Goal: Task Accomplishment & Management: Complete application form

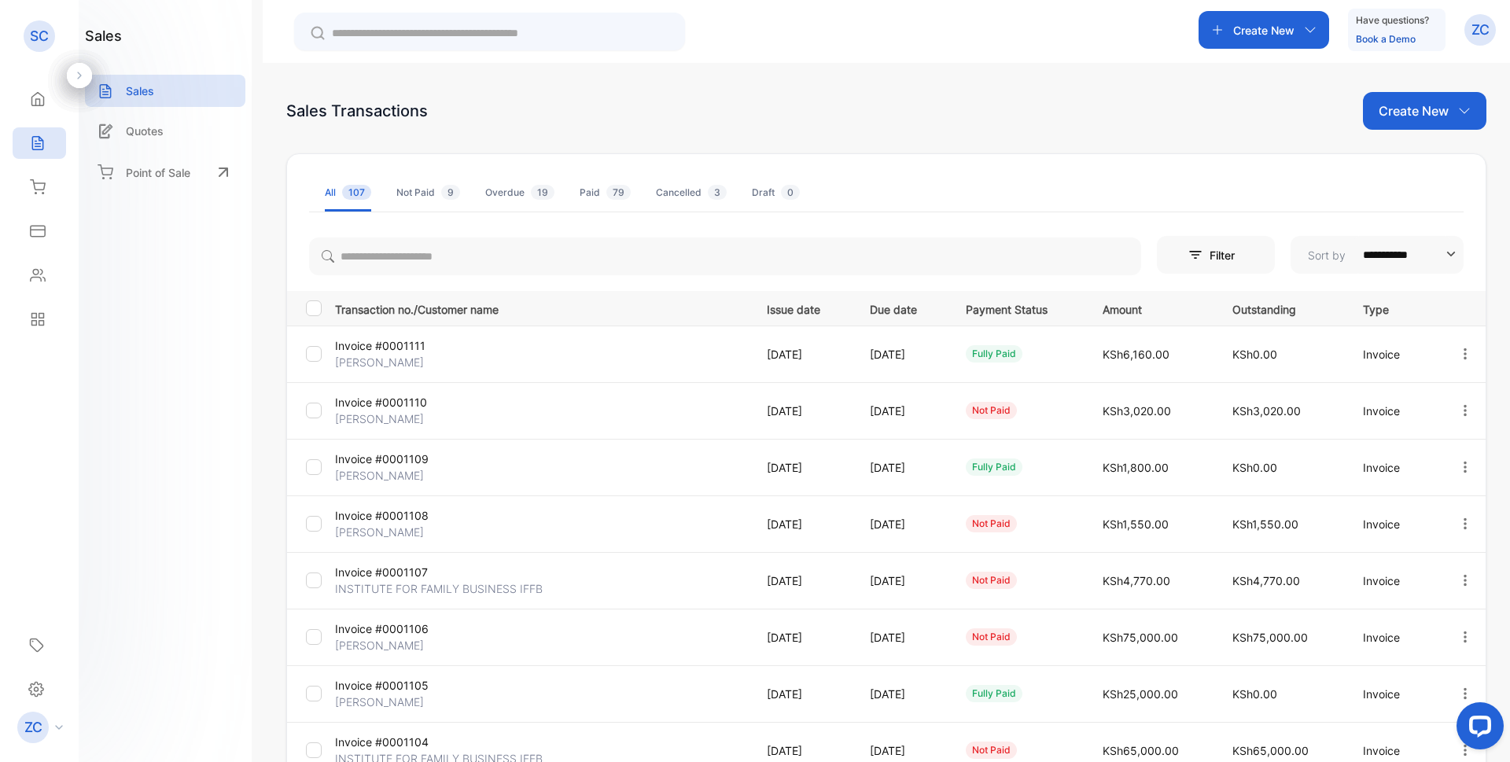
click at [1461, 417] on icon "button" at bounding box center [1465, 411] width 14 height 14
click at [1388, 450] on span "View / Edit Invoice" at bounding box center [1427, 455] width 112 height 19
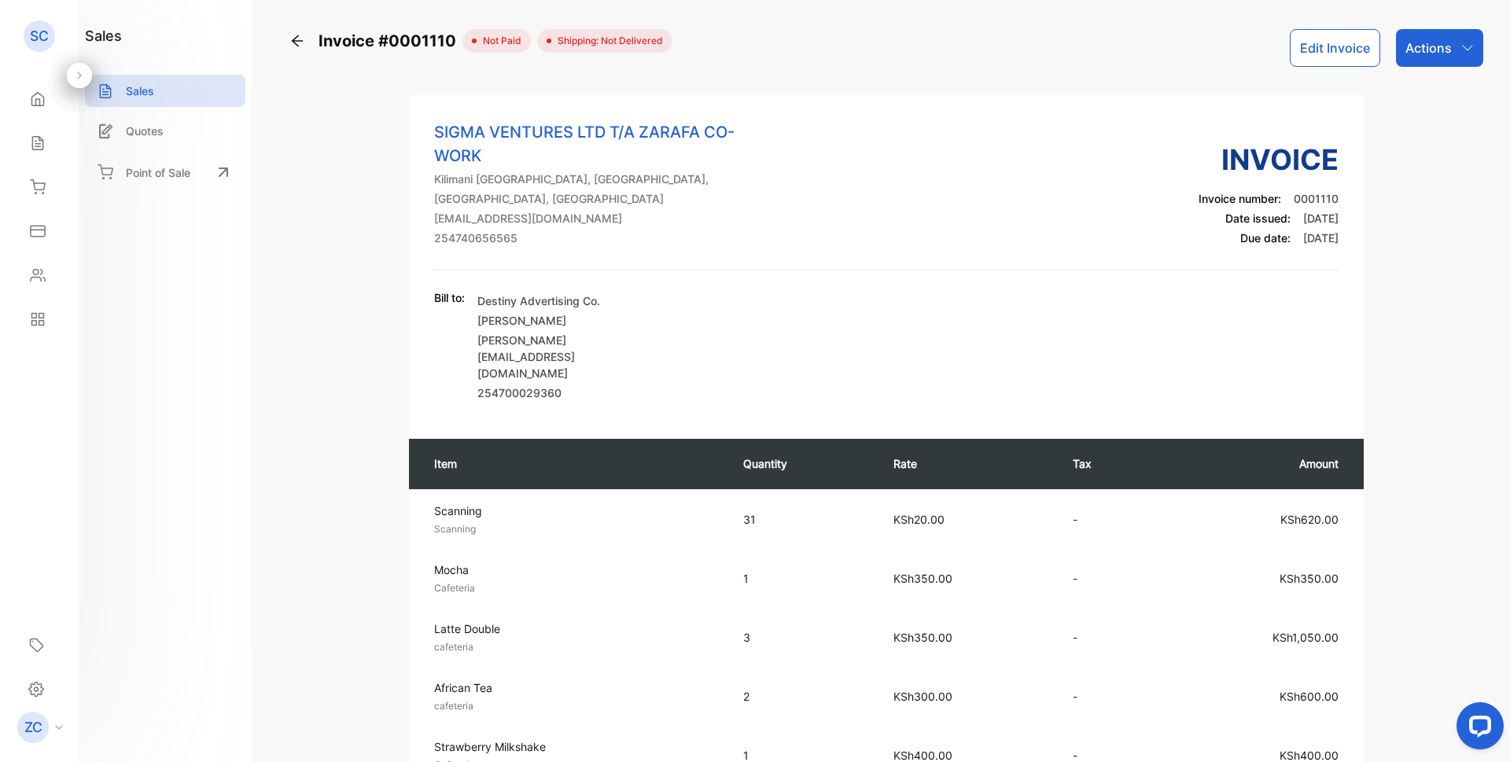
click at [1335, 56] on button "Edit Invoice" at bounding box center [1335, 48] width 90 height 38
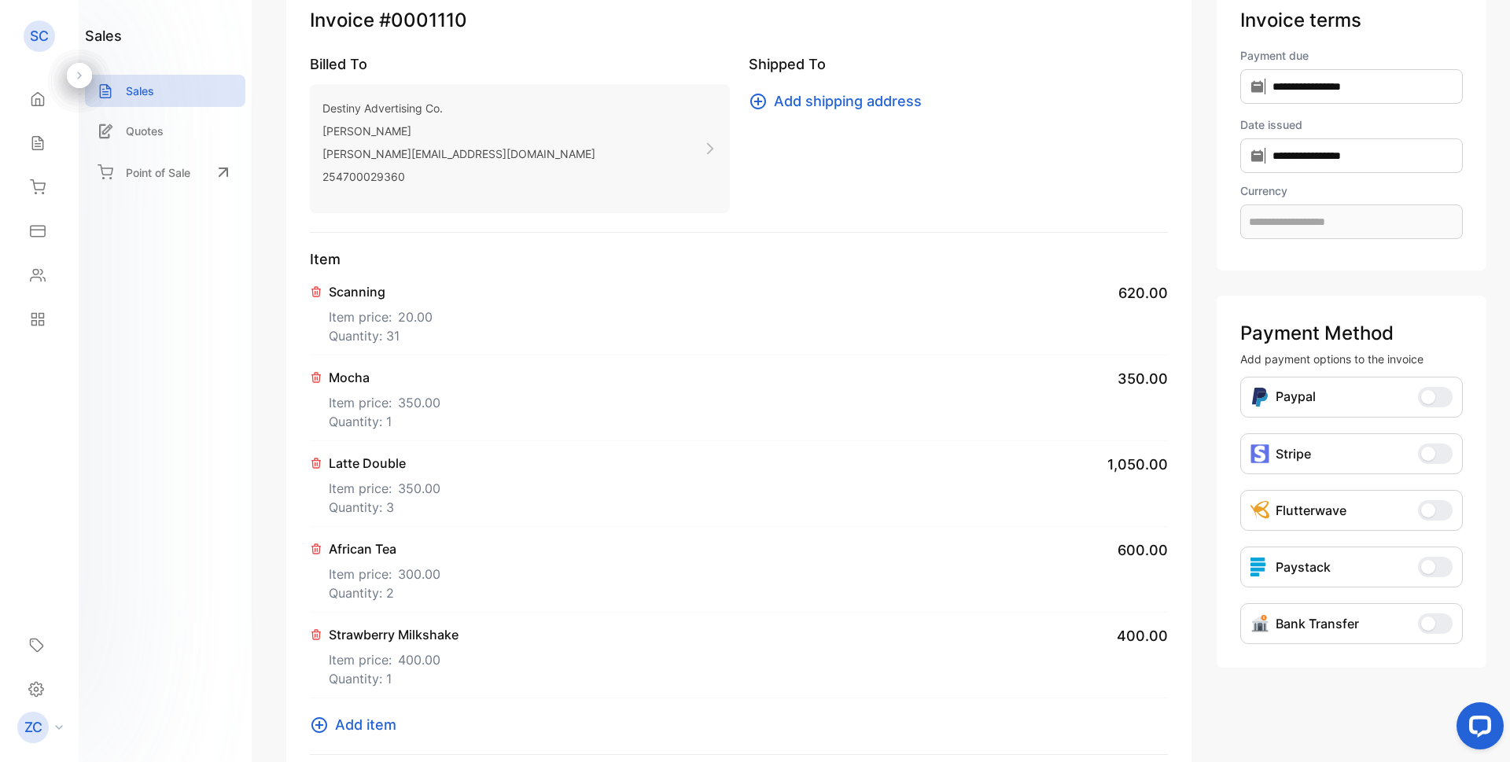
scroll to position [157, 0]
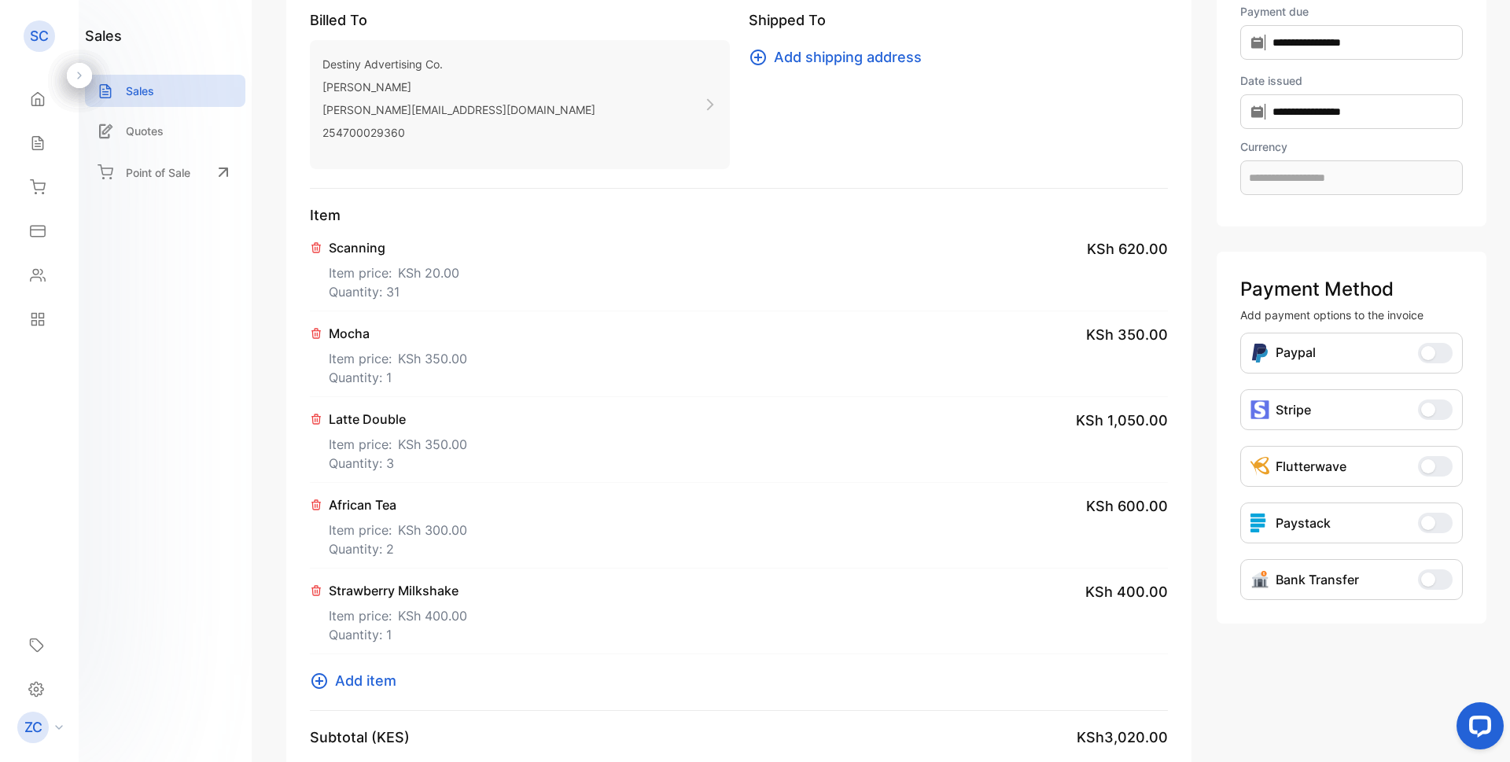
type input "**********"
click at [370, 454] on p "Quantity: 3" at bounding box center [398, 463] width 138 height 19
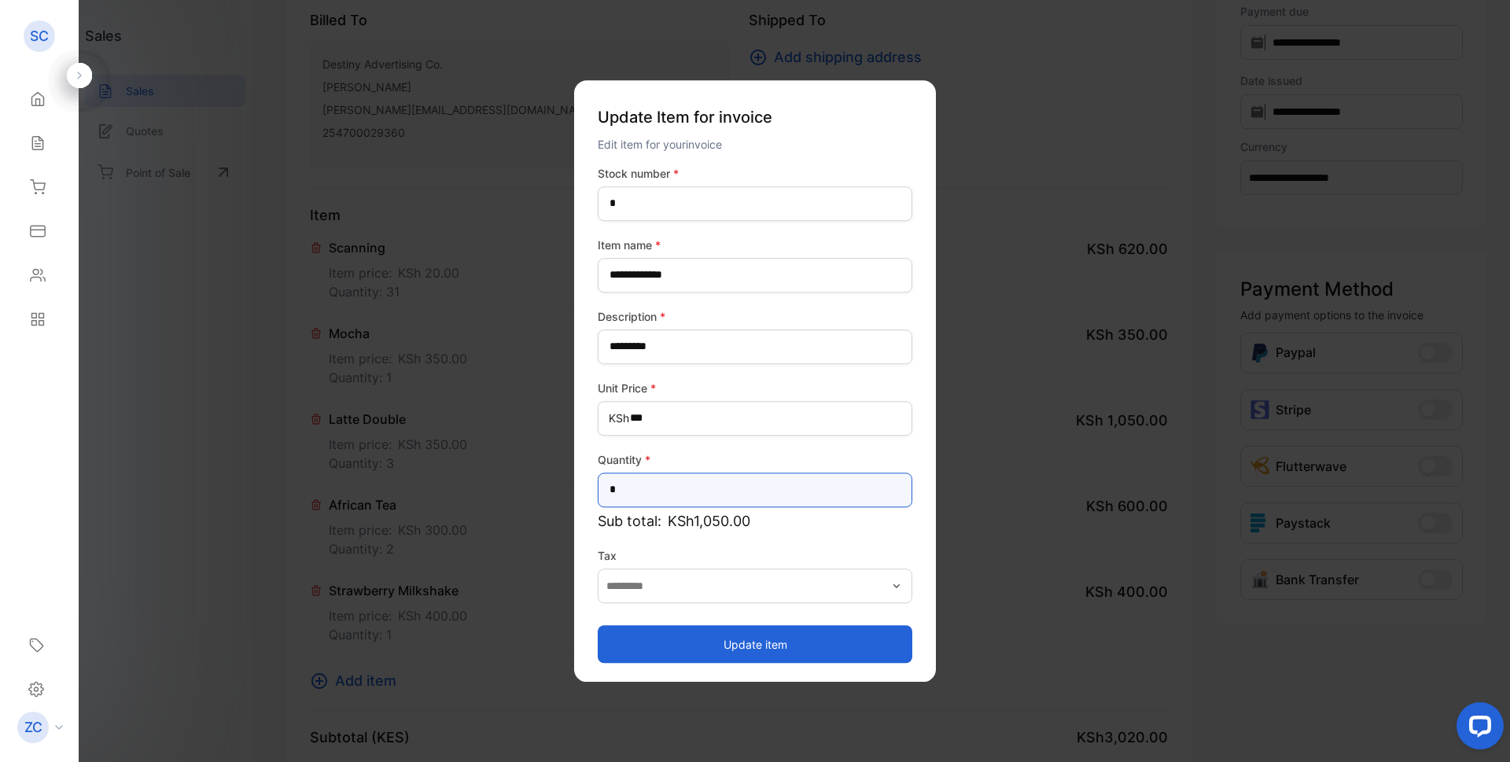
click at [629, 492] on input "*" at bounding box center [755, 490] width 315 height 35
type input "*"
click at [744, 639] on button "Update item" at bounding box center [755, 644] width 315 height 38
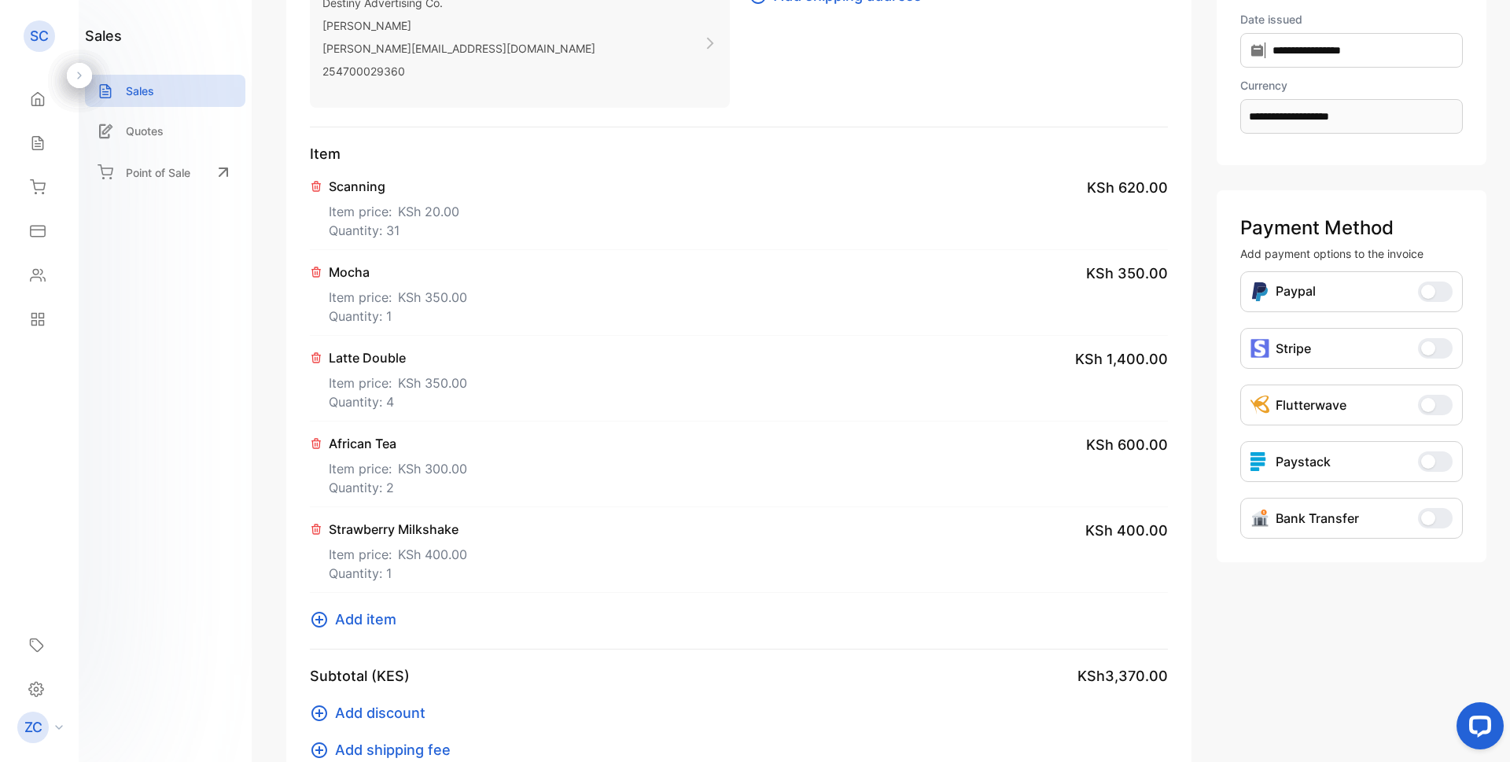
scroll to position [236, 0]
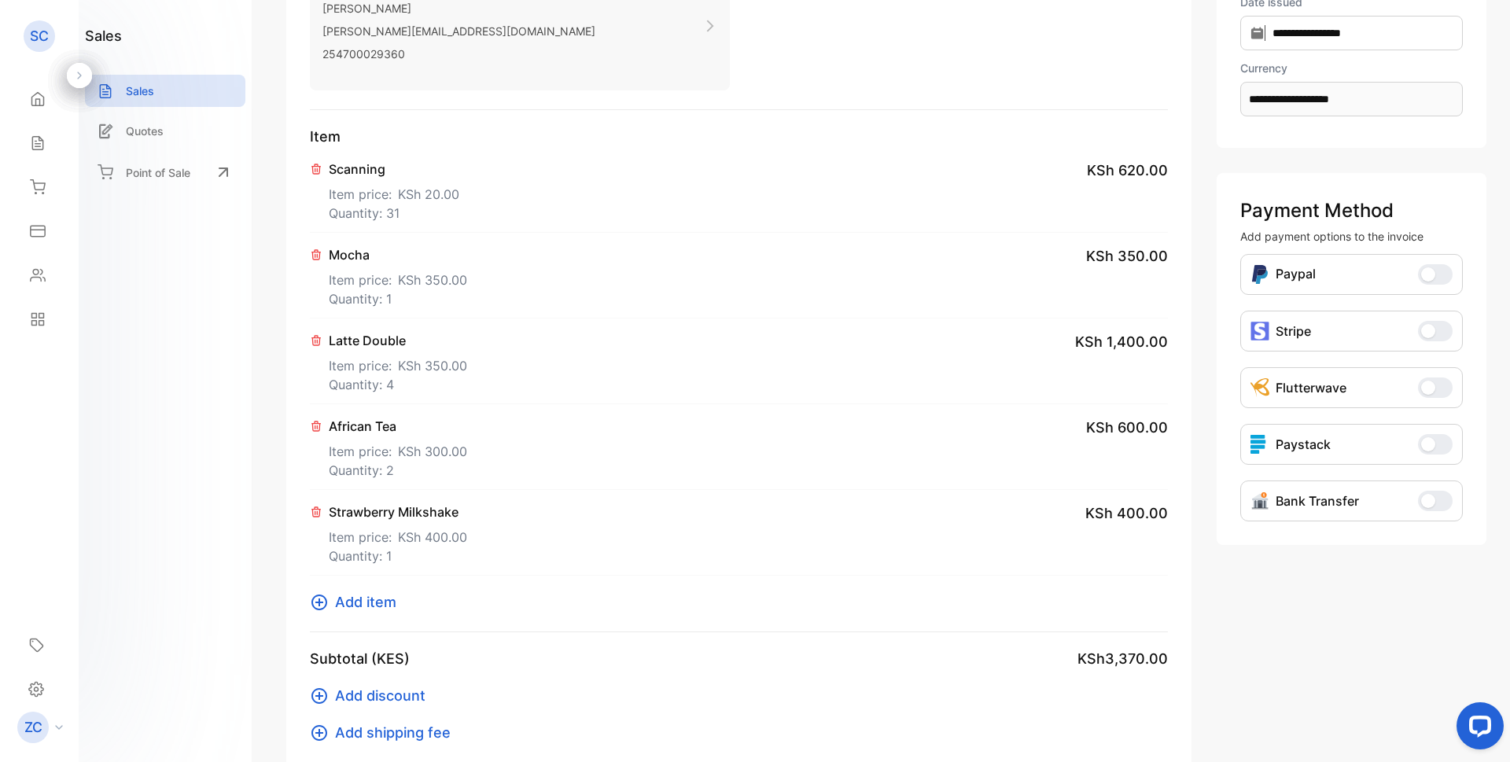
click at [316, 428] on icon at bounding box center [316, 426] width 13 height 13
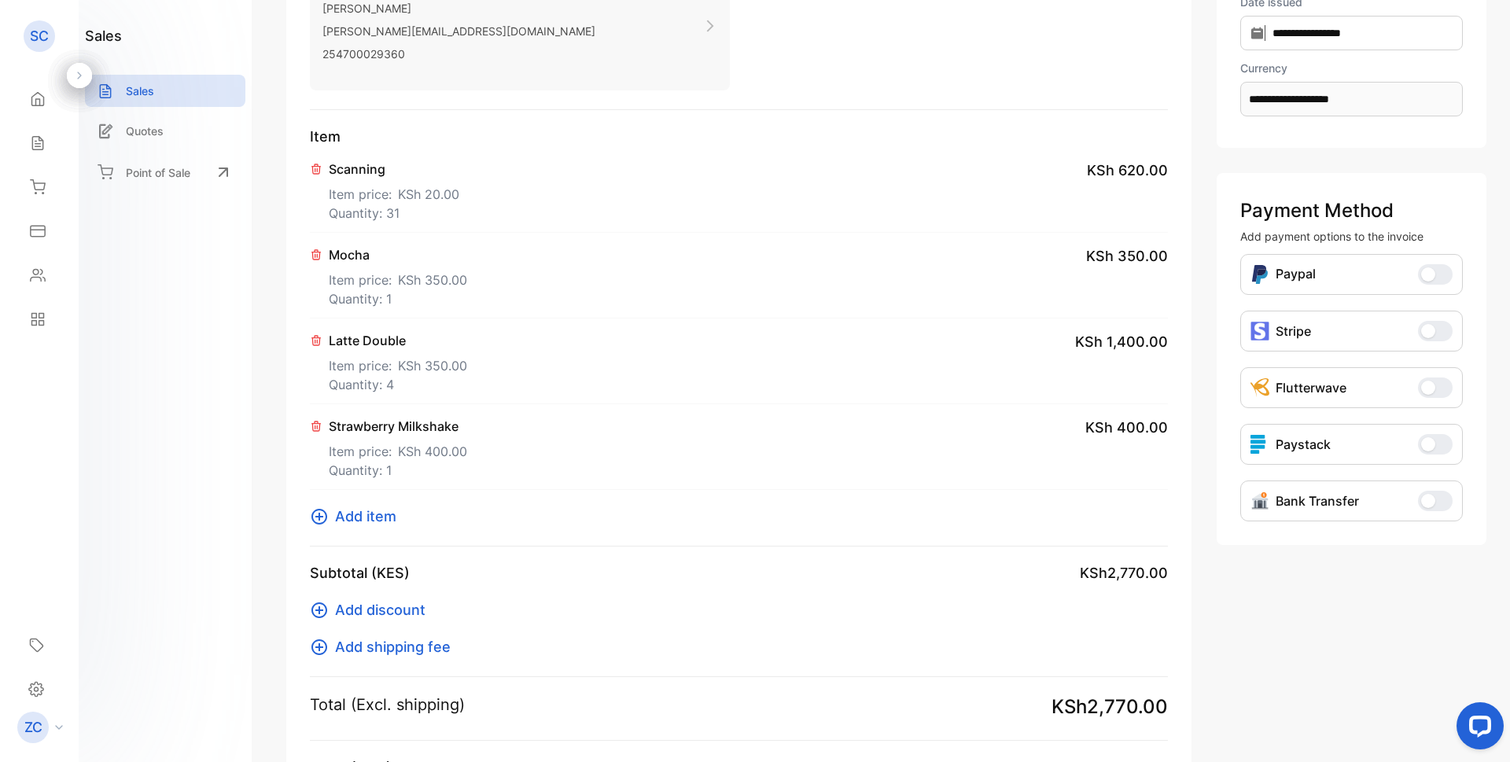
click at [319, 519] on icon at bounding box center [320, 517] width 16 height 16
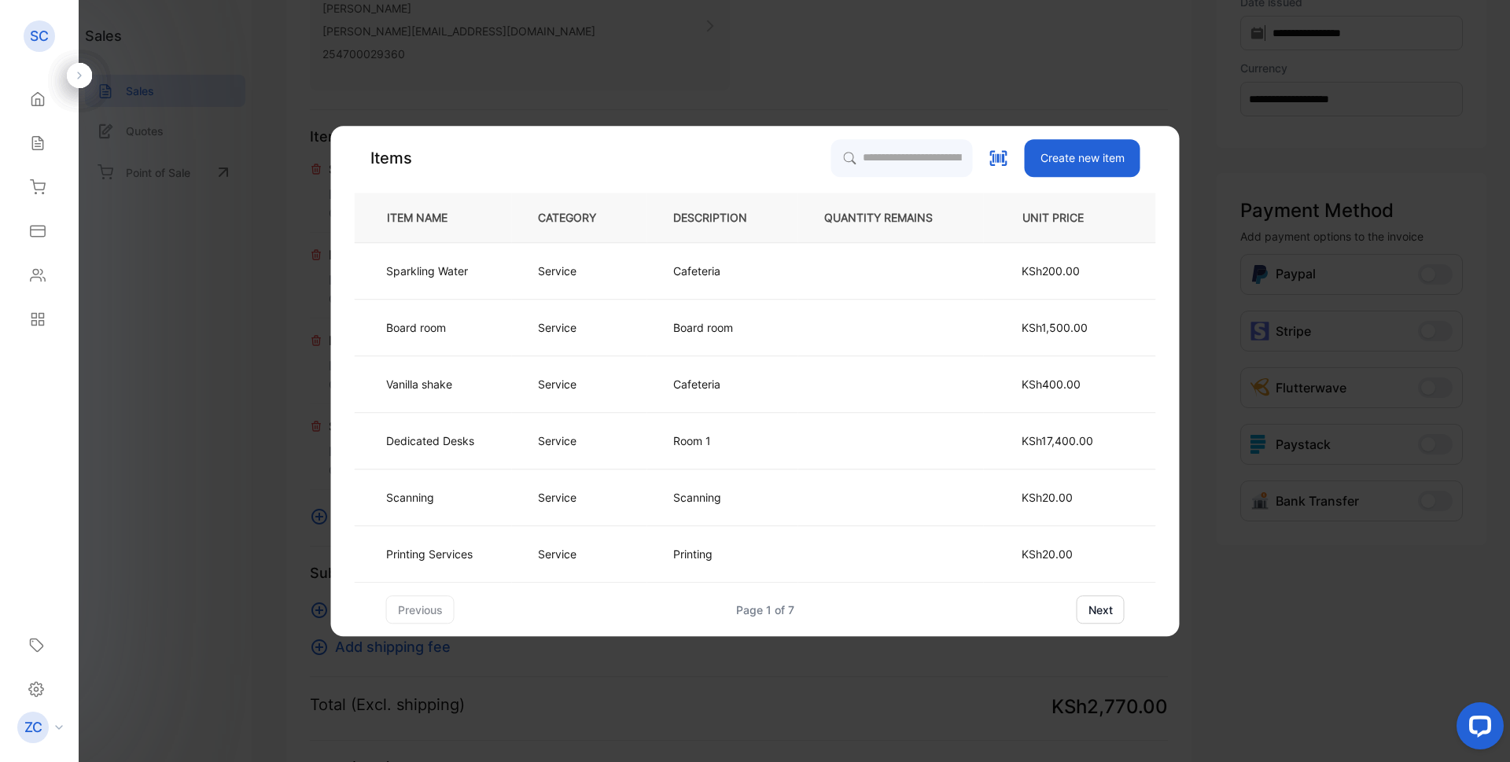
click at [1097, 612] on button "next" at bounding box center [1101, 609] width 48 height 28
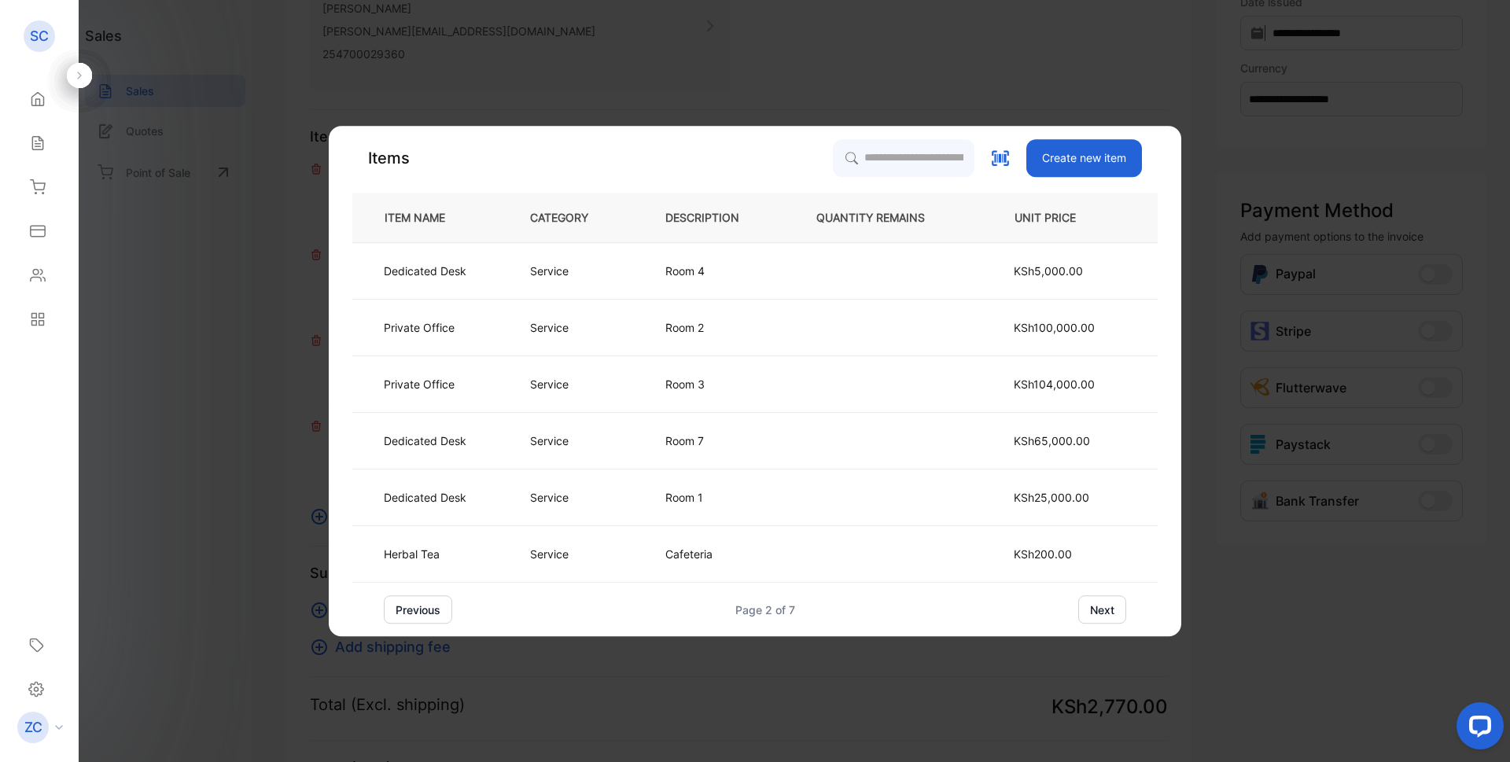
click at [1097, 612] on button "next" at bounding box center [1102, 609] width 48 height 28
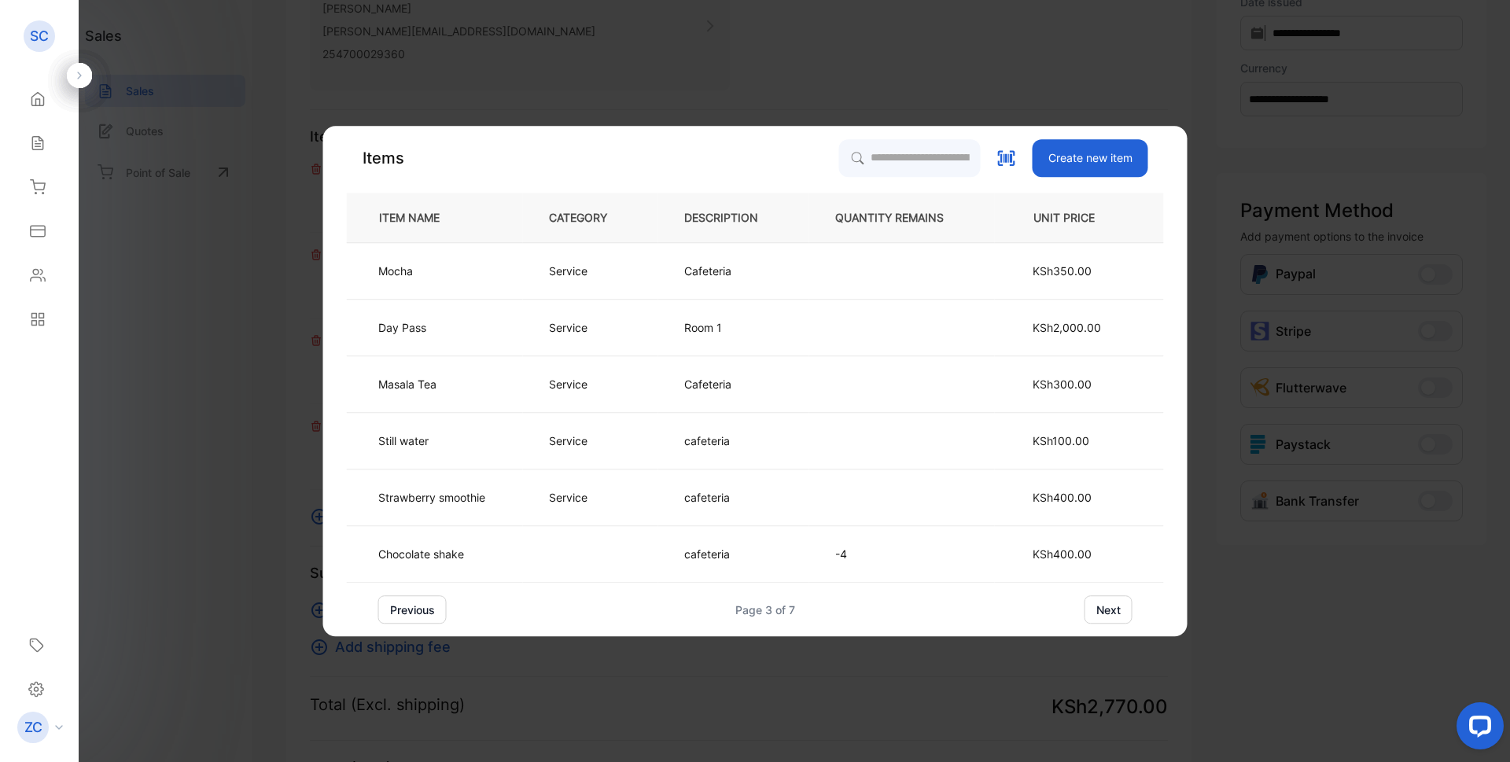
click at [1097, 612] on button "next" at bounding box center [1109, 609] width 48 height 28
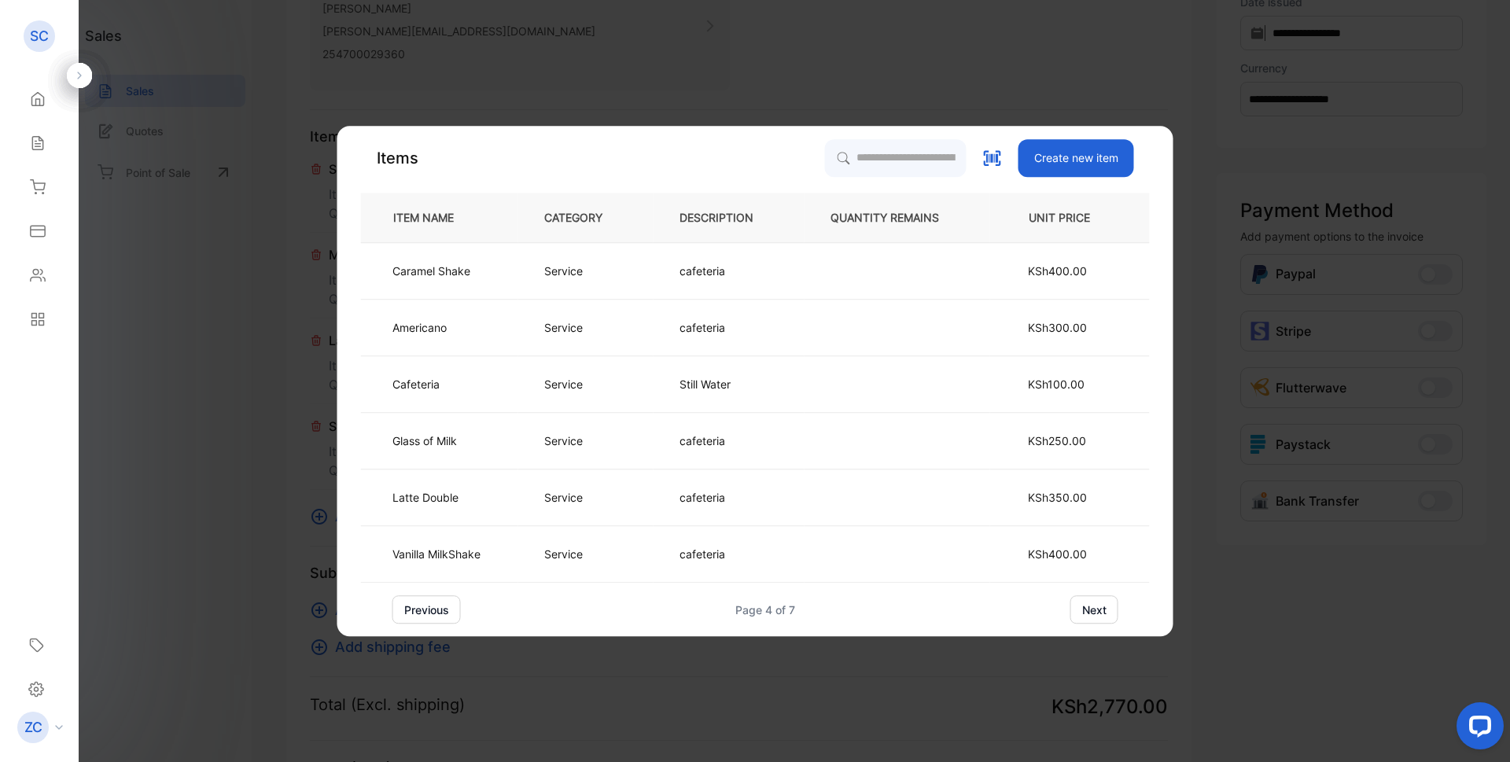
click at [1097, 612] on button "next" at bounding box center [1095, 609] width 48 height 28
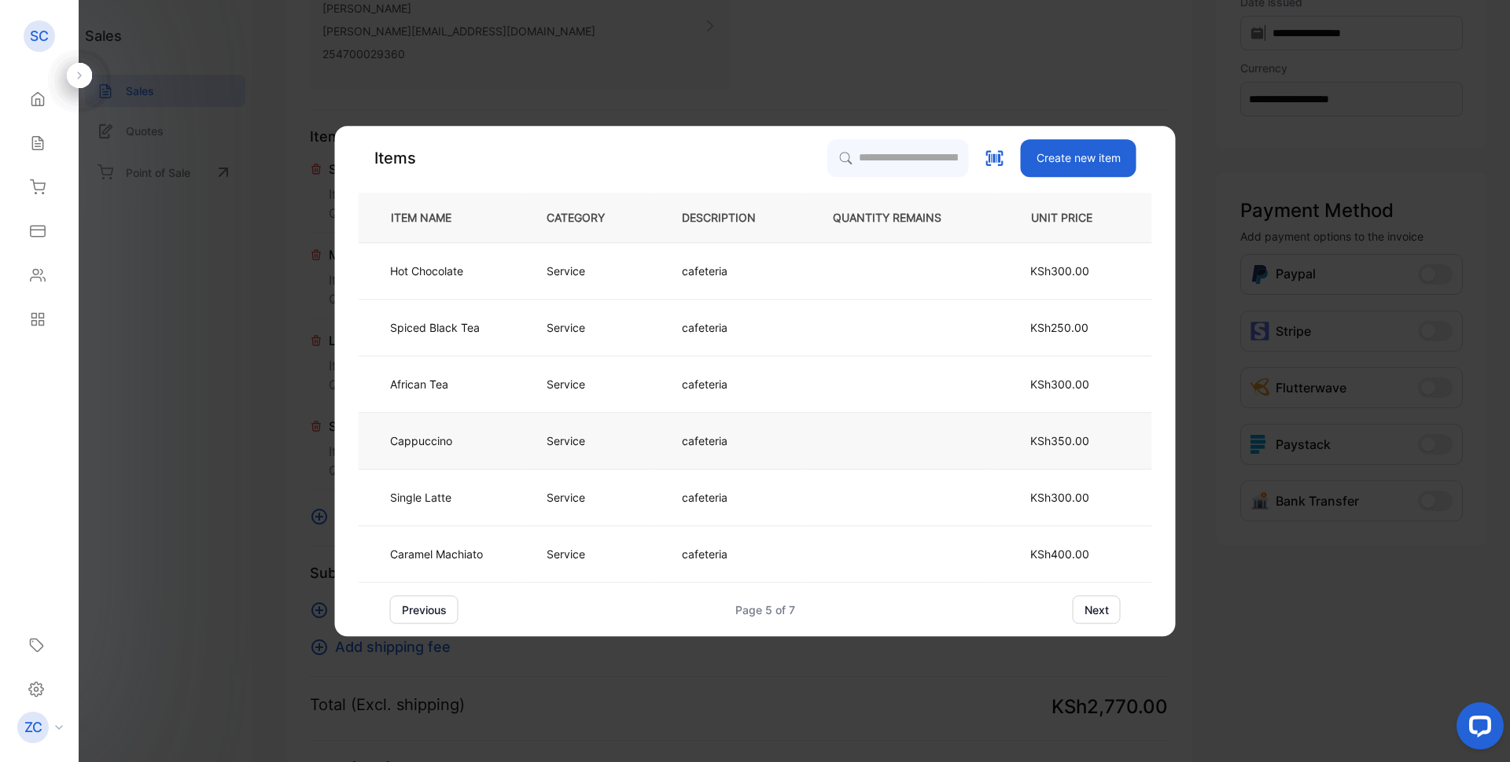
click at [710, 442] on p "cafeteria" at bounding box center [705, 441] width 46 height 17
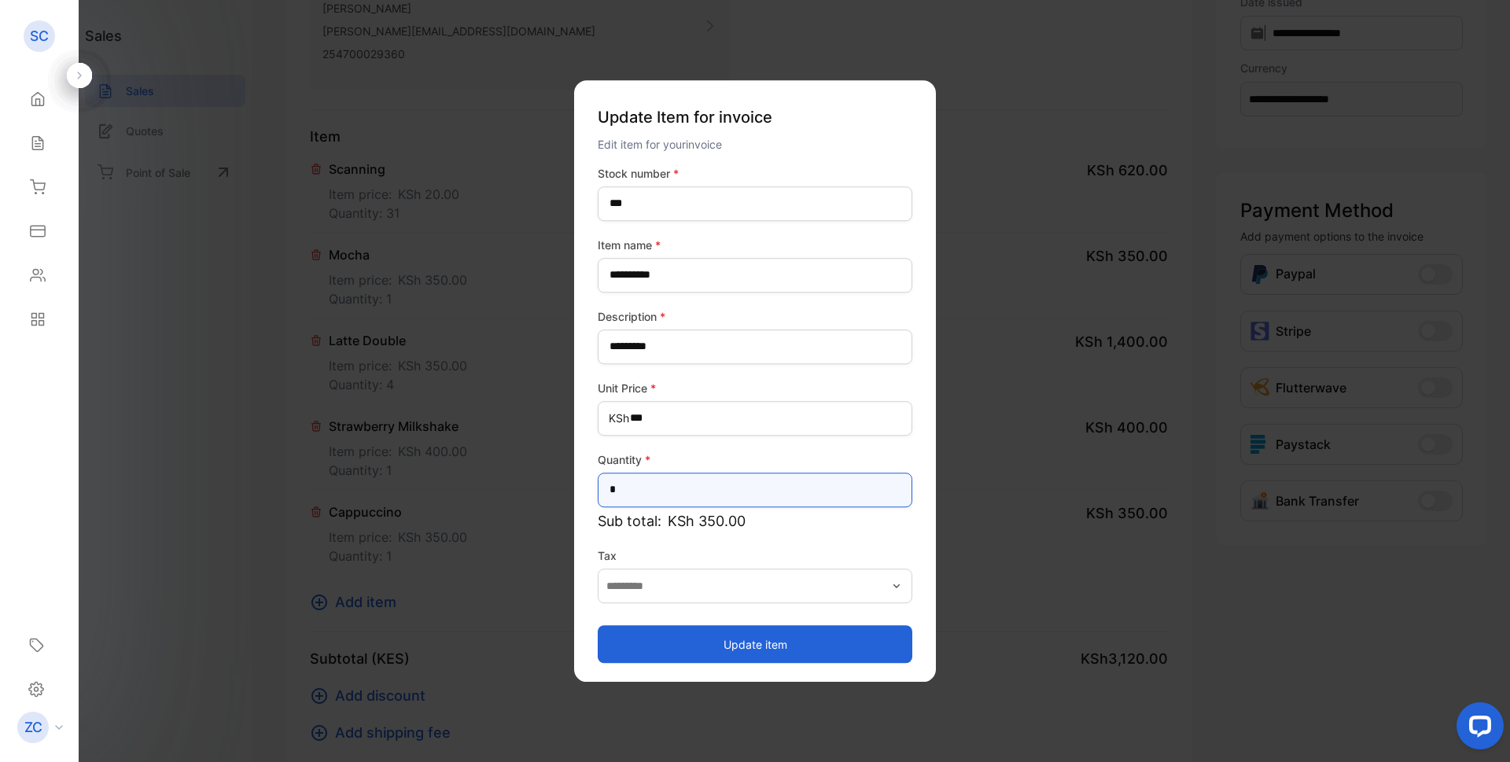
click at [625, 497] on input "*" at bounding box center [755, 490] width 315 height 35
type input "*"
click at [687, 641] on button "Update item" at bounding box center [755, 644] width 315 height 38
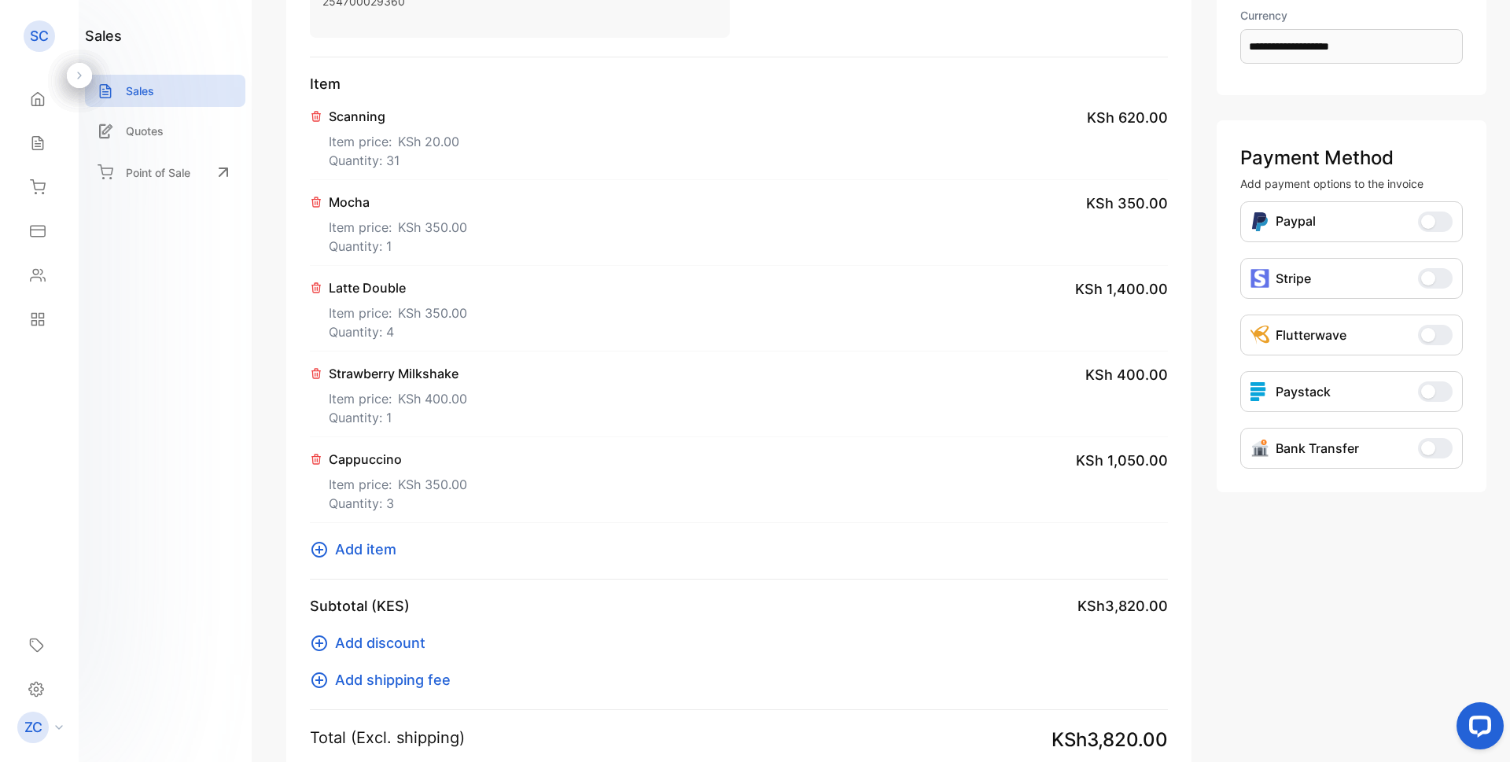
scroll to position [545, 0]
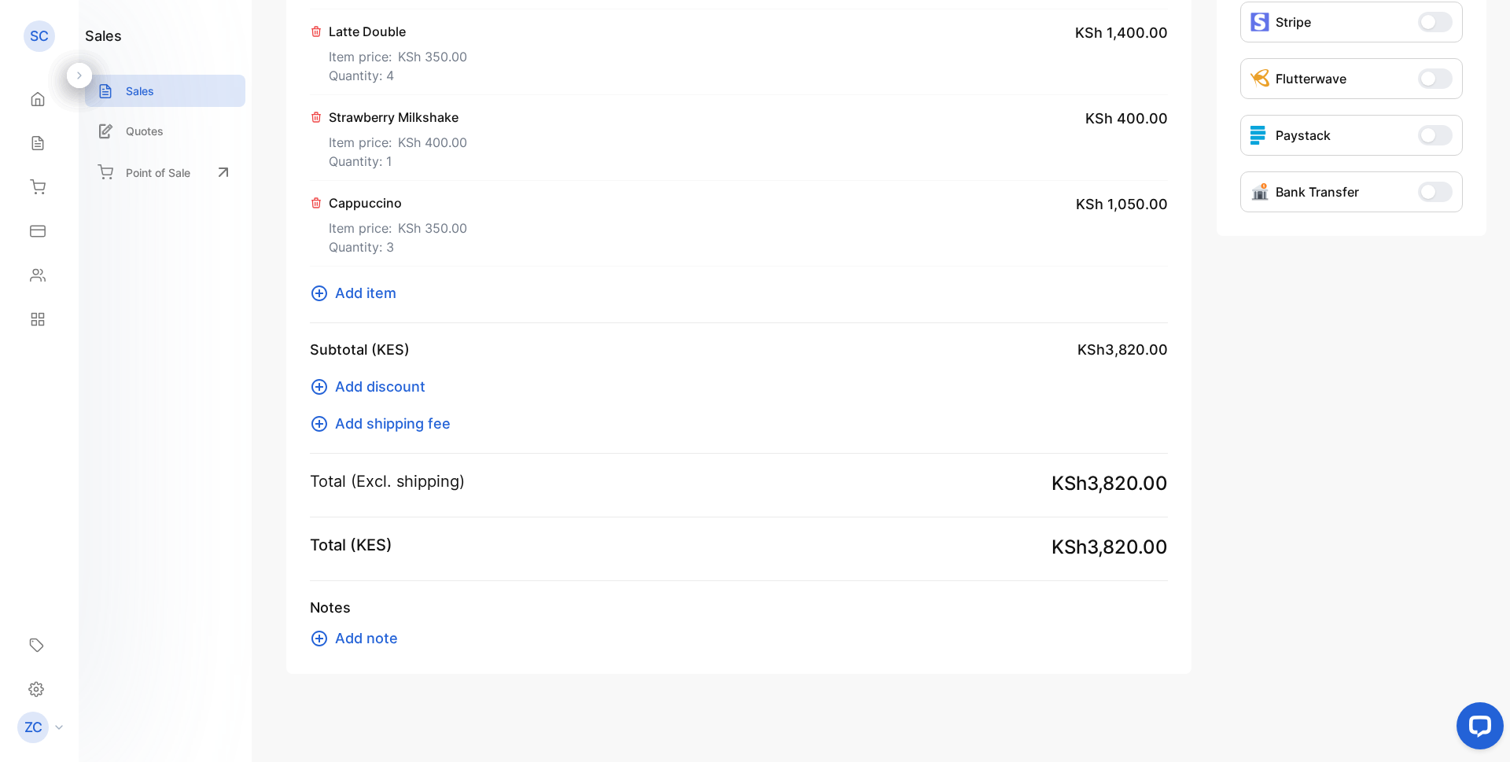
click at [315, 639] on icon at bounding box center [320, 639] width 16 height 16
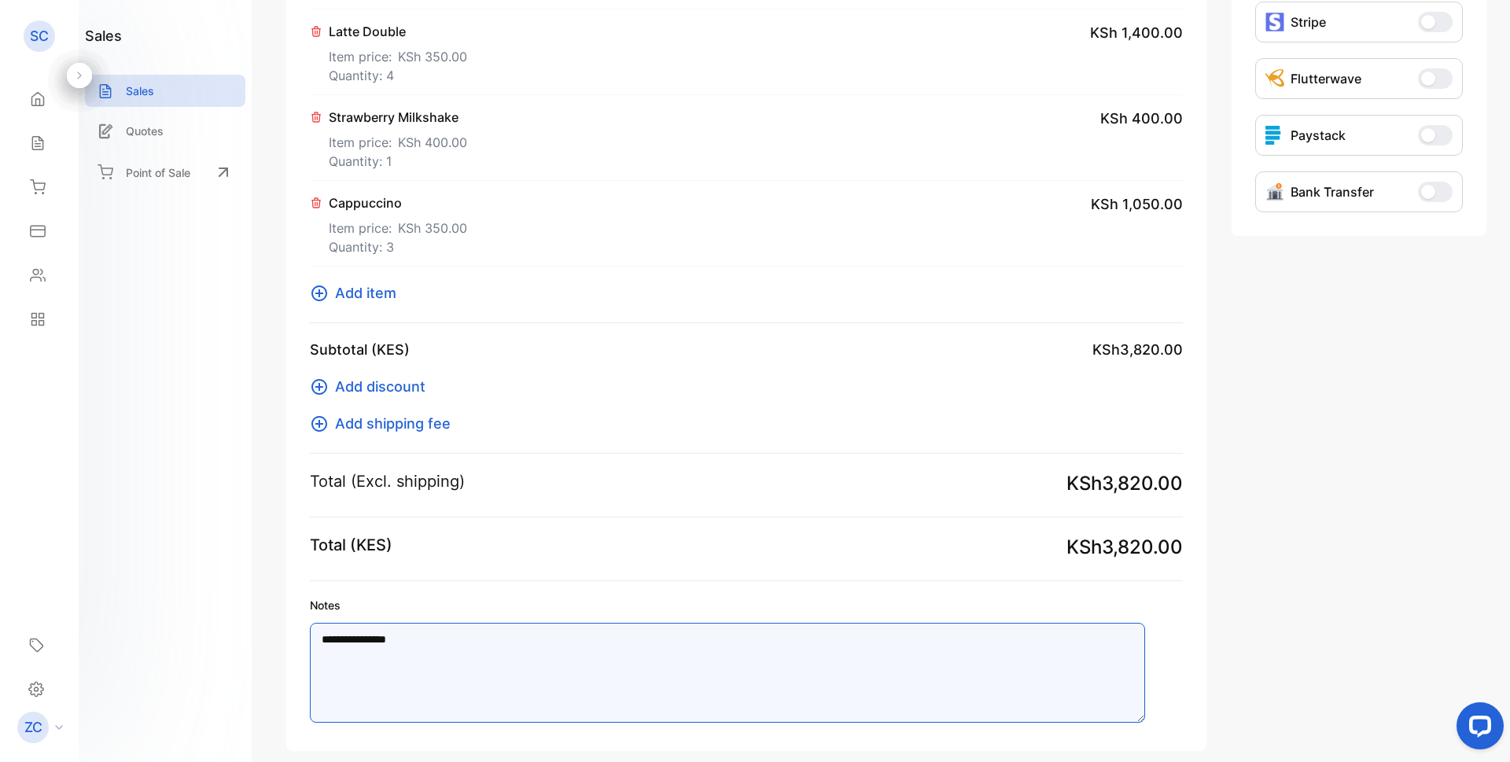
click at [433, 647] on textarea "**********" at bounding box center [727, 673] width 835 height 100
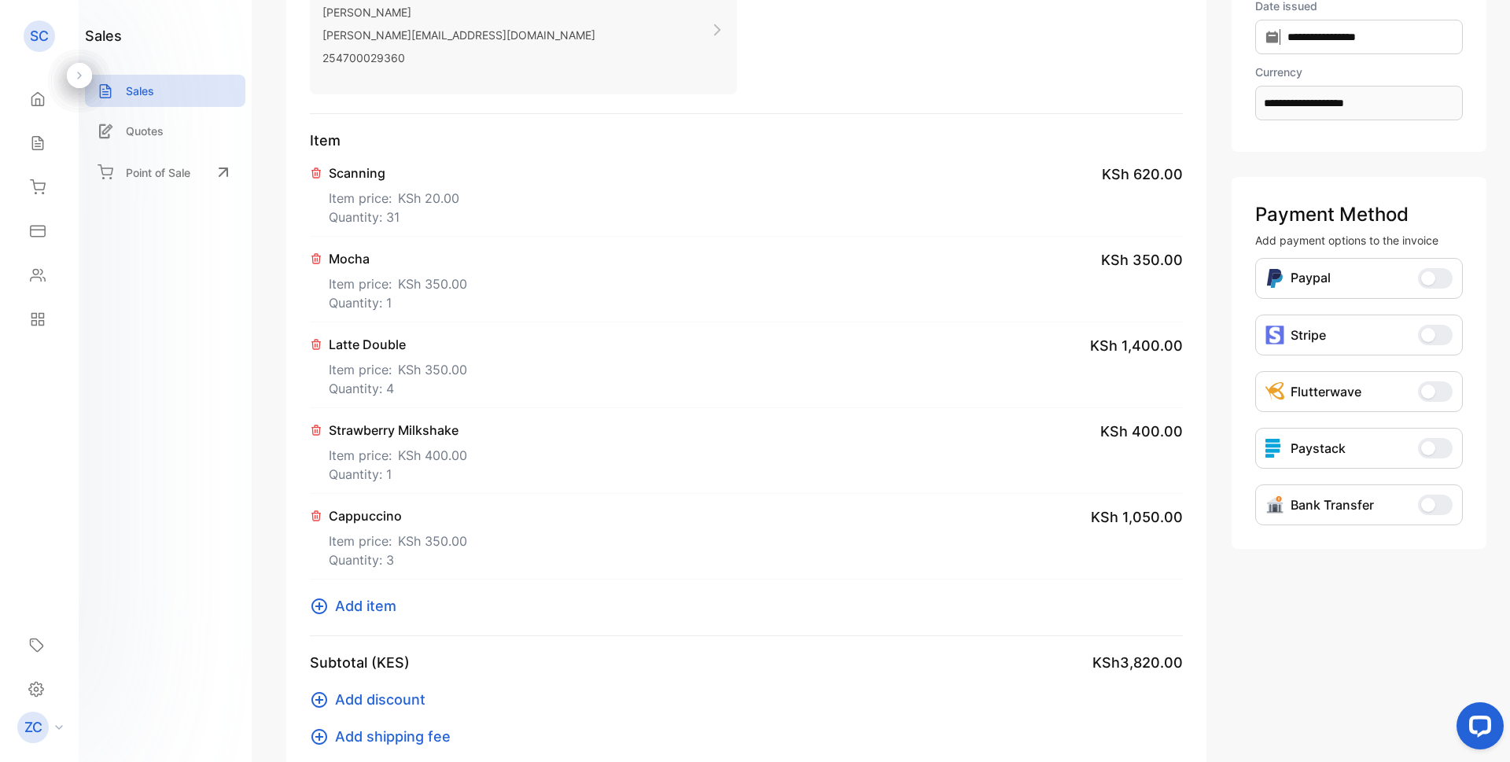
scroll to position [236, 0]
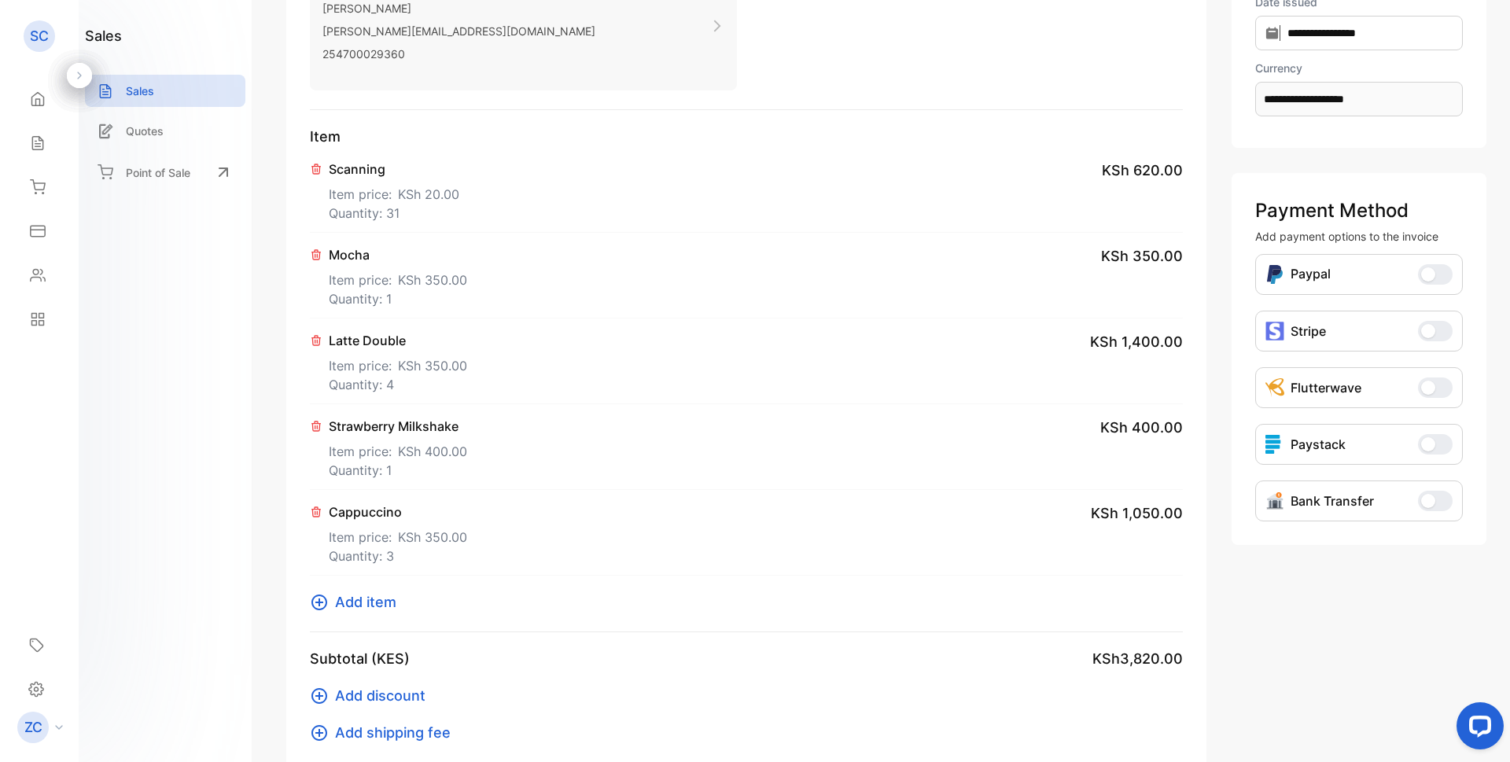
click at [1422, 503] on span "button" at bounding box center [1428, 501] width 14 height 14
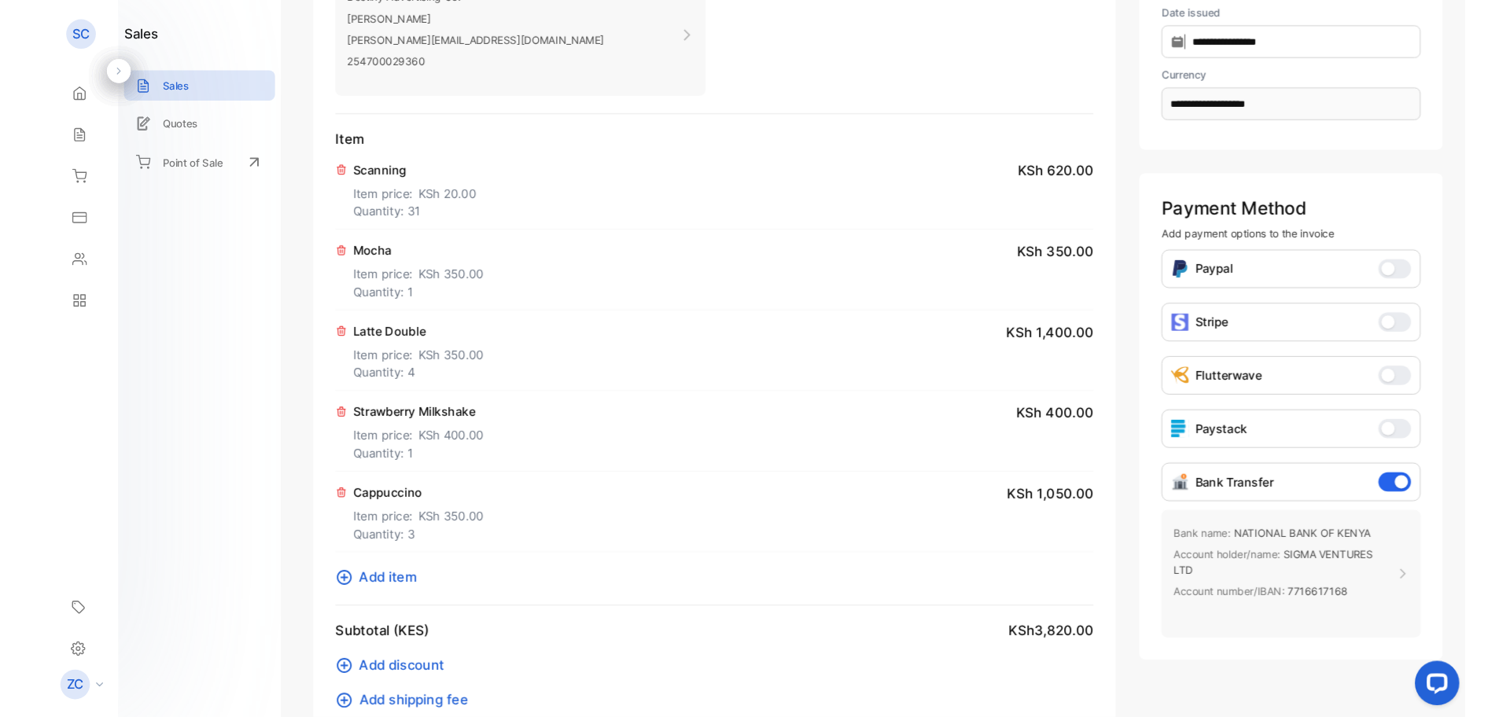
scroll to position [0, 0]
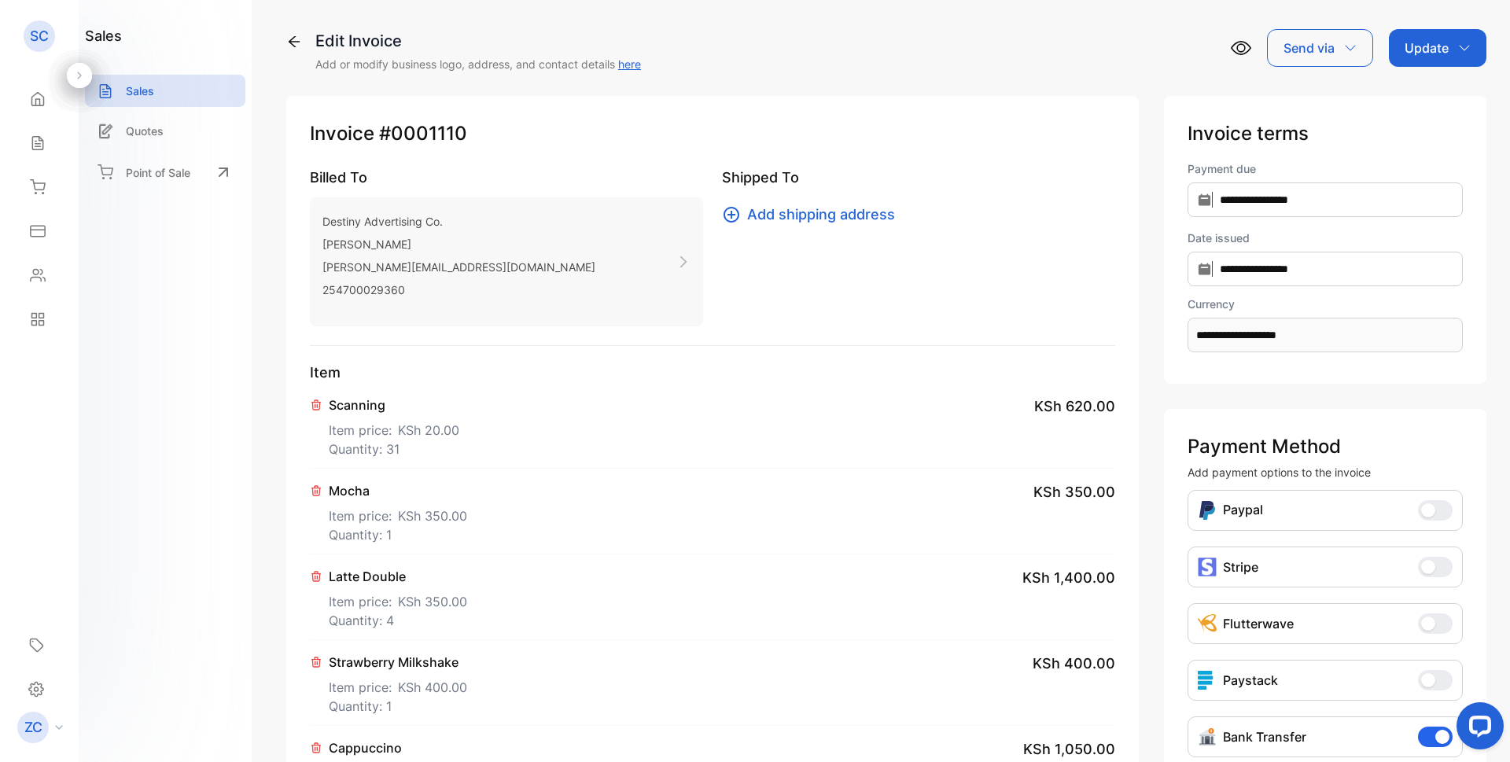
click at [1458, 49] on icon "button" at bounding box center [1464, 48] width 13 height 13
click at [1432, 98] on div "Invoice" at bounding box center [1440, 99] width 90 height 31
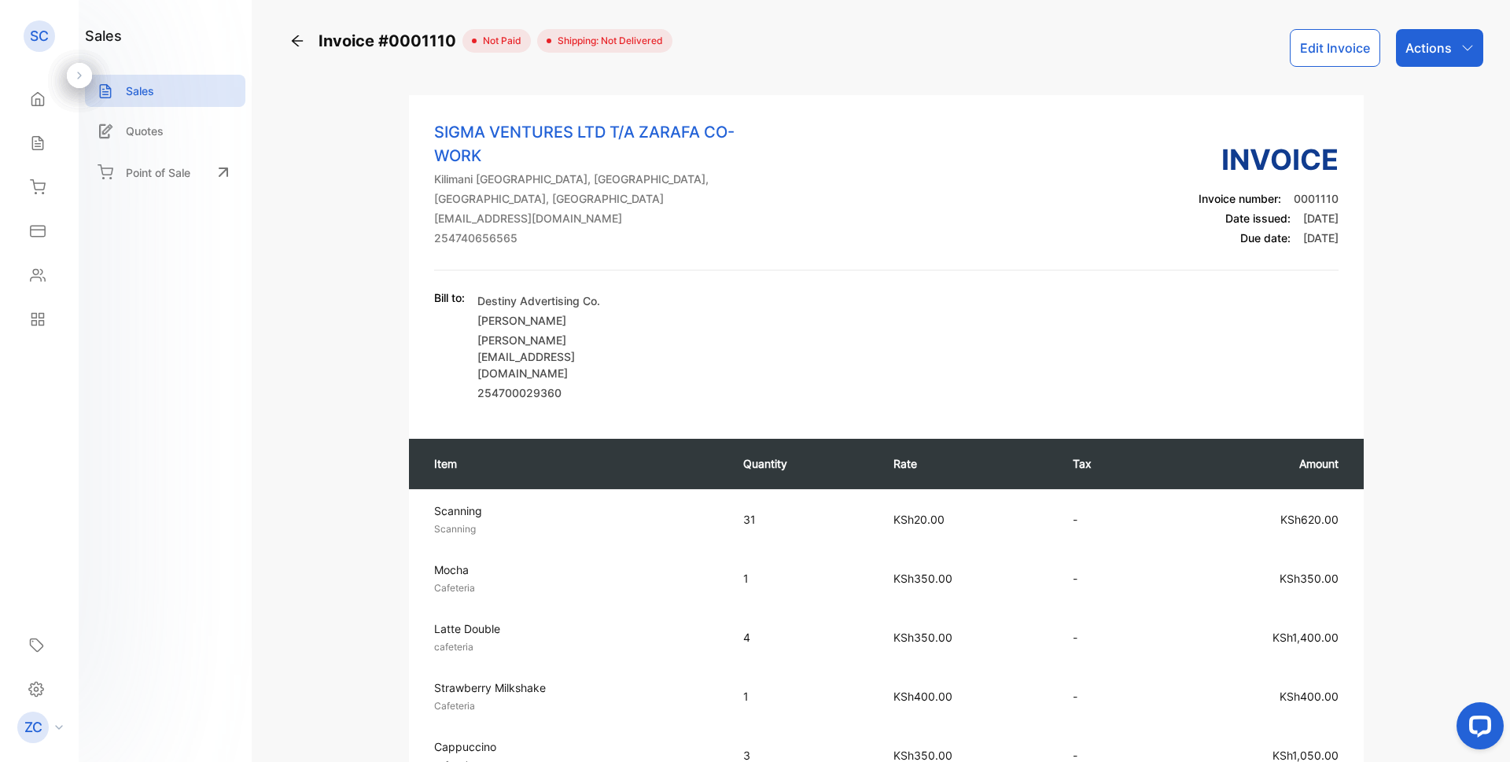
click at [1463, 50] on icon "button" at bounding box center [1467, 48] width 10 height 6
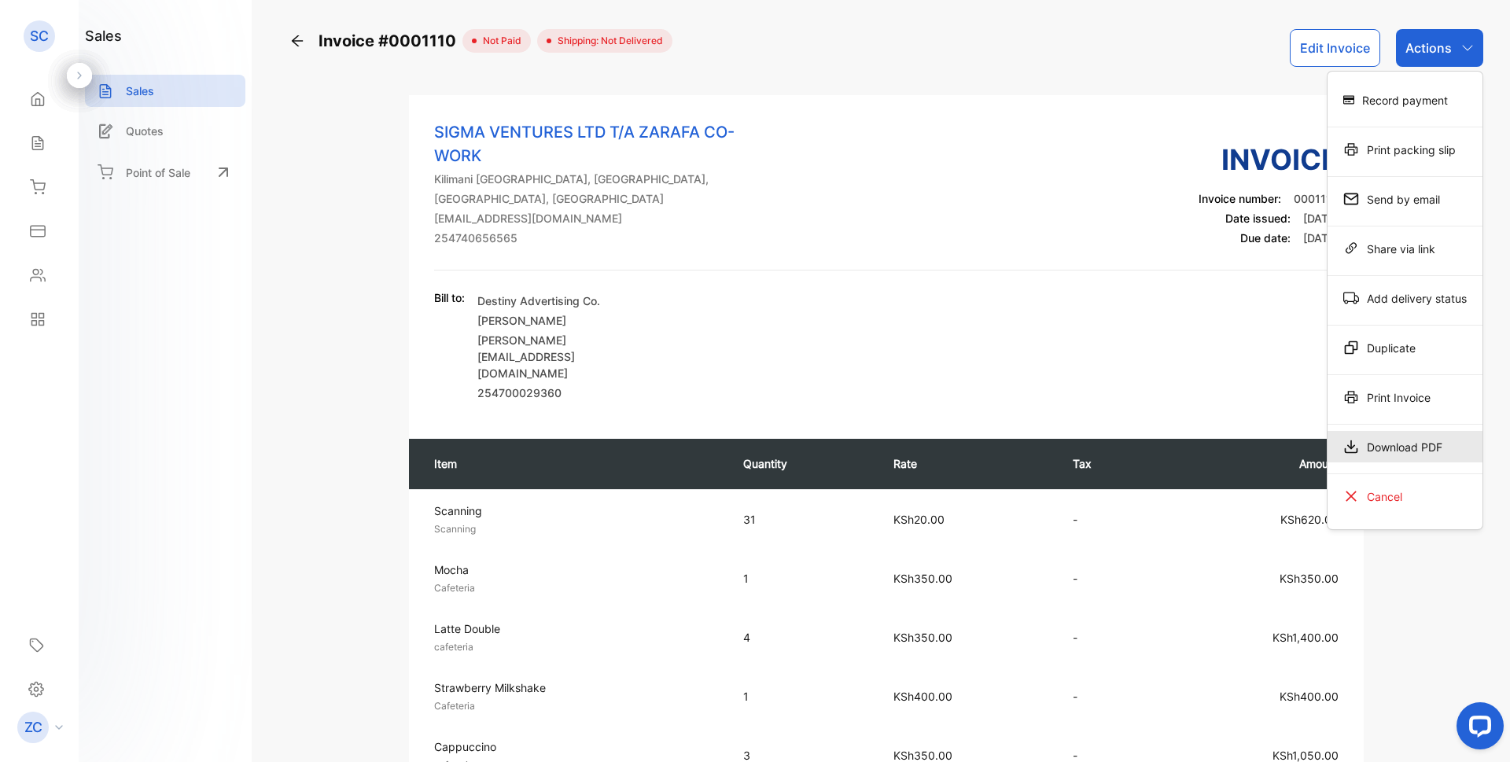
click at [1386, 445] on div "Download PDF" at bounding box center [1405, 446] width 155 height 31
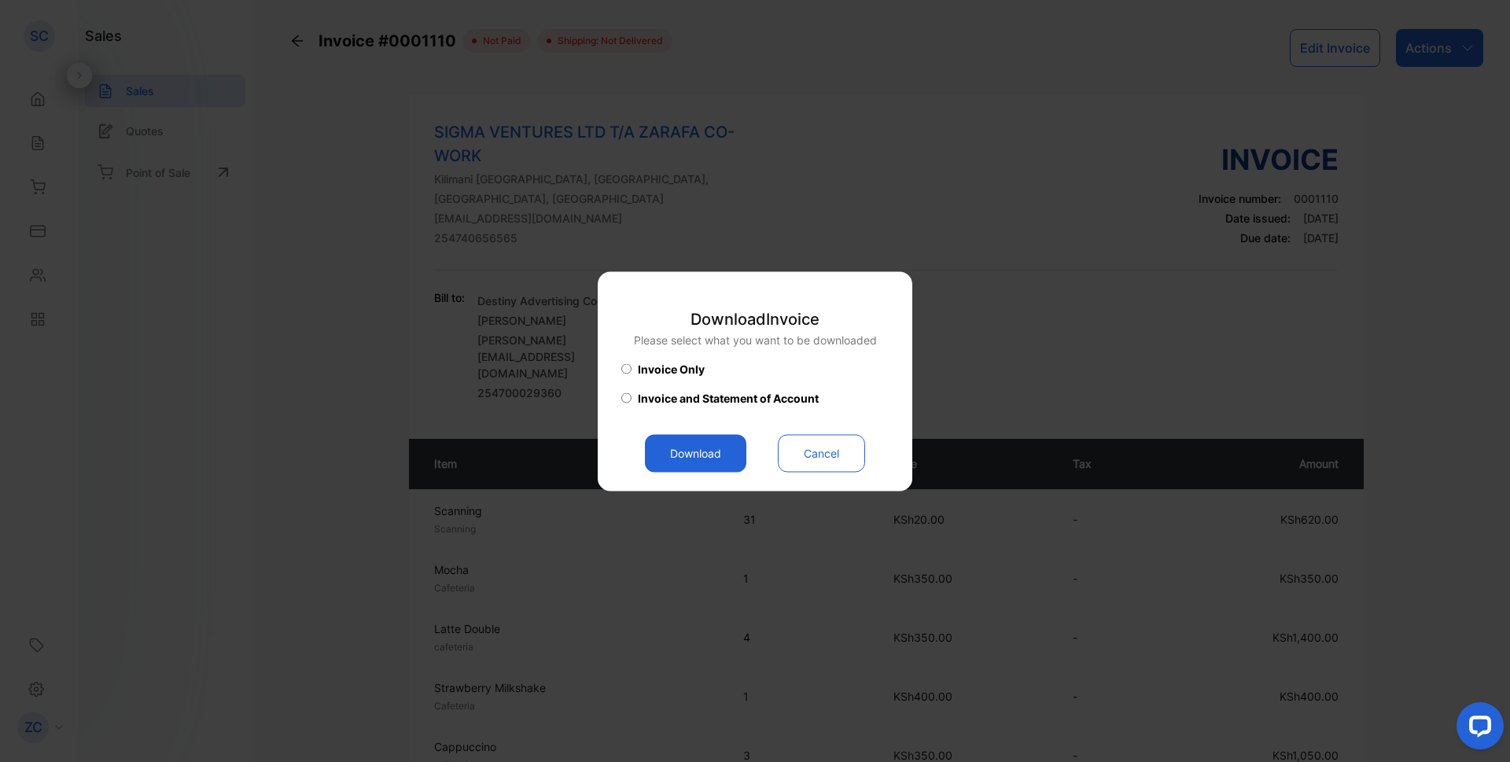
click at [702, 455] on button "Download" at bounding box center [695, 453] width 101 height 38
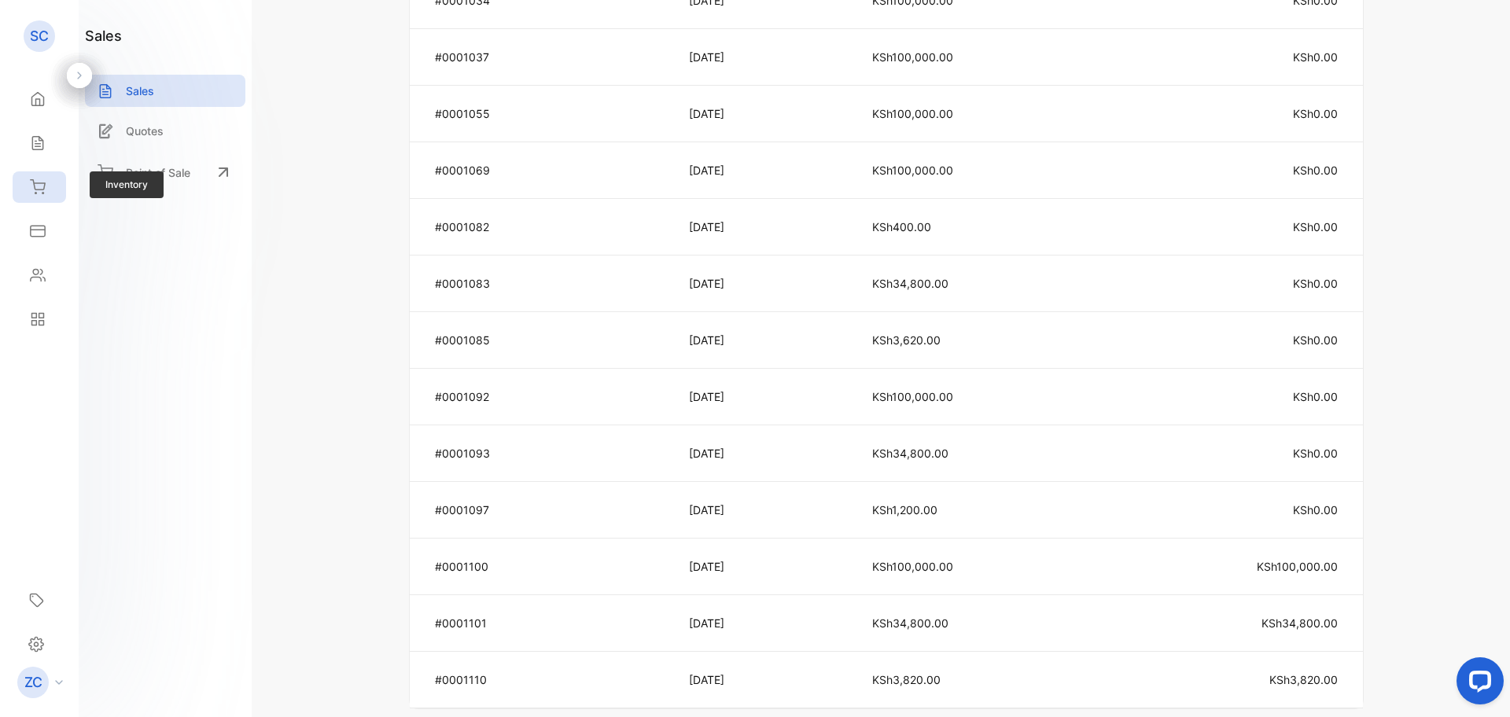
scroll to position [1416, 0]
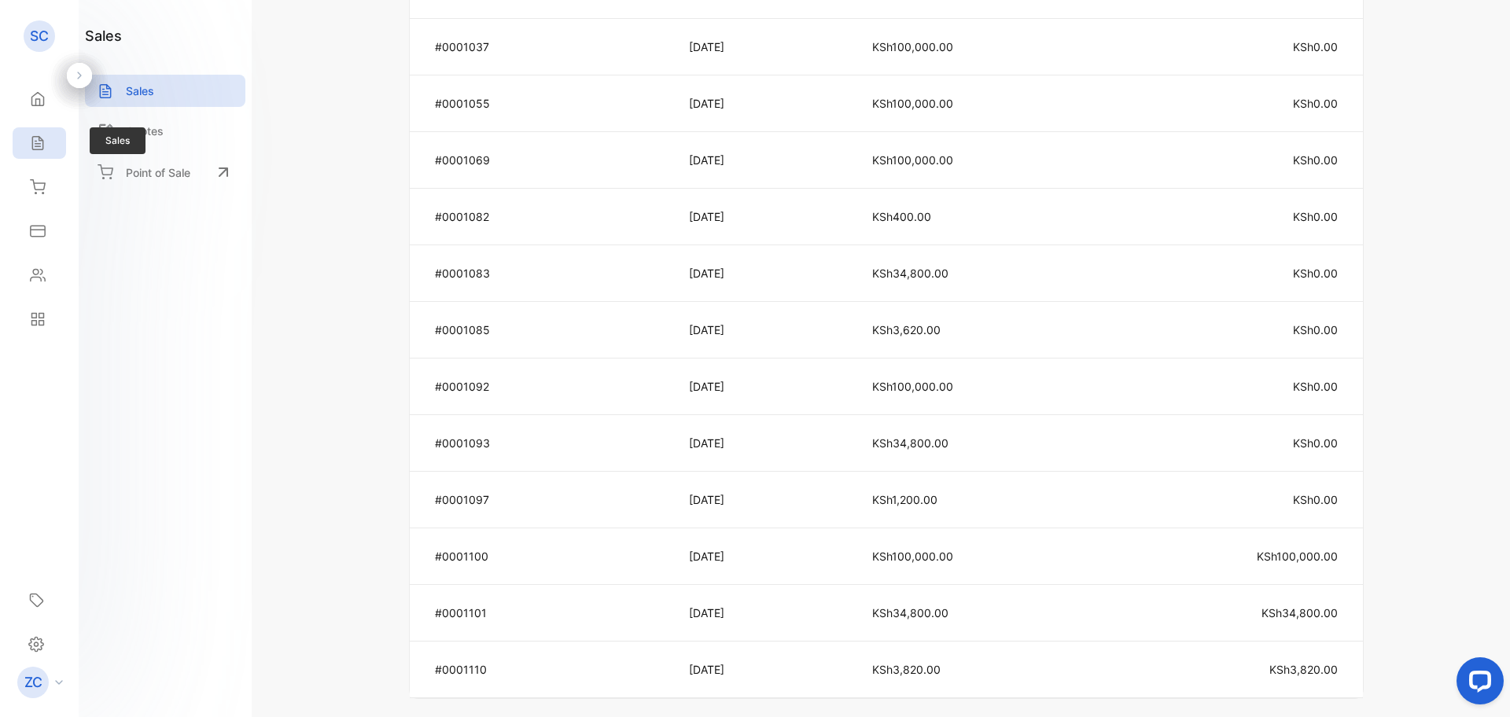
click at [38, 143] on icon at bounding box center [38, 143] width 16 height 16
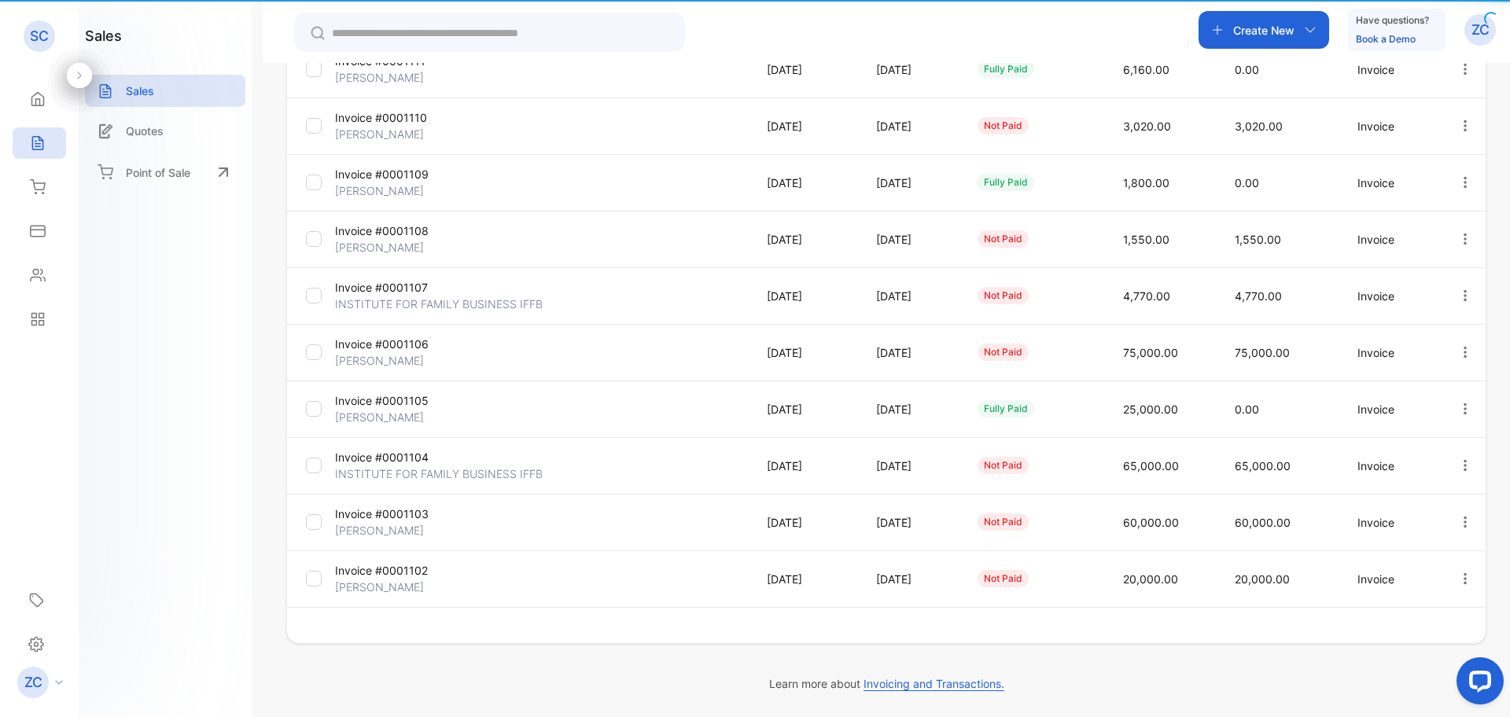
type input "**********"
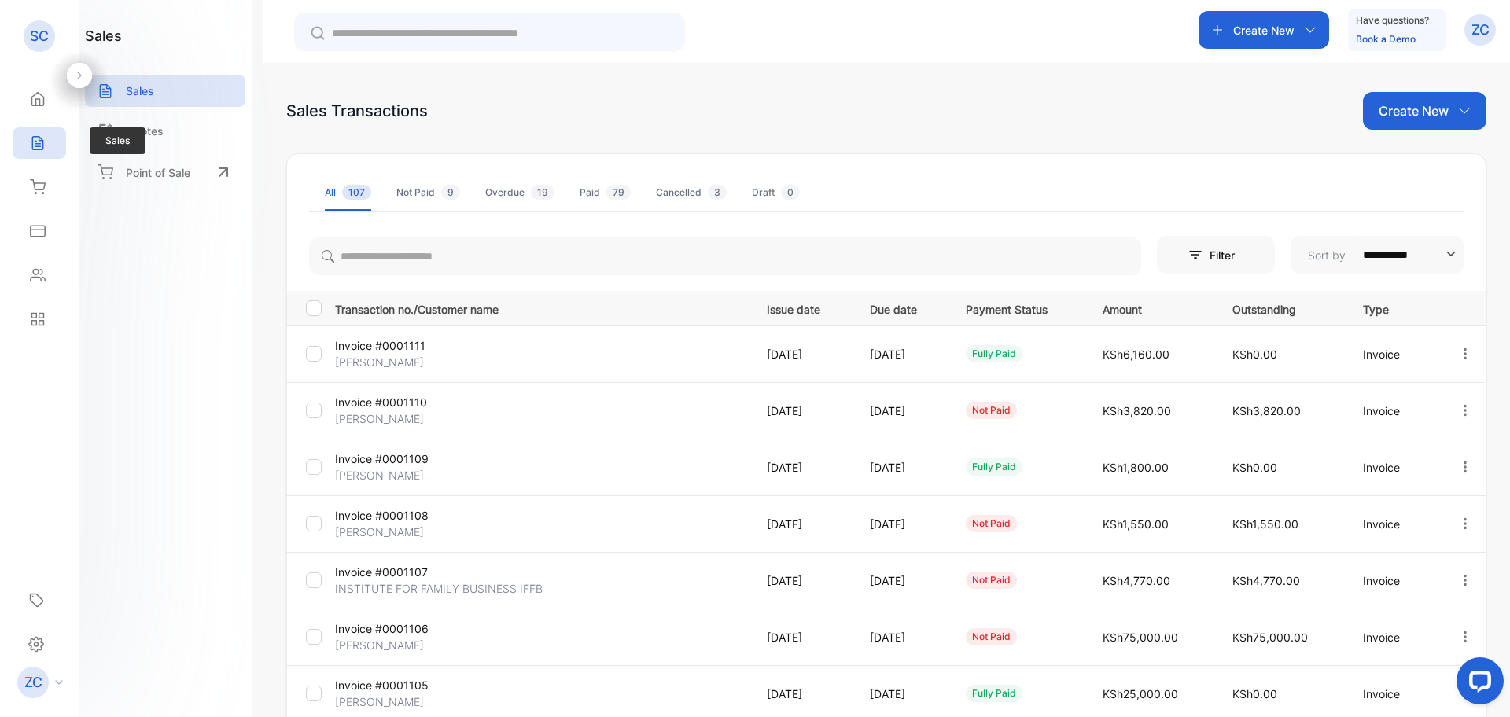
click at [25, 146] on div "Sales" at bounding box center [35, 143] width 20 height 16
click at [1458, 112] on icon "button" at bounding box center [1464, 111] width 13 height 13
click at [1427, 157] on span "Invoice" at bounding box center [1427, 163] width 37 height 17
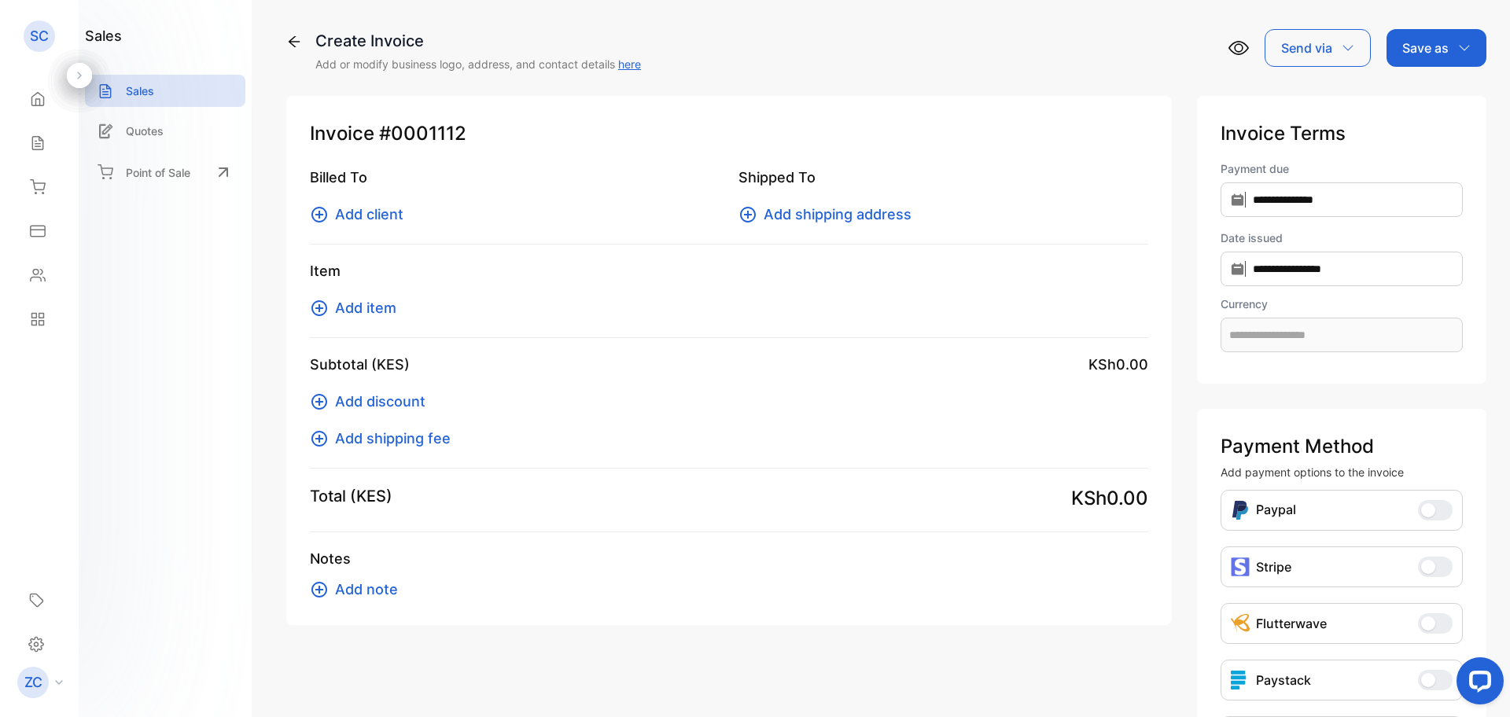
type input "**********"
click at [319, 213] on icon at bounding box center [320, 215] width 16 height 16
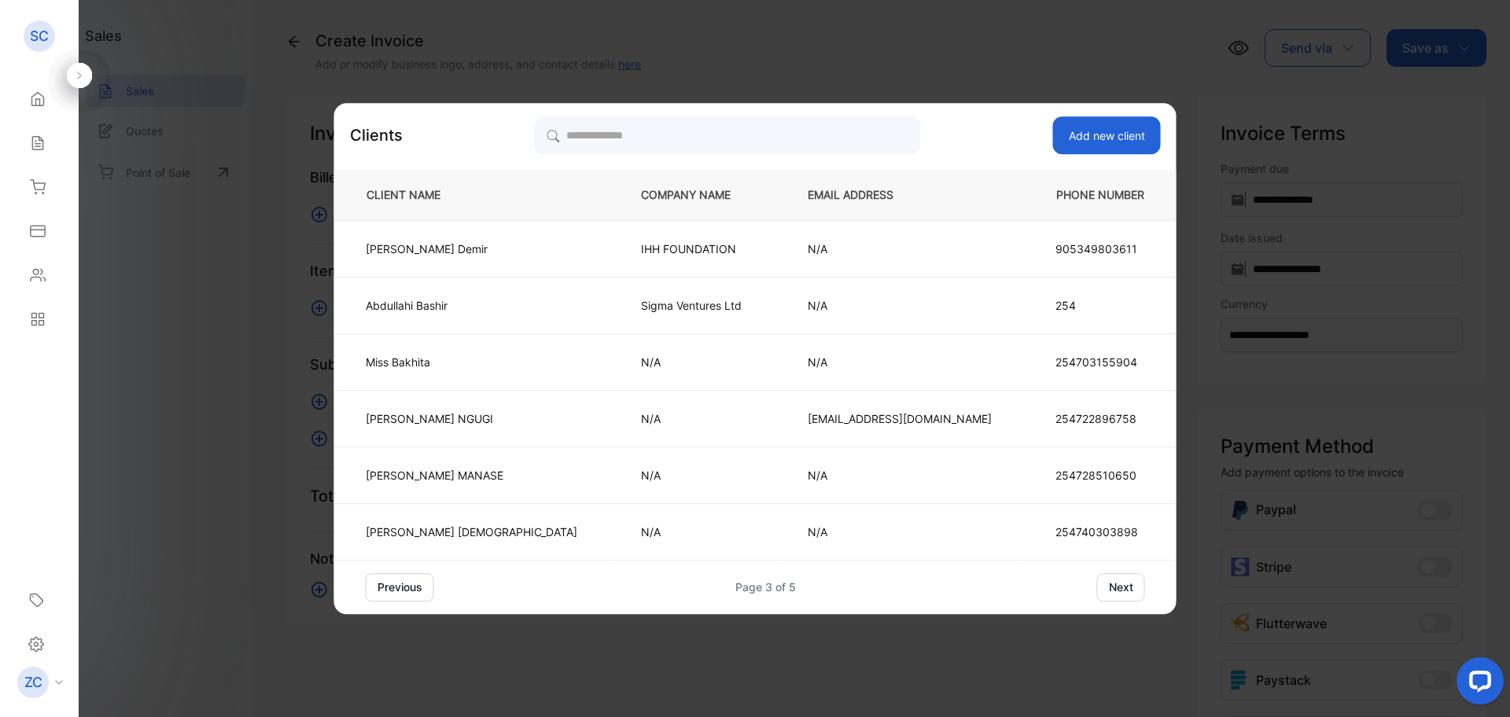
click at [434, 588] on button "previous" at bounding box center [400, 587] width 68 height 28
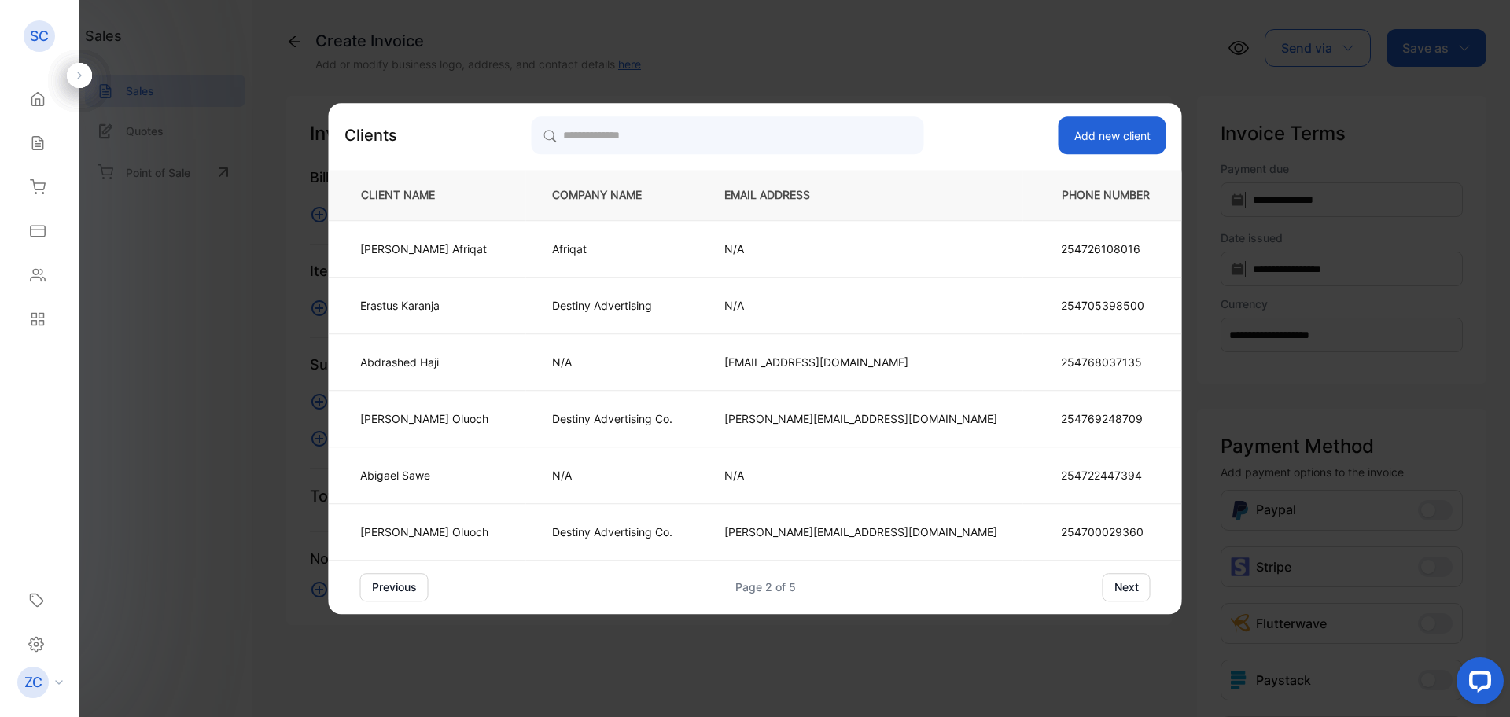
click at [429, 588] on button "previous" at bounding box center [394, 587] width 68 height 28
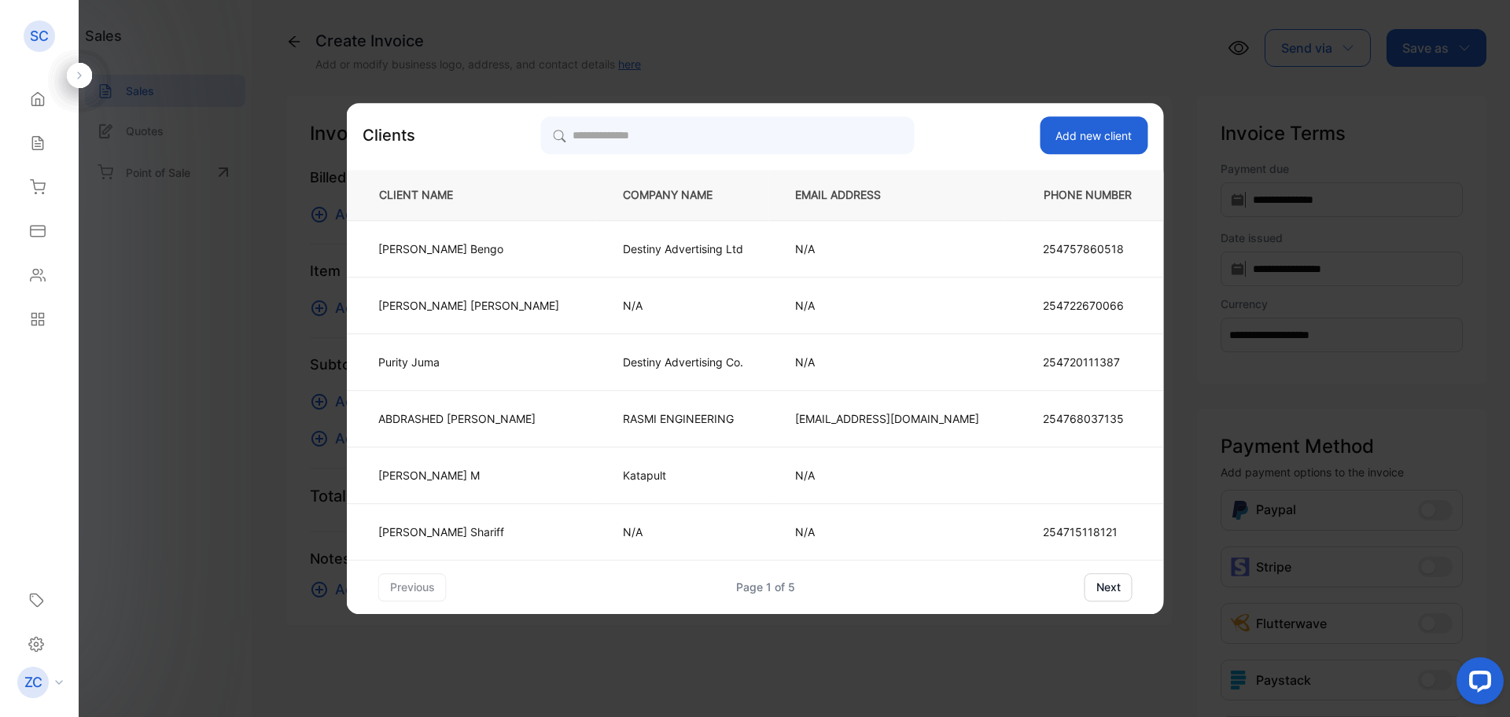
click at [1085, 588] on button "next" at bounding box center [1109, 587] width 48 height 28
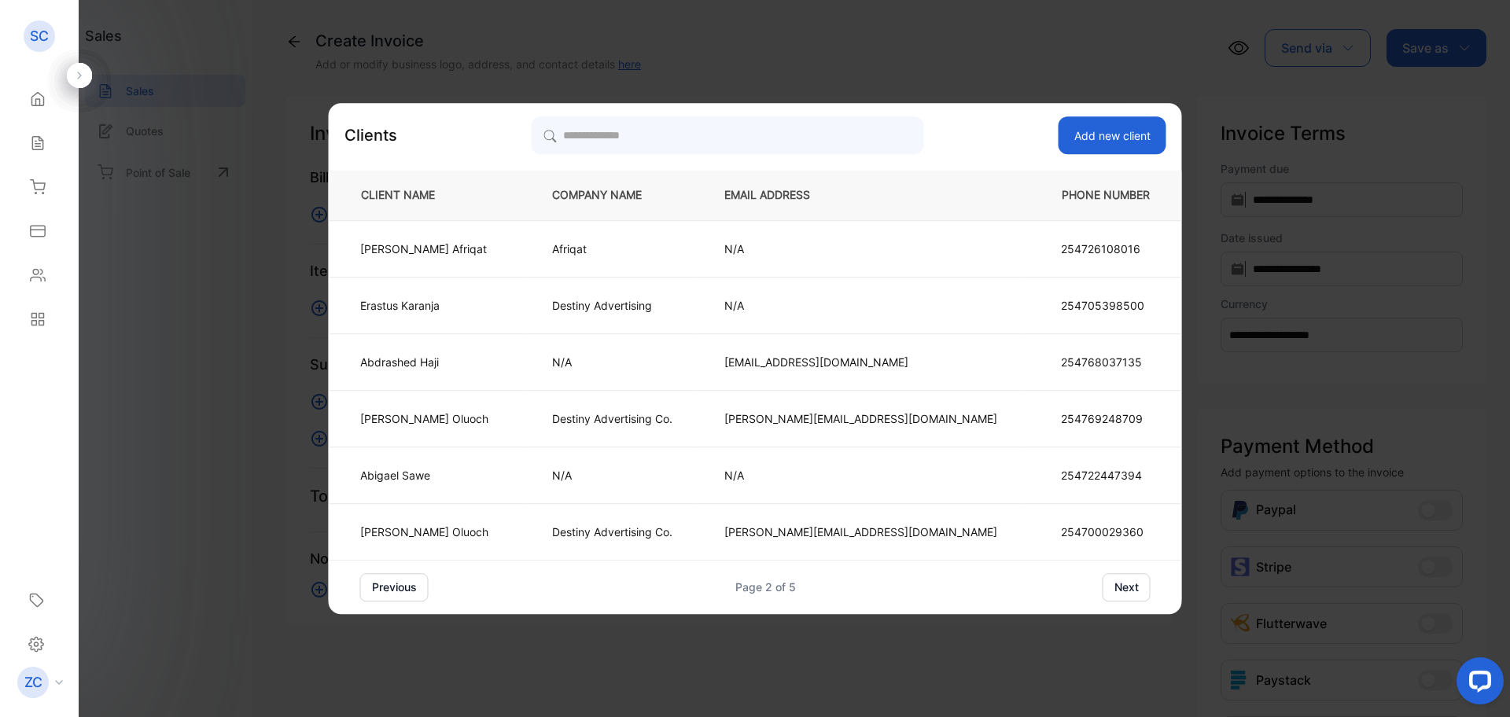
click at [1103, 588] on button "next" at bounding box center [1127, 587] width 48 height 28
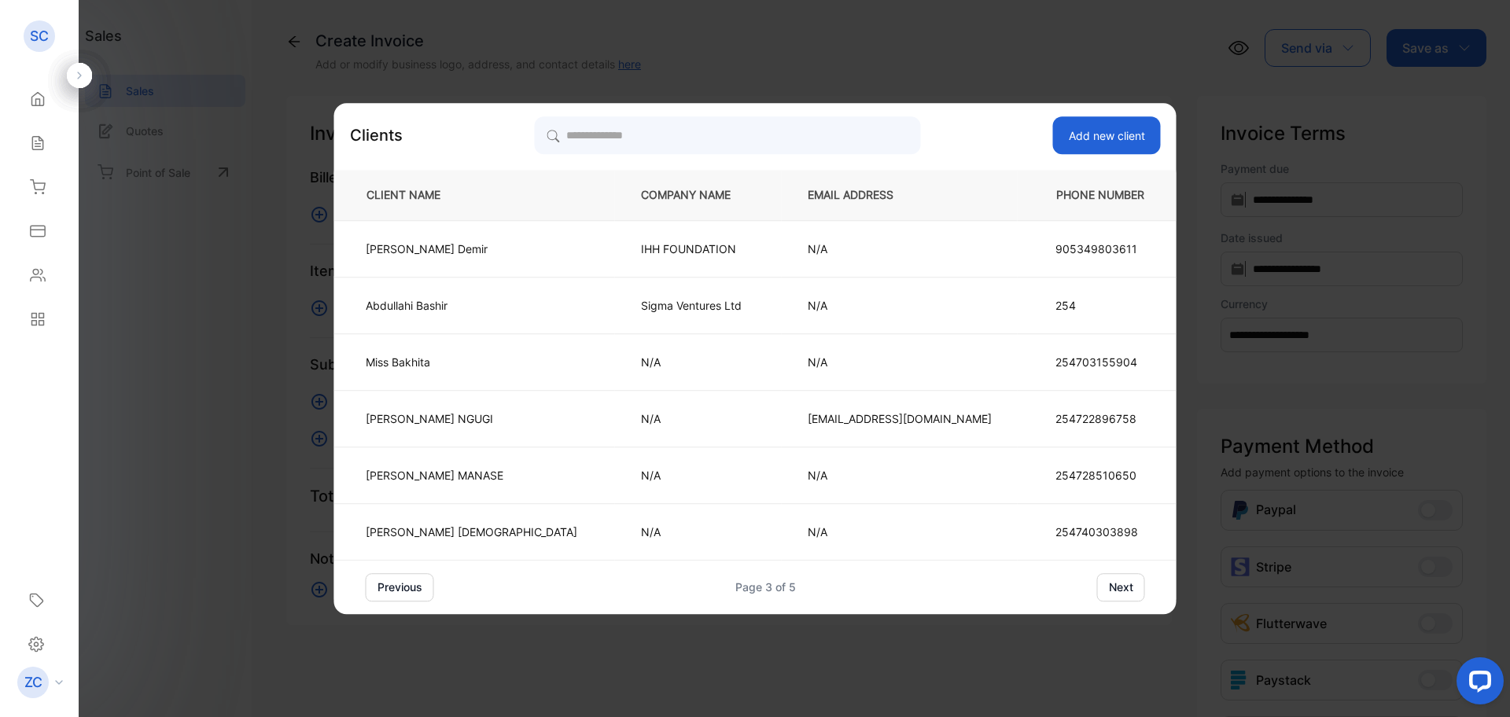
click at [1059, 588] on div "previous Page 3 of 5 next" at bounding box center [755, 587] width 842 height 28
click at [1097, 588] on button "next" at bounding box center [1121, 587] width 48 height 28
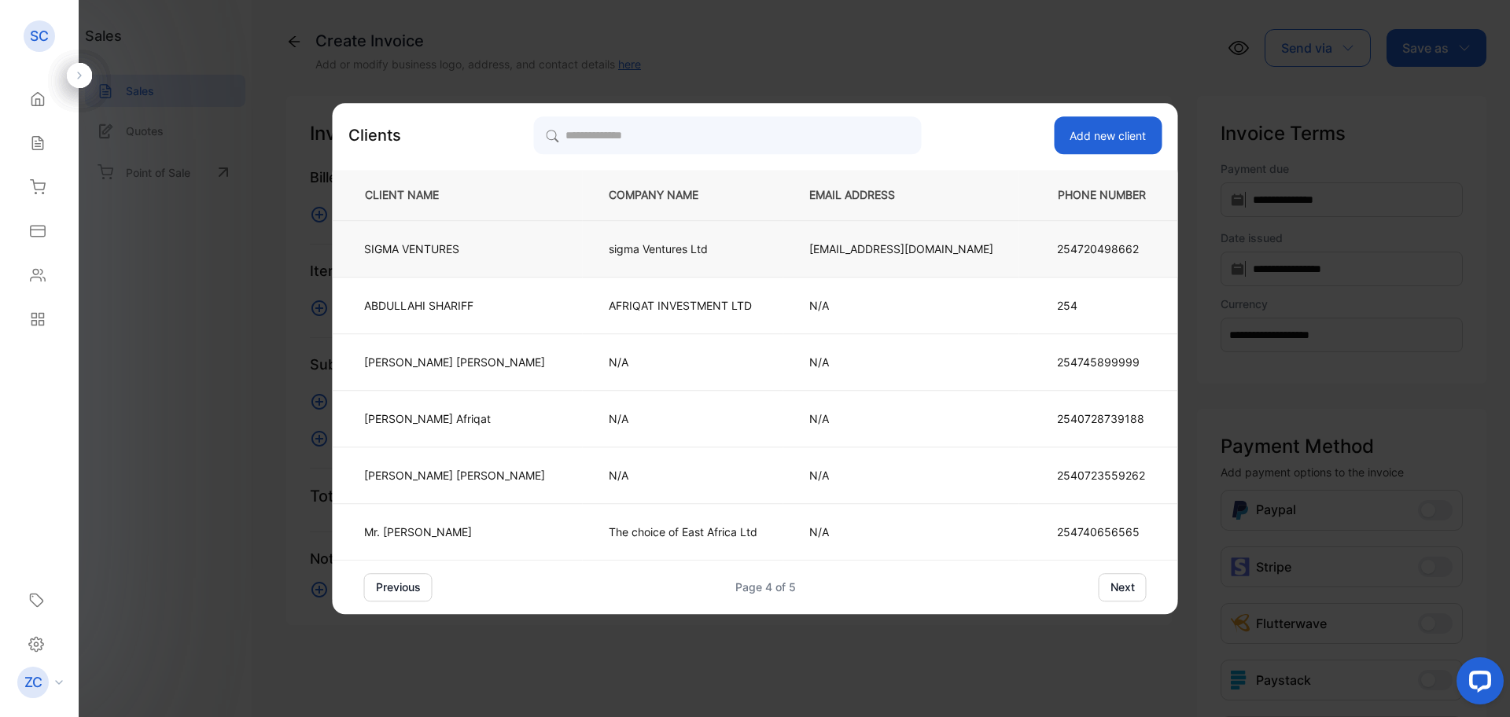
click at [658, 245] on p "sigma Ventures Ltd" at bounding box center [683, 249] width 149 height 17
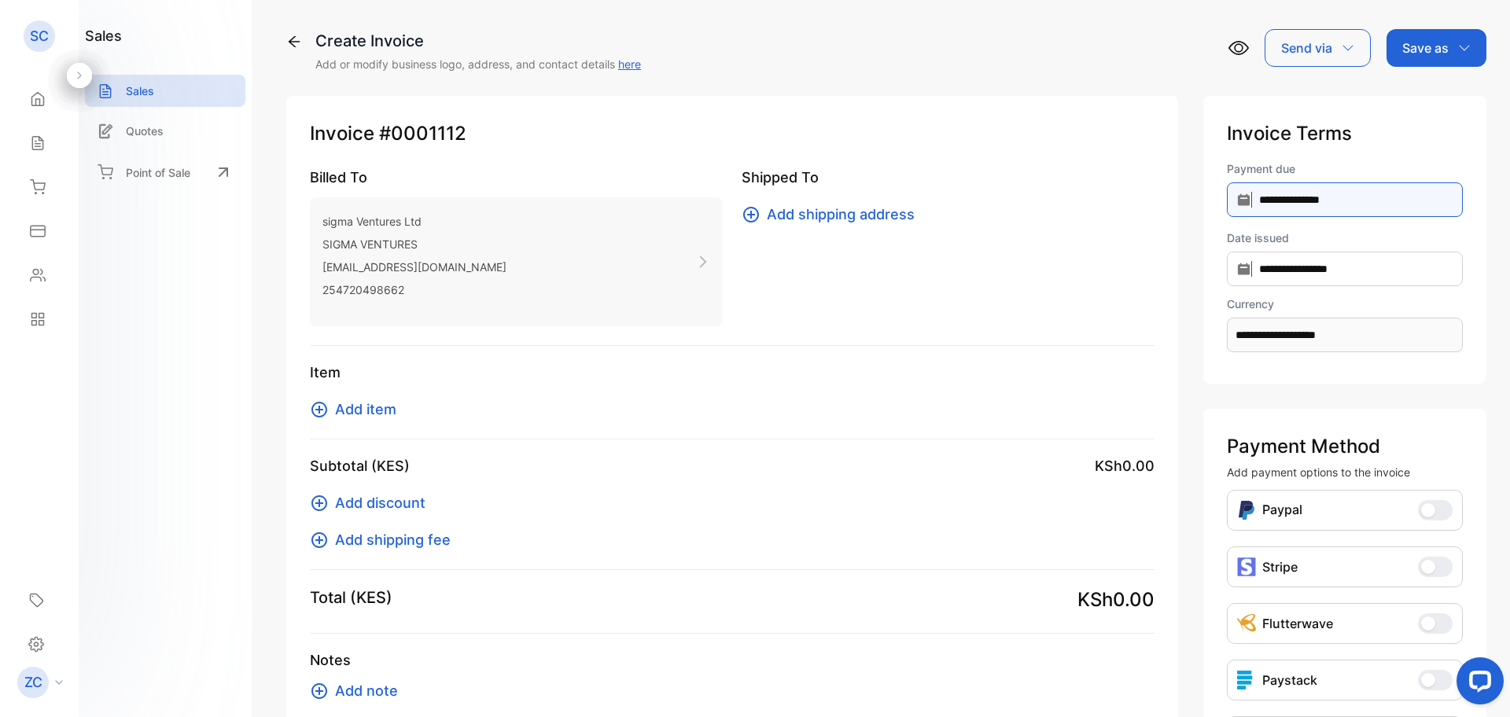
click at [1233, 194] on input "**********" at bounding box center [1345, 199] width 236 height 35
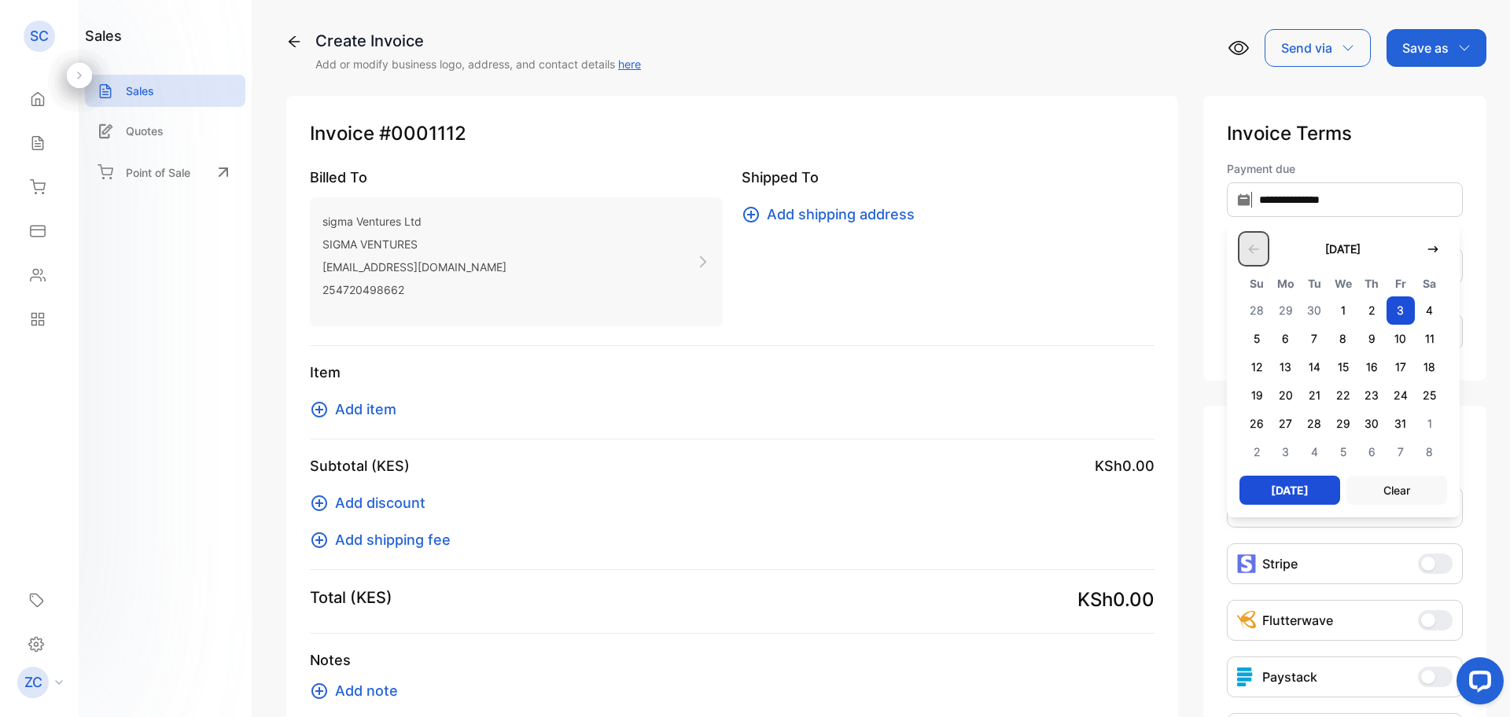
click at [1250, 245] on button "button" at bounding box center [1254, 249] width 28 height 32
click at [1392, 312] on span "5" at bounding box center [1401, 311] width 29 height 28
type input "**********"
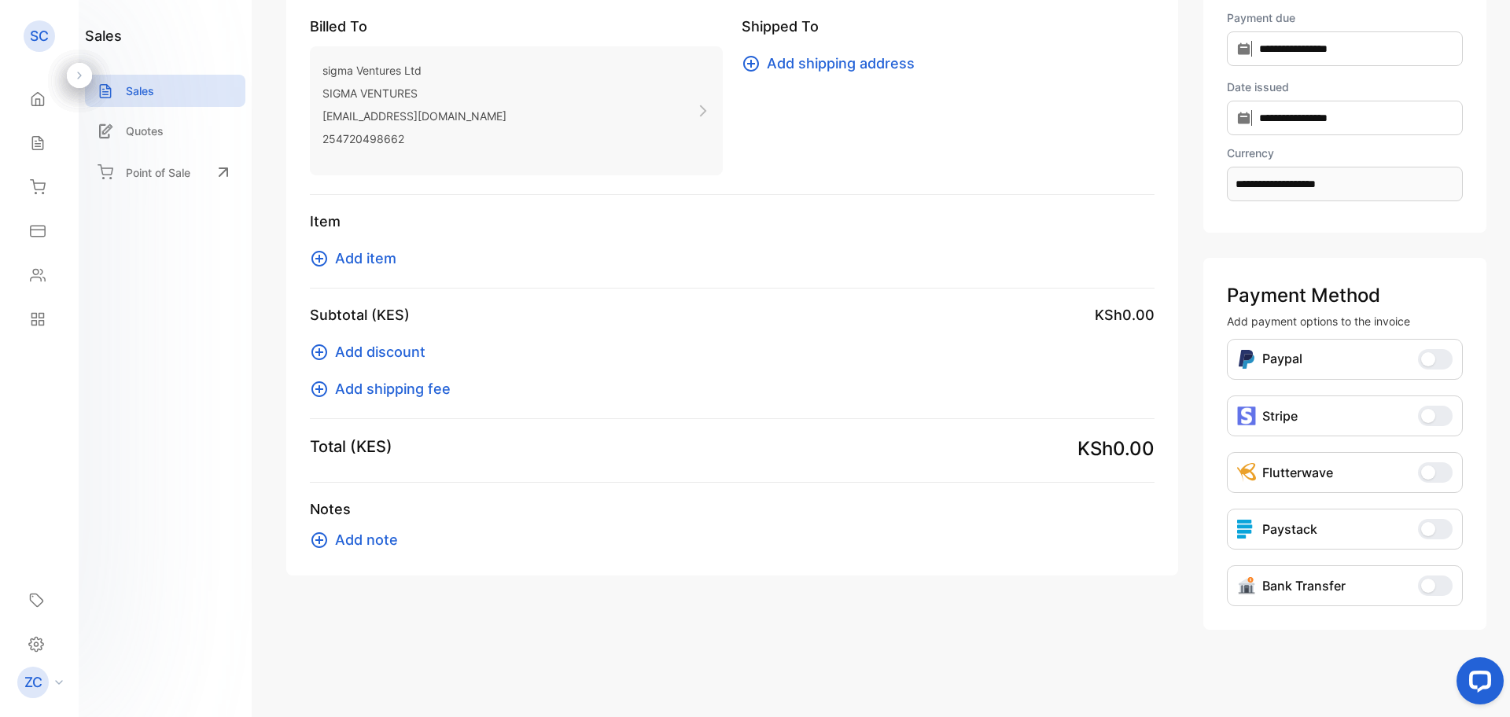
scroll to position [152, 0]
click at [317, 261] on icon at bounding box center [319, 258] width 19 height 19
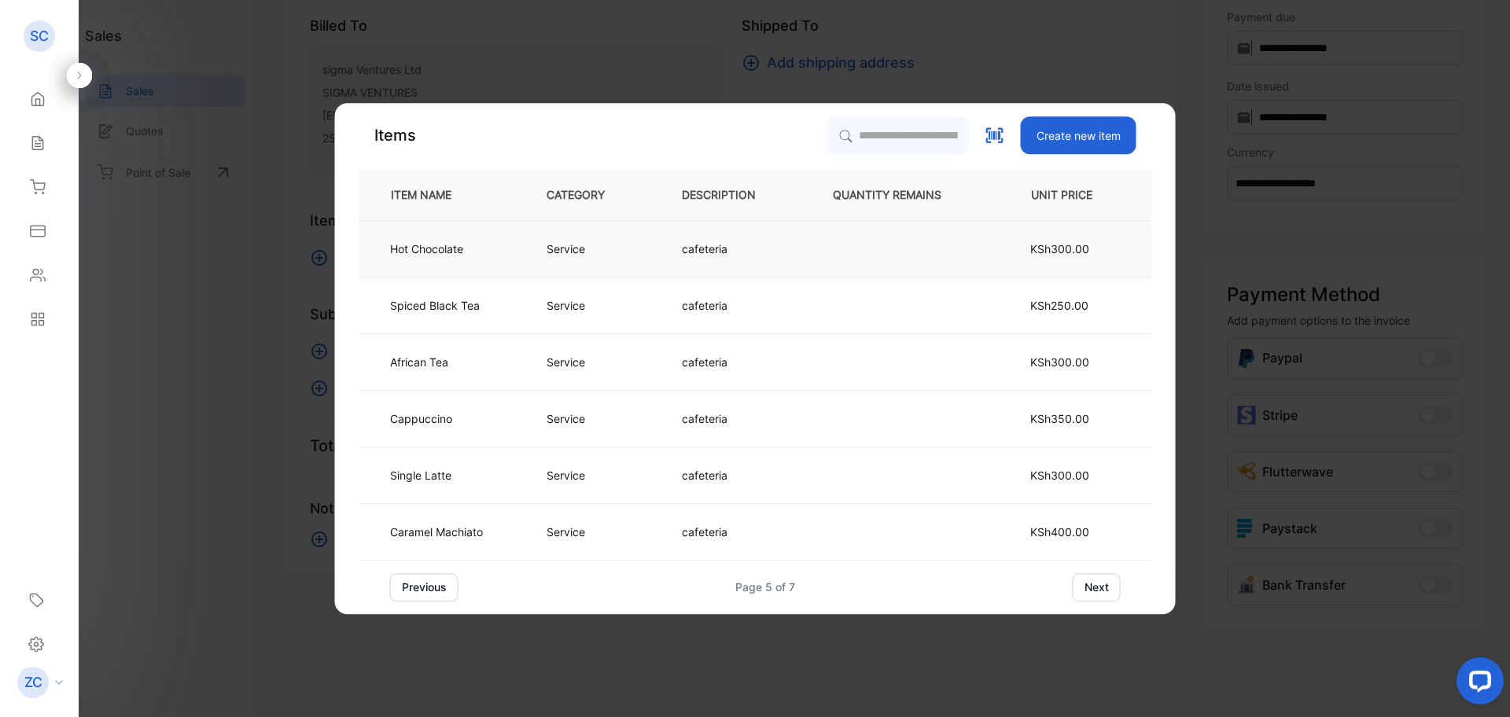
click at [415, 249] on p "Hot Chocolate" at bounding box center [426, 249] width 73 height 17
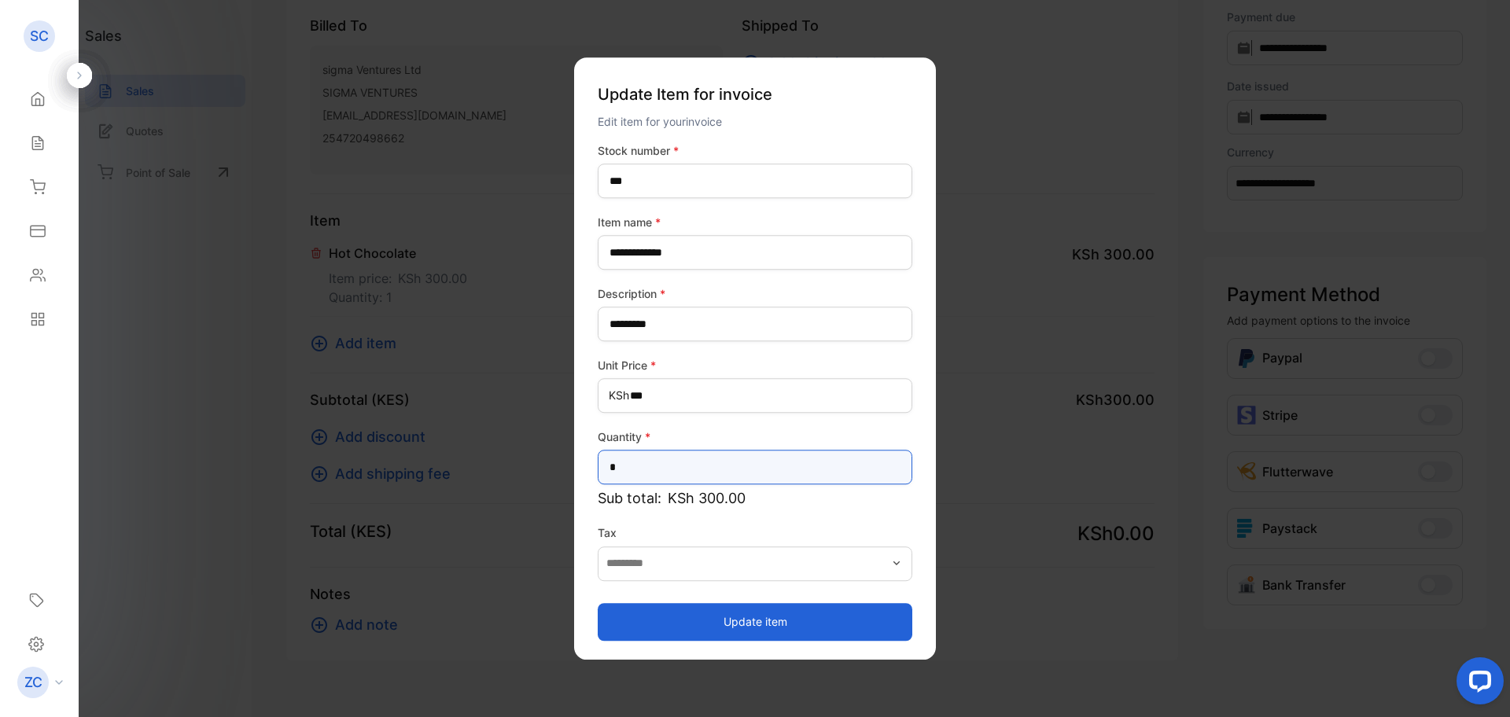
click at [632, 463] on input "*" at bounding box center [755, 467] width 315 height 35
type input "**"
click at [762, 623] on button "Update item" at bounding box center [755, 622] width 315 height 38
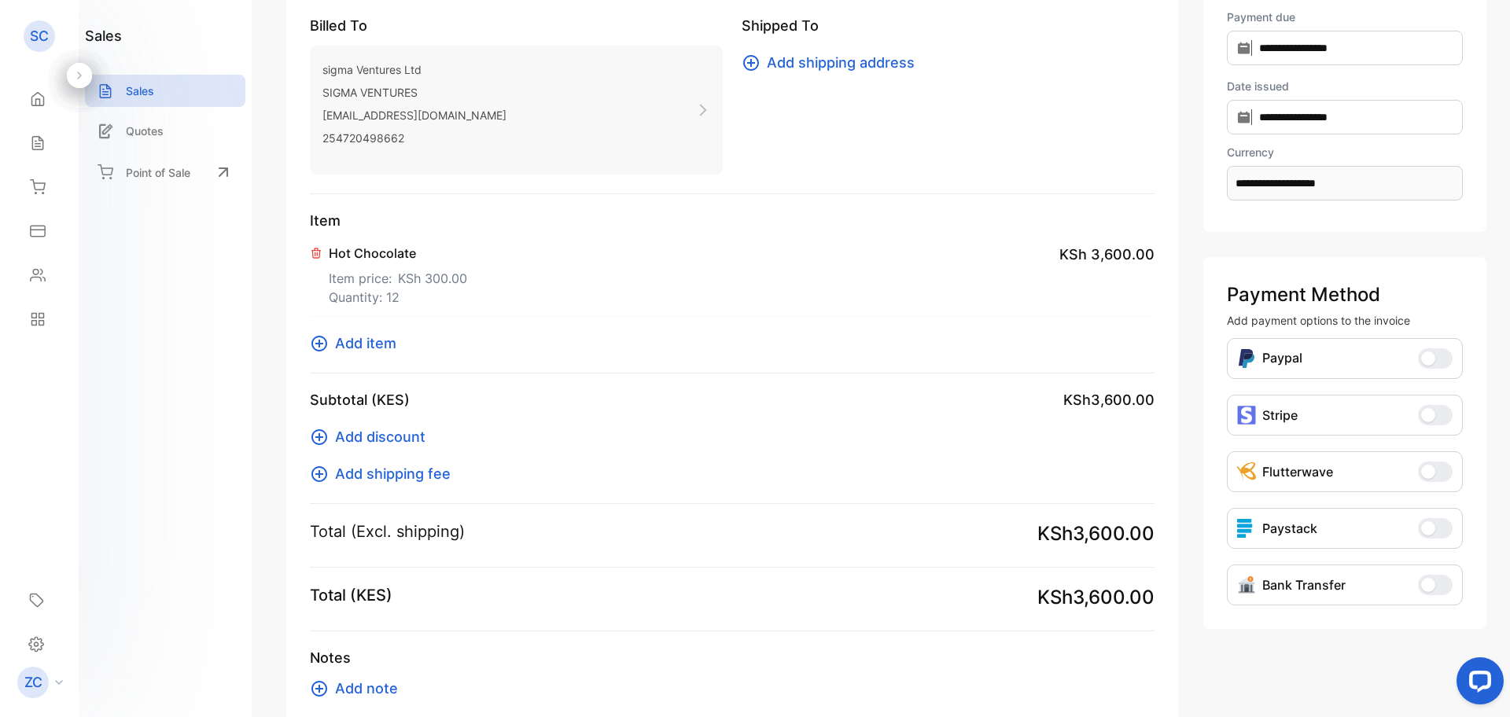
click at [319, 341] on icon at bounding box center [320, 344] width 16 height 16
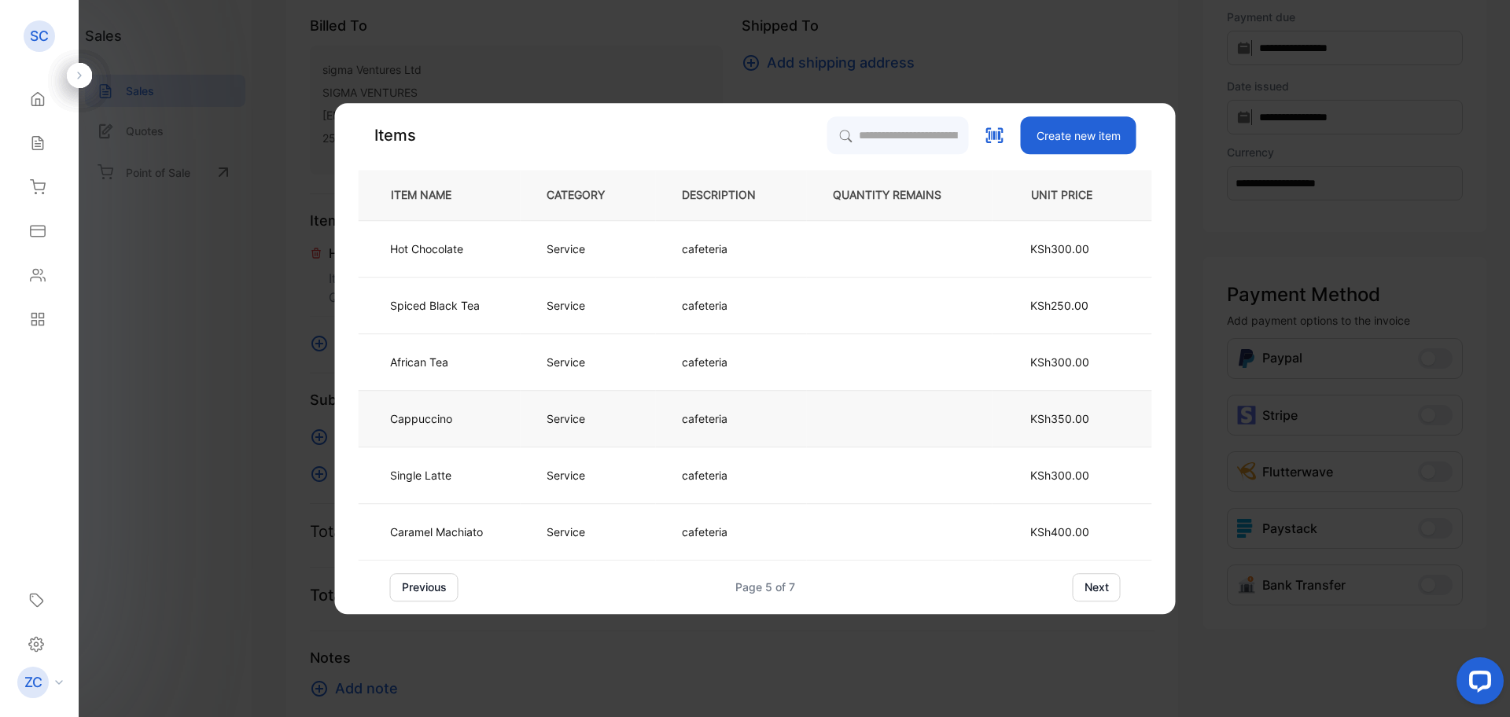
click at [575, 415] on p "Service" at bounding box center [566, 419] width 39 height 17
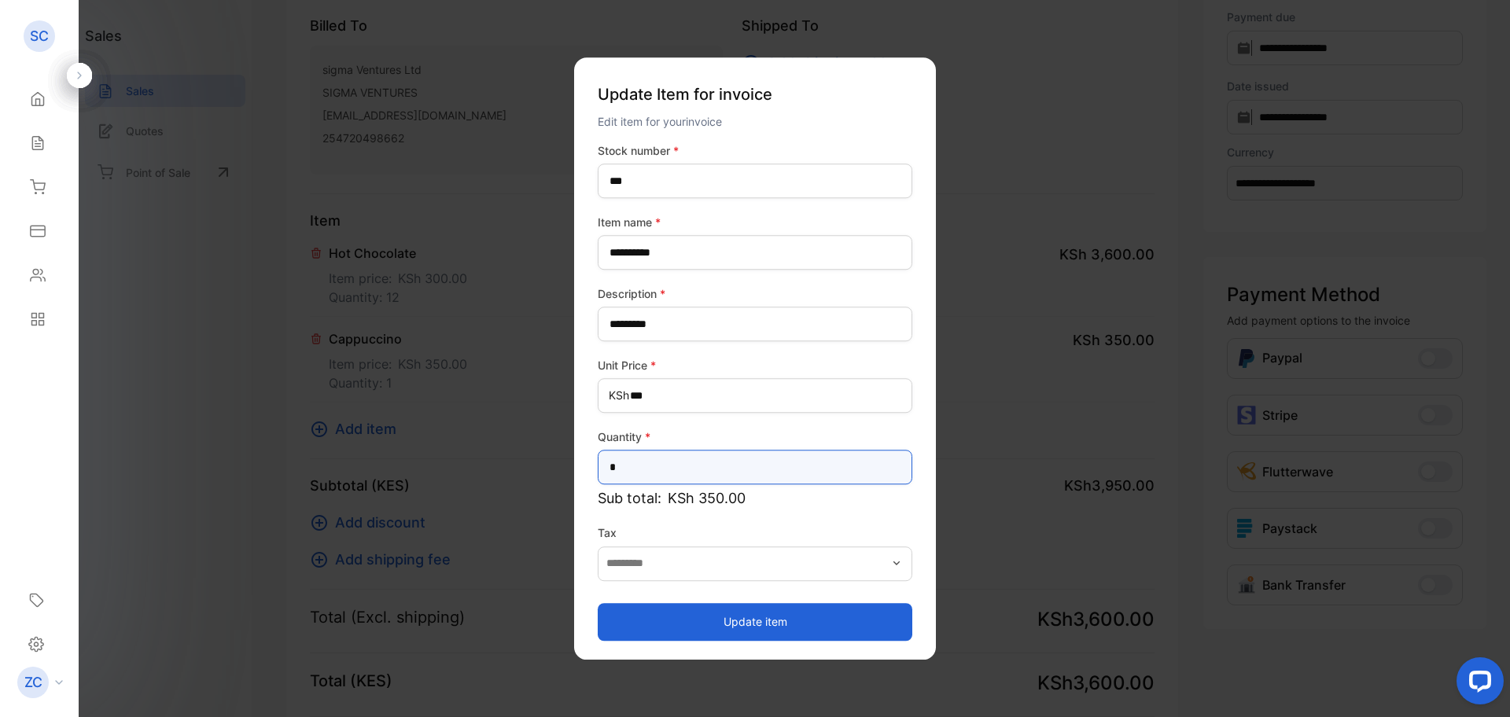
click at [653, 474] on input "*" at bounding box center [755, 467] width 315 height 35
type input "*"
click at [680, 617] on button "Update item" at bounding box center [755, 622] width 315 height 38
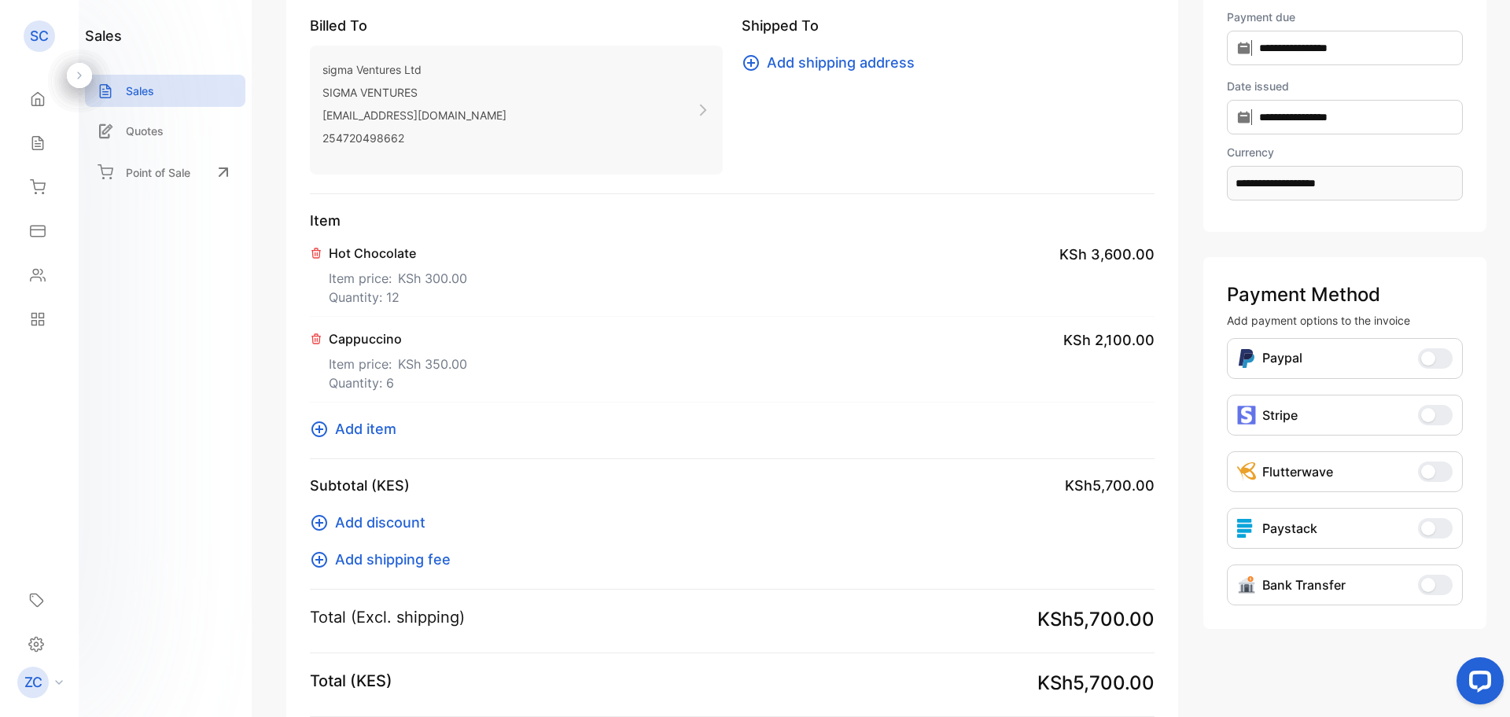
click at [323, 426] on icon at bounding box center [319, 429] width 19 height 19
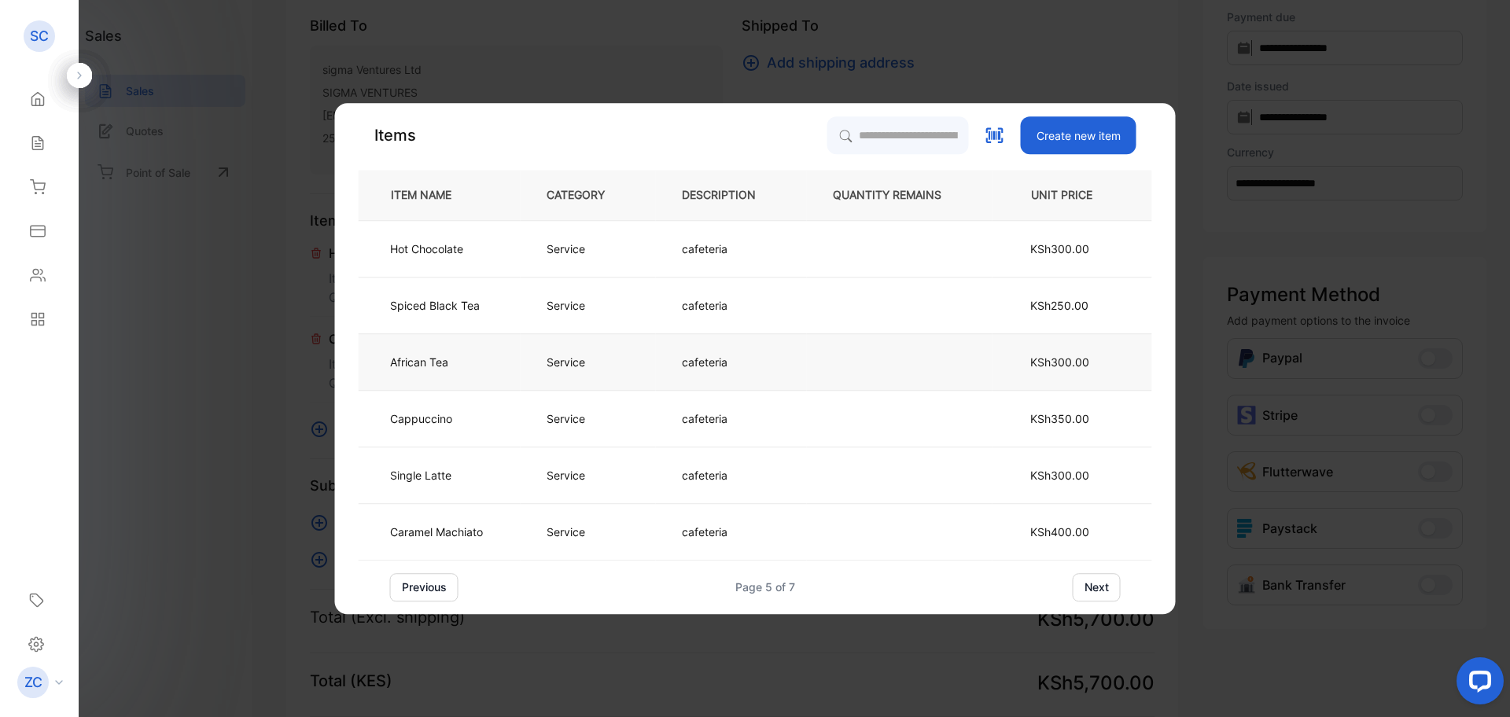
click at [570, 359] on p "Service" at bounding box center [566, 362] width 39 height 17
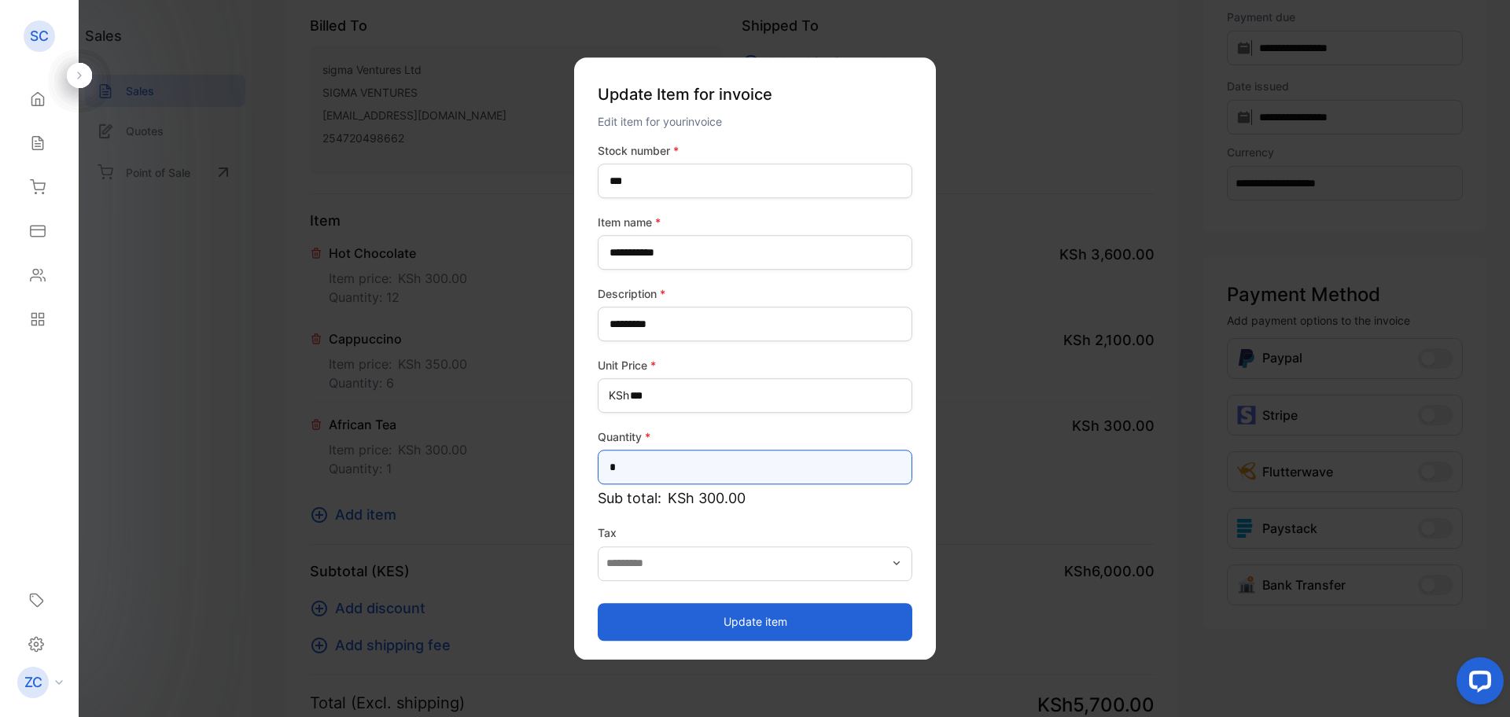
click at [639, 470] on input "*" at bounding box center [755, 467] width 315 height 35
type input "**"
click at [765, 627] on button "Update item" at bounding box center [755, 622] width 315 height 38
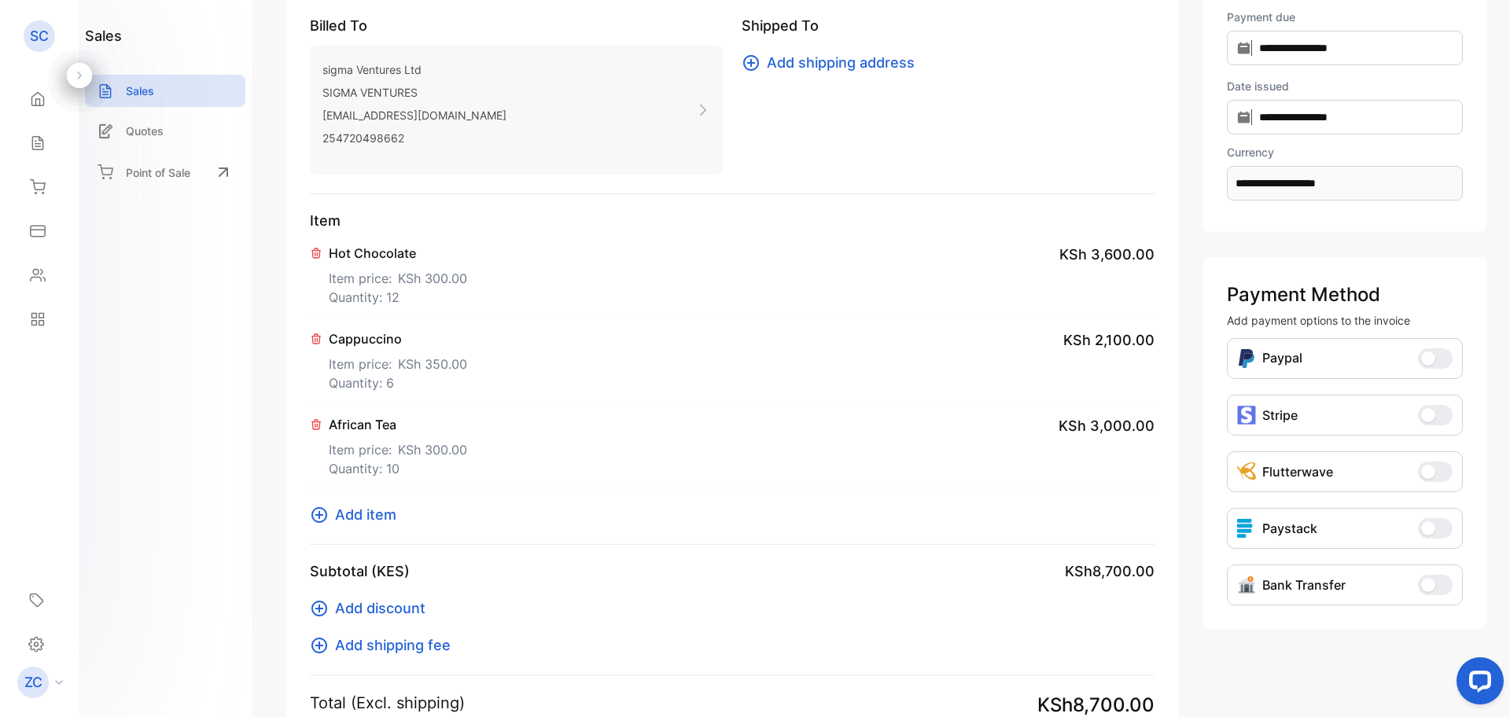
click at [318, 514] on icon at bounding box center [320, 515] width 16 height 16
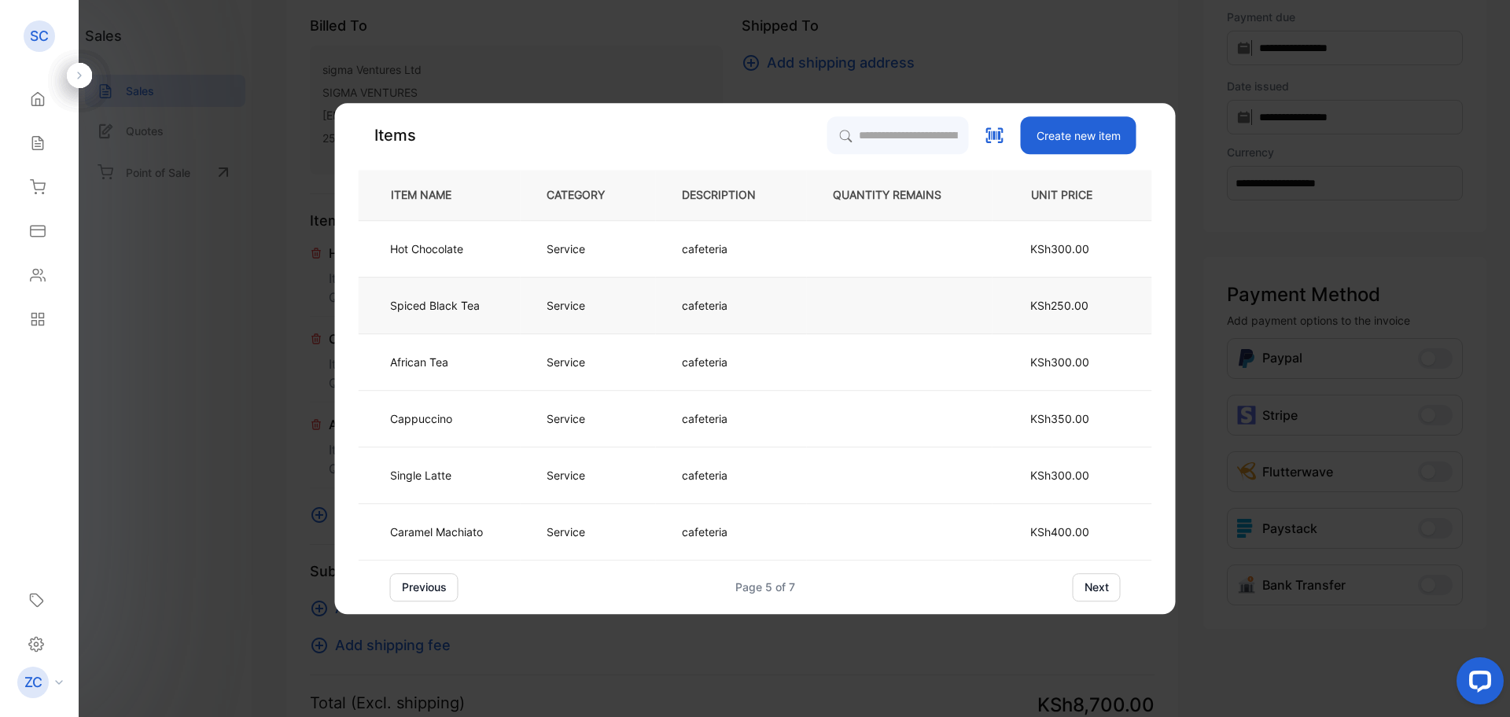
click at [574, 308] on p "Service" at bounding box center [566, 305] width 39 height 17
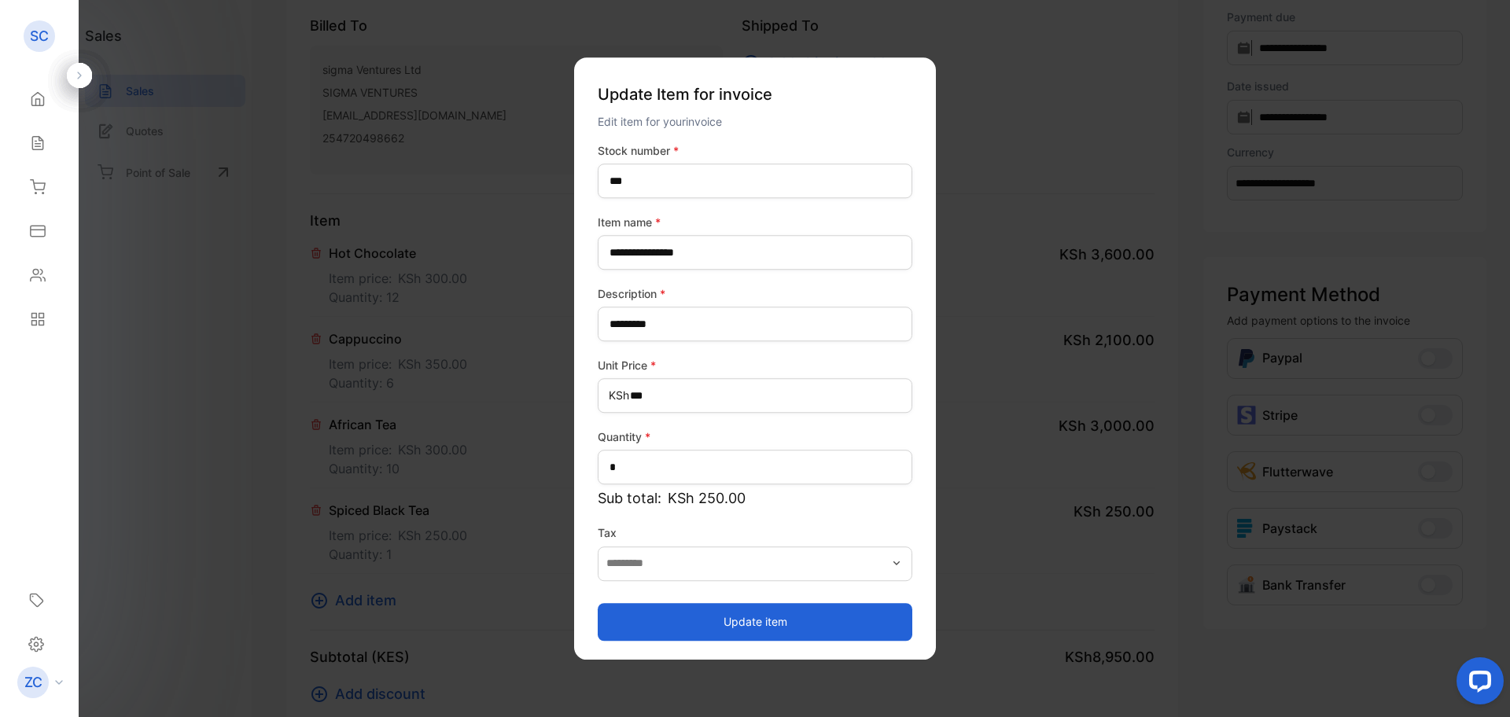
click at [727, 621] on button "Update item" at bounding box center [755, 622] width 315 height 38
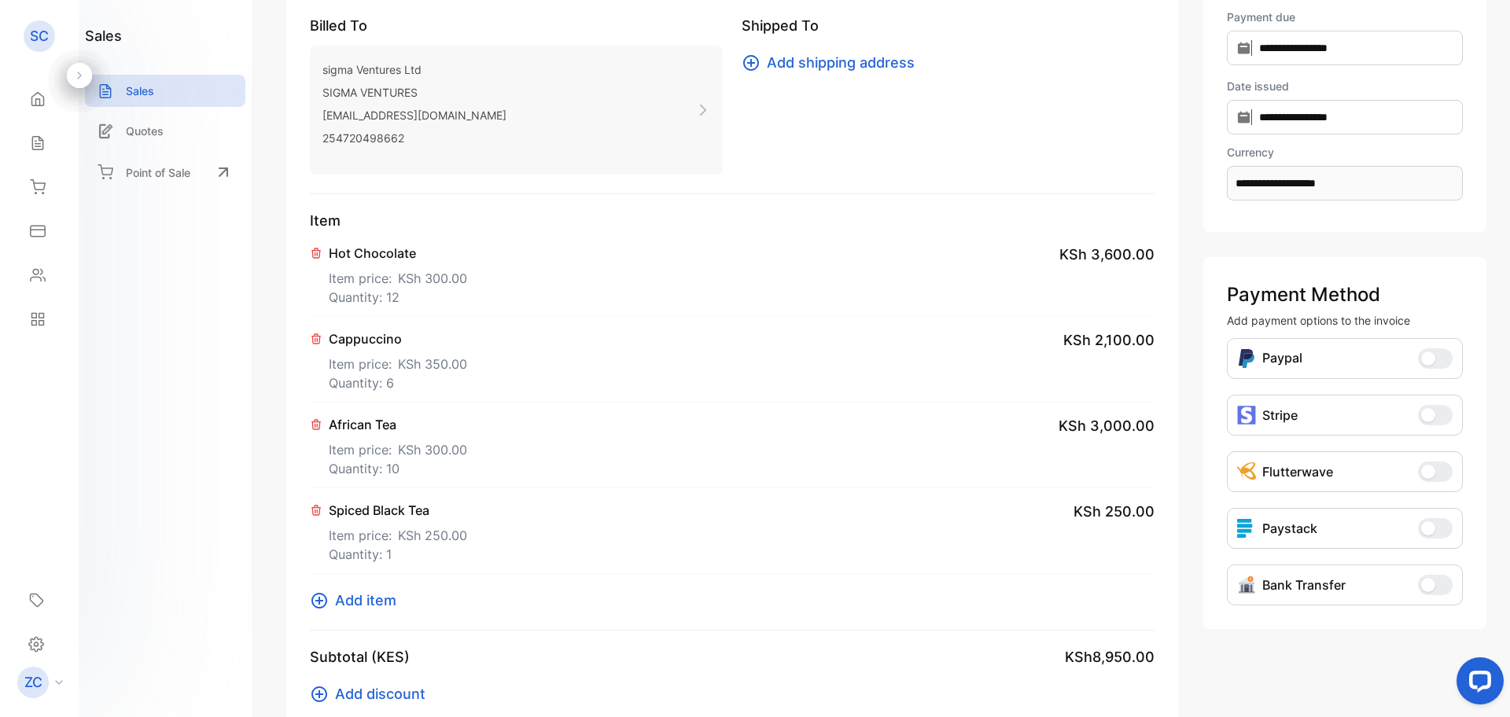
click at [321, 601] on icon at bounding box center [320, 601] width 16 height 16
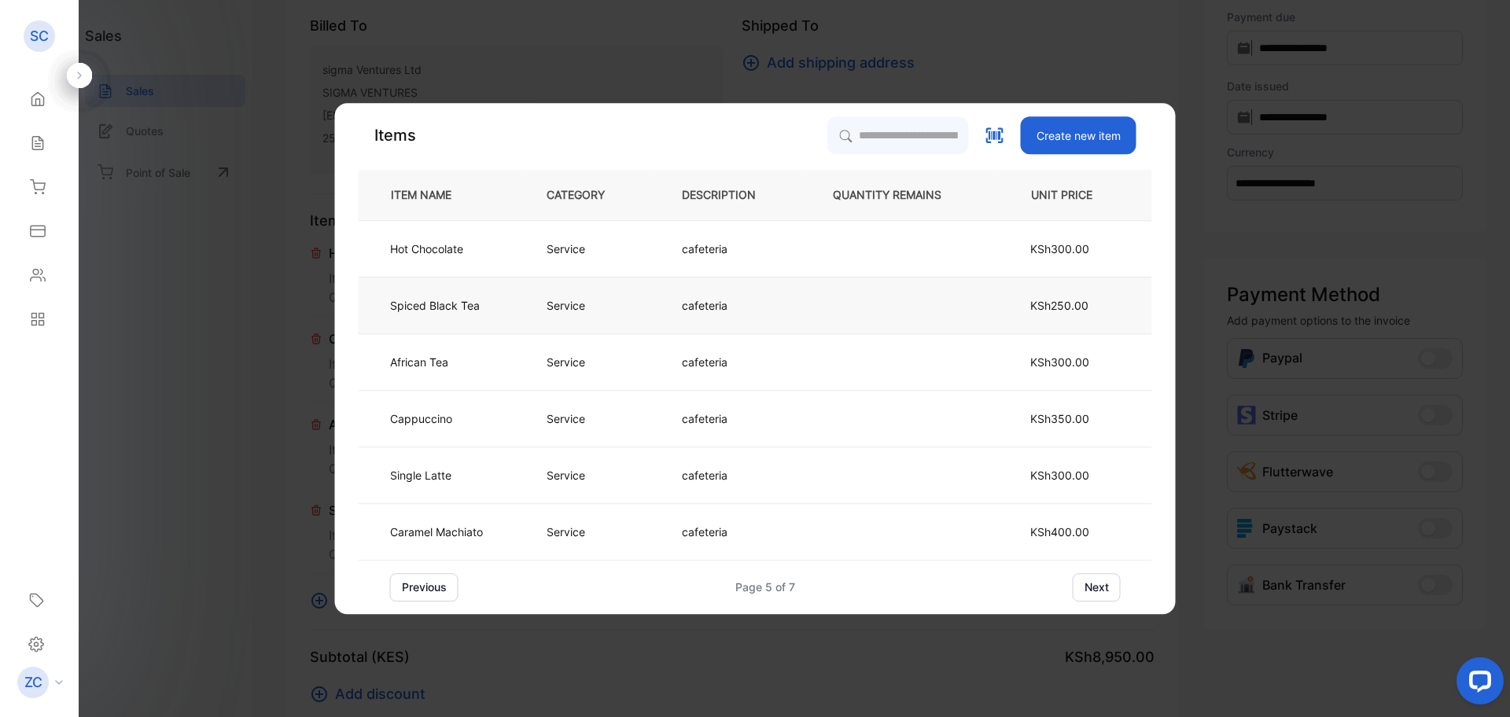
click at [451, 308] on p "Spiced Black Tea" at bounding box center [435, 305] width 90 height 17
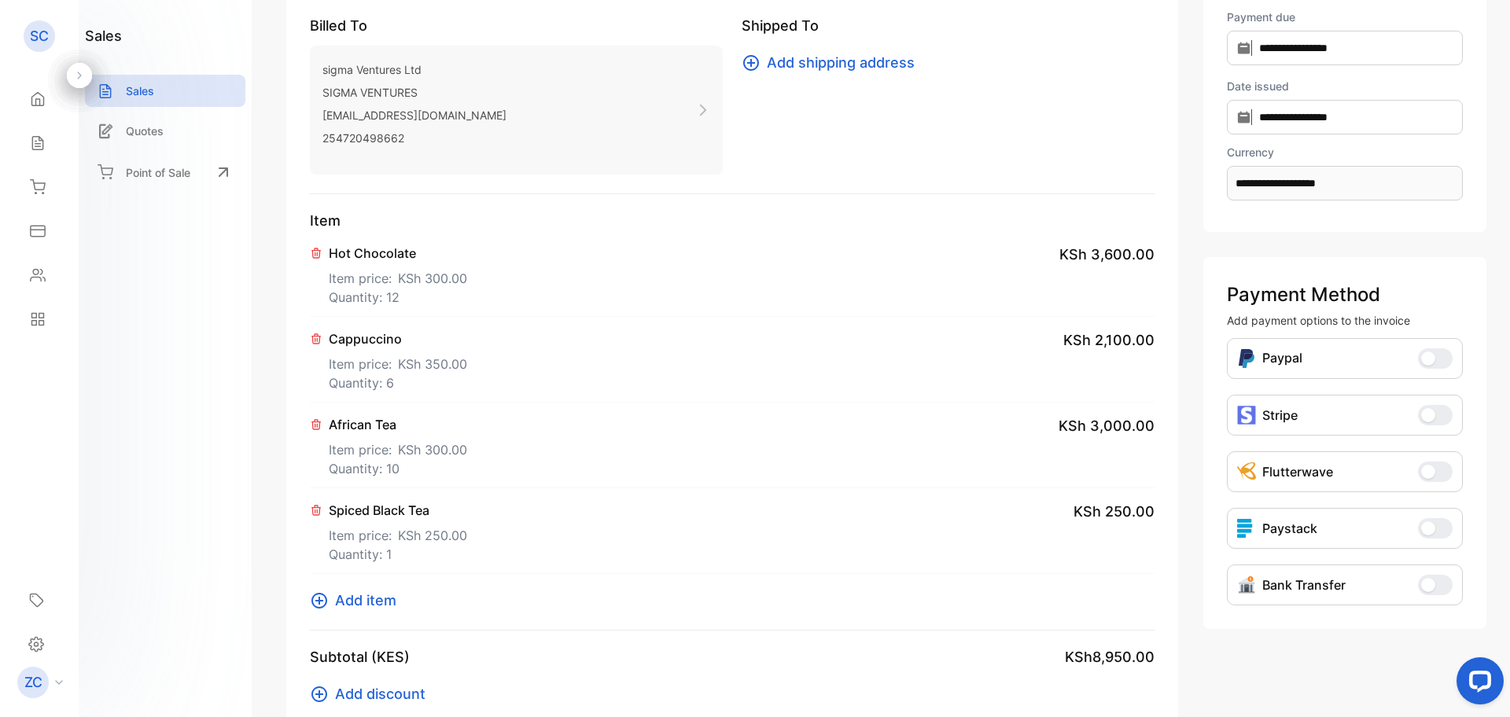
click at [318, 514] on icon at bounding box center [316, 510] width 13 height 13
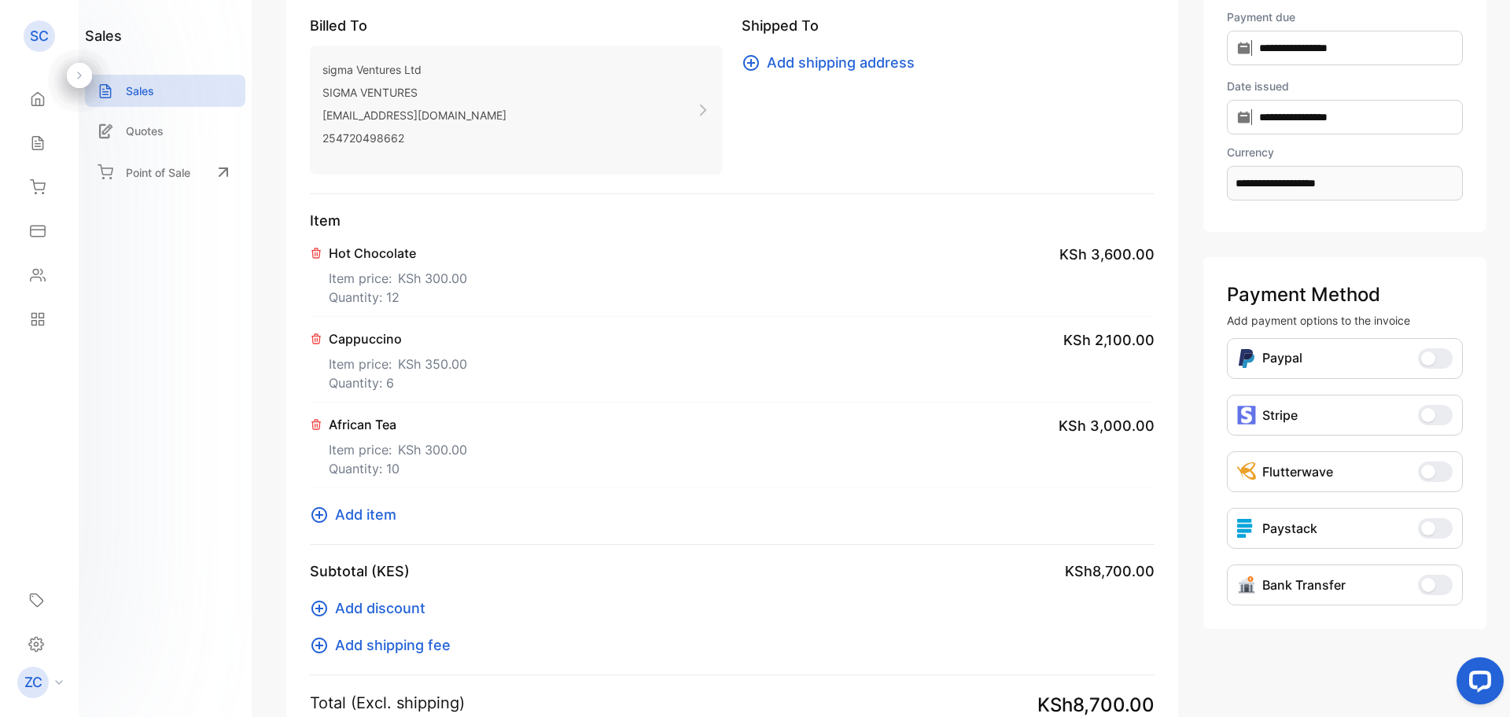
click at [318, 513] on icon at bounding box center [319, 515] width 19 height 19
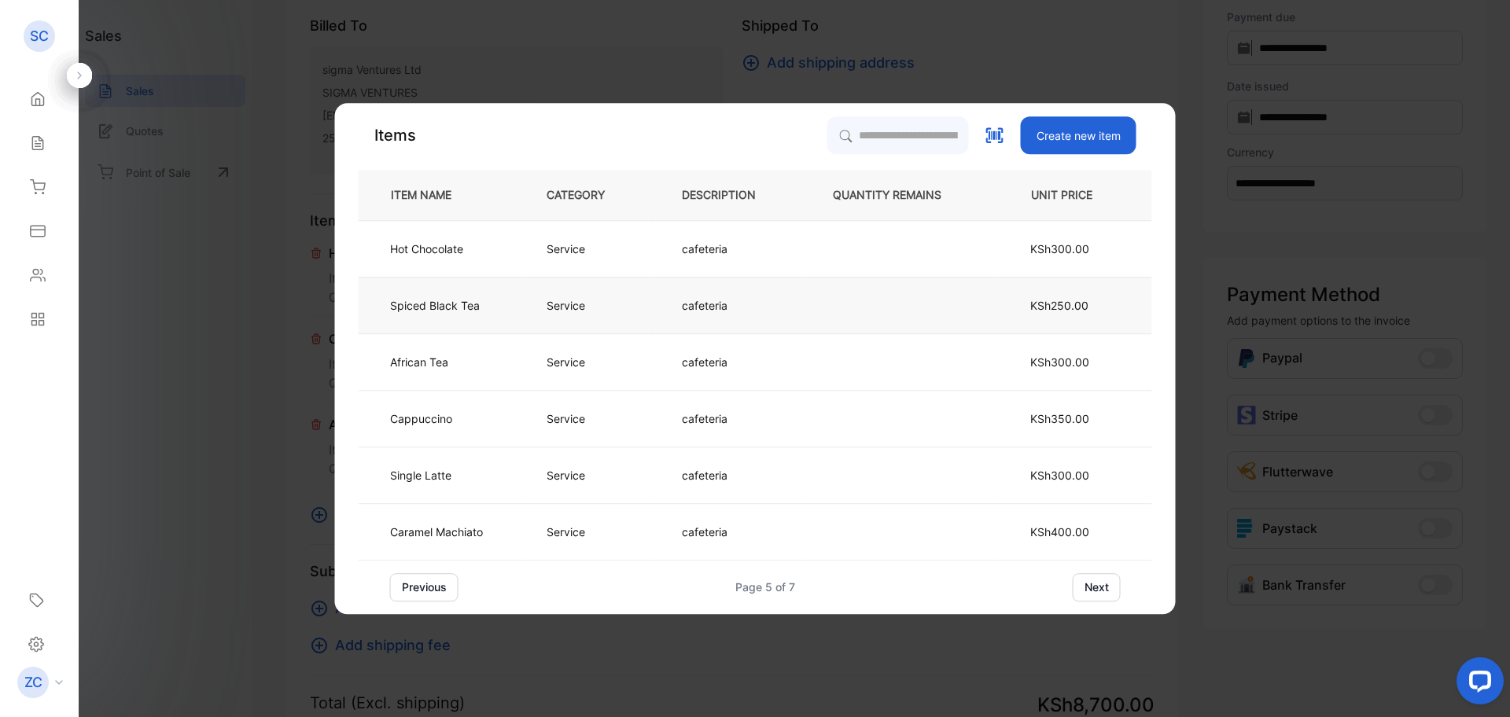
click at [424, 303] on p "Spiced Black Tea" at bounding box center [435, 305] width 90 height 17
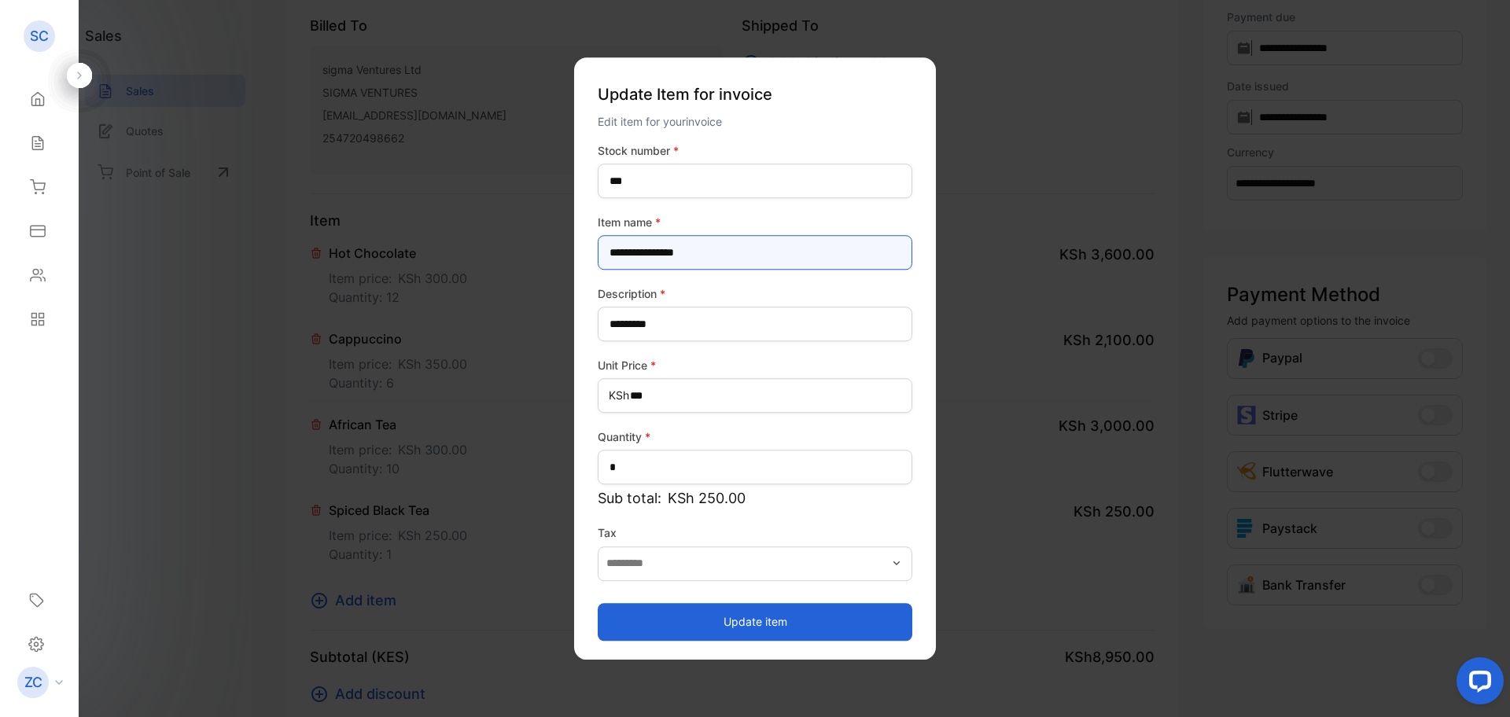
drag, startPoint x: 647, startPoint y: 254, endPoint x: 606, endPoint y: 256, distance: 40.9
click at [606, 256] on name-inputItem_Name "**********" at bounding box center [755, 252] width 315 height 35
type name-inputItem_Name "**********"
click at [742, 621] on button "Update item" at bounding box center [755, 622] width 315 height 38
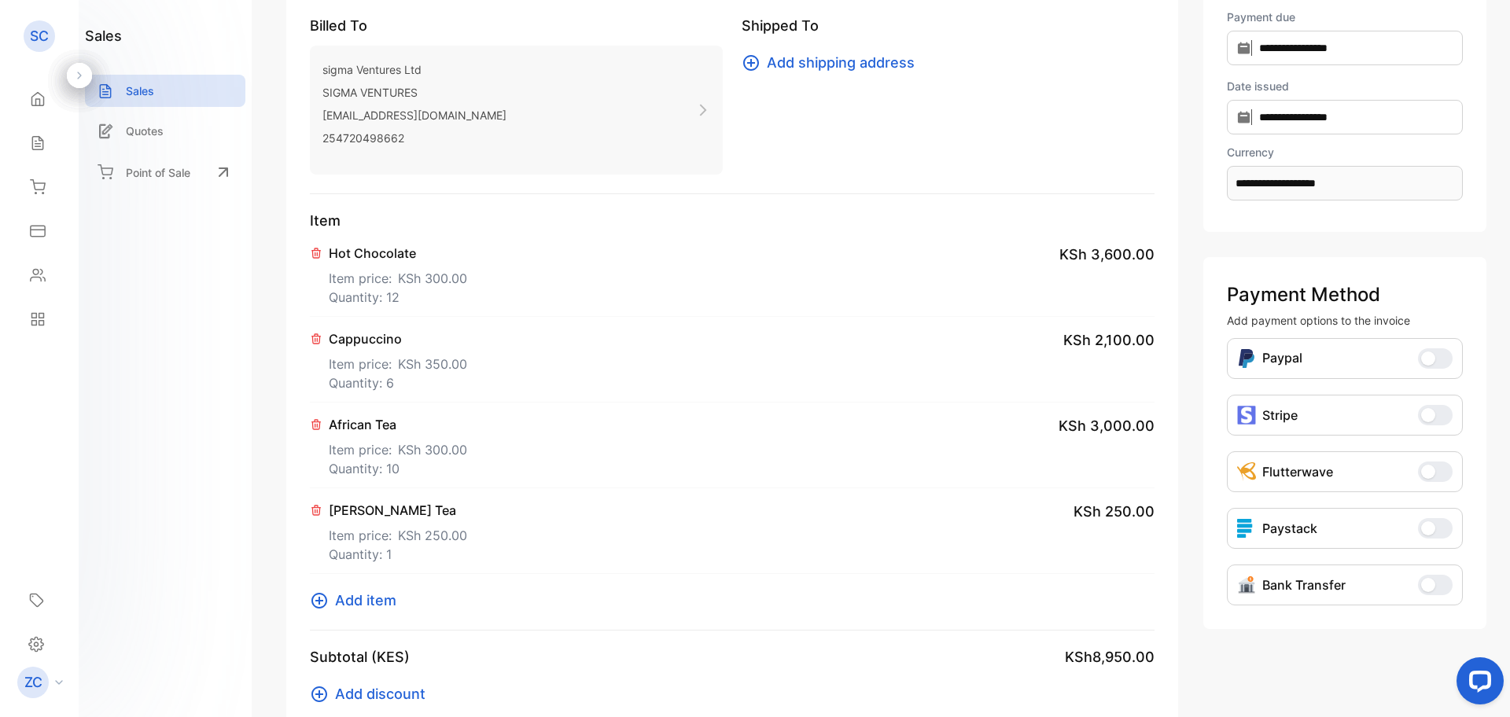
click at [324, 601] on icon at bounding box center [319, 601] width 19 height 19
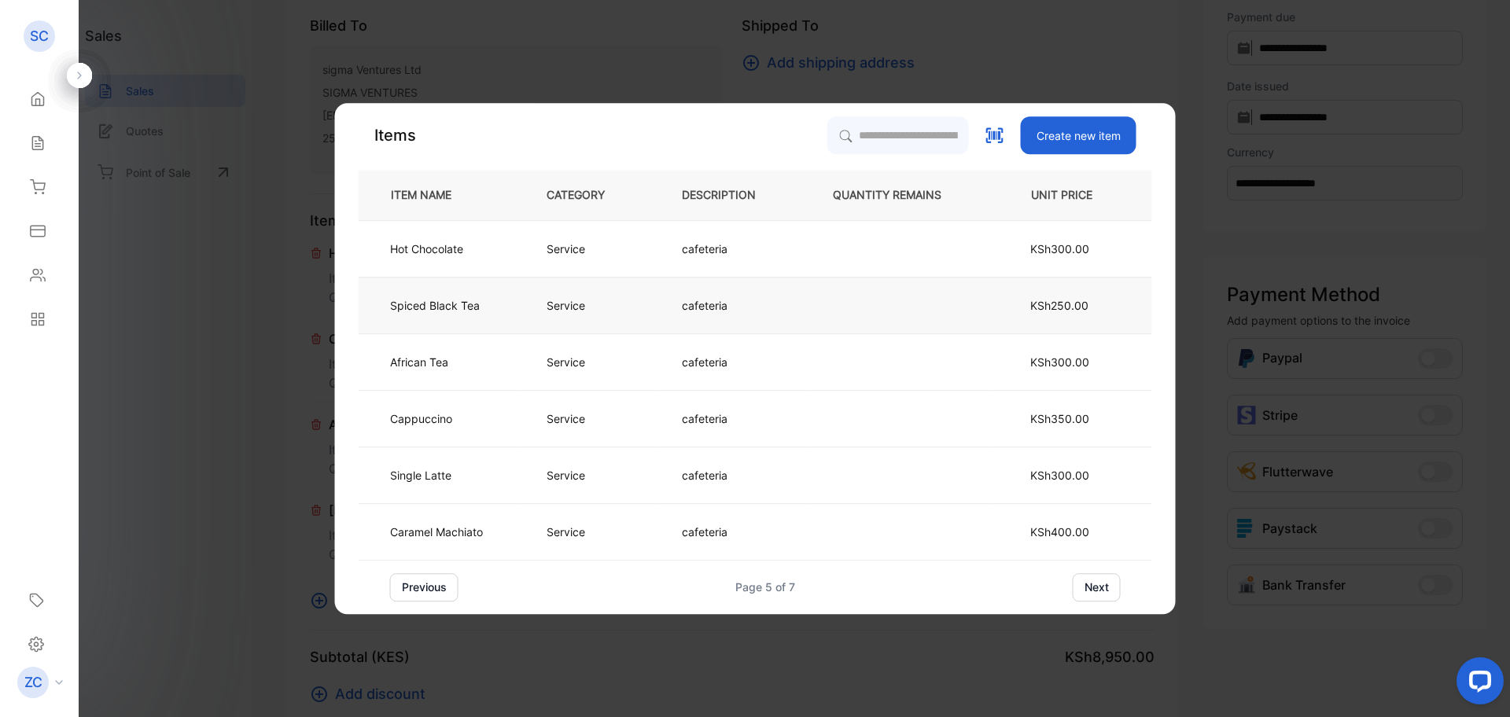
click at [432, 303] on p "Spiced Black Tea" at bounding box center [435, 305] width 90 height 17
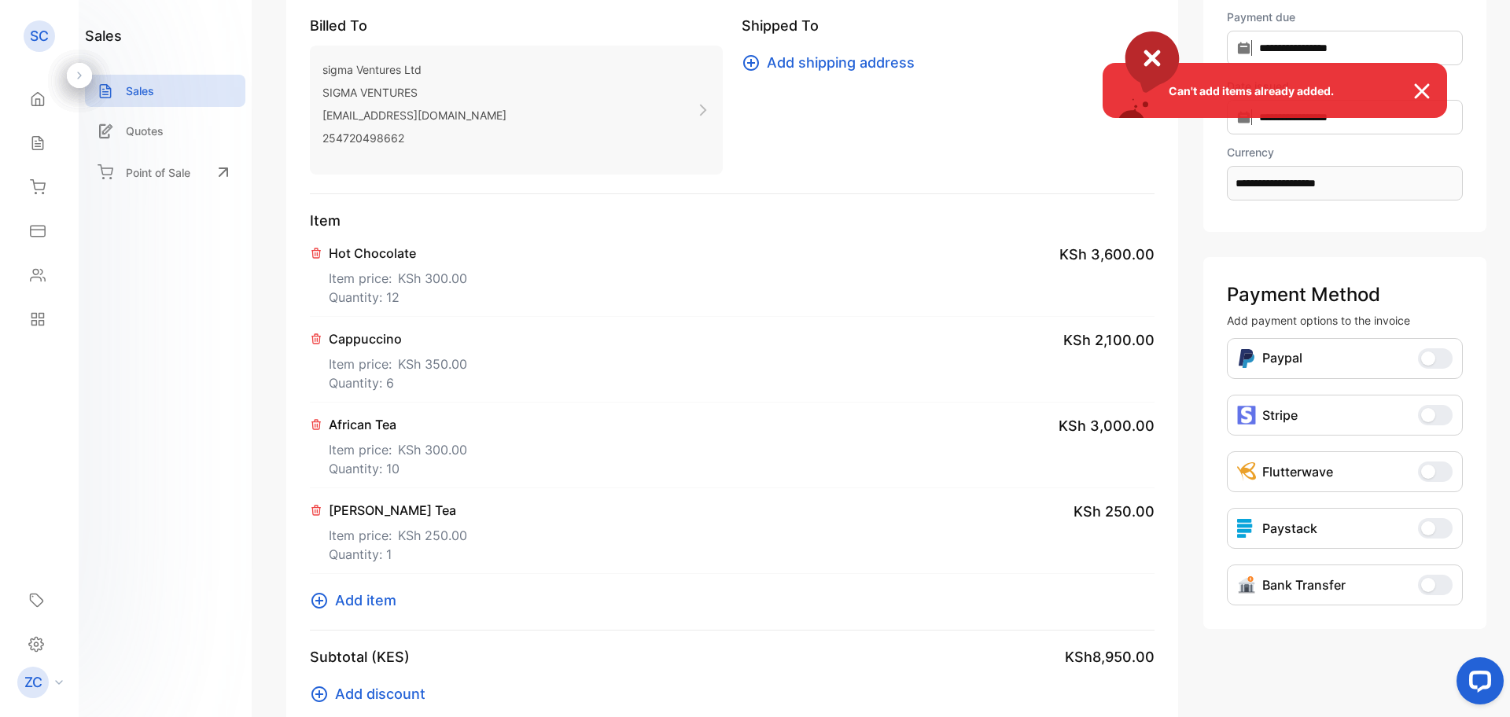
click at [350, 606] on div "Can't add items already added." at bounding box center [755, 358] width 1510 height 717
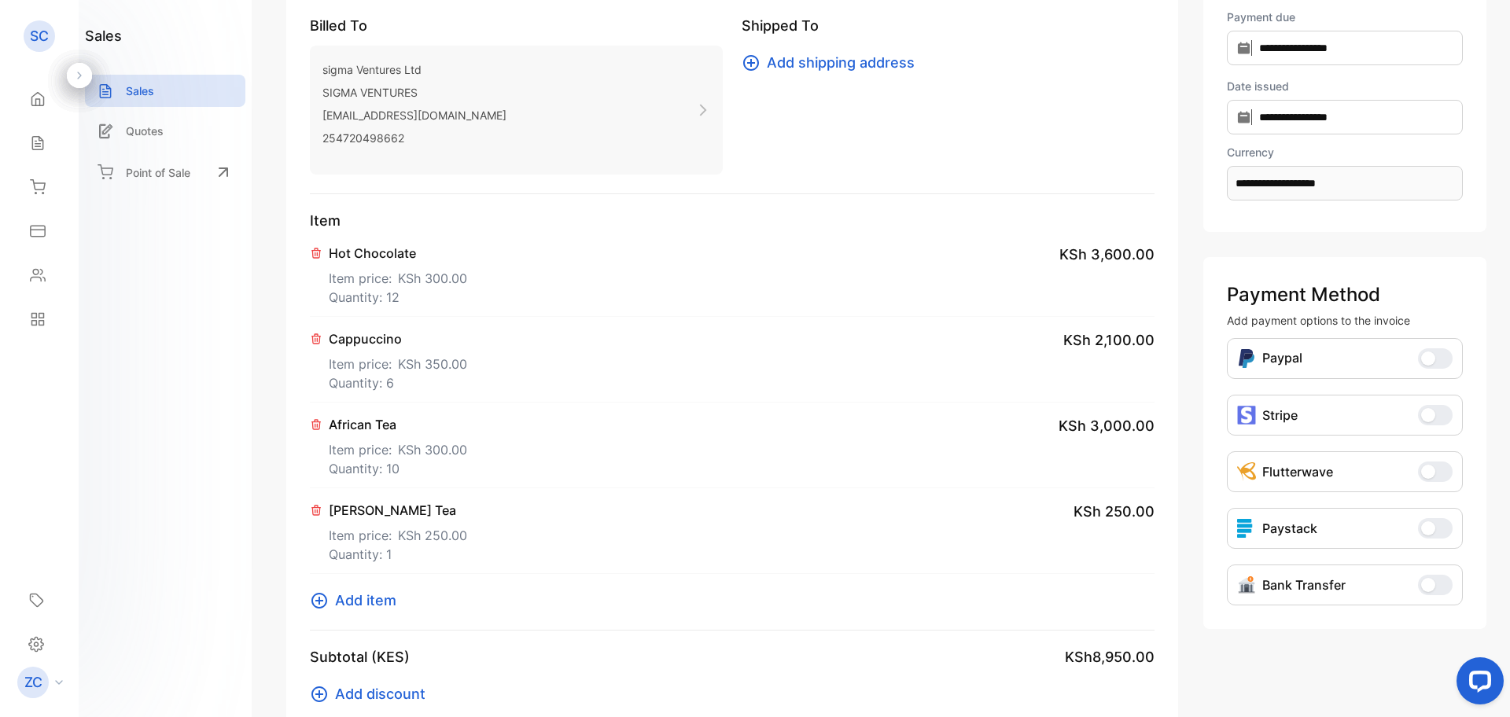
click at [315, 599] on icon at bounding box center [319, 601] width 19 height 19
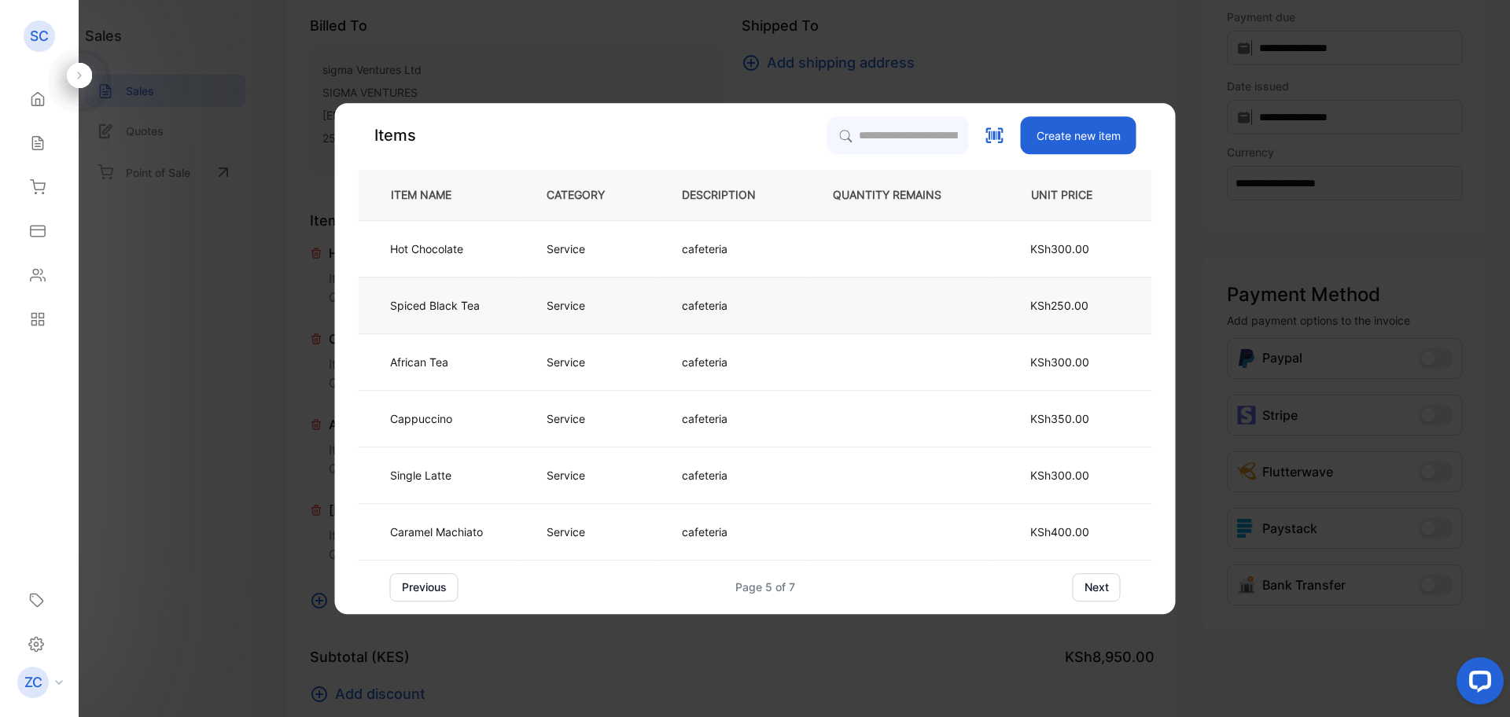
click at [568, 308] on p "Service" at bounding box center [566, 305] width 39 height 17
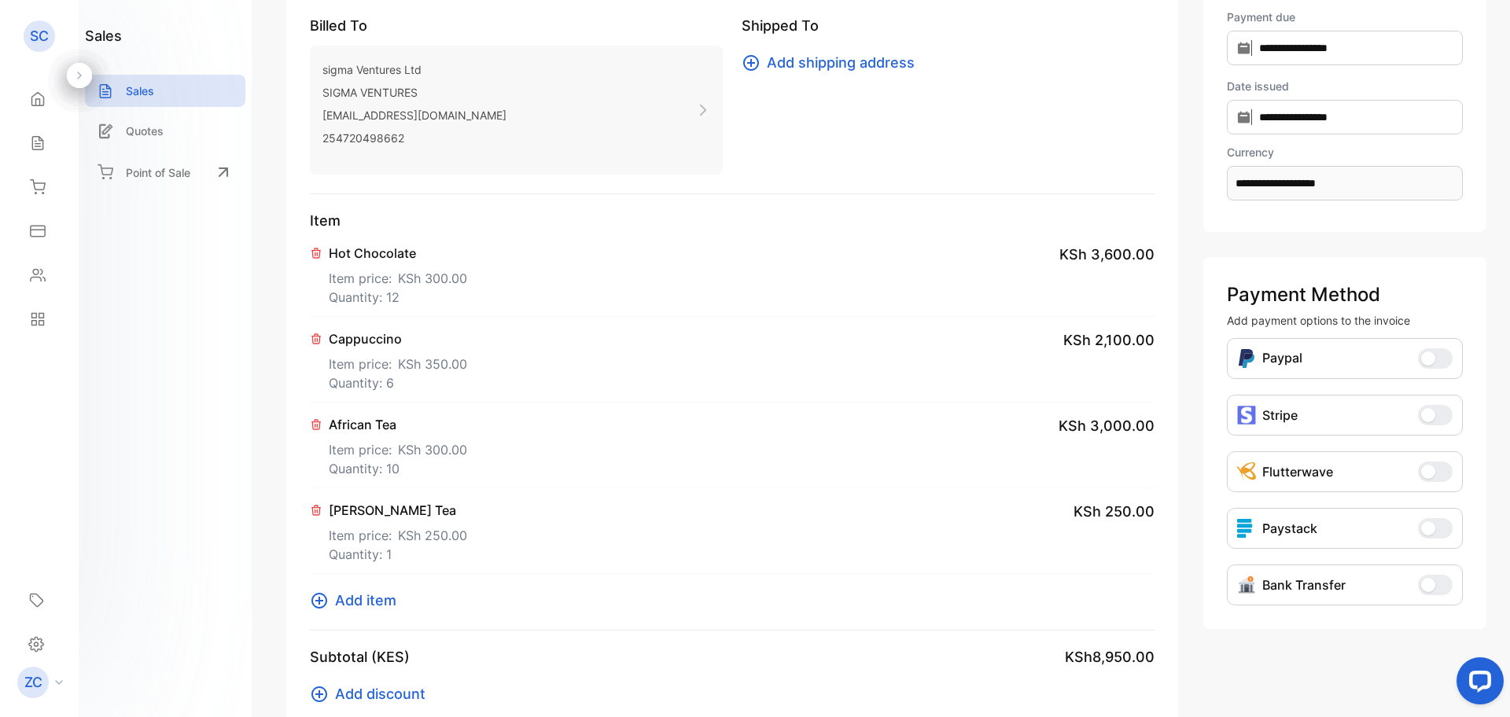
click at [373, 507] on p "[PERSON_NAME] Tea" at bounding box center [398, 510] width 138 height 19
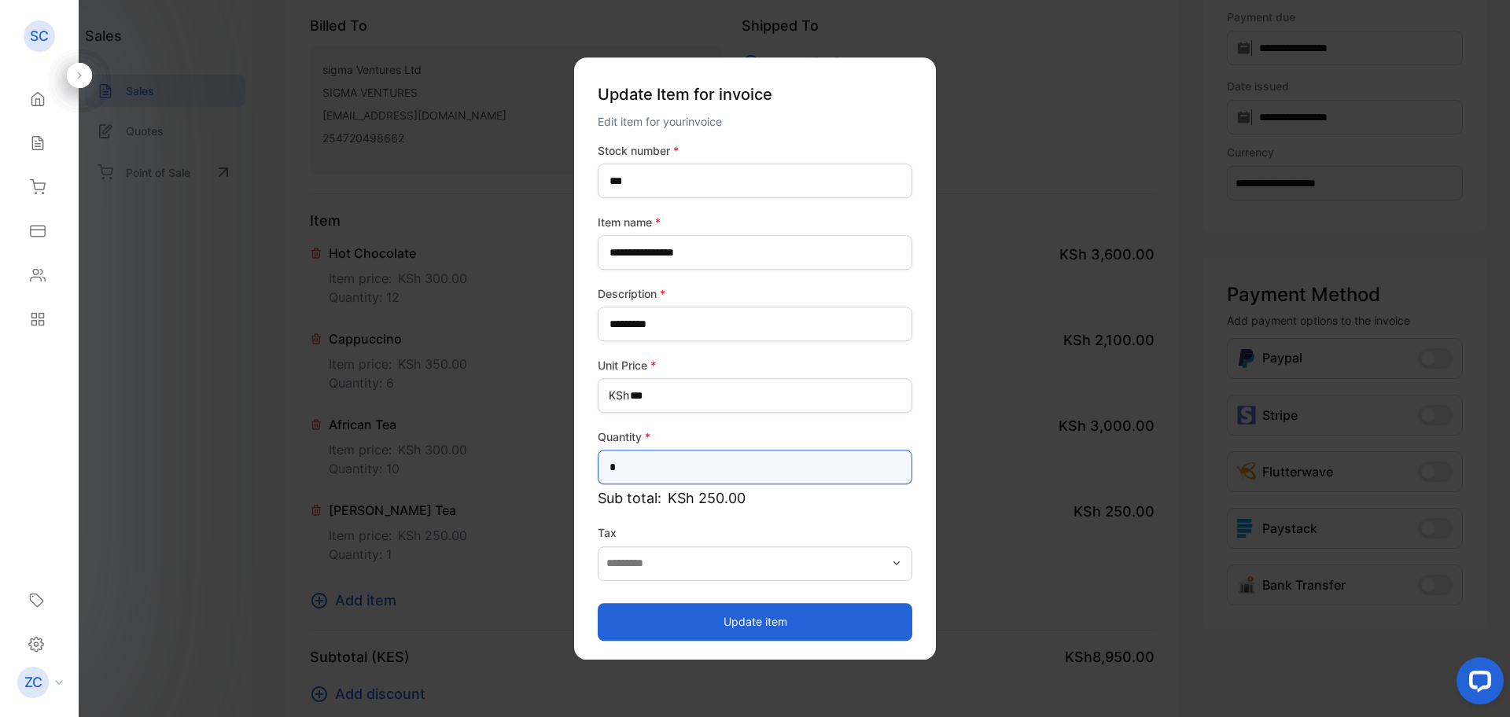
click at [638, 463] on input "*" at bounding box center [755, 467] width 315 height 35
type input "*"
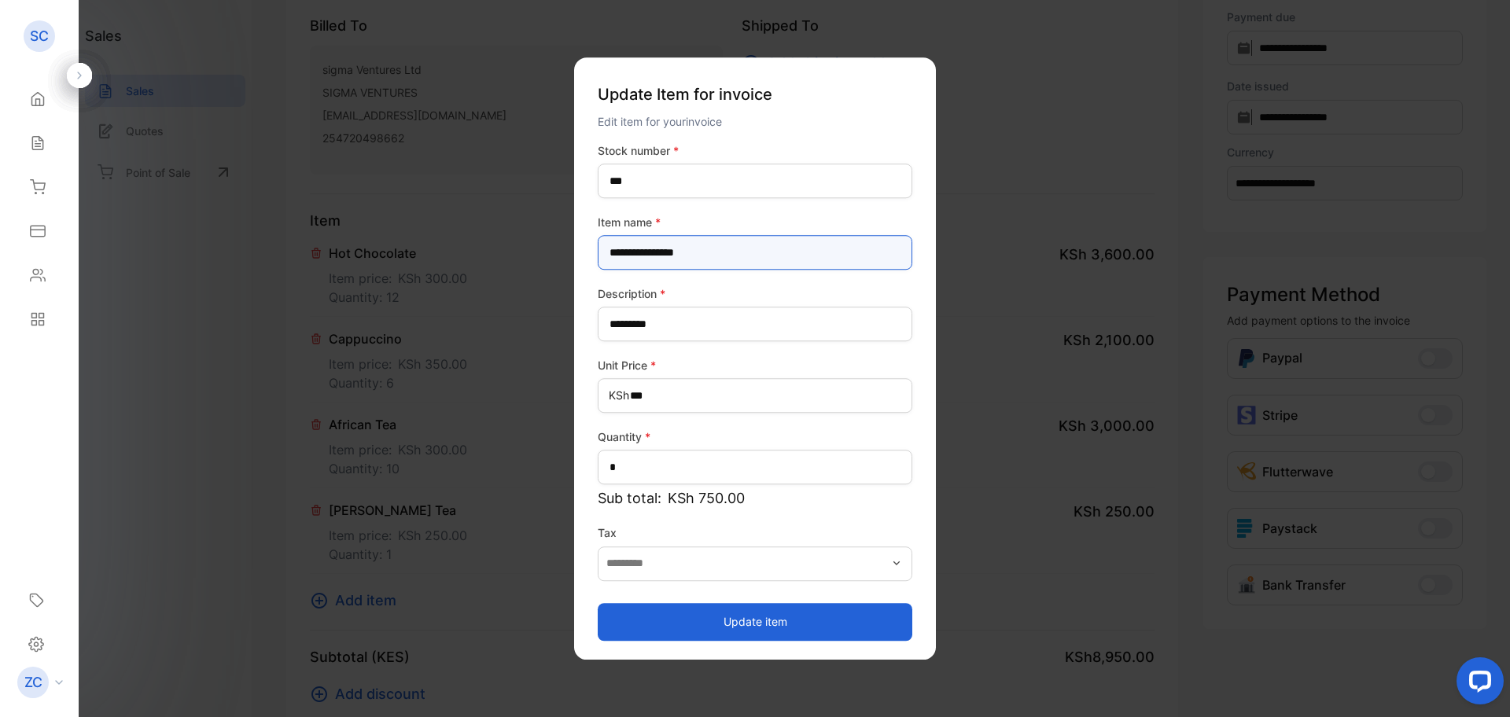
click at [643, 252] on name-inputItem_Name "**********" at bounding box center [755, 252] width 315 height 35
type name-inputItem_Name "**********"
click at [761, 623] on button "Update item" at bounding box center [755, 622] width 315 height 38
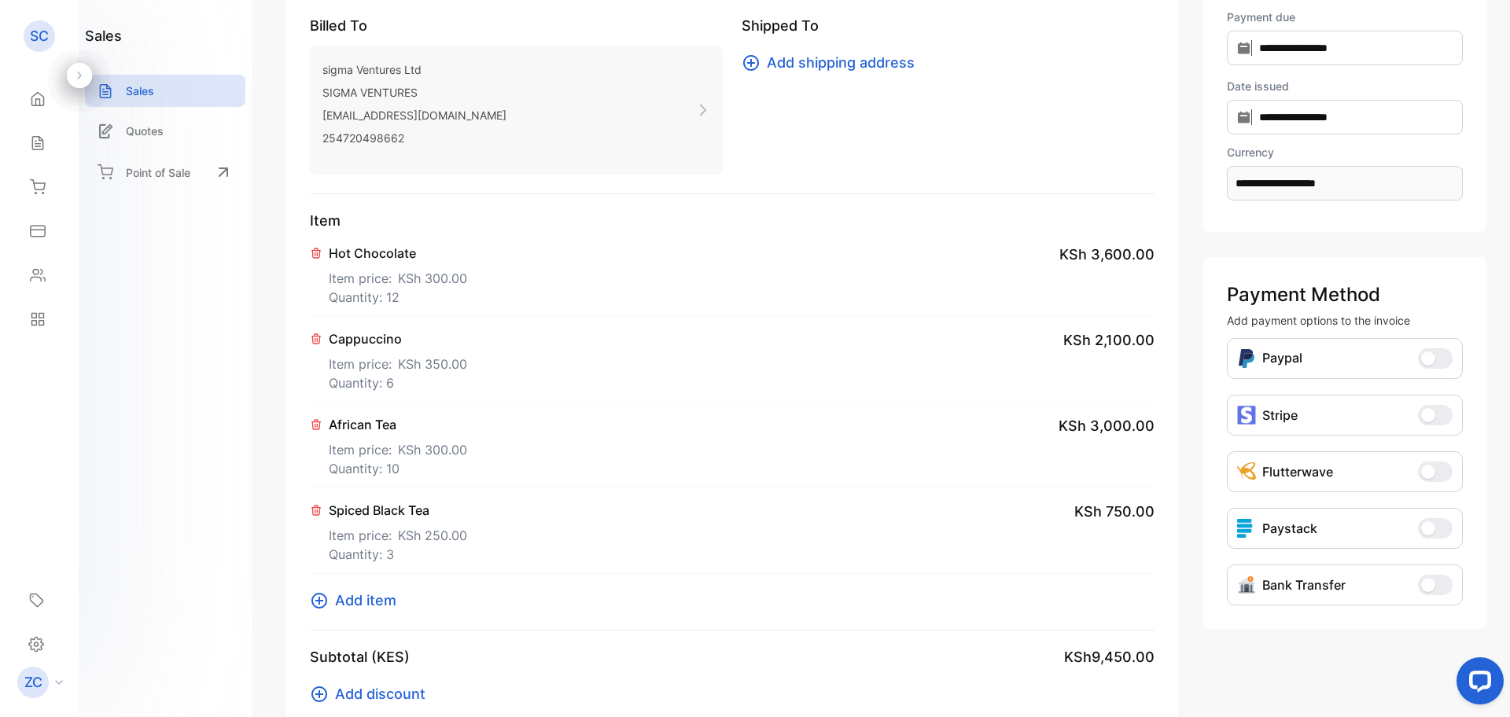
click at [318, 600] on icon at bounding box center [320, 601] width 16 height 16
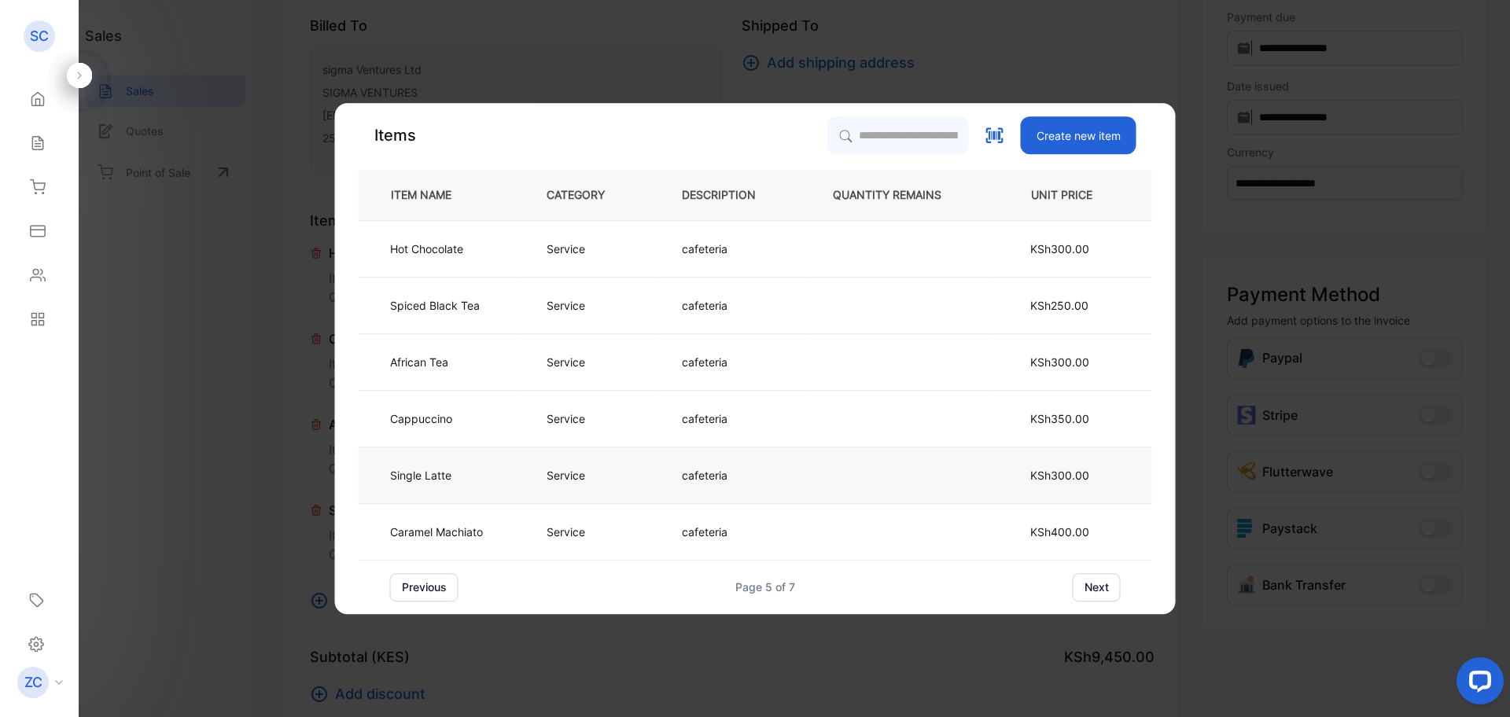
click at [593, 477] on td "Service" at bounding box center [588, 475] width 135 height 57
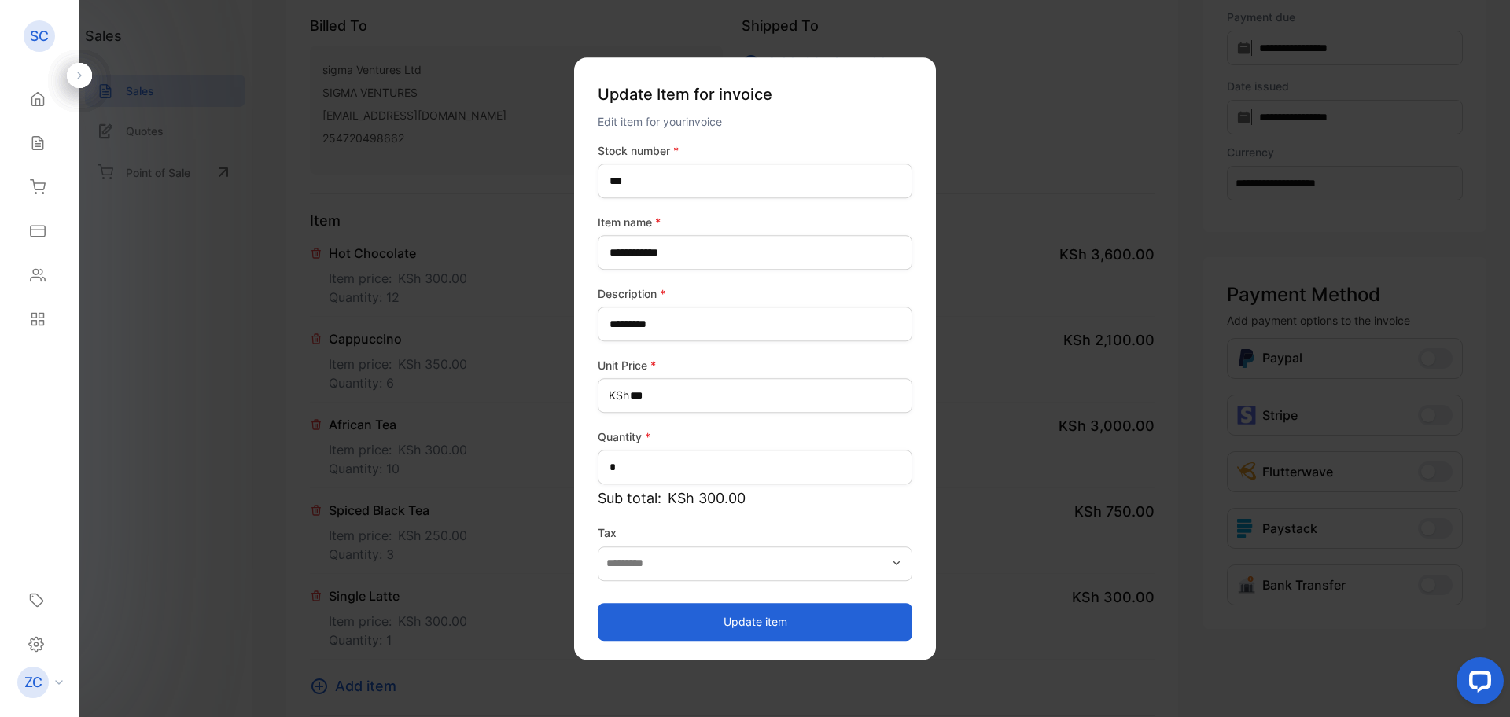
click at [732, 620] on button "Update item" at bounding box center [755, 622] width 315 height 38
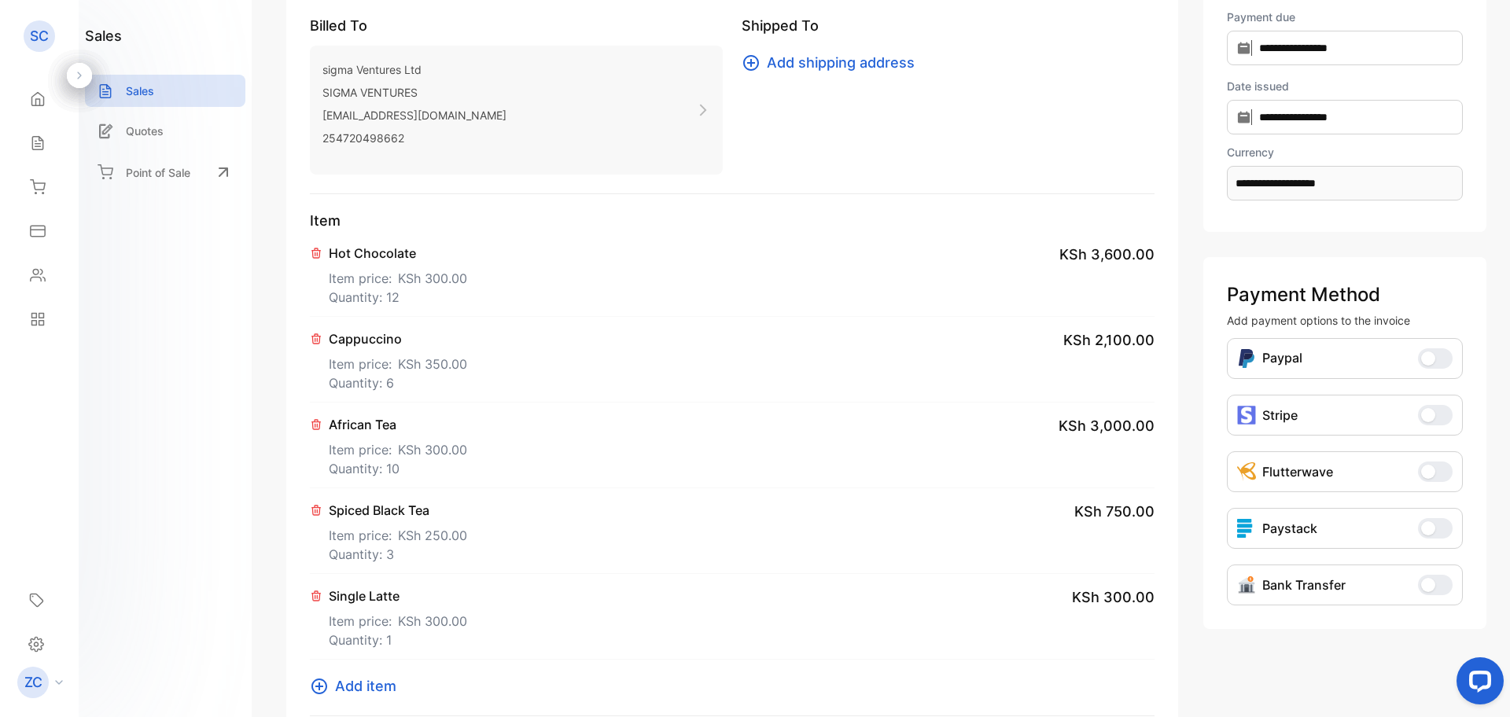
click at [322, 688] on icon at bounding box center [319, 686] width 19 height 19
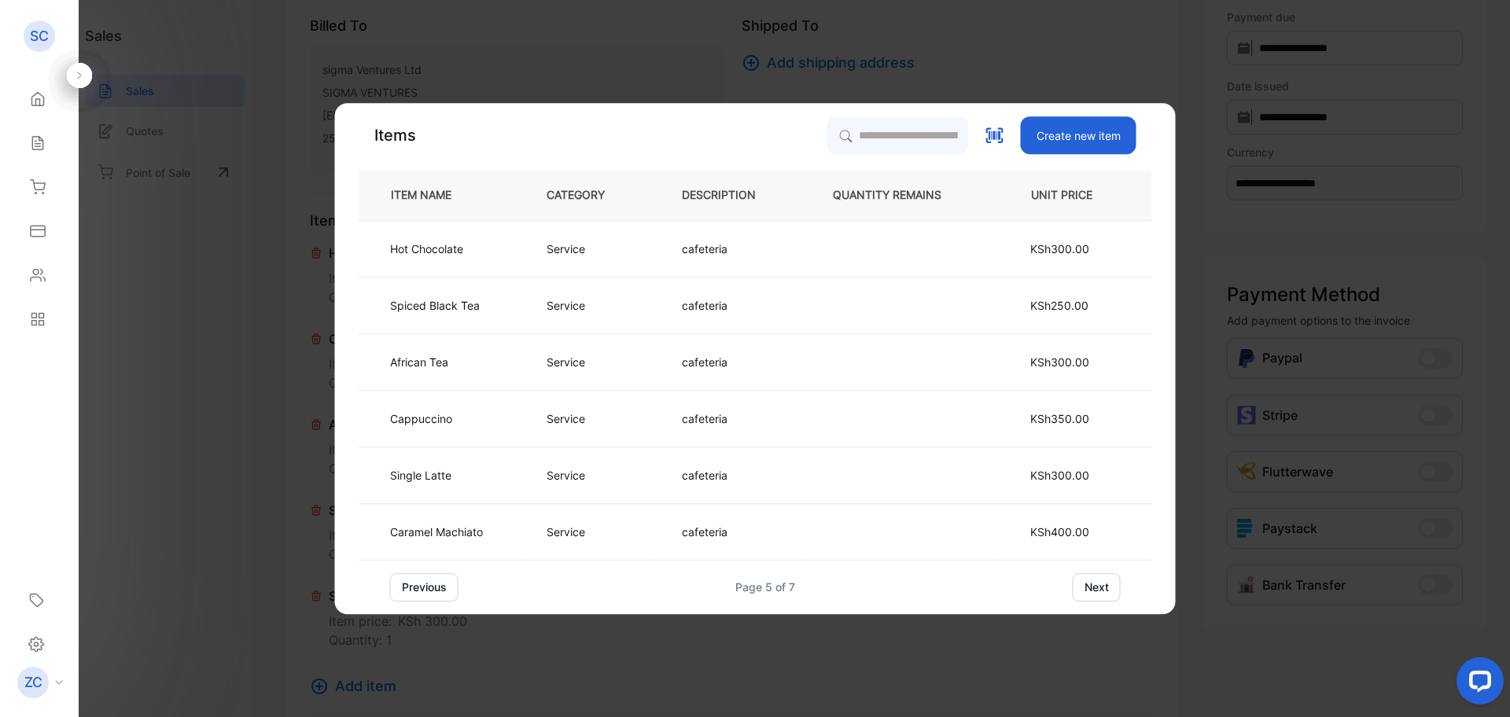
click at [1099, 592] on button "next" at bounding box center [1097, 587] width 48 height 28
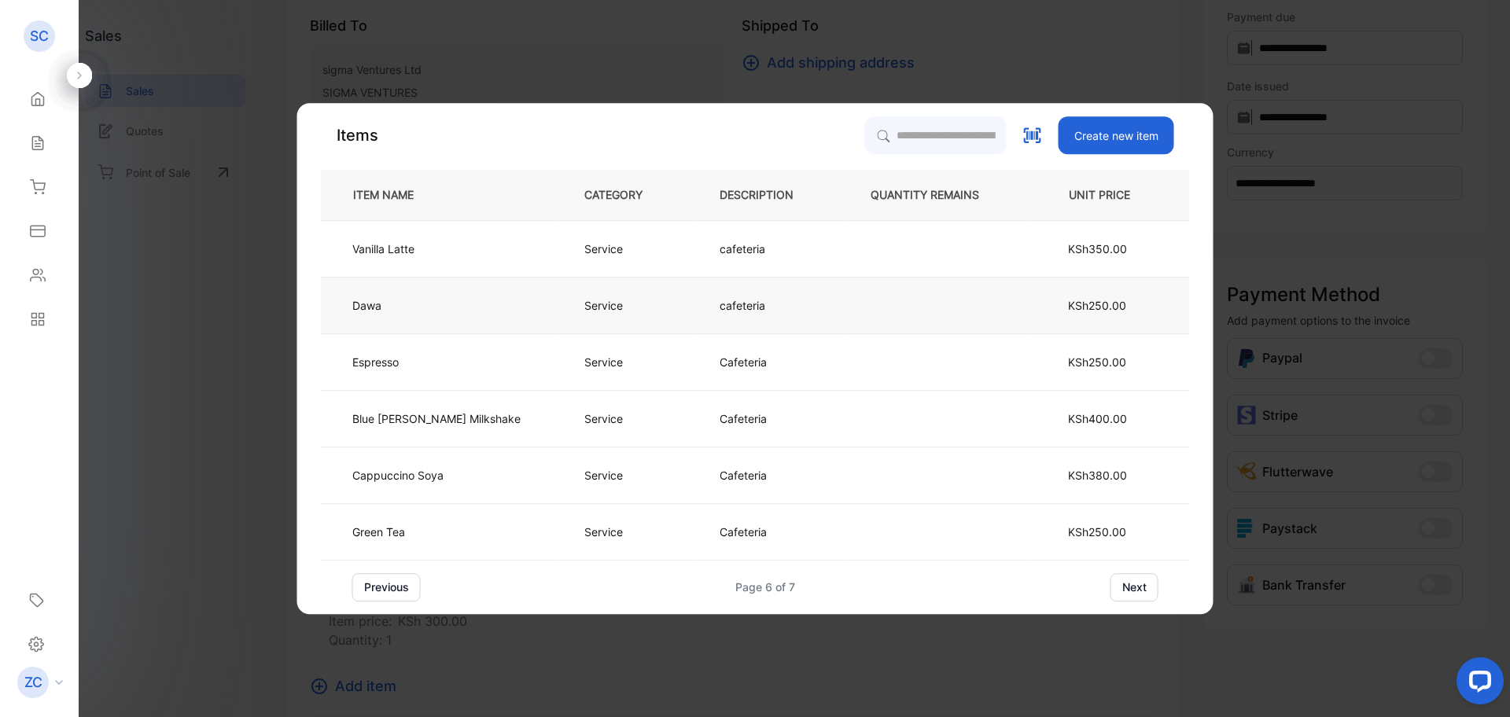
click at [439, 300] on td "Dawa" at bounding box center [440, 305] width 238 height 57
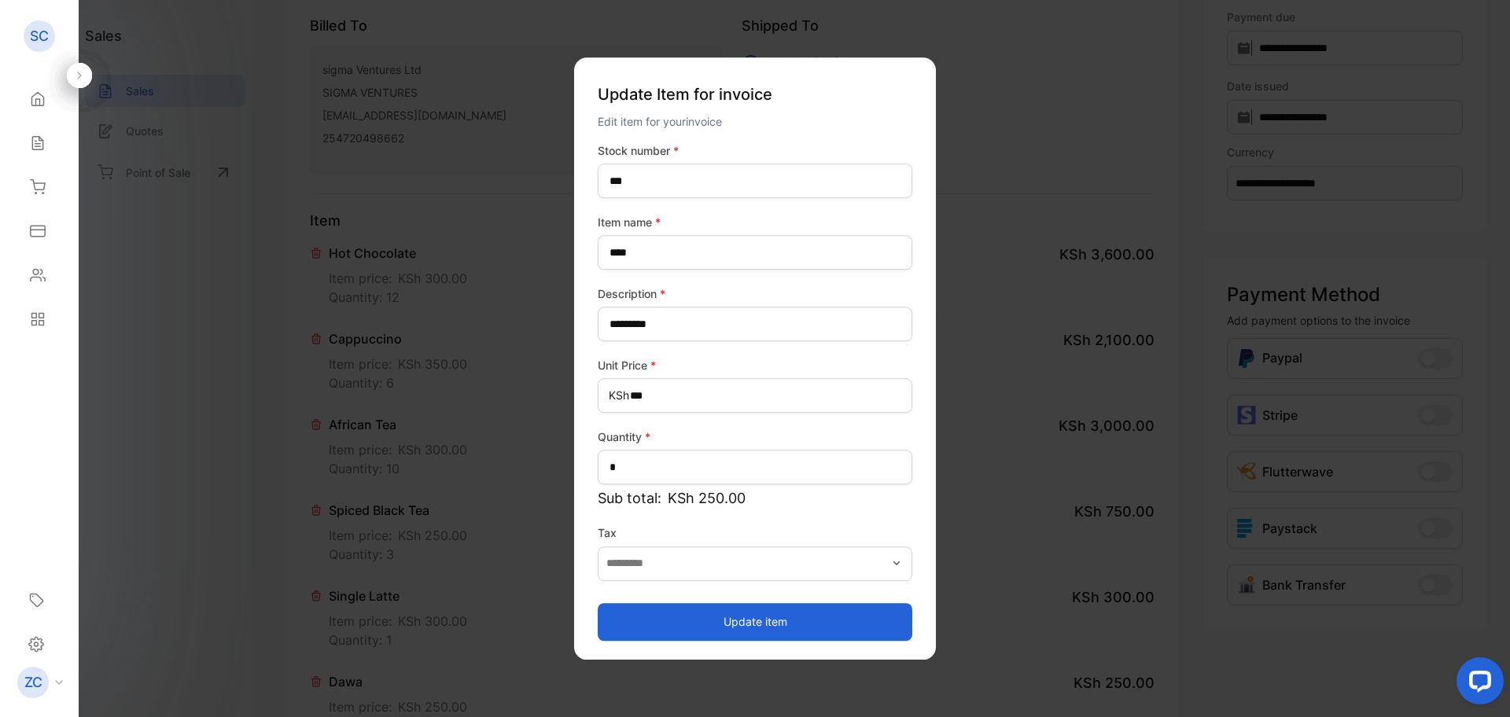
click at [705, 620] on button "Update item" at bounding box center [755, 622] width 315 height 38
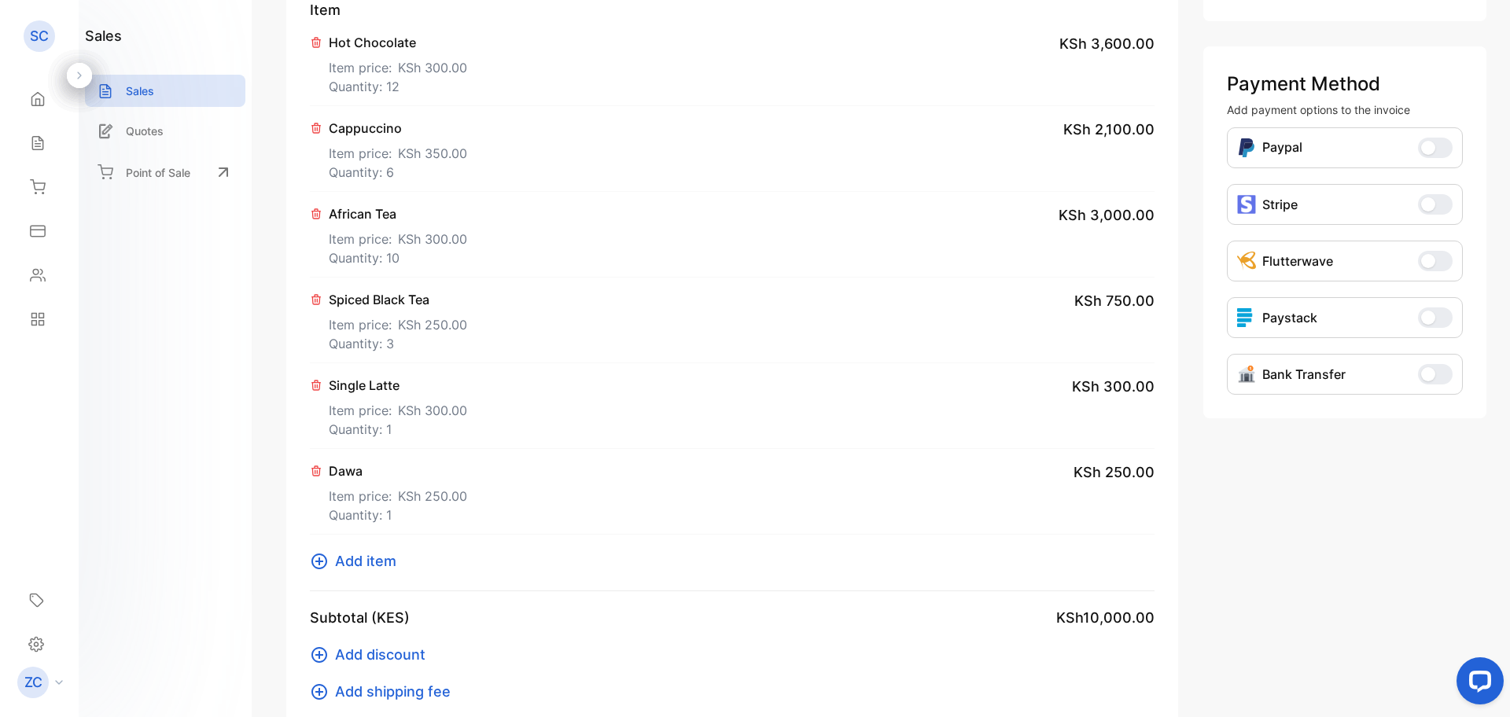
scroll to position [388, 0]
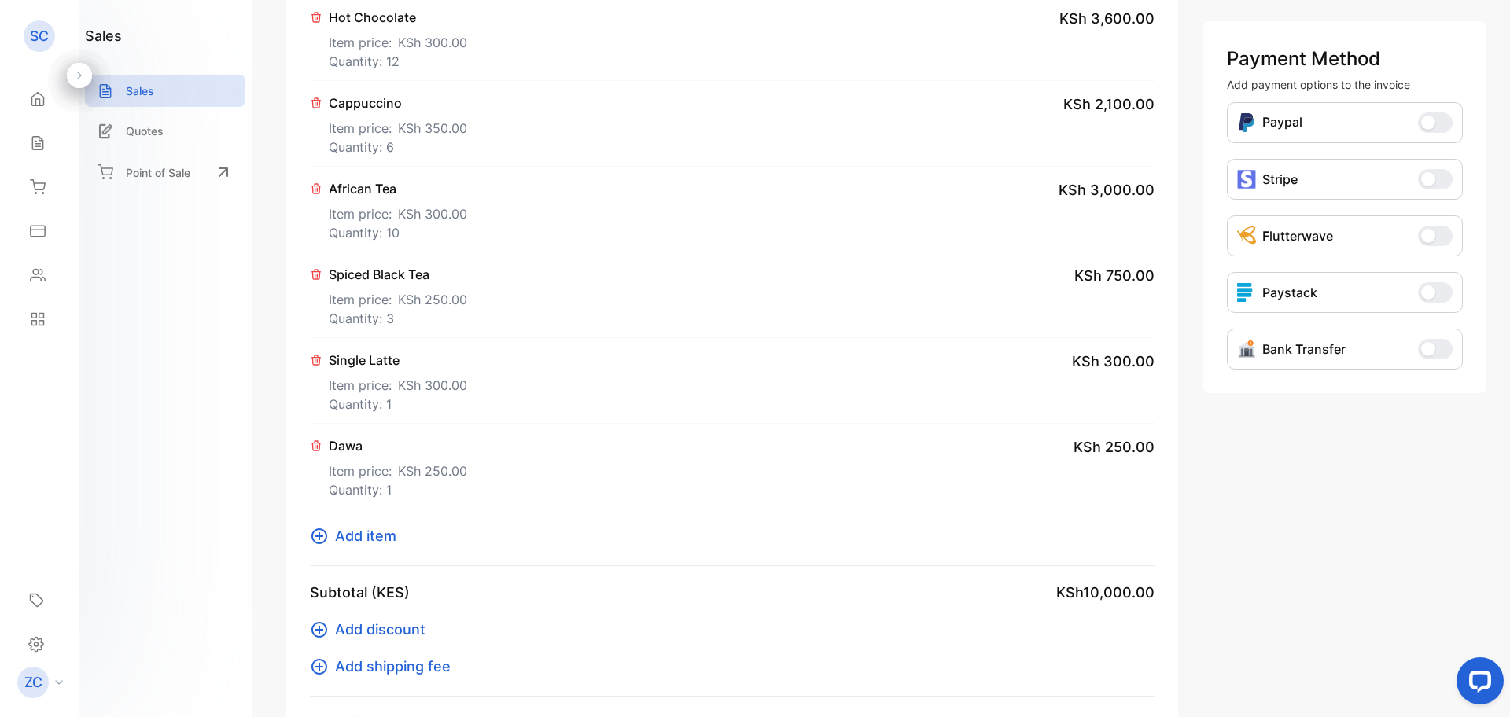
click at [315, 538] on icon at bounding box center [319, 536] width 19 height 19
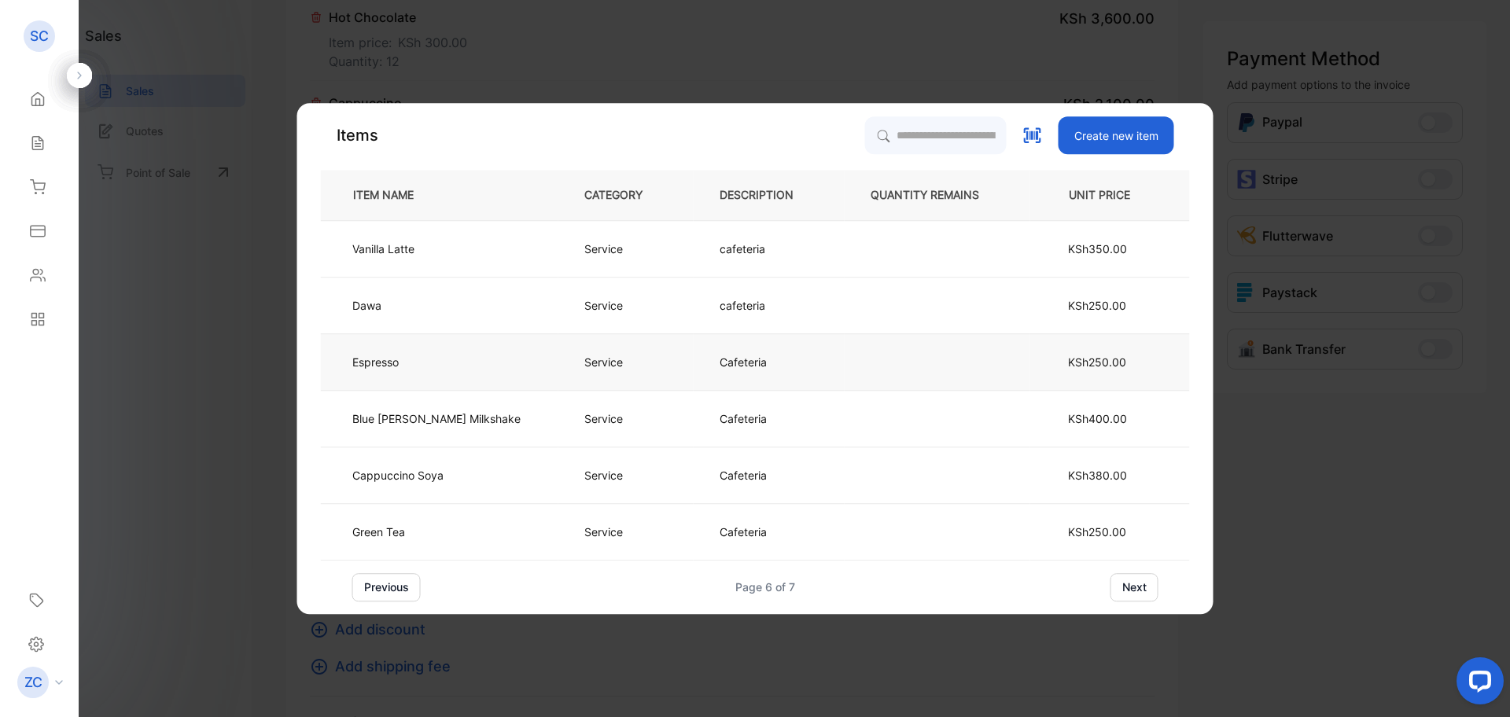
click at [426, 365] on p "Espresso" at bounding box center [388, 362] width 73 height 17
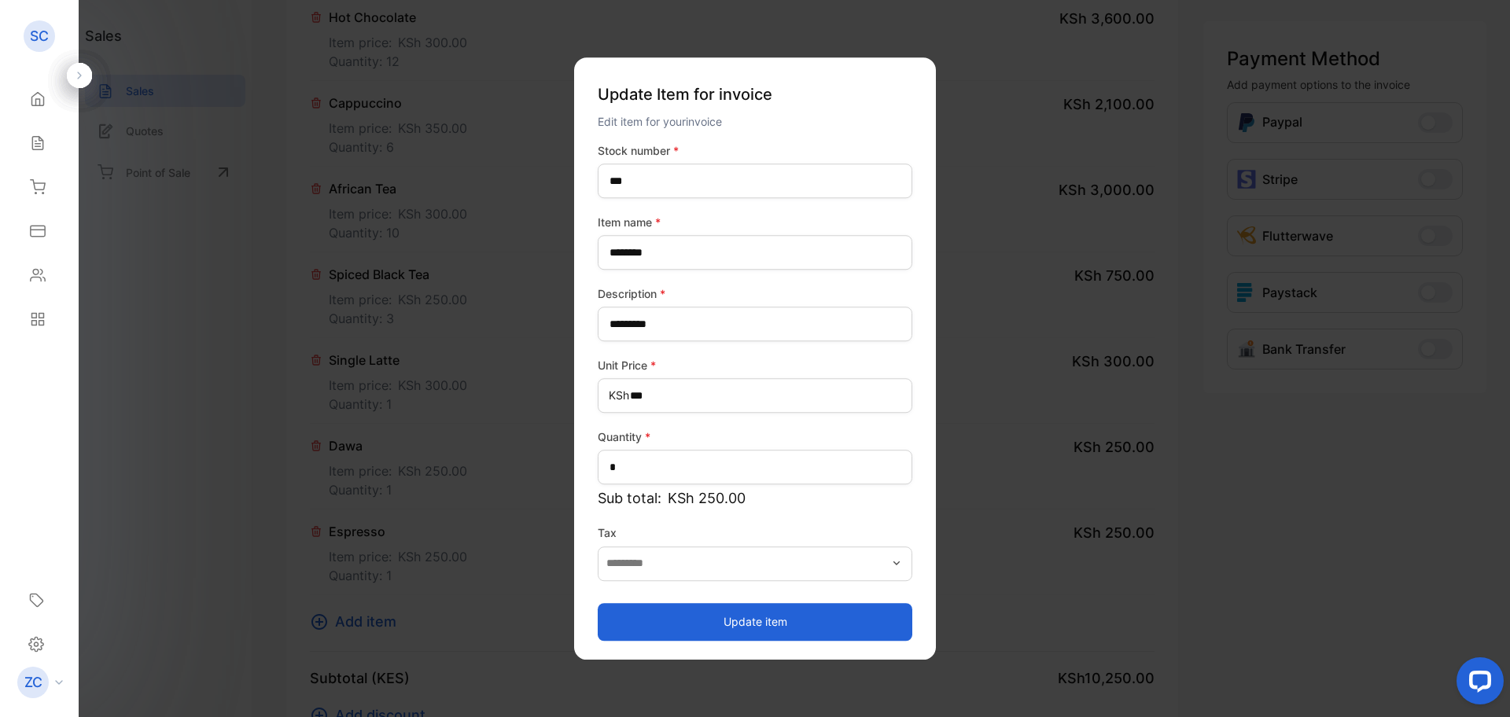
click at [667, 623] on button "Update item" at bounding box center [755, 622] width 315 height 38
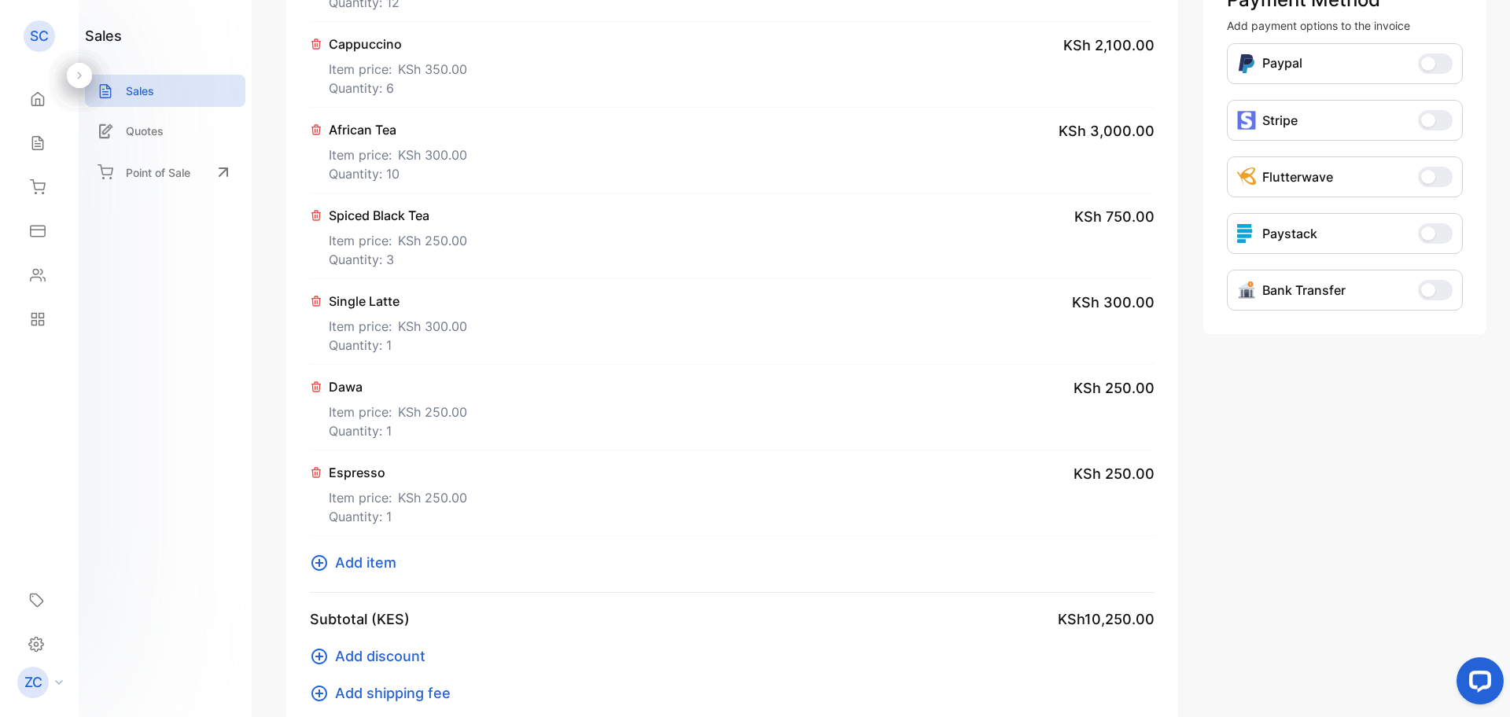
scroll to position [545, 0]
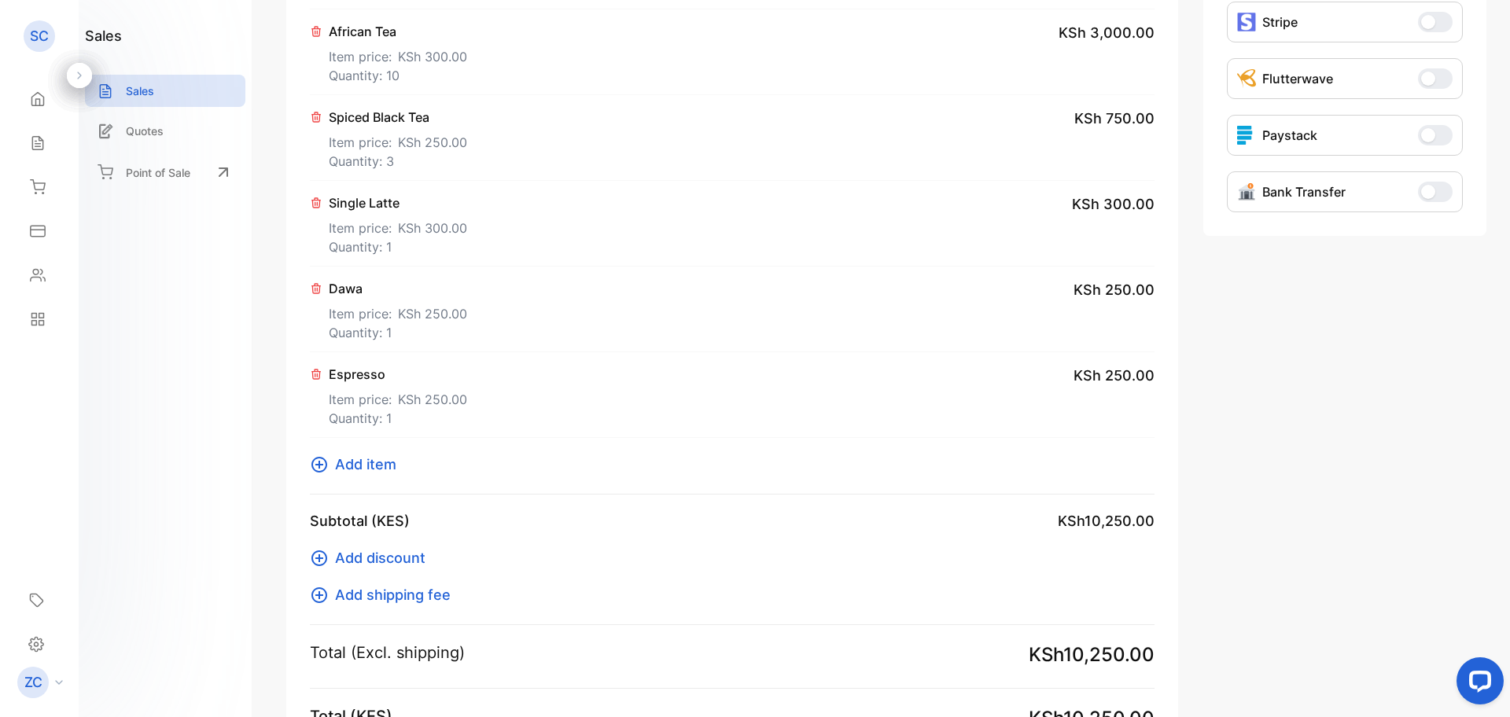
click at [320, 467] on icon at bounding box center [320, 465] width 16 height 16
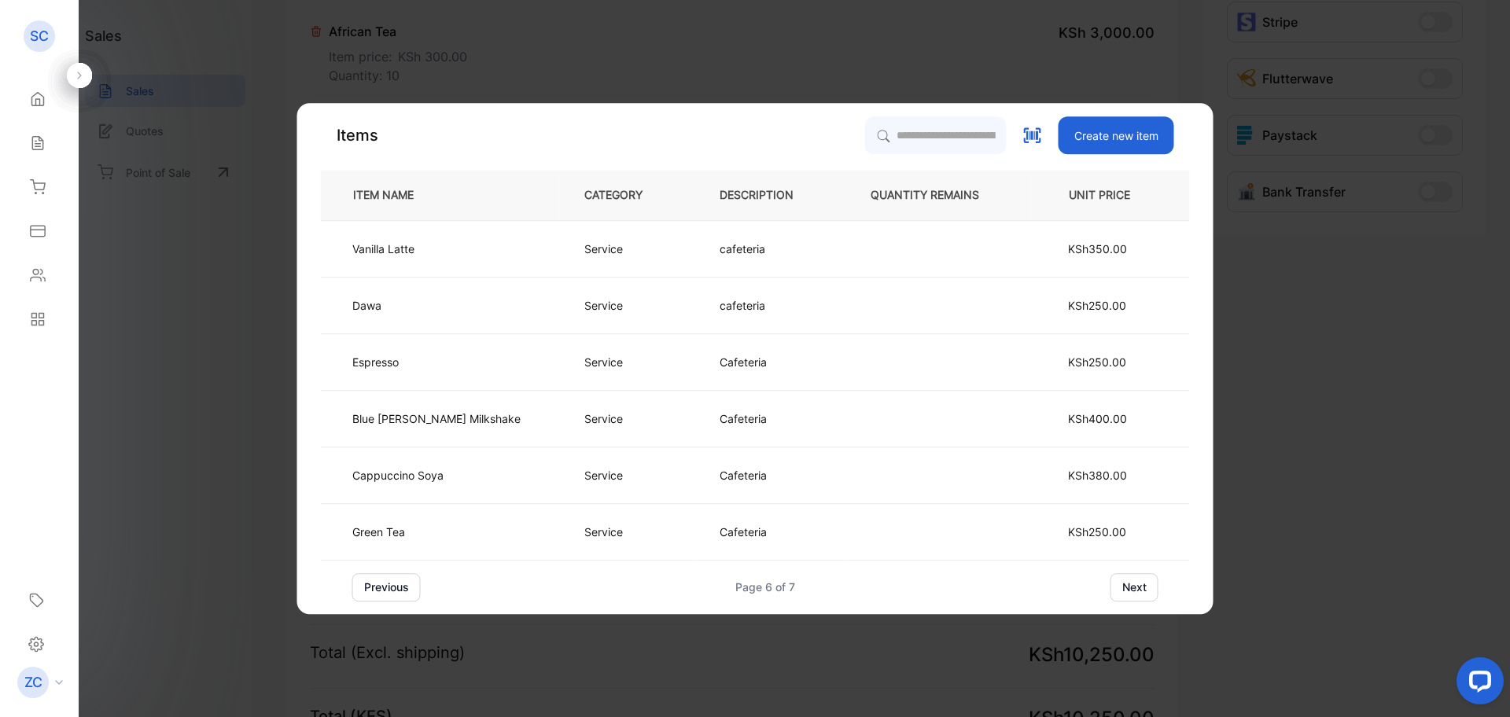
click at [1111, 583] on button "next" at bounding box center [1135, 587] width 48 height 28
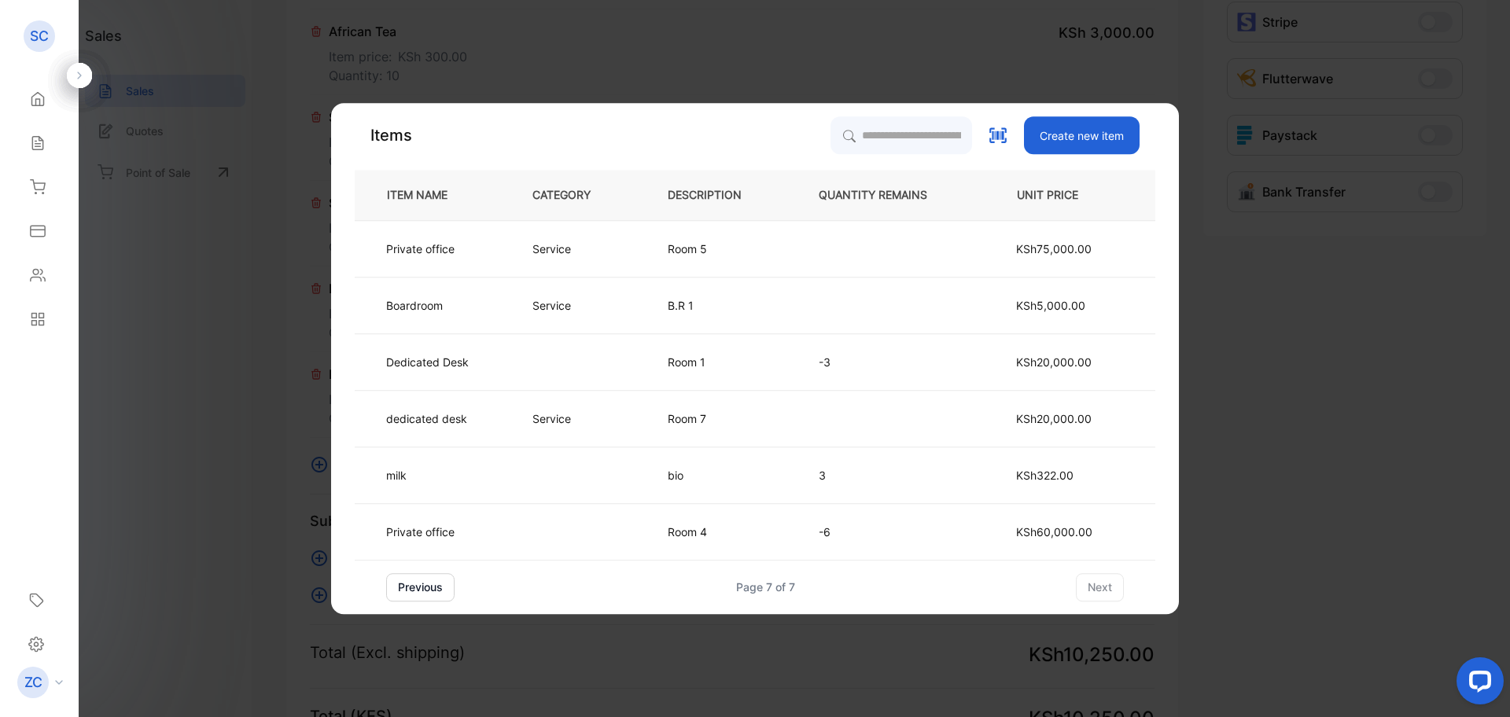
click at [407, 583] on button "previous" at bounding box center [420, 587] width 68 height 28
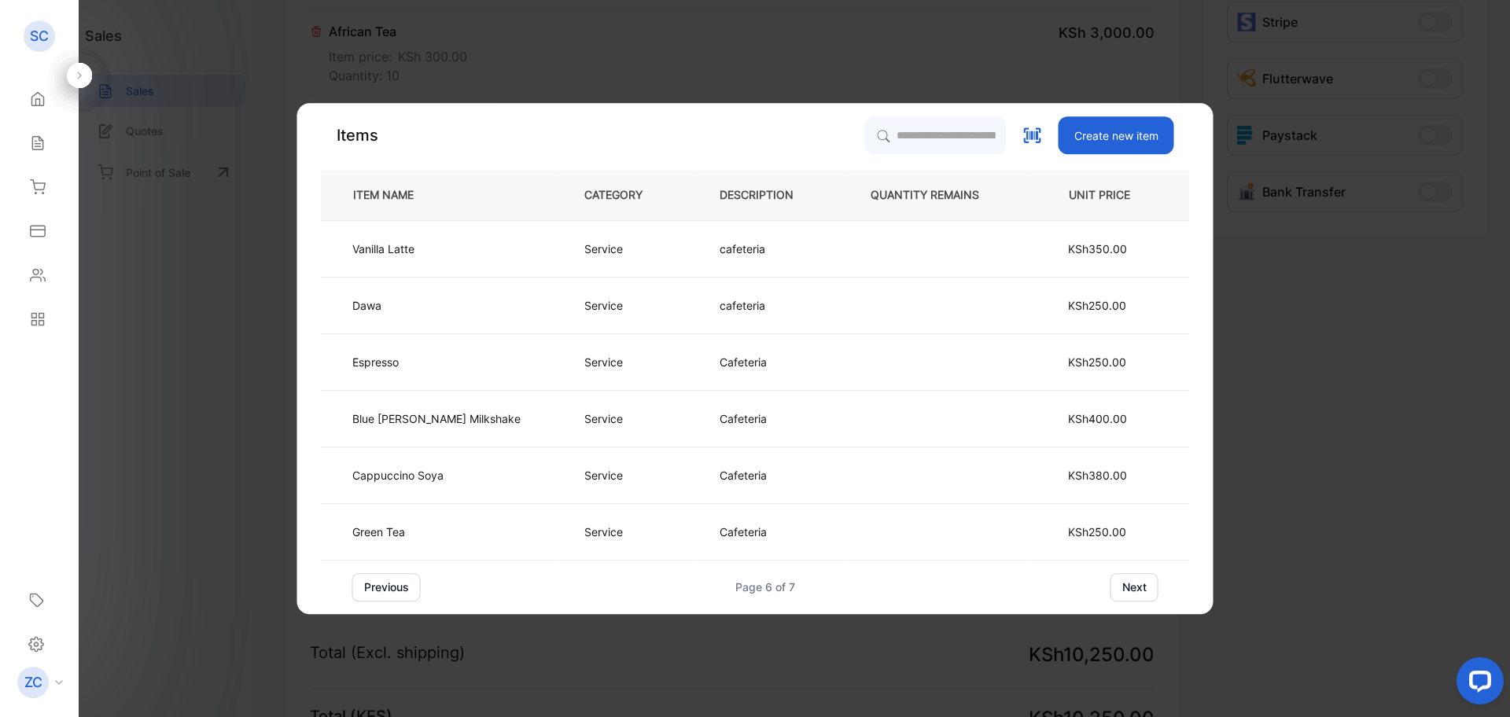
click at [407, 583] on button "previous" at bounding box center [386, 587] width 68 height 28
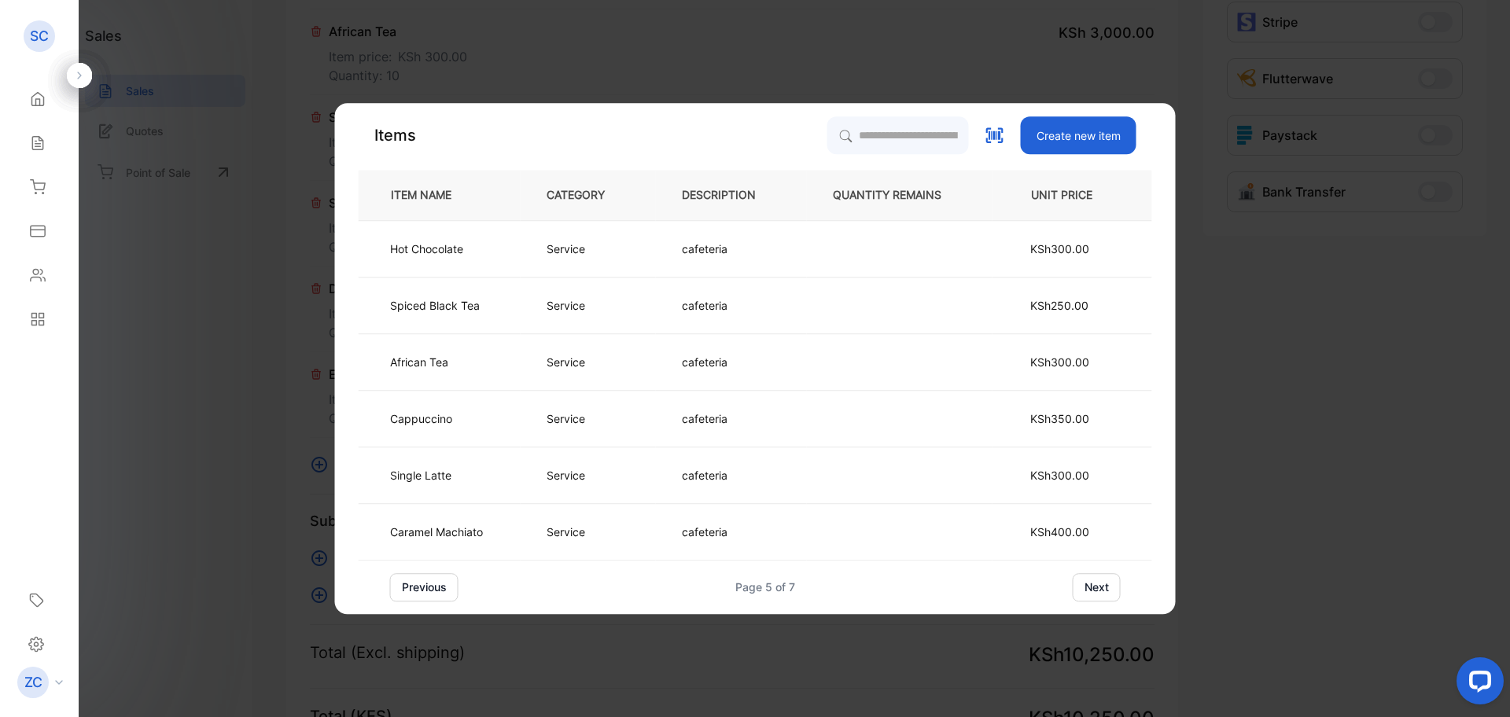
click at [407, 583] on button "previous" at bounding box center [424, 587] width 68 height 28
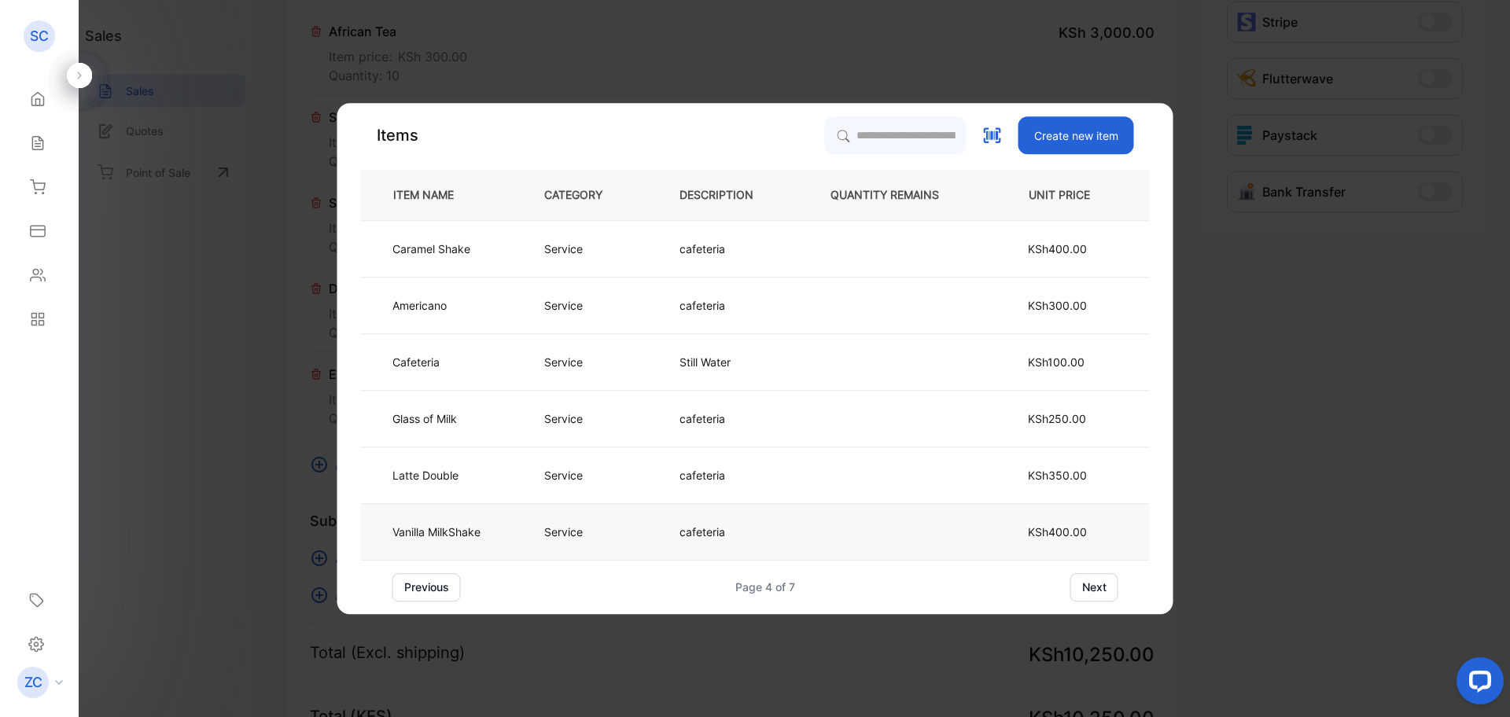
click at [472, 522] on td "Vanilla MilkShake" at bounding box center [439, 531] width 157 height 57
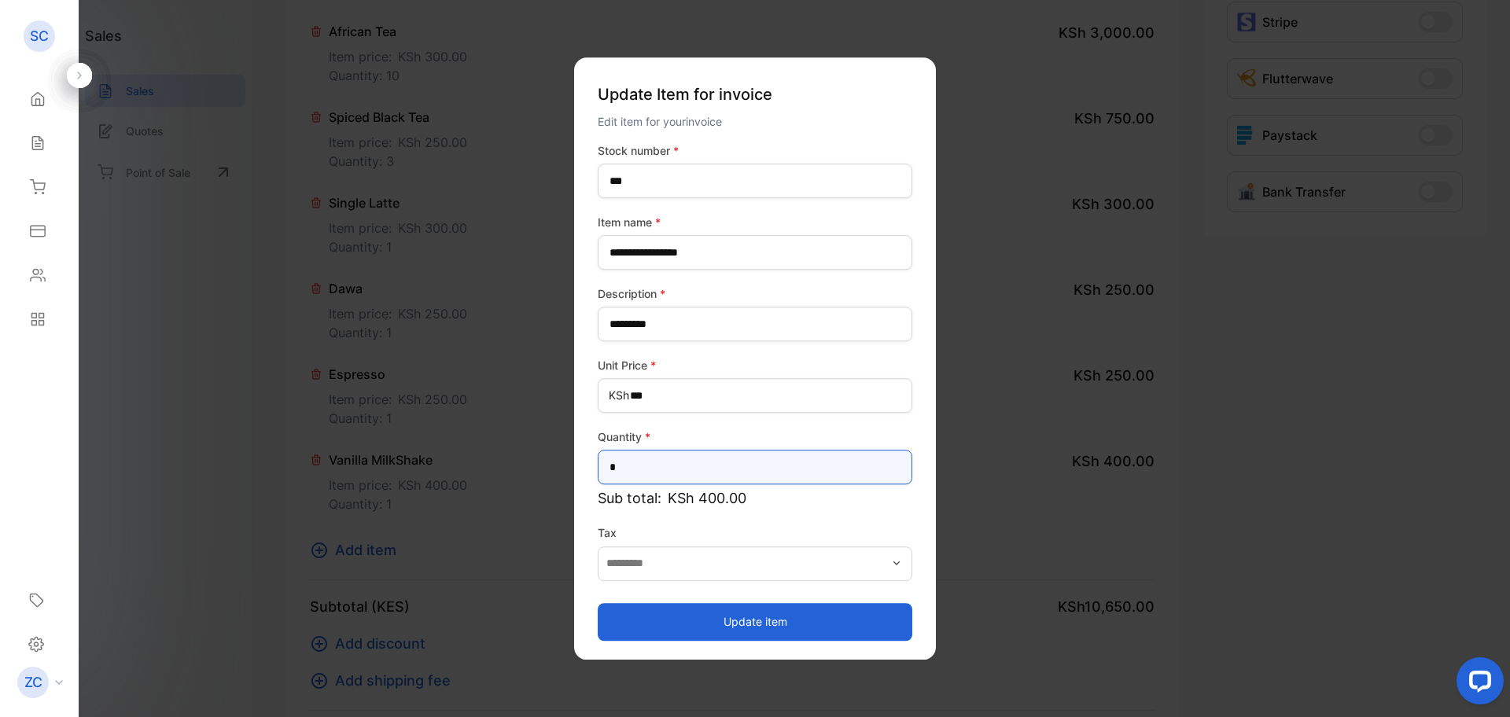
click at [639, 465] on input "*" at bounding box center [755, 467] width 315 height 35
type input "*"
click at [728, 621] on button "Update item" at bounding box center [755, 622] width 315 height 38
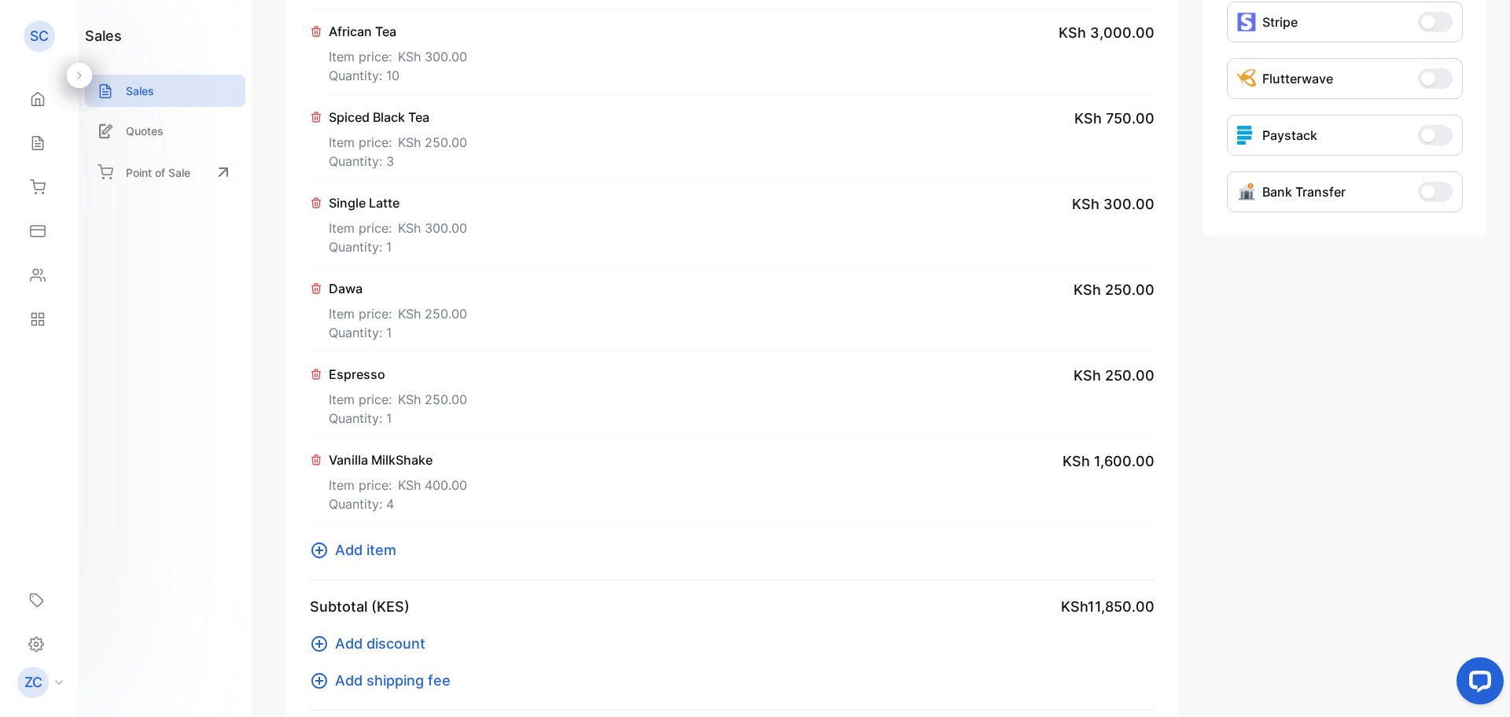
click at [319, 553] on icon at bounding box center [320, 551] width 16 height 16
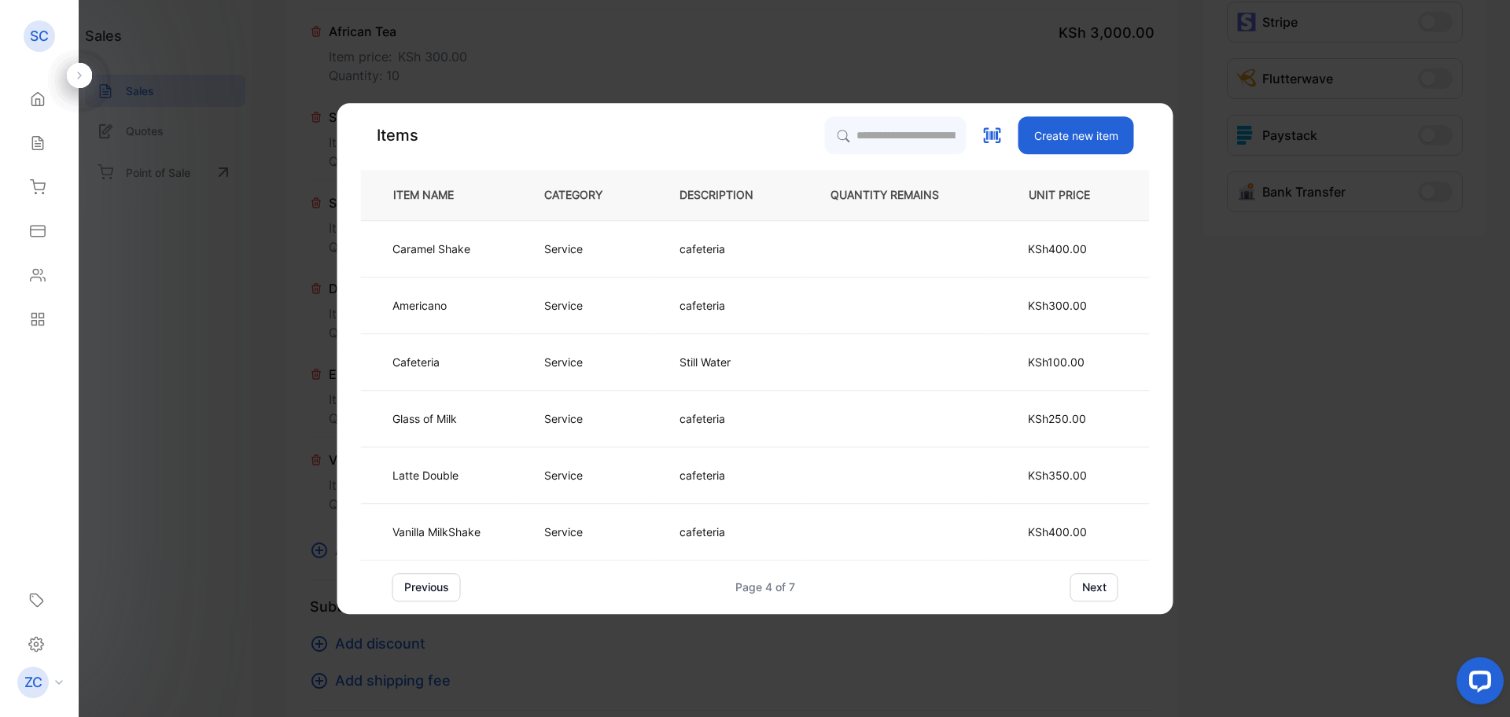
click at [428, 588] on button "previous" at bounding box center [427, 587] width 68 height 28
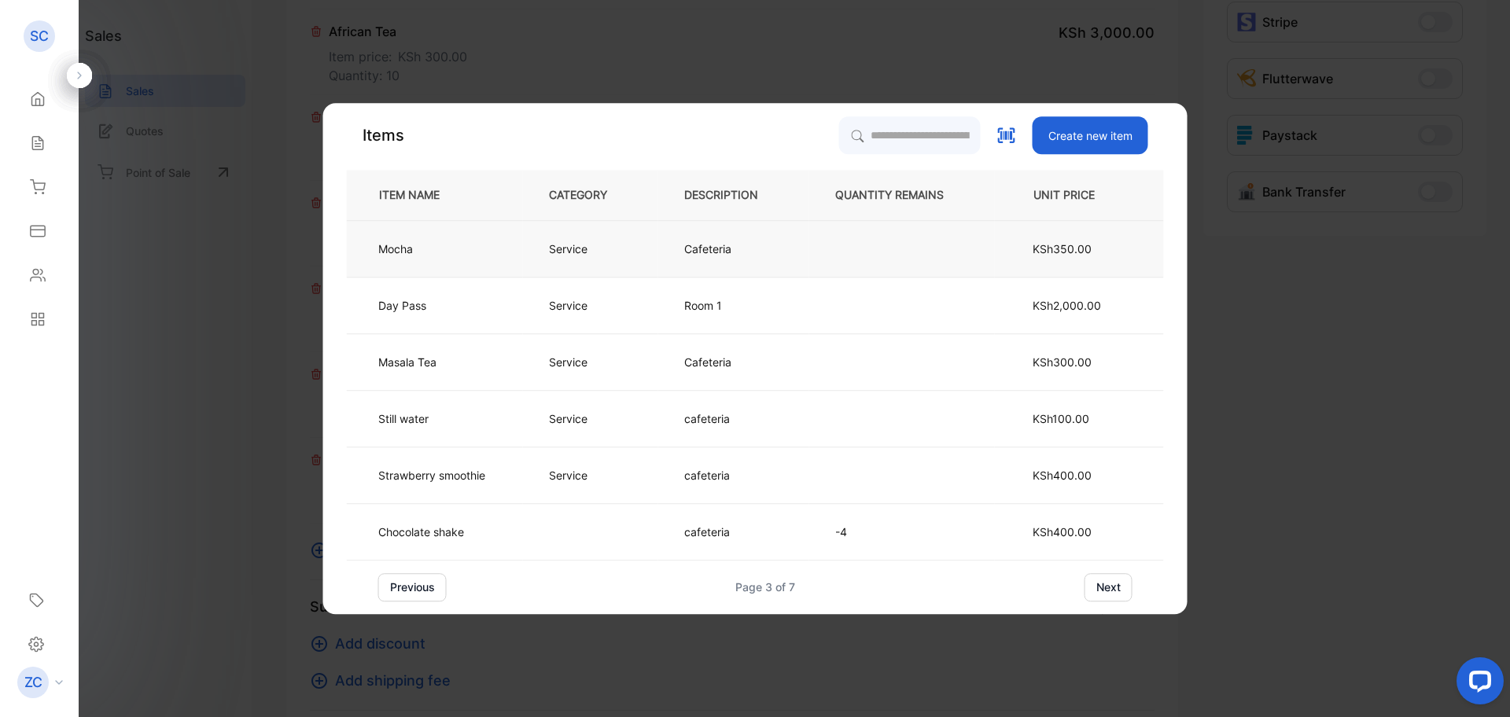
click at [565, 251] on p "Service" at bounding box center [568, 249] width 39 height 17
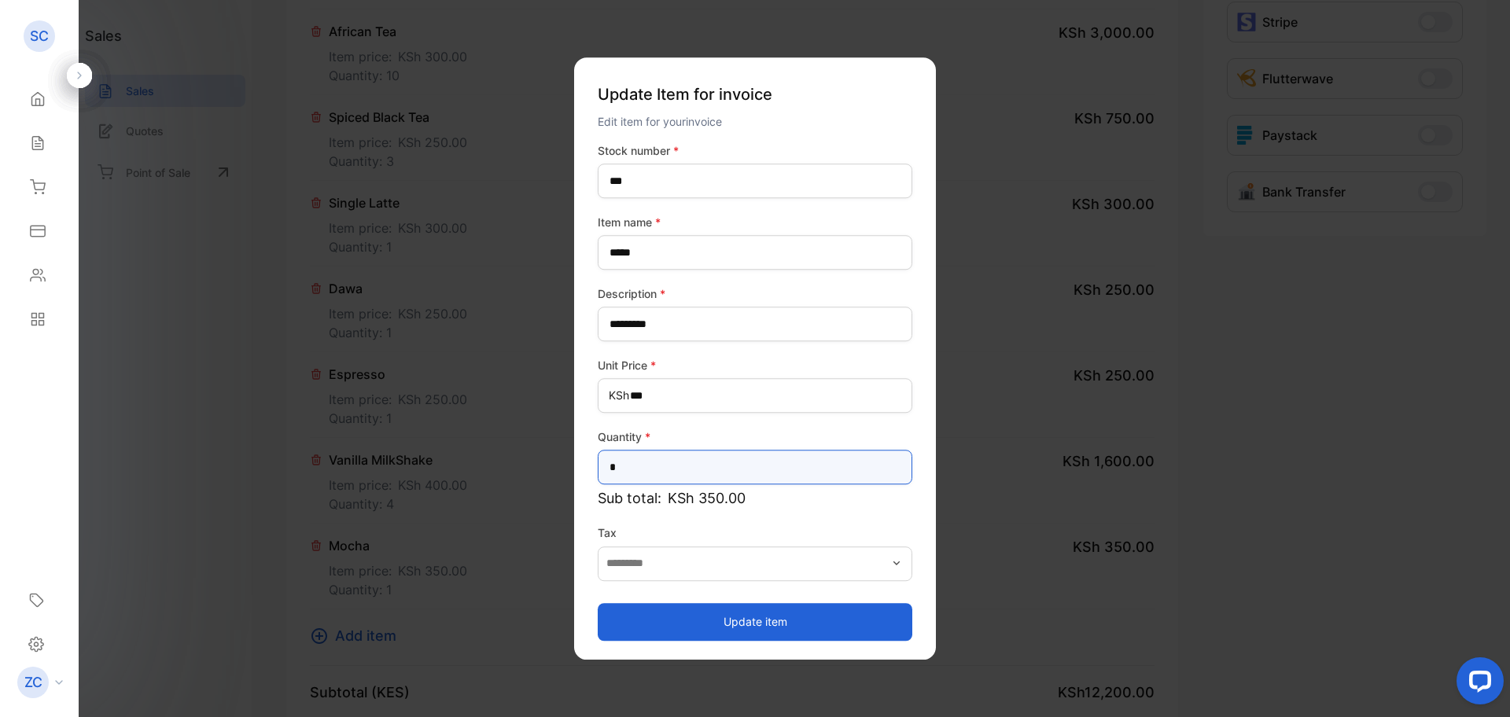
click at [635, 464] on input "*" at bounding box center [755, 467] width 315 height 35
type input "*"
click at [743, 616] on button "Update item" at bounding box center [755, 622] width 315 height 38
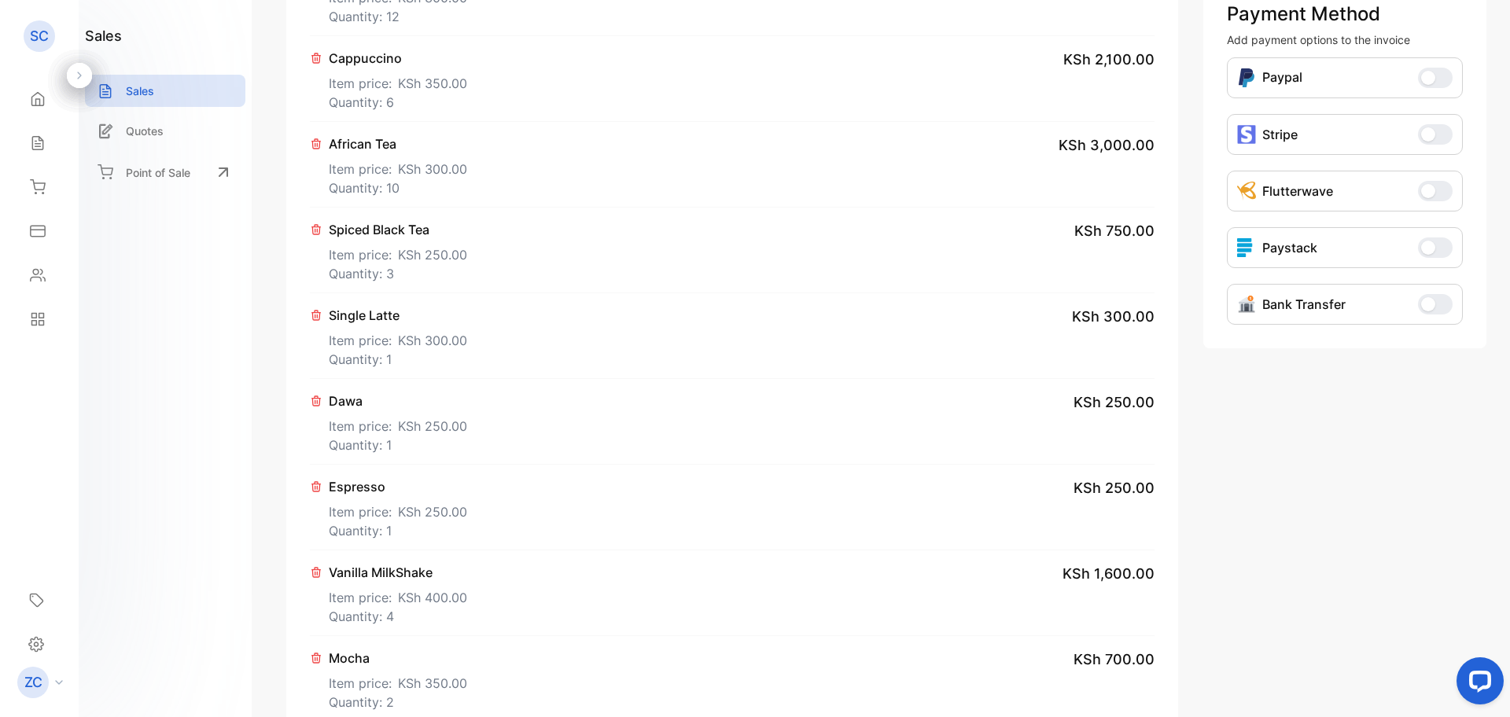
scroll to position [865, 0]
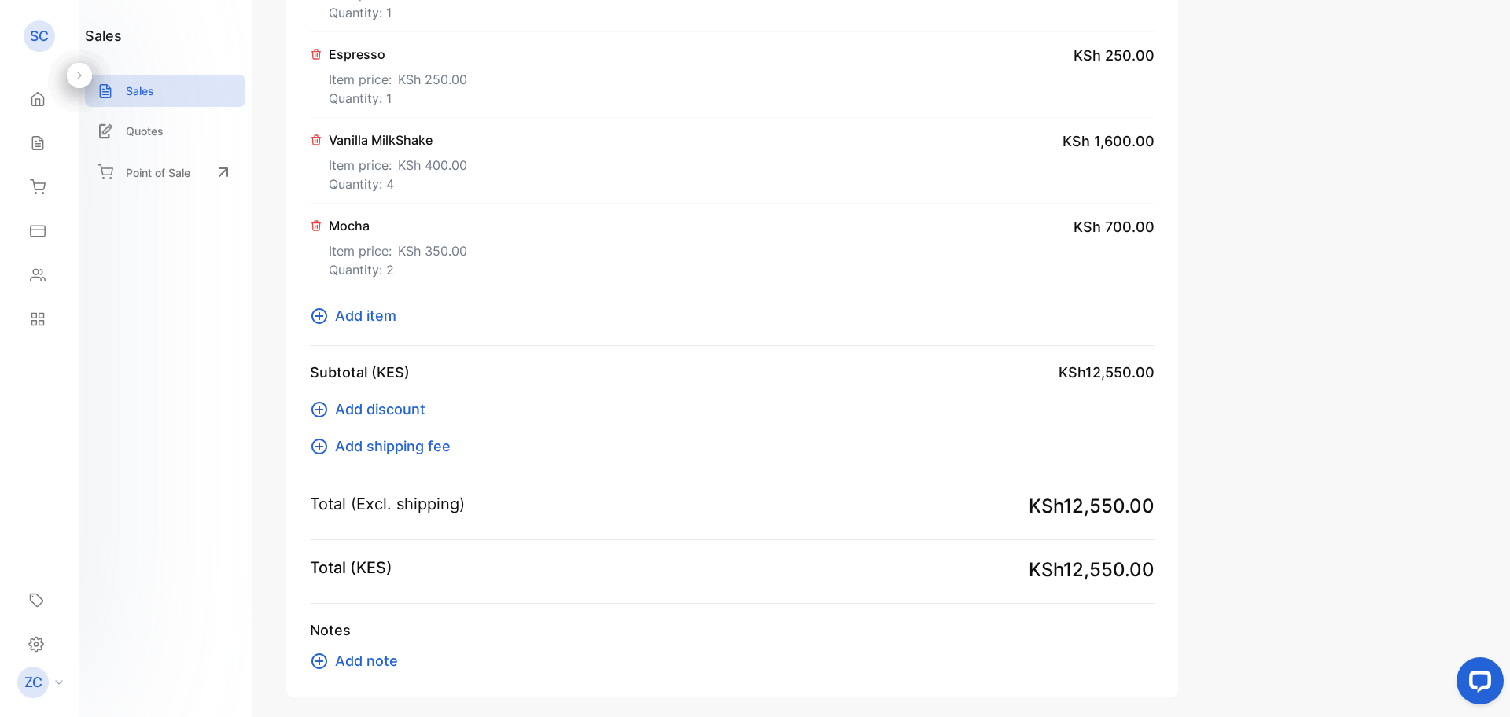
click at [312, 662] on icon at bounding box center [319, 661] width 19 height 19
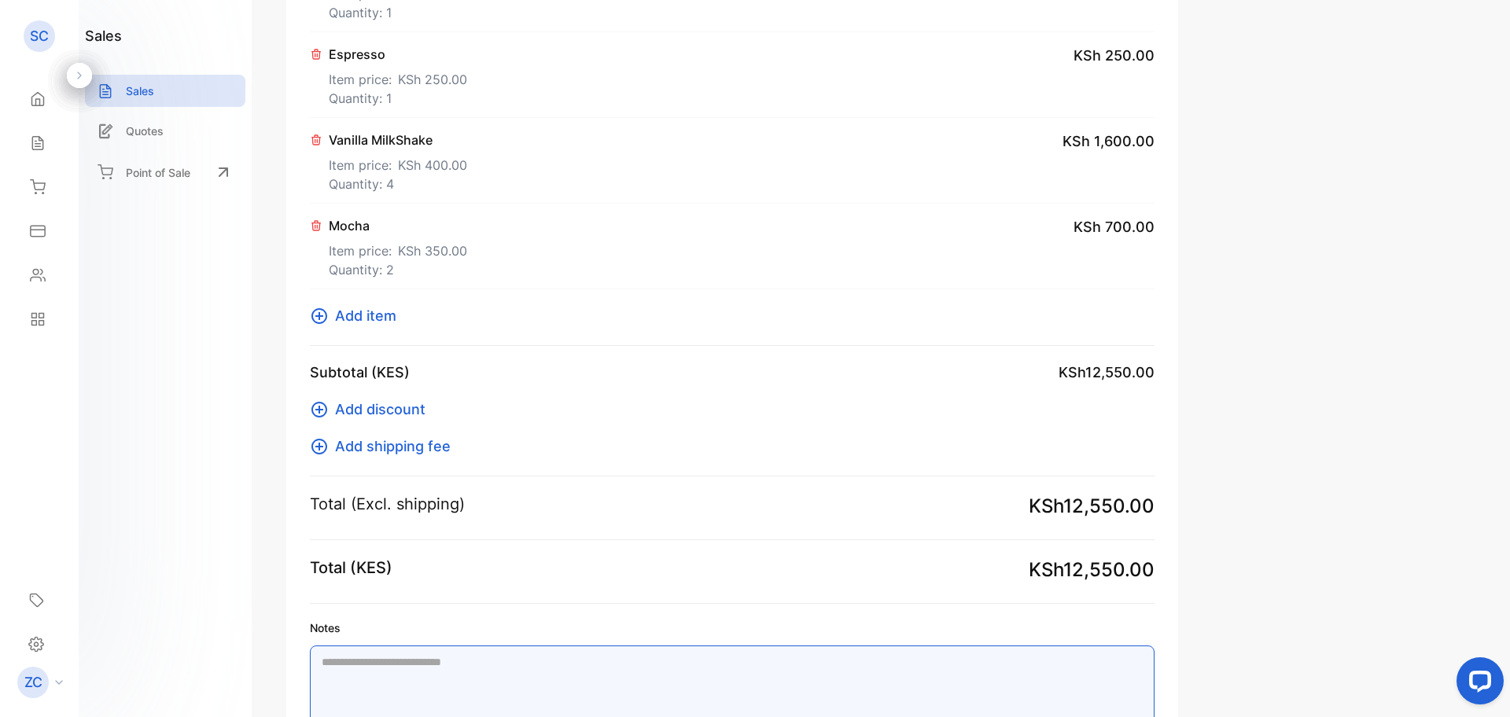
click at [332, 662] on textarea "Notes" at bounding box center [732, 696] width 845 height 100
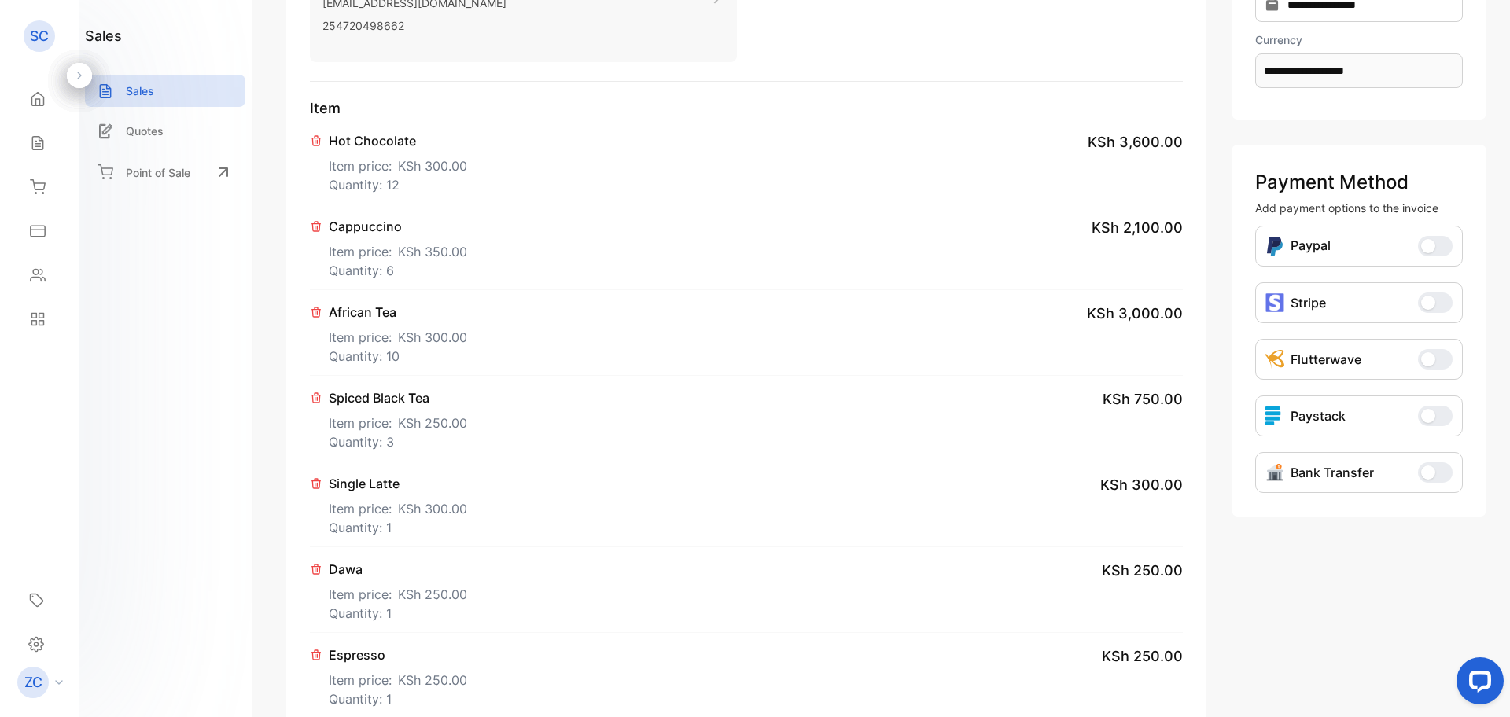
scroll to position [315, 0]
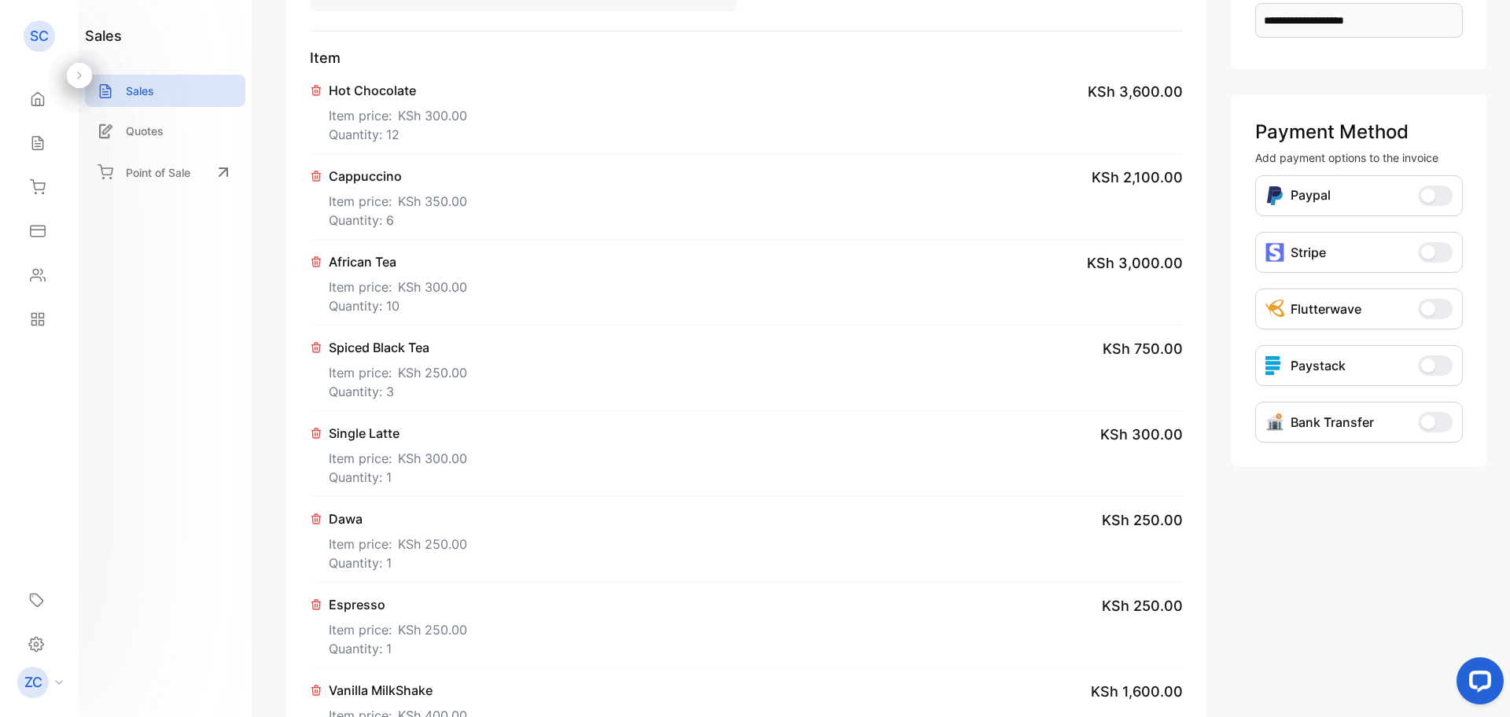
click at [1436, 422] on button "Bank Transfer" at bounding box center [1435, 422] width 35 height 20
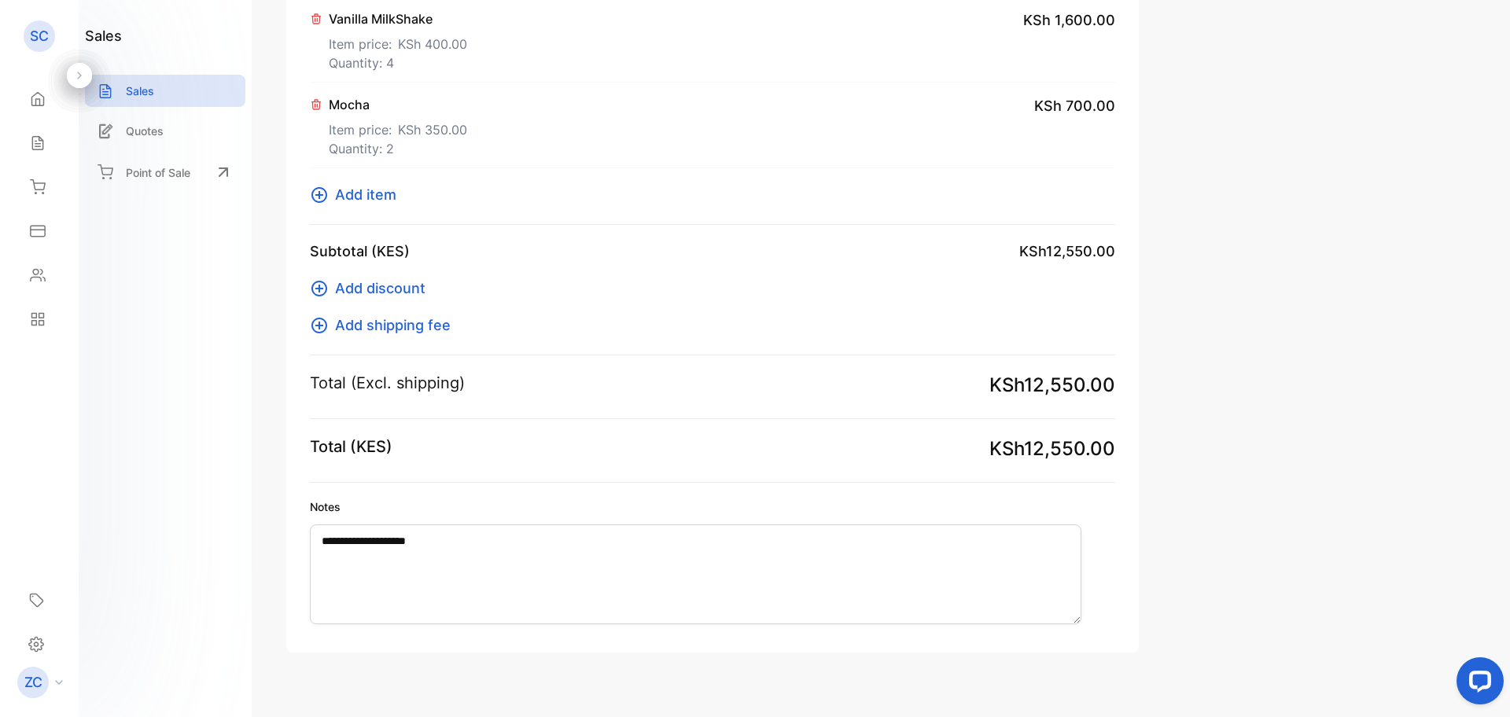
scroll to position [1010, 0]
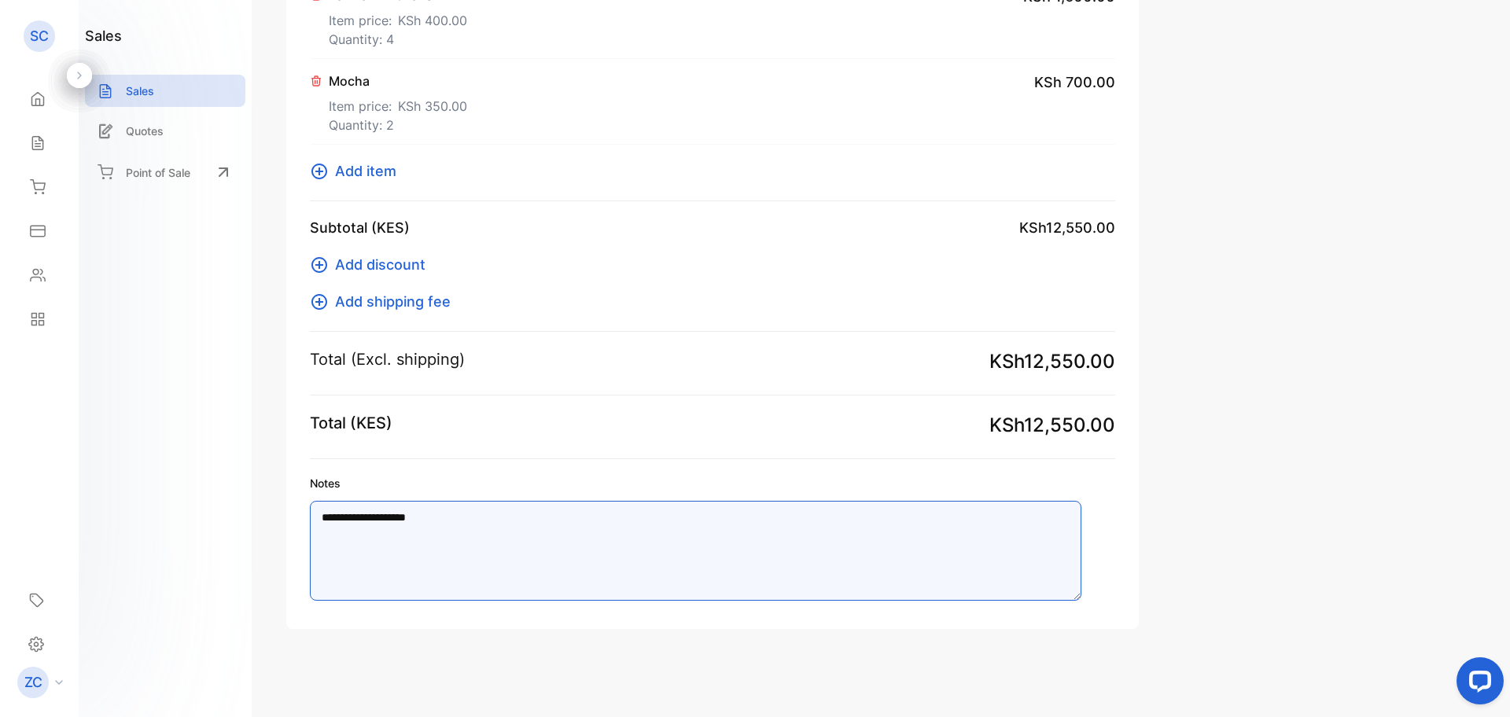
click at [363, 520] on textarea "**********" at bounding box center [696, 551] width 772 height 100
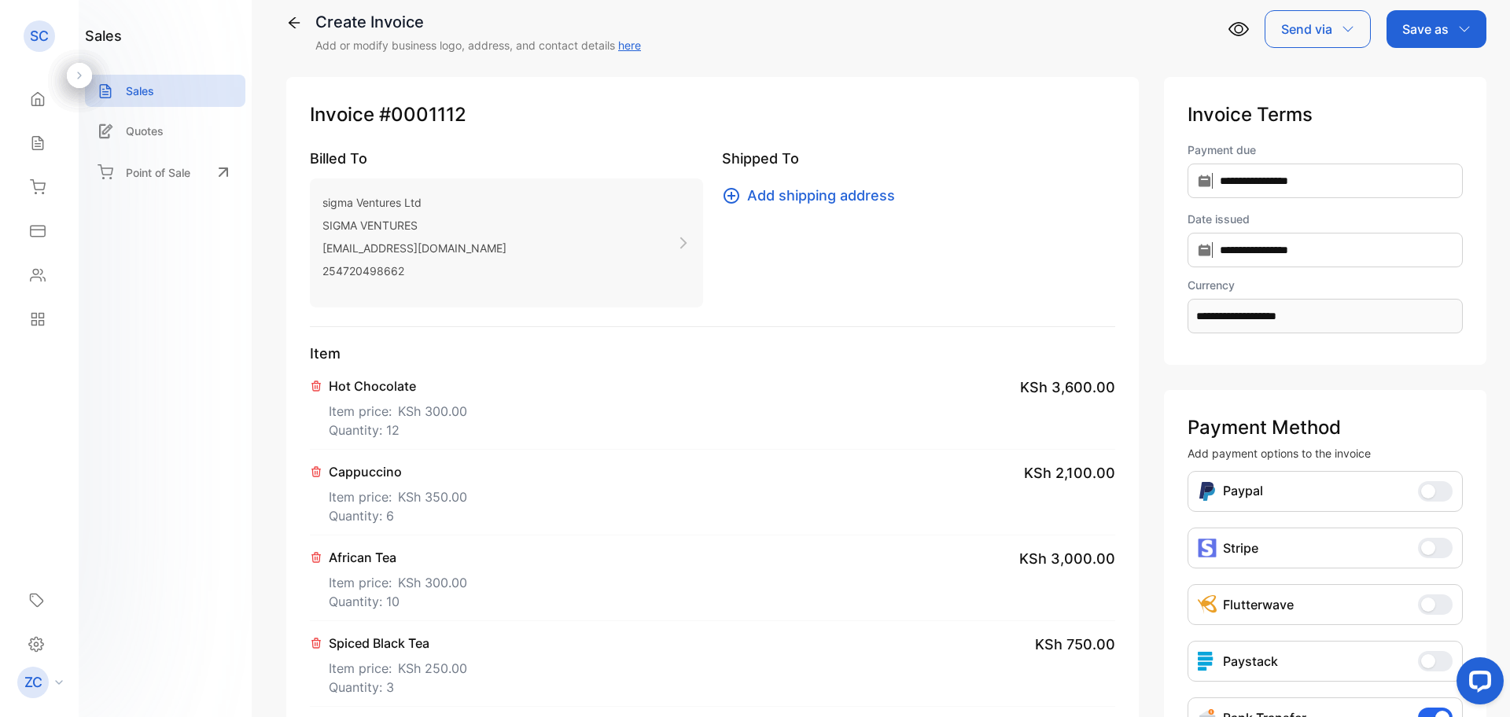
scroll to position [0, 0]
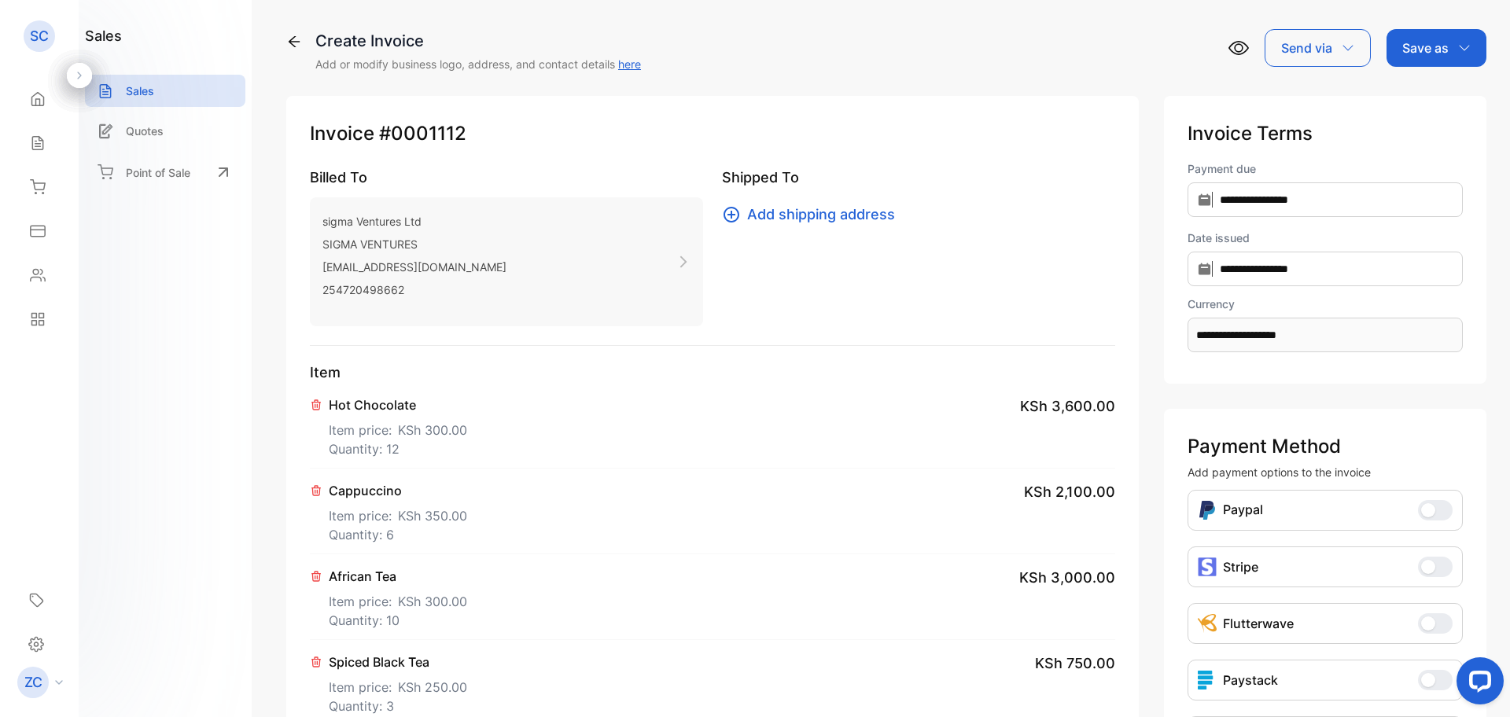
click at [1458, 43] on icon "button" at bounding box center [1464, 48] width 13 height 13
type textarea "**********"
click at [1398, 94] on div "Invoice" at bounding box center [1433, 99] width 90 height 31
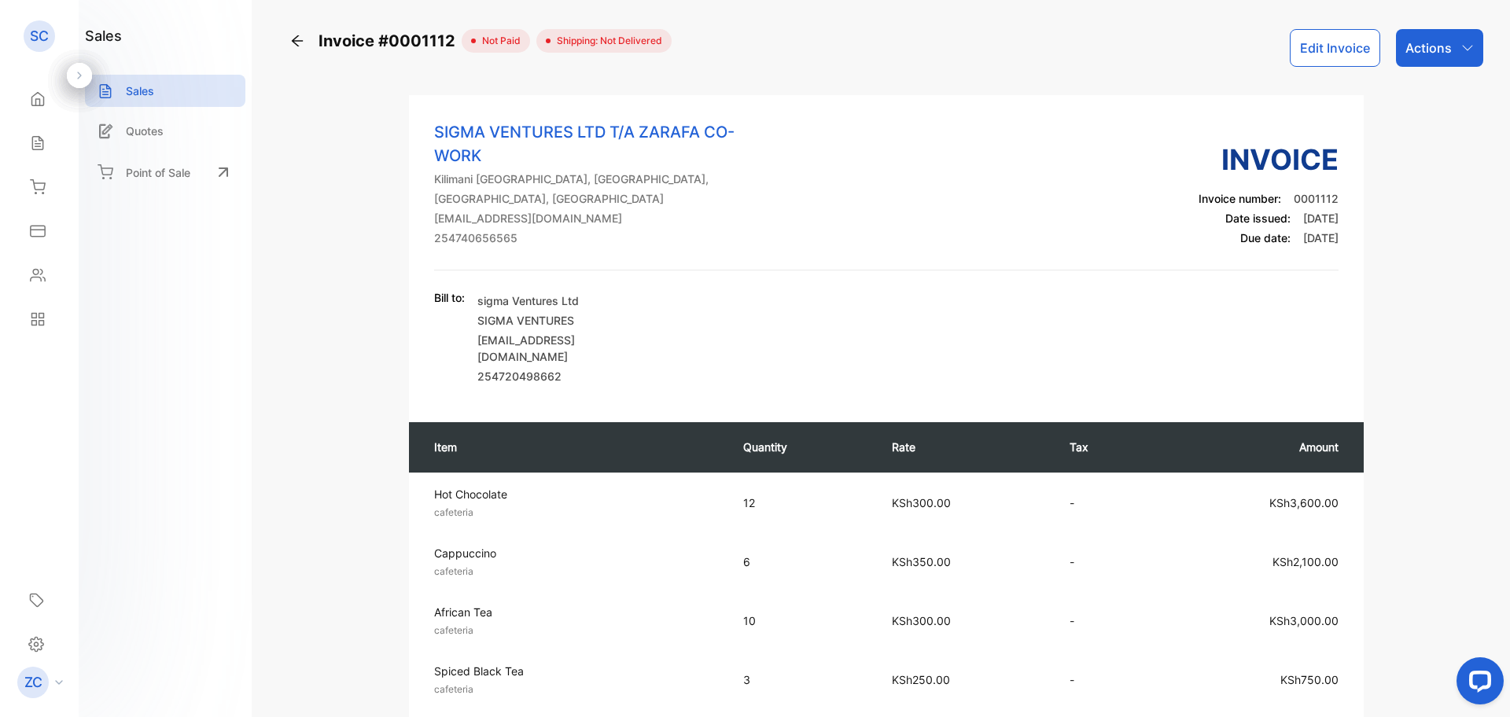
click at [1456, 46] on div "Actions" at bounding box center [1439, 48] width 87 height 38
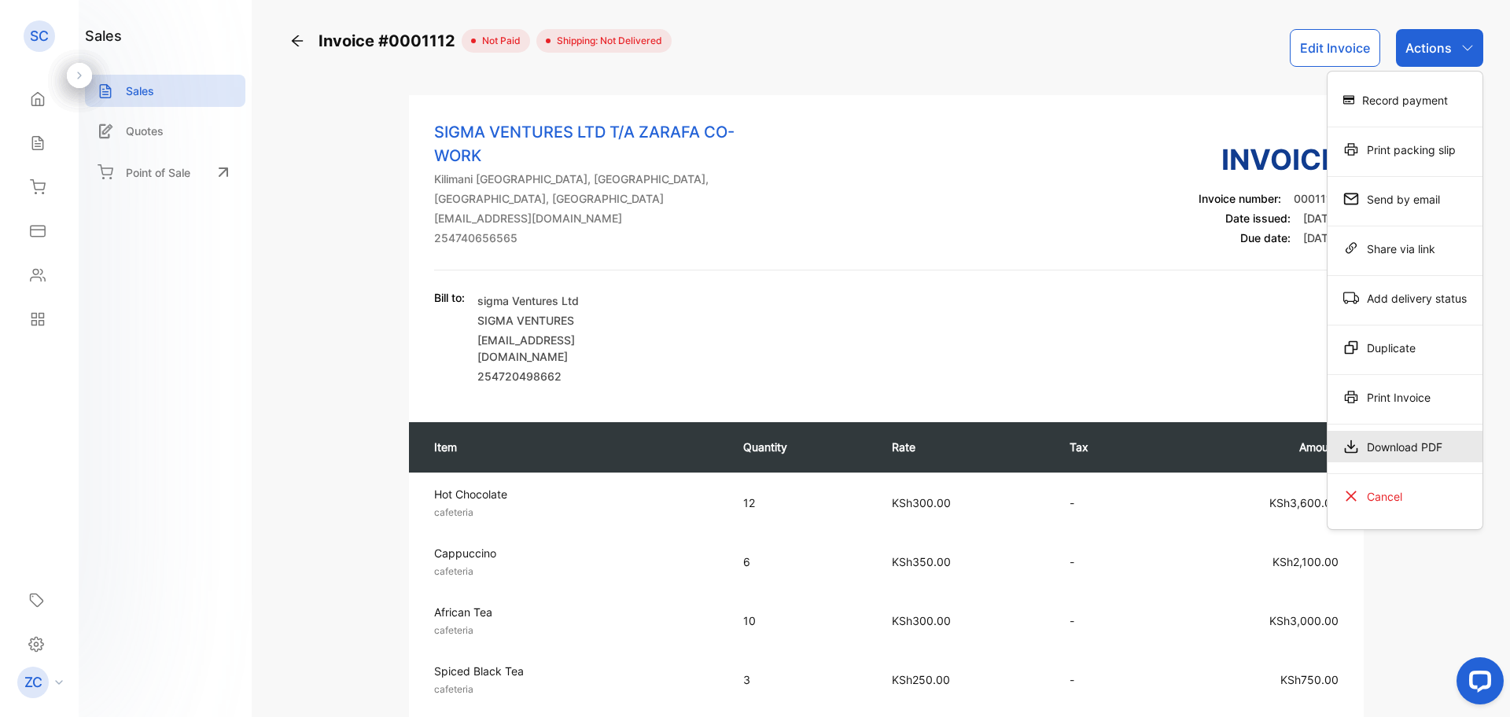
click at [1370, 452] on div "Download PDF" at bounding box center [1405, 446] width 155 height 31
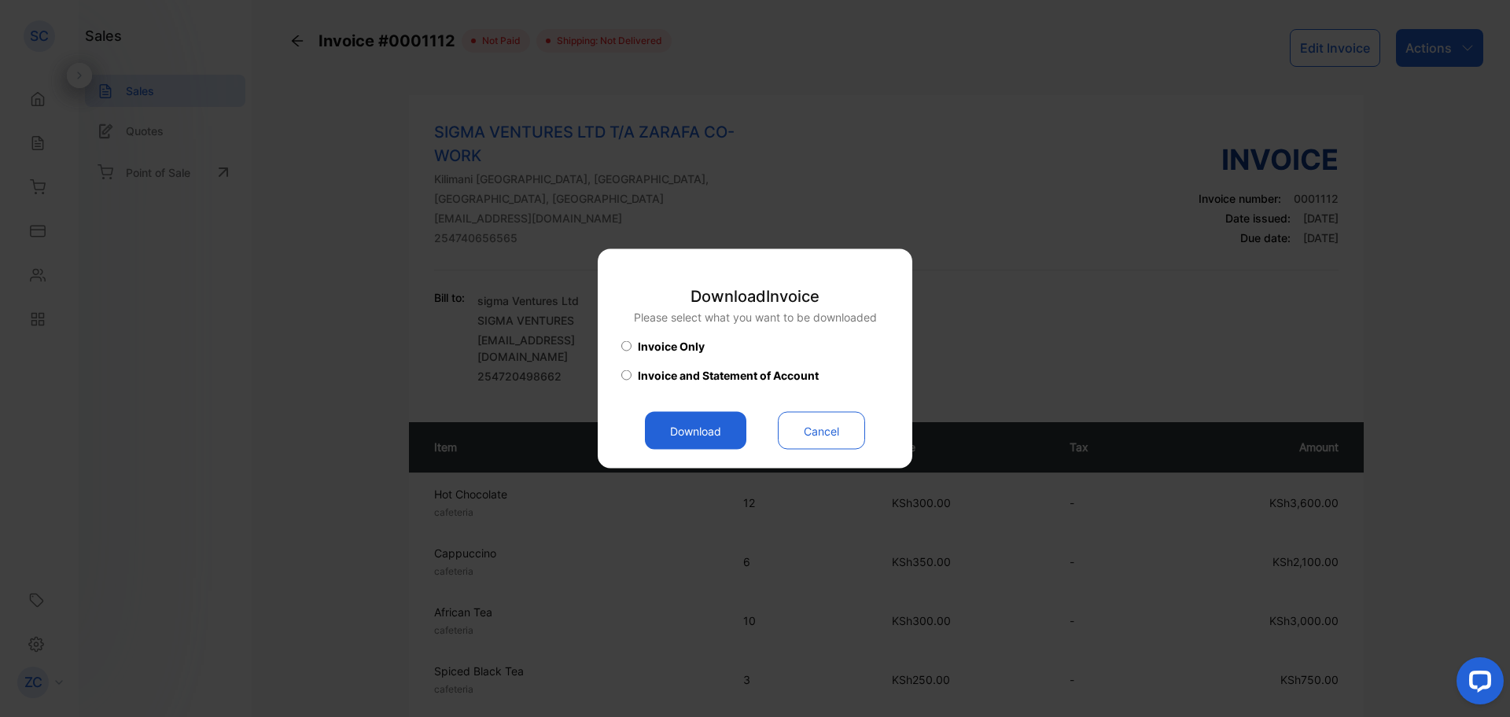
click at [700, 430] on button "Download" at bounding box center [695, 431] width 101 height 38
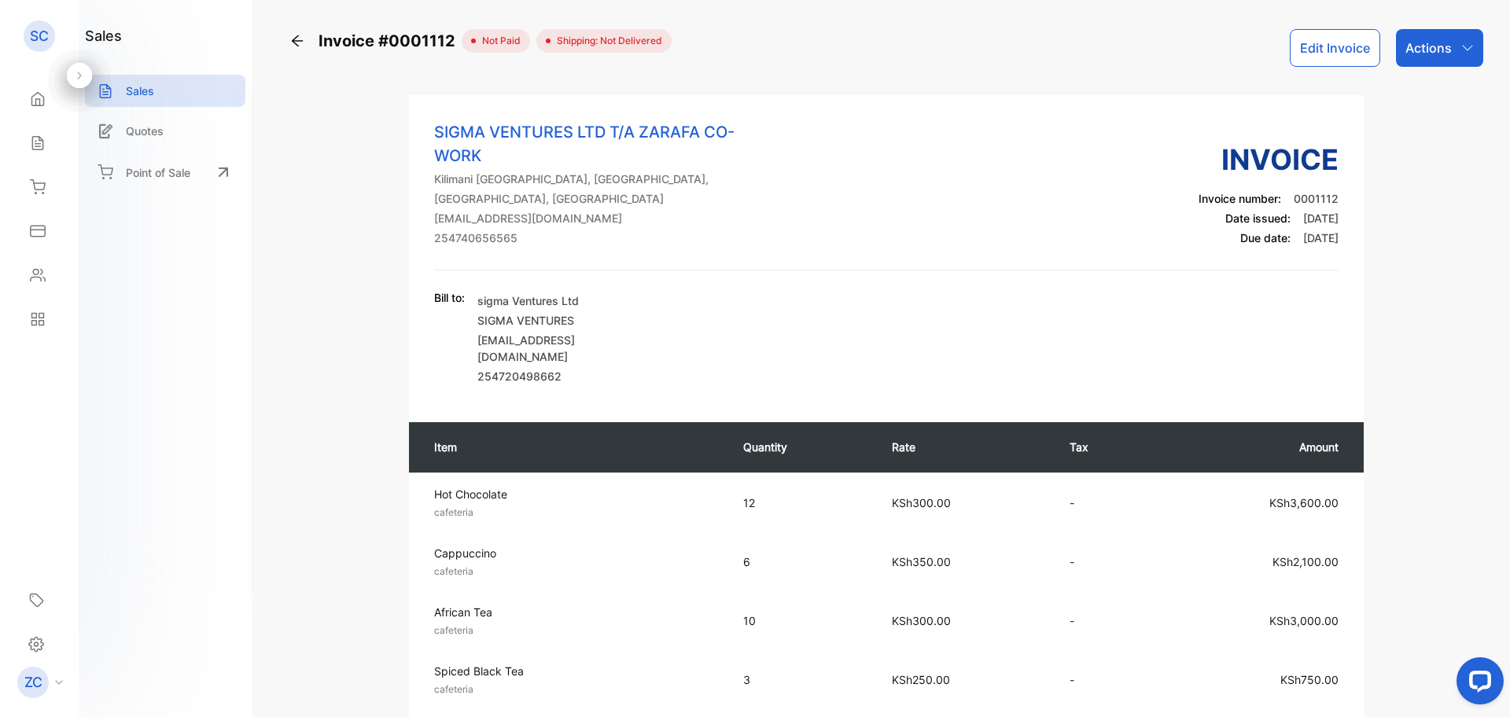
scroll to position [79, 0]
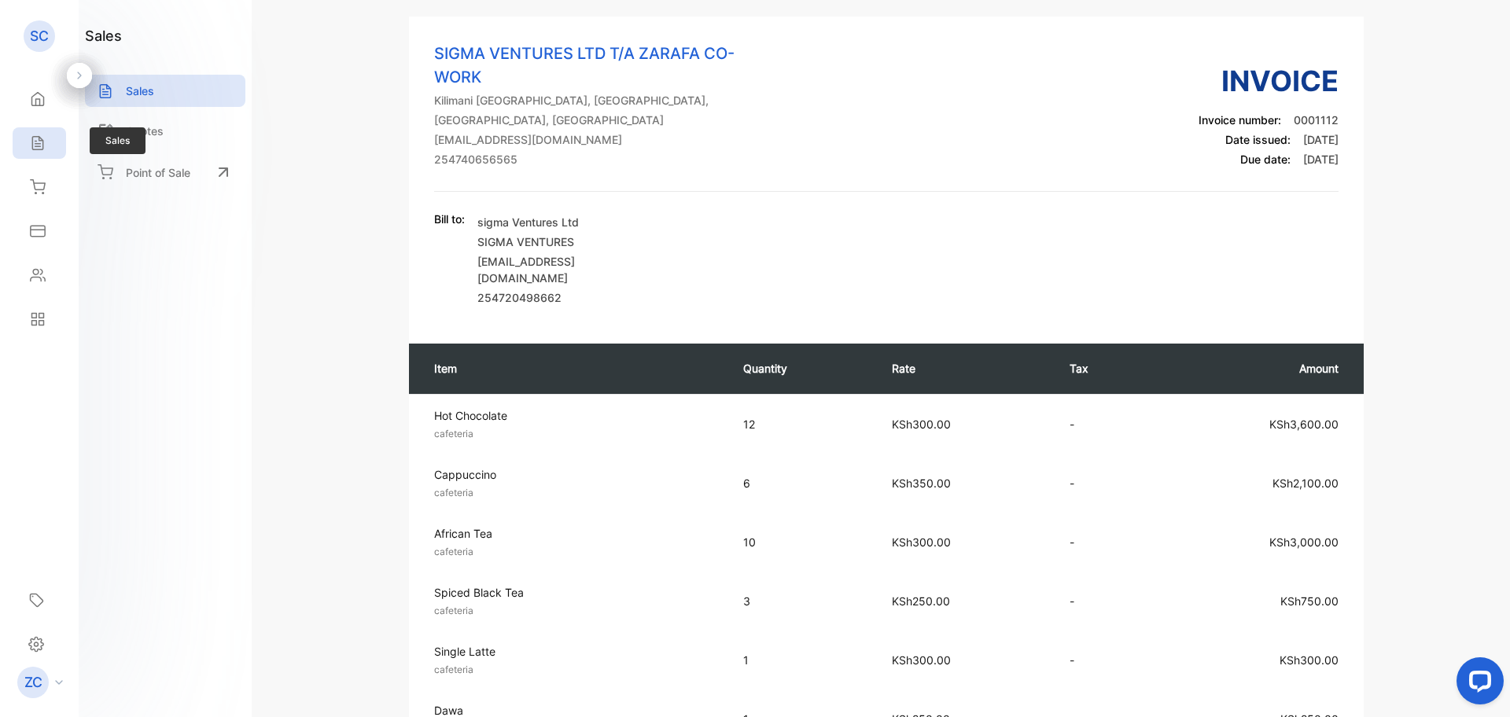
click at [31, 139] on icon at bounding box center [38, 143] width 16 height 16
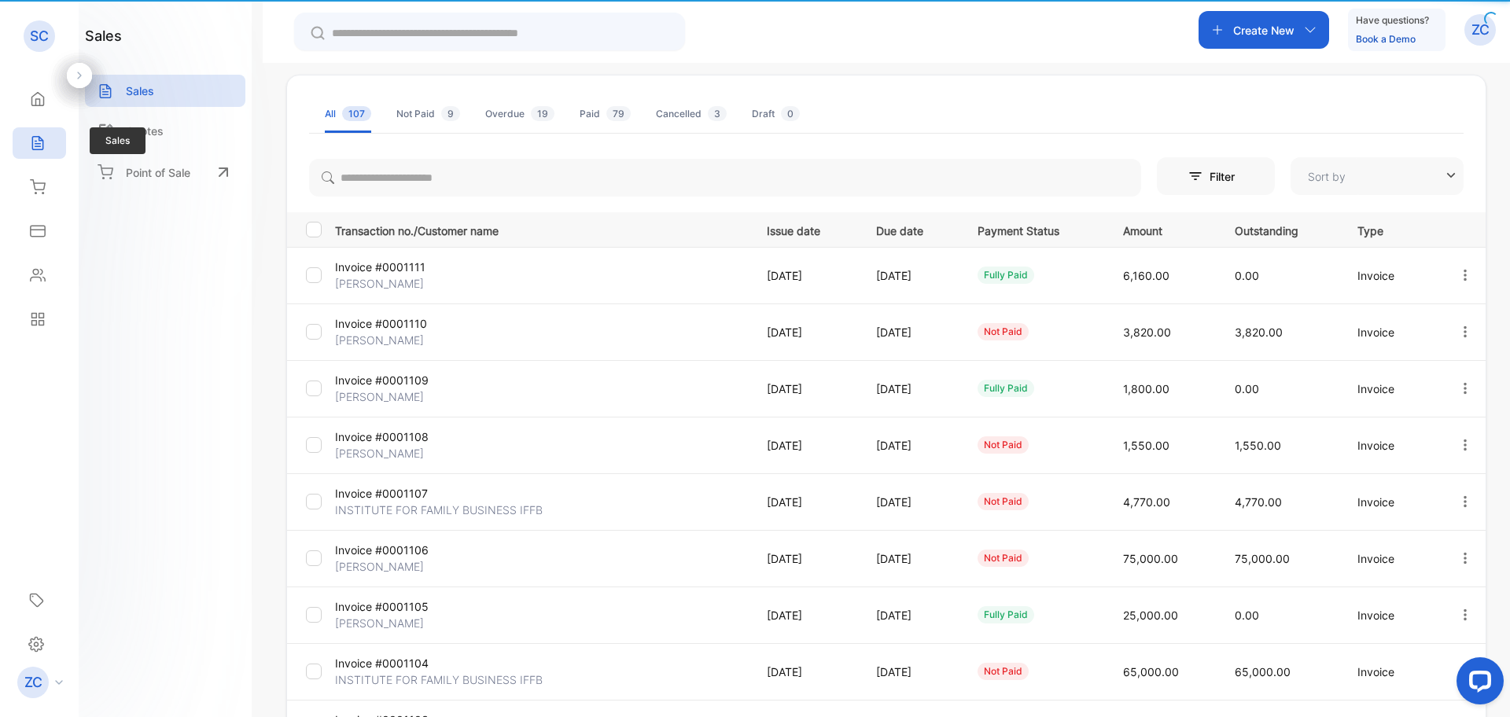
type input "**********"
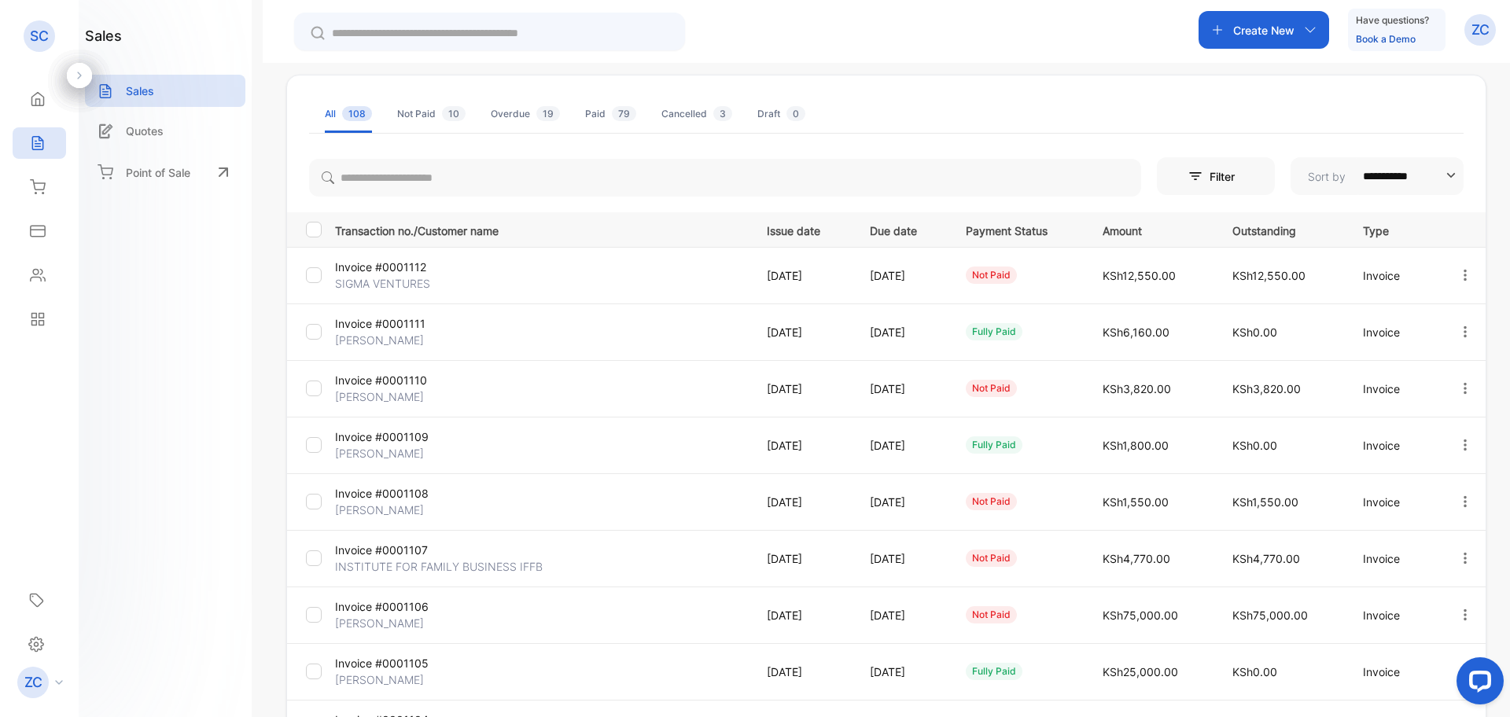
click at [1458, 334] on icon "button" at bounding box center [1465, 332] width 14 height 14
click at [1384, 373] on span "View / Edit Invoice" at bounding box center [1427, 376] width 112 height 19
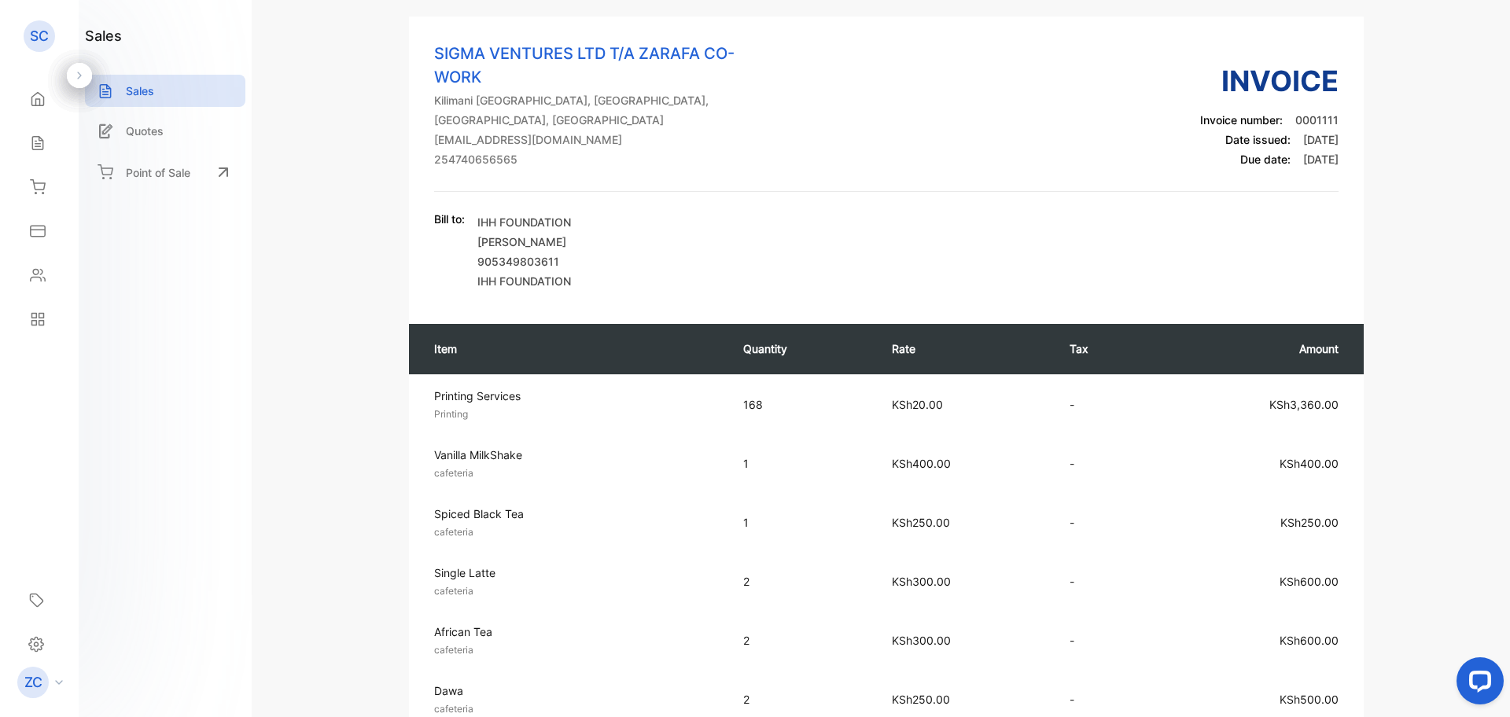
scroll to position [393, 0]
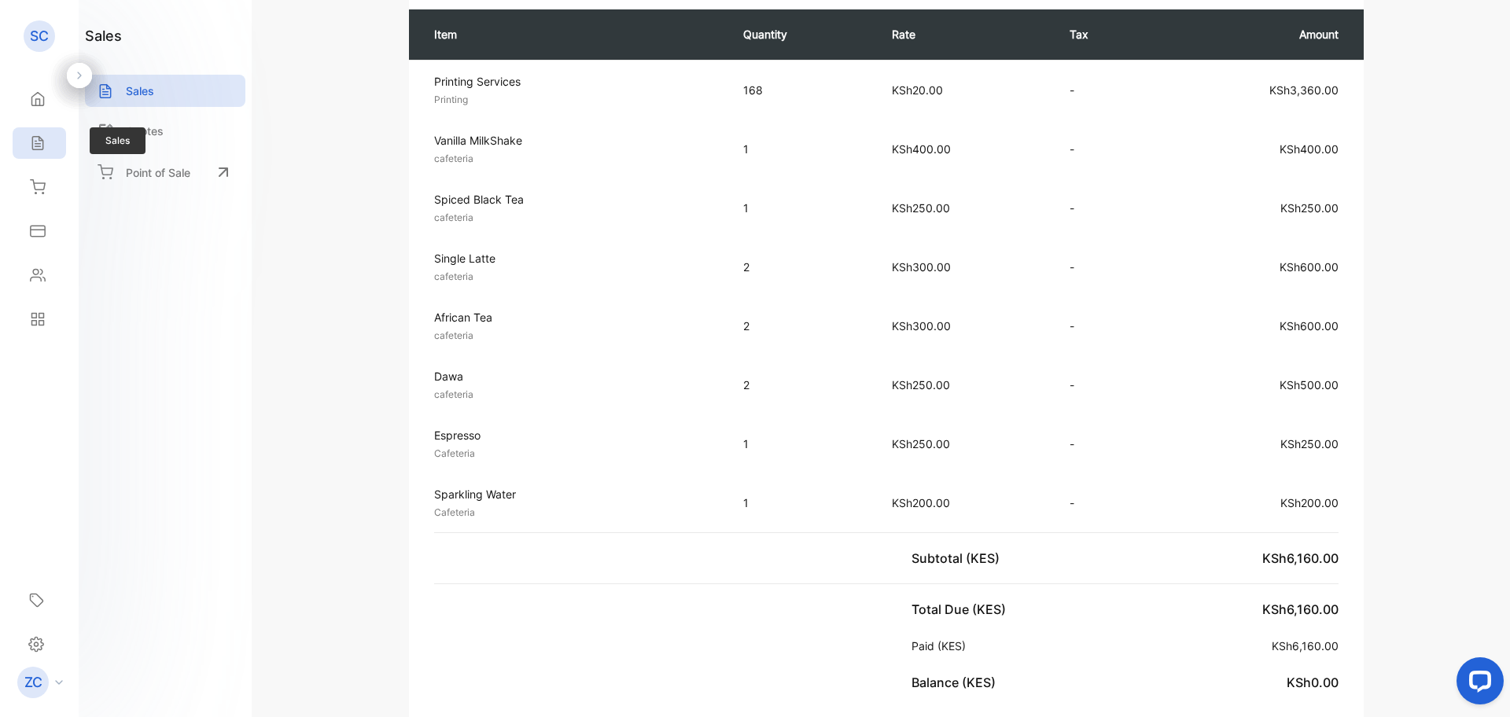
click at [41, 138] on icon at bounding box center [37, 143] width 10 height 13
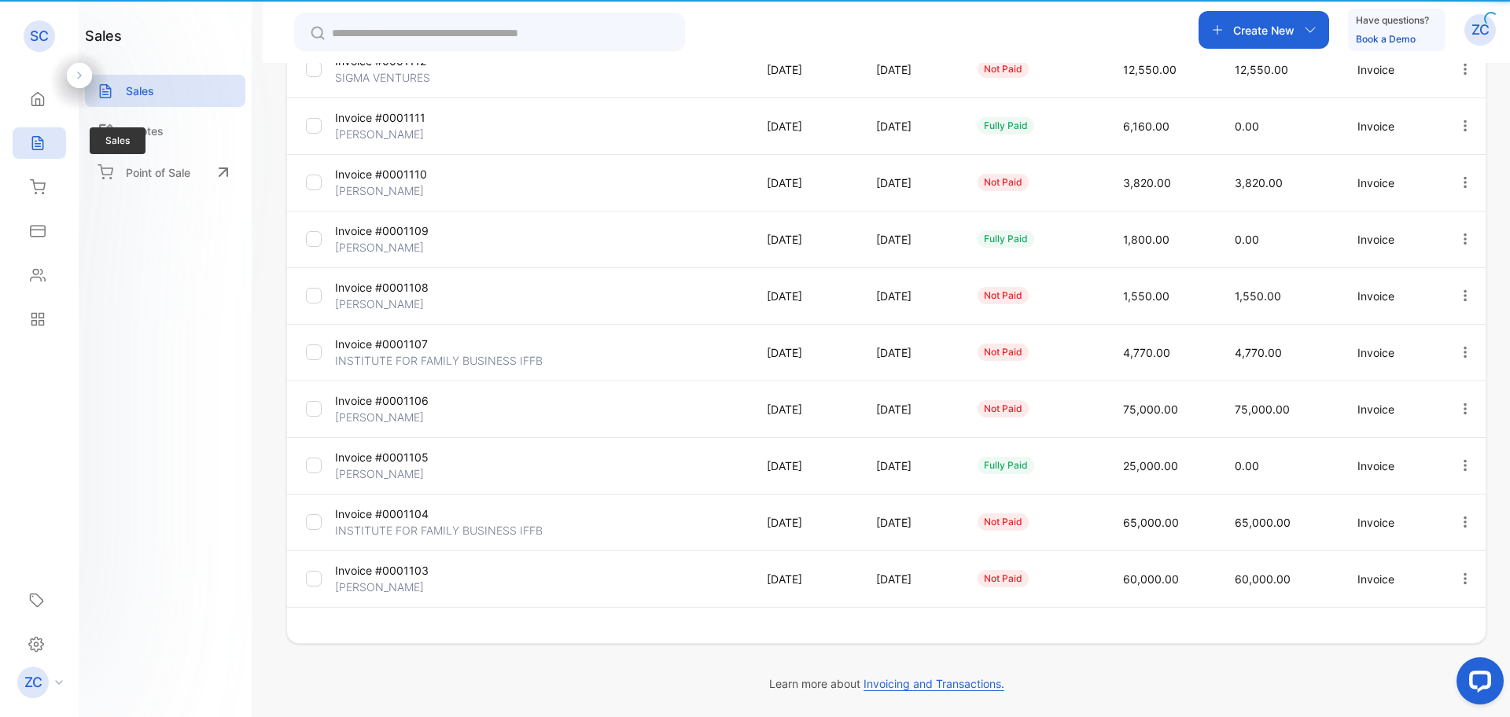
type input "**********"
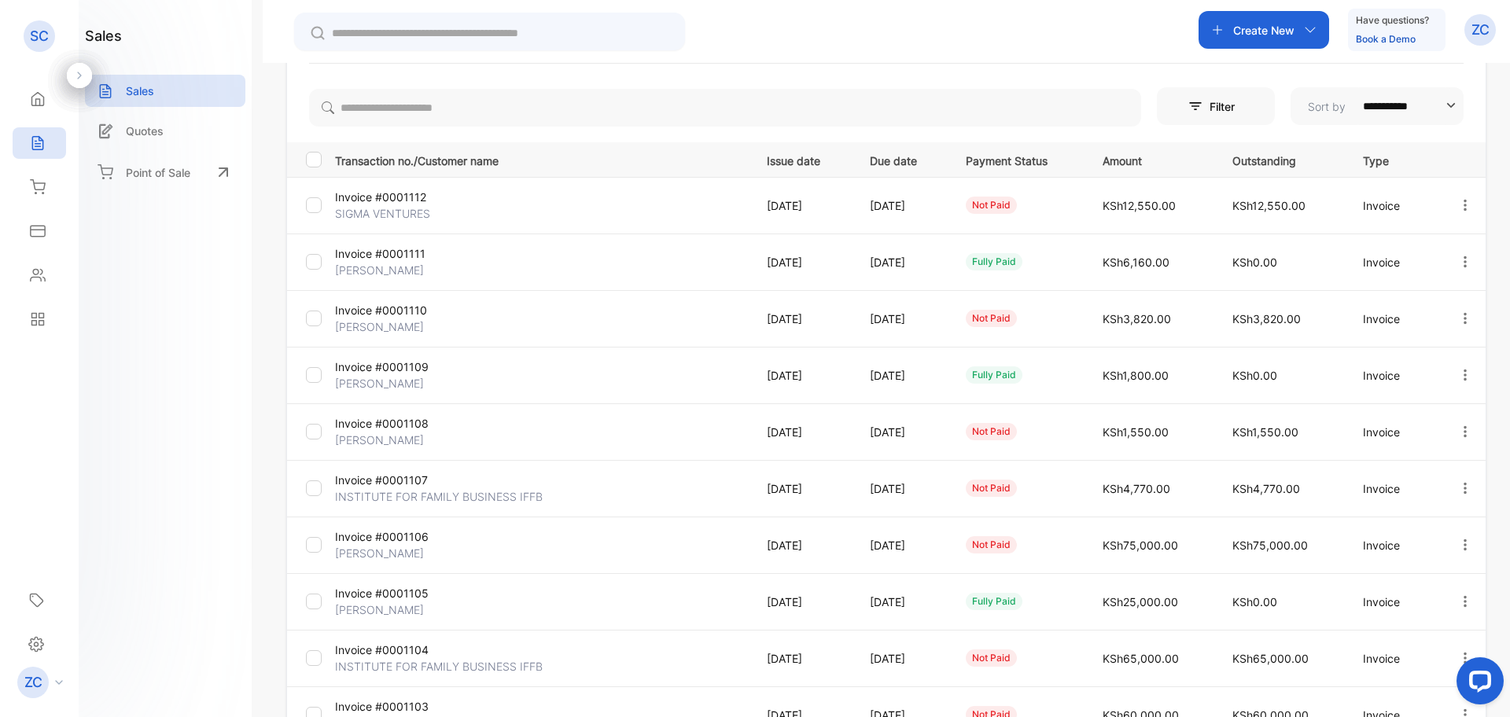
scroll to position [78, 0]
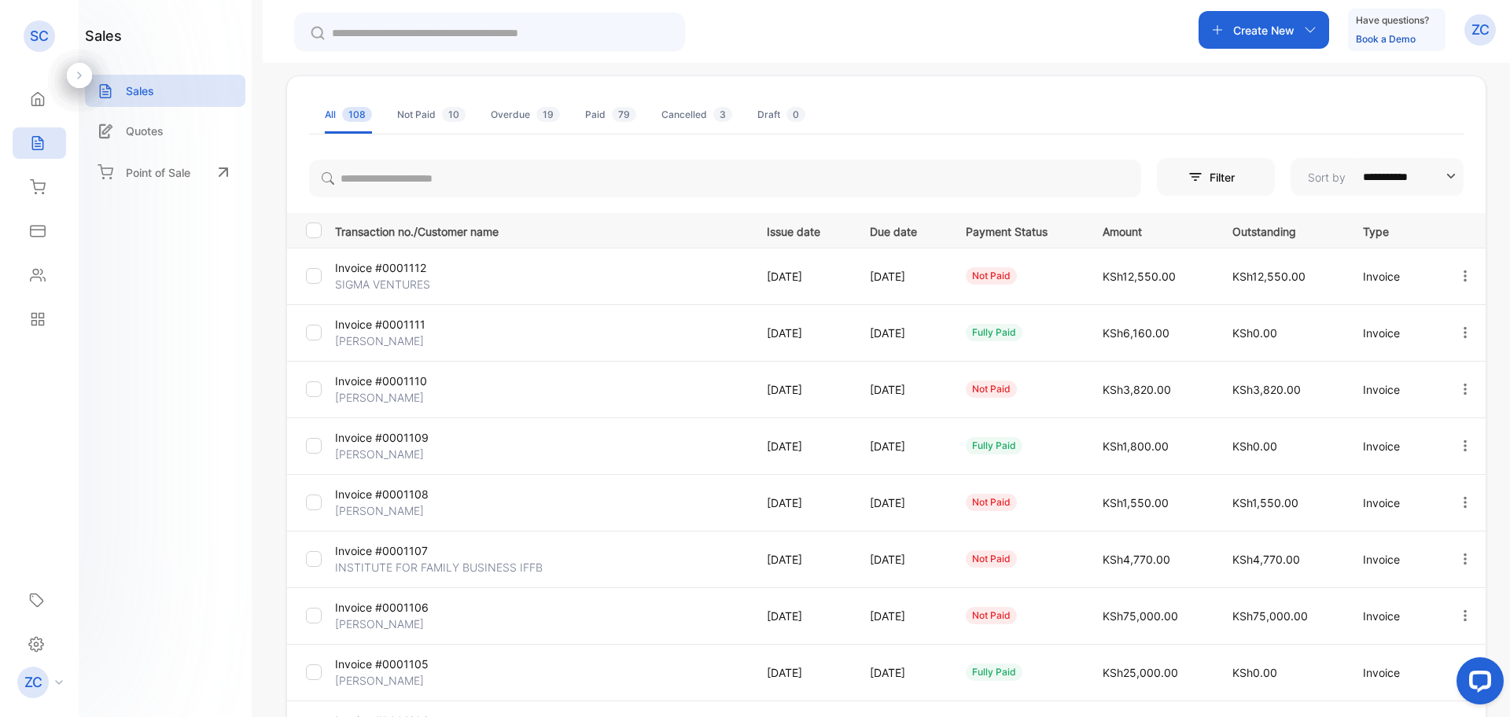
click at [1458, 387] on icon "button" at bounding box center [1465, 389] width 14 height 14
click at [1395, 432] on span "View / Edit Invoice" at bounding box center [1427, 434] width 112 height 19
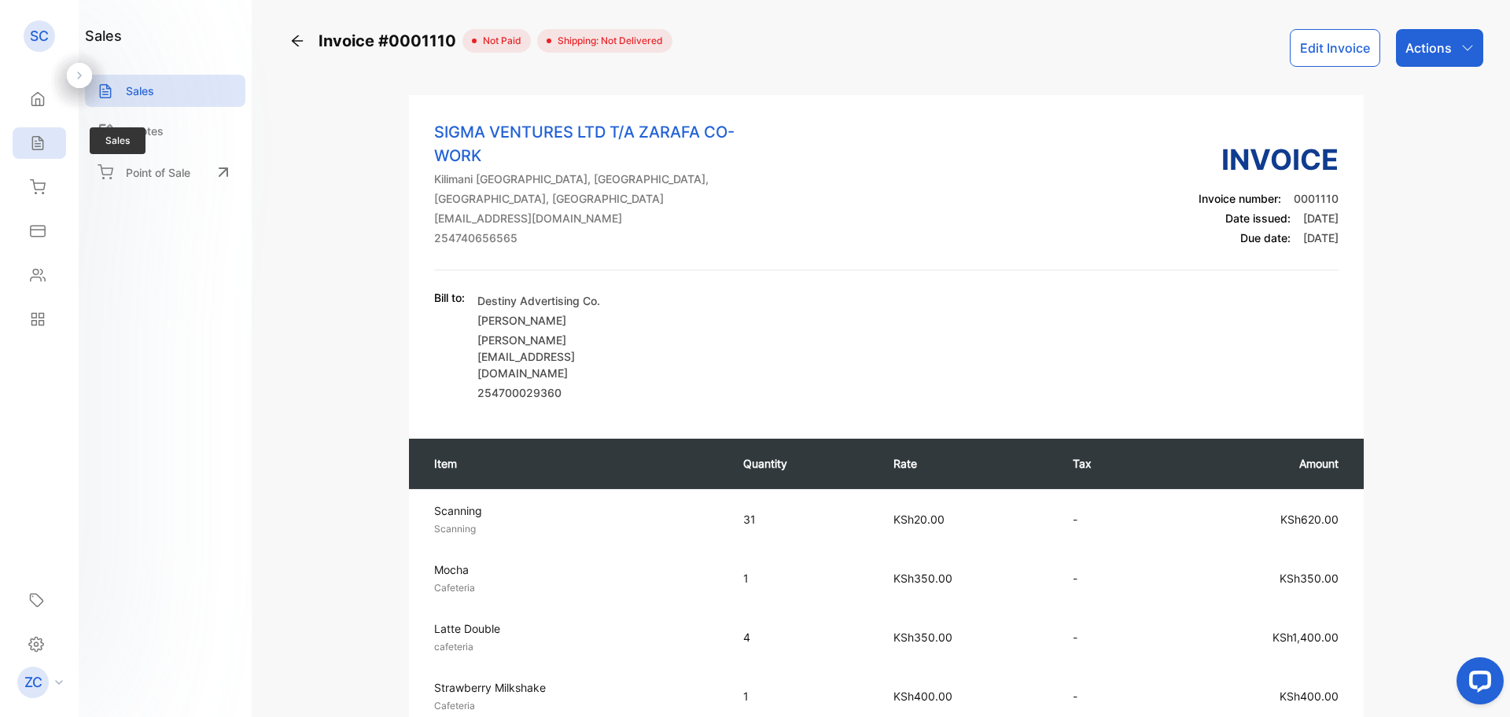
click at [30, 137] on icon at bounding box center [38, 143] width 16 height 16
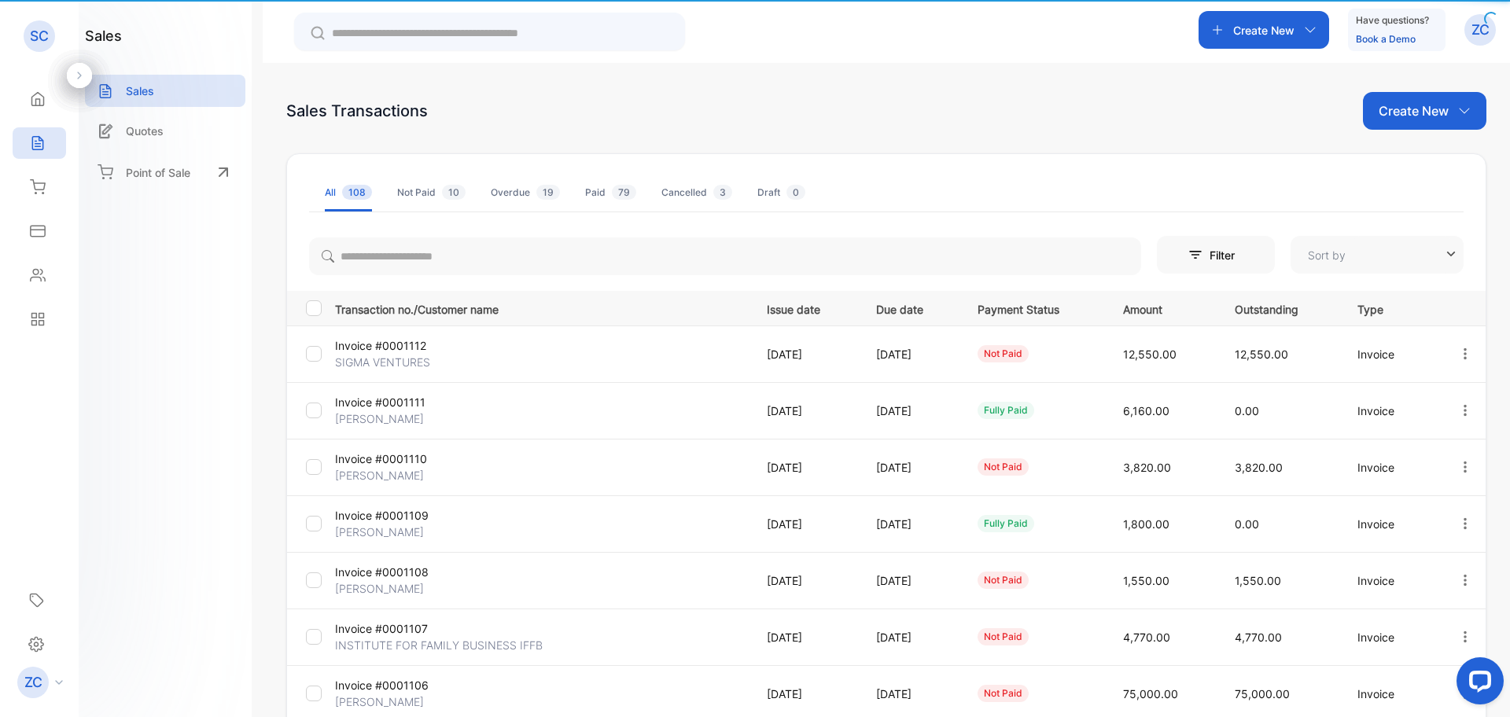
type input "**********"
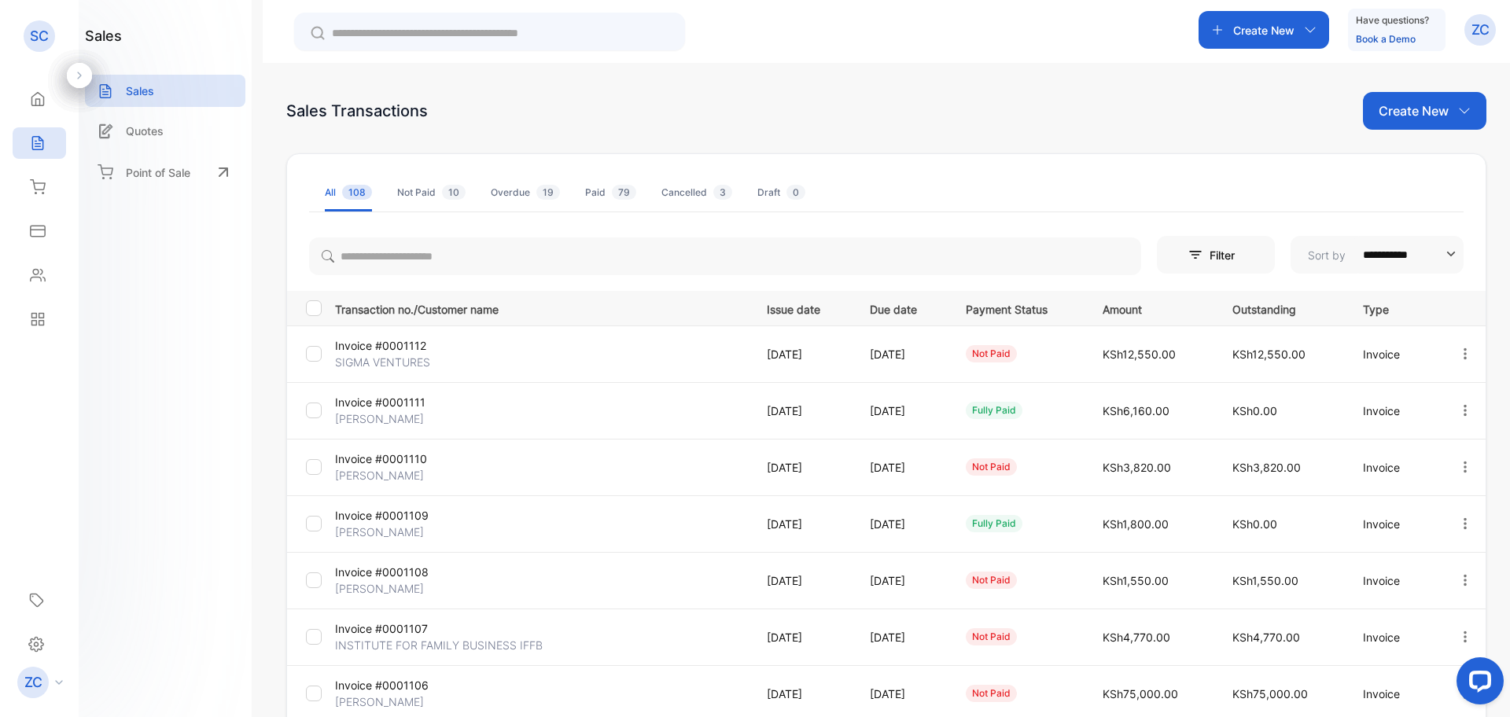
click at [1465, 636] on icon "button" at bounding box center [1465, 637] width 14 height 14
click at [1399, 680] on span "View / Edit Invoice" at bounding box center [1427, 682] width 112 height 19
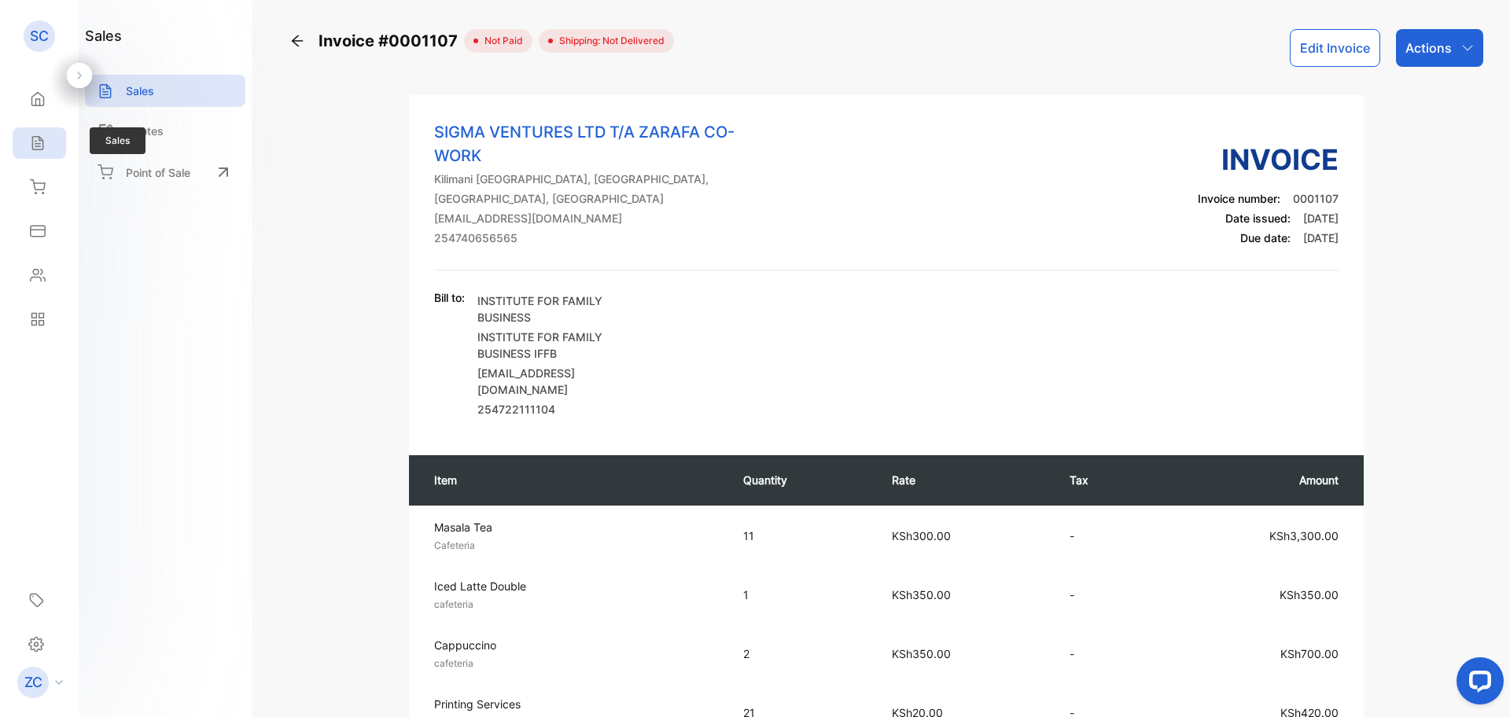
click at [42, 139] on icon at bounding box center [37, 143] width 10 height 13
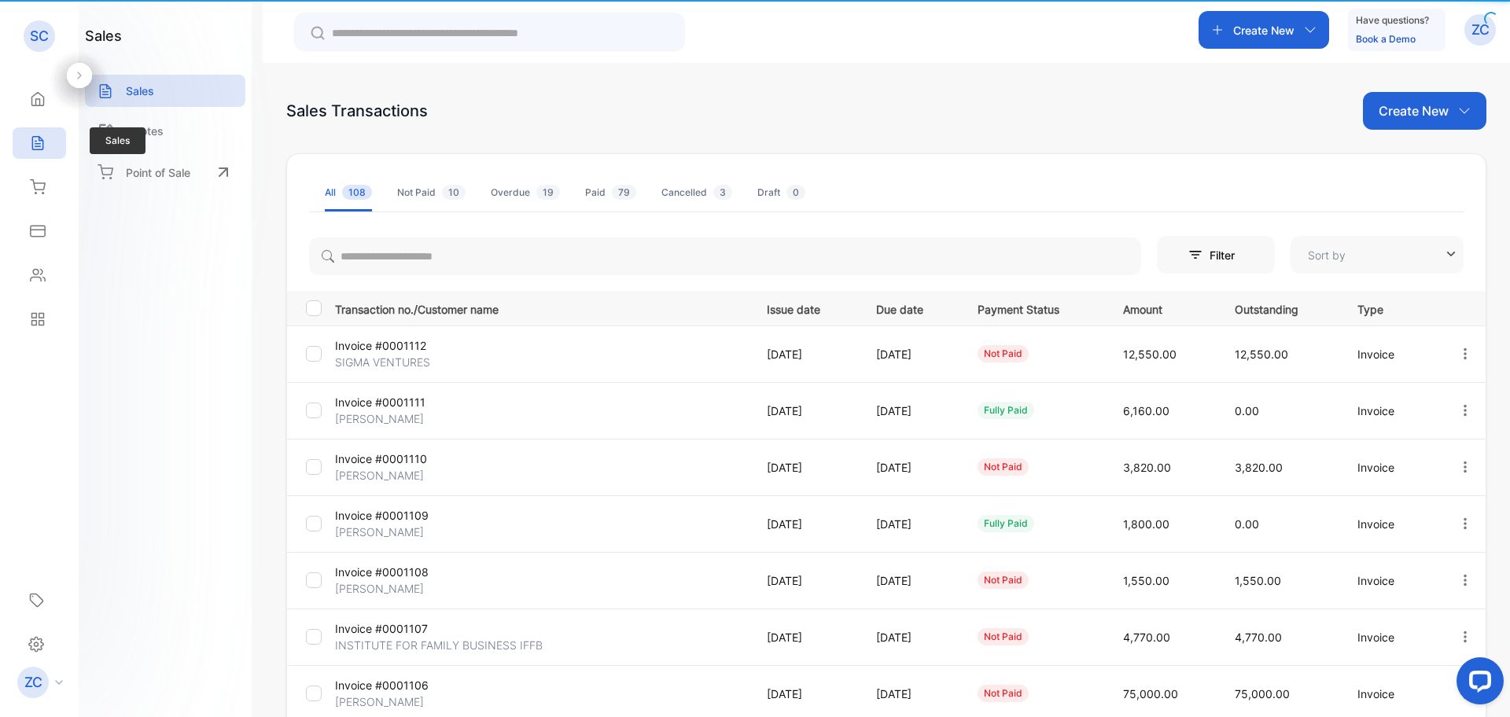
type input "**********"
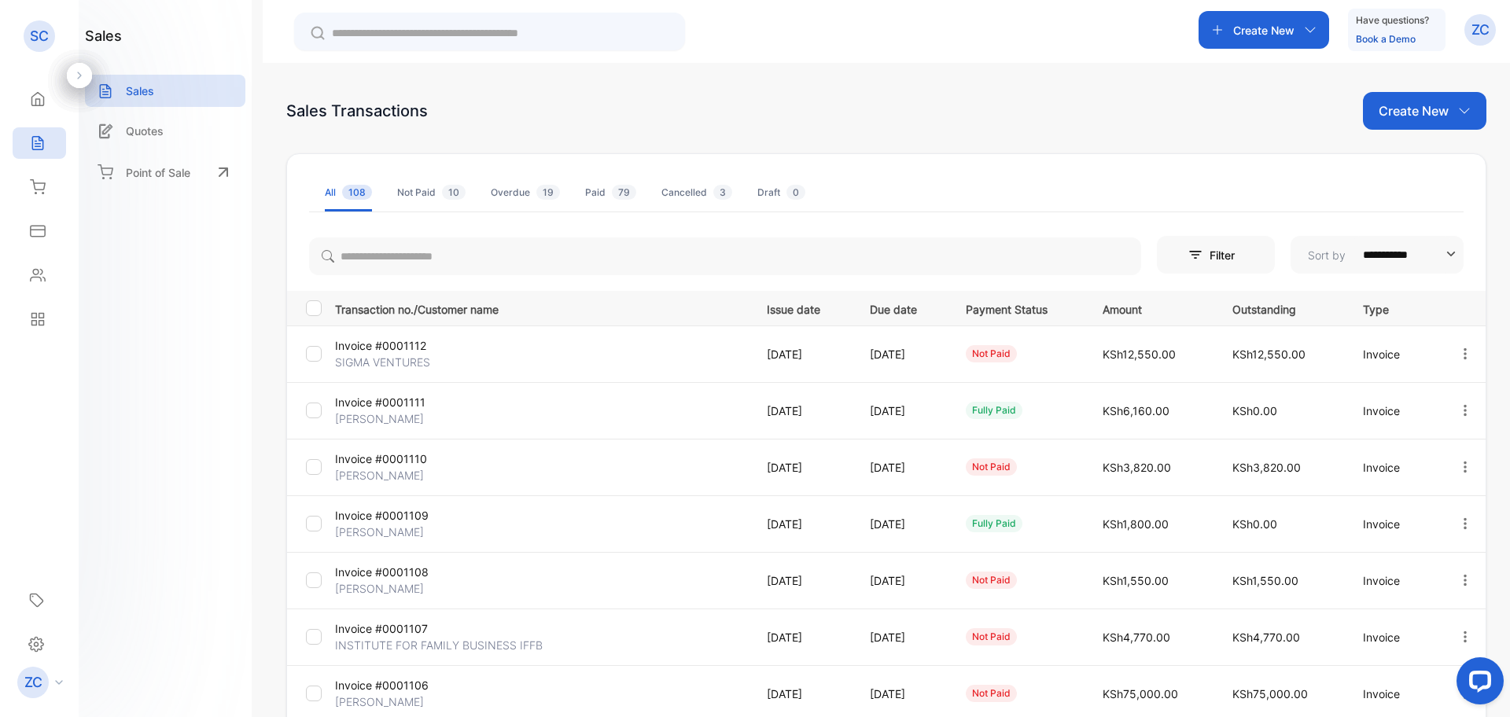
click at [1312, 30] on icon "button" at bounding box center [1310, 30] width 13 height 13
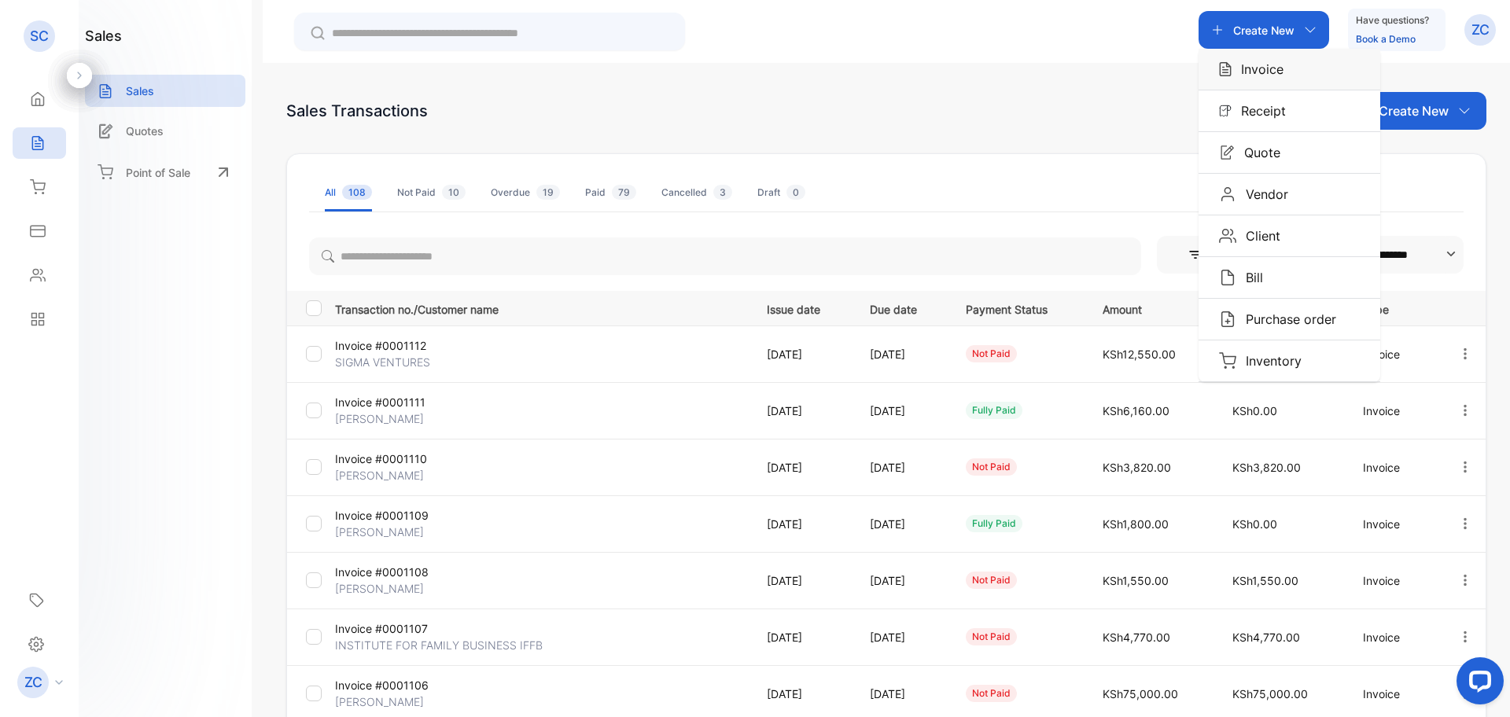
click at [1275, 70] on p "Invoice" at bounding box center [1258, 69] width 52 height 19
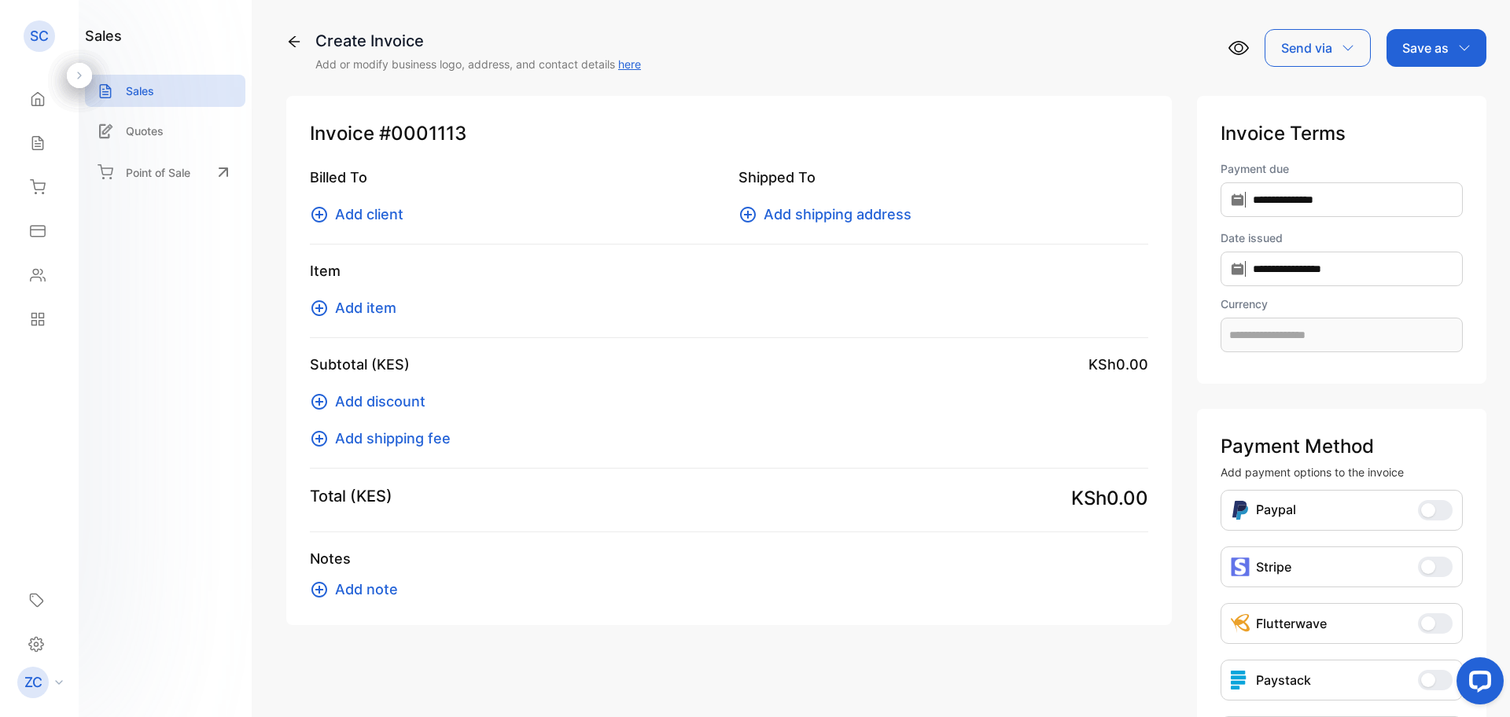
type input "**********"
click at [318, 214] on icon at bounding box center [320, 215] width 16 height 16
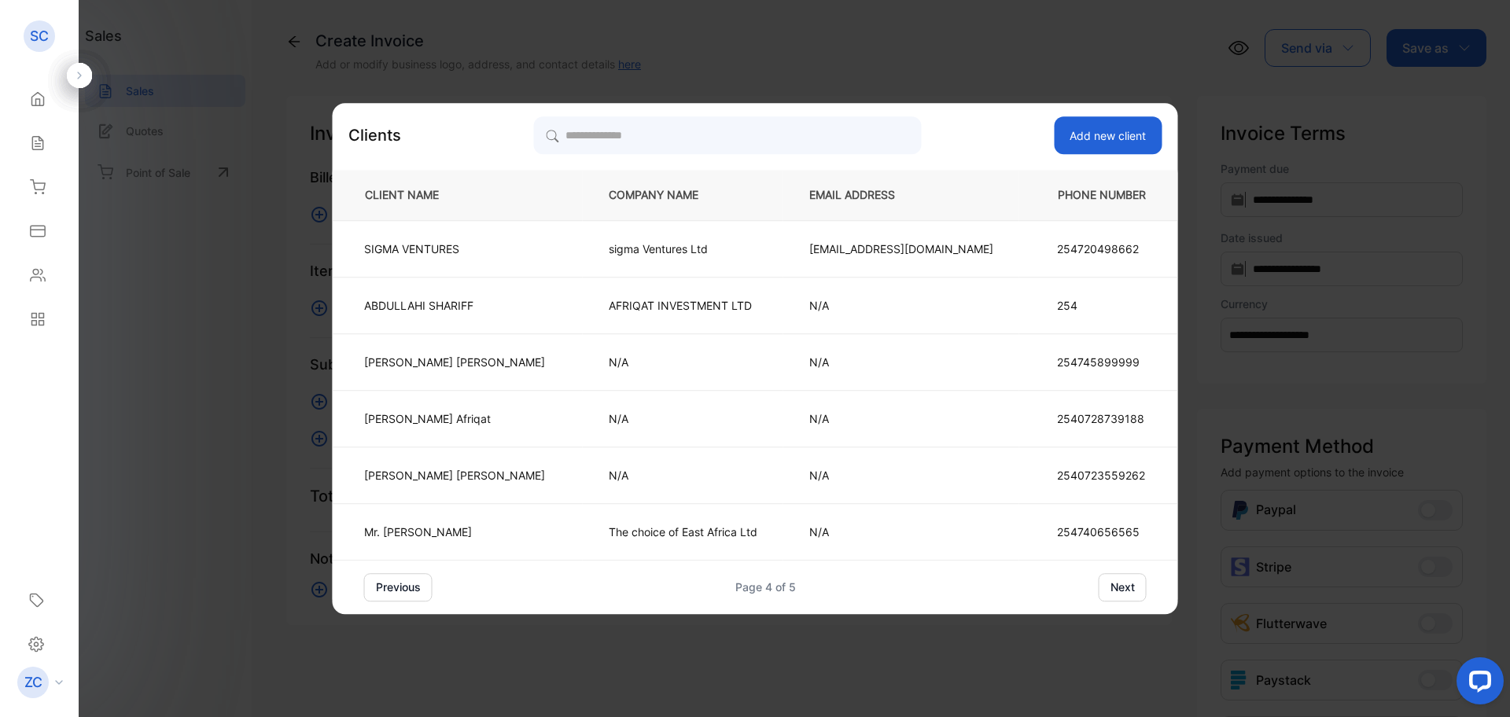
click at [433, 595] on button "previous" at bounding box center [398, 587] width 68 height 28
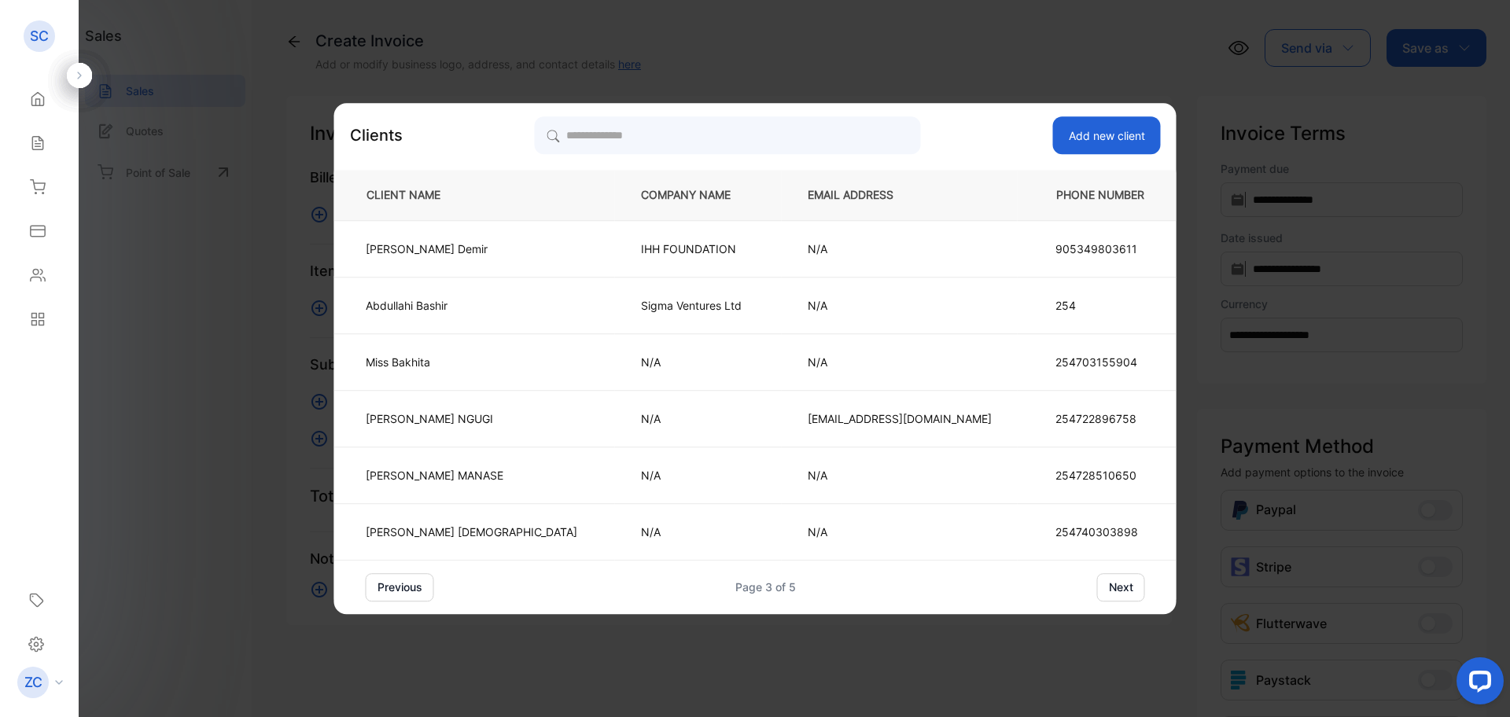
click at [434, 596] on button "previous" at bounding box center [400, 587] width 68 height 28
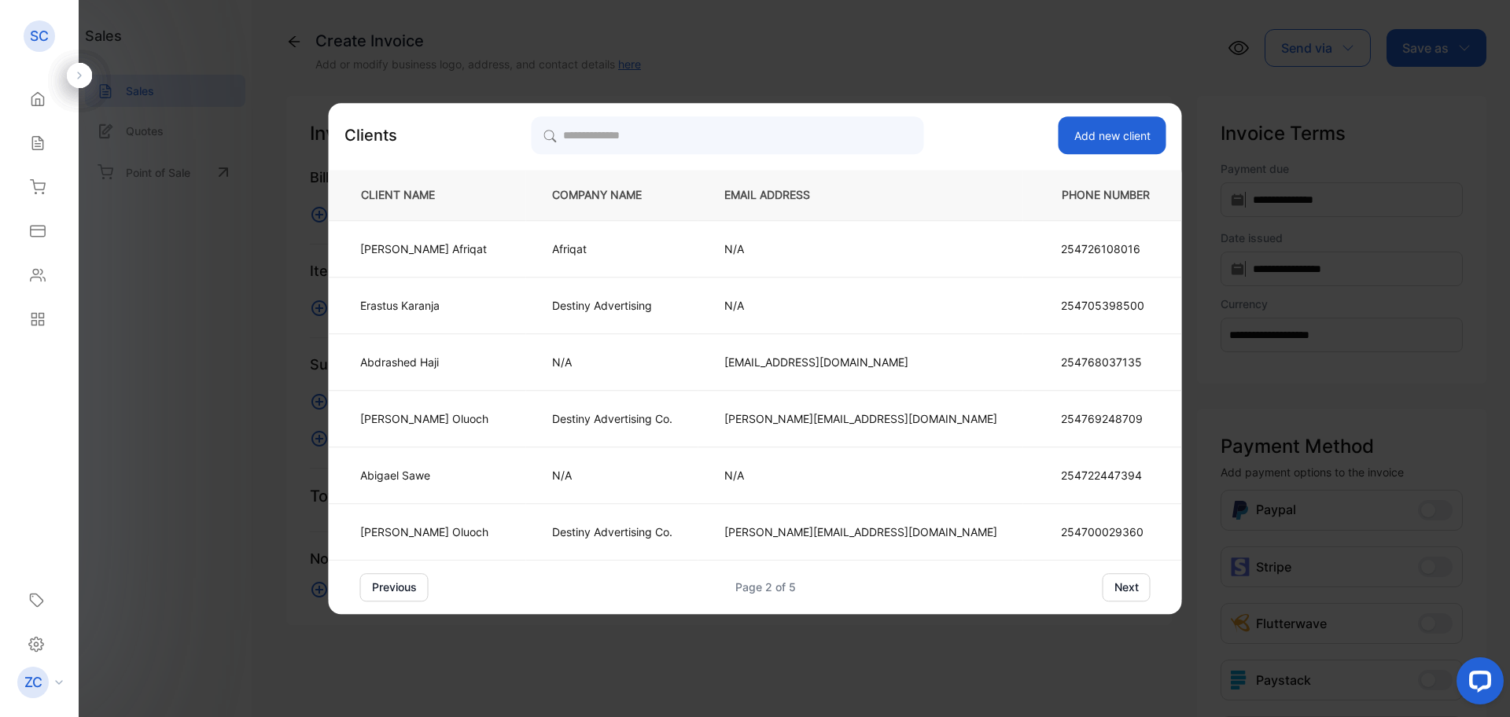
click at [429, 596] on button "previous" at bounding box center [394, 587] width 68 height 28
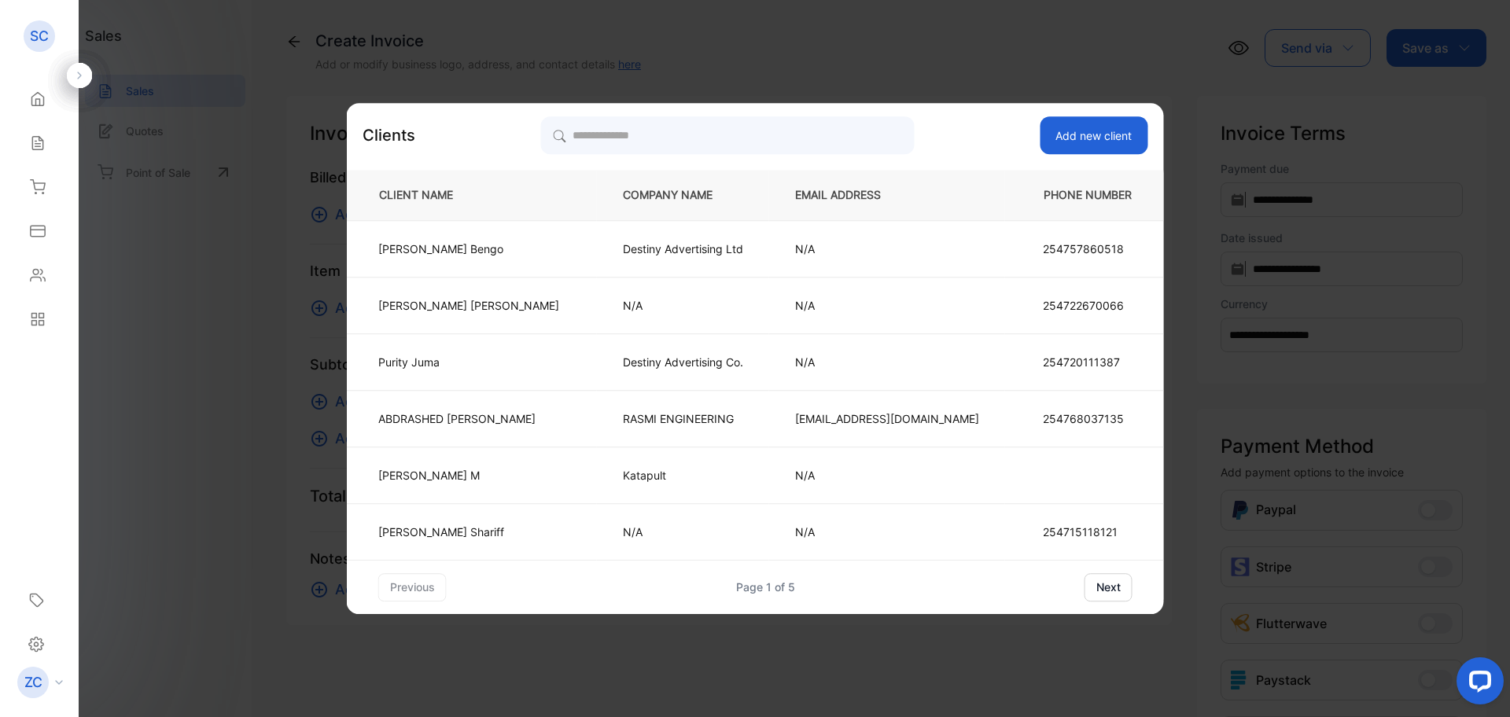
click at [1060, 123] on button "Add new client" at bounding box center [1094, 135] width 108 height 38
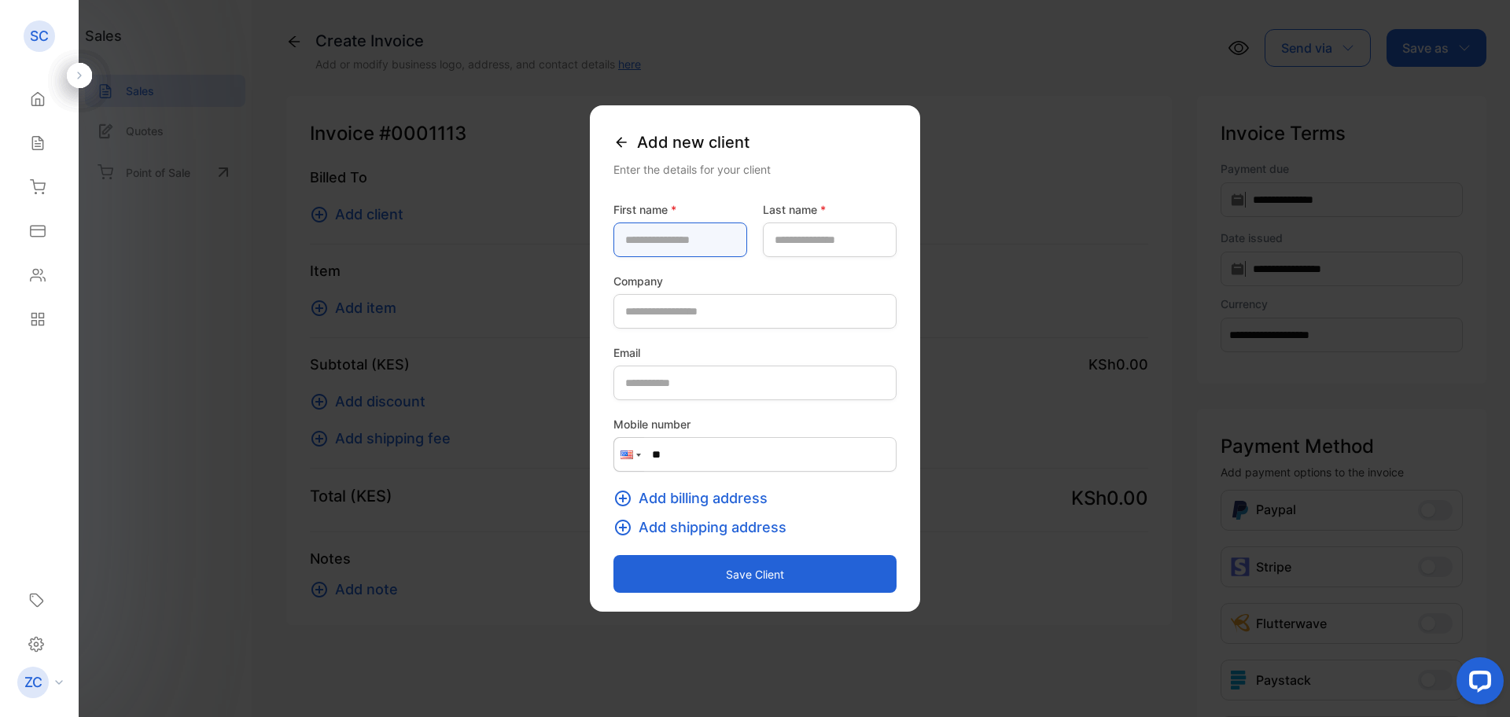
click at [614, 234] on name-inputfirstname "text" at bounding box center [681, 240] width 134 height 35
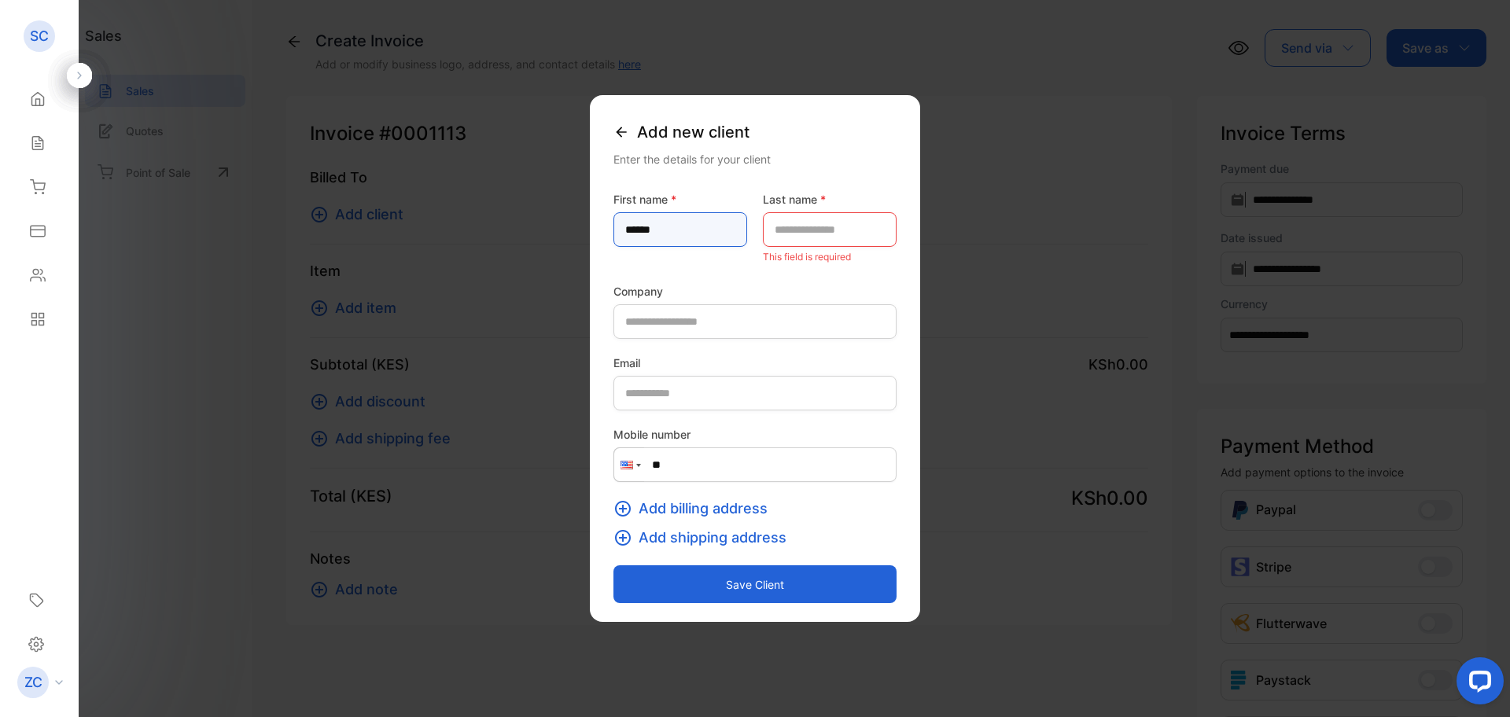
type name-inputfirstname "*****"
click at [780, 229] on name-inputlastname "text" at bounding box center [830, 229] width 134 height 35
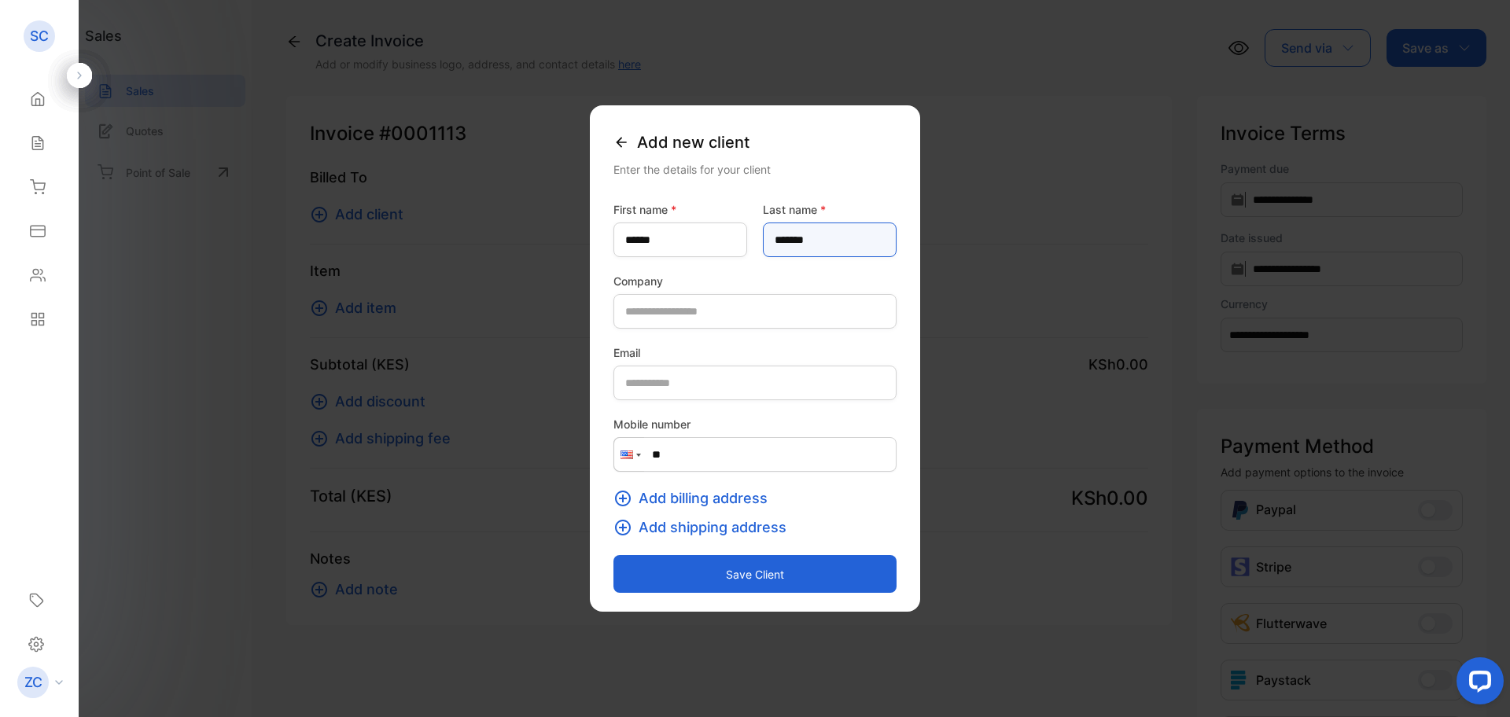
type name-inputlastname "*******"
click at [667, 307] on input "text" at bounding box center [755, 311] width 283 height 35
type input "*"
click at [614, 452] on div at bounding box center [629, 454] width 30 height 33
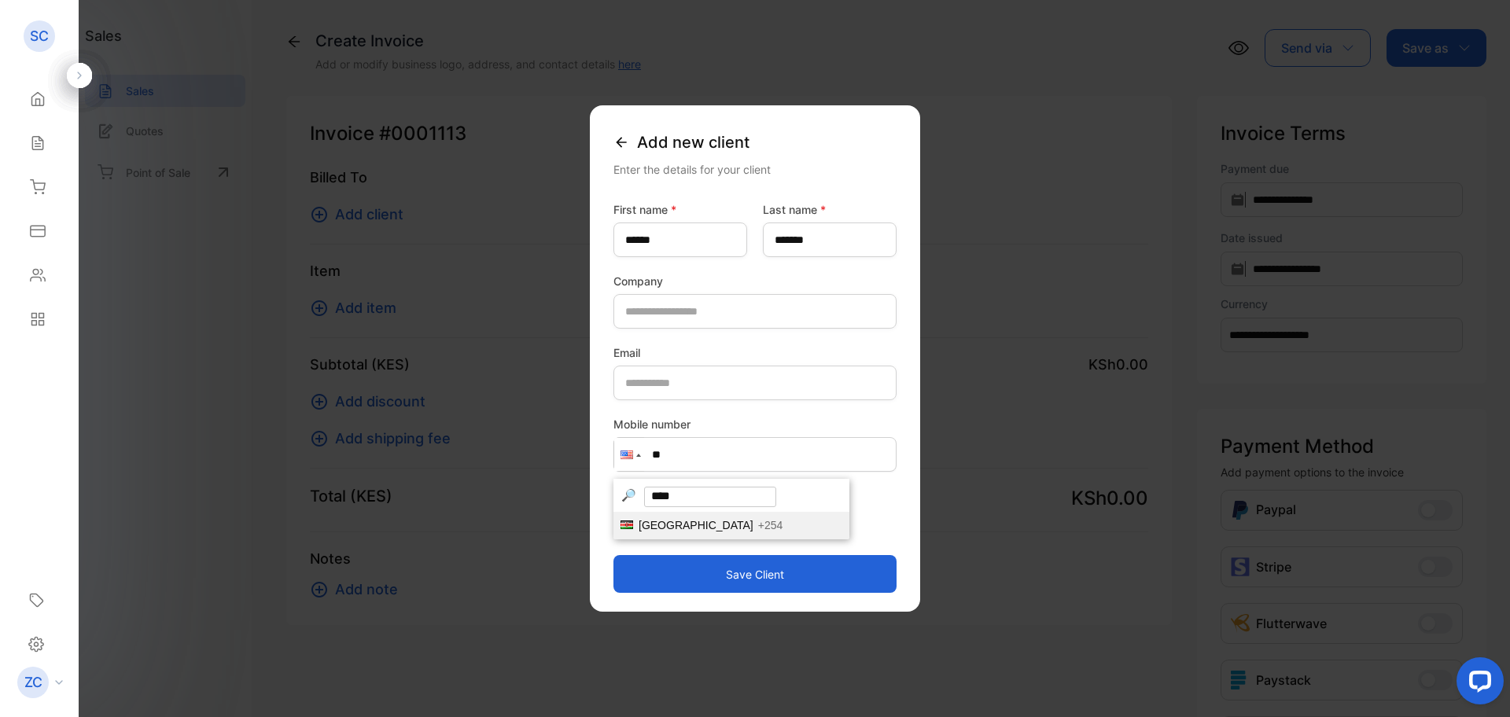
type input "****"
click at [639, 525] on span "[GEOGRAPHIC_DATA]" at bounding box center [696, 525] width 115 height 13
type input "****"
click at [729, 577] on button "Save client" at bounding box center [755, 574] width 283 height 38
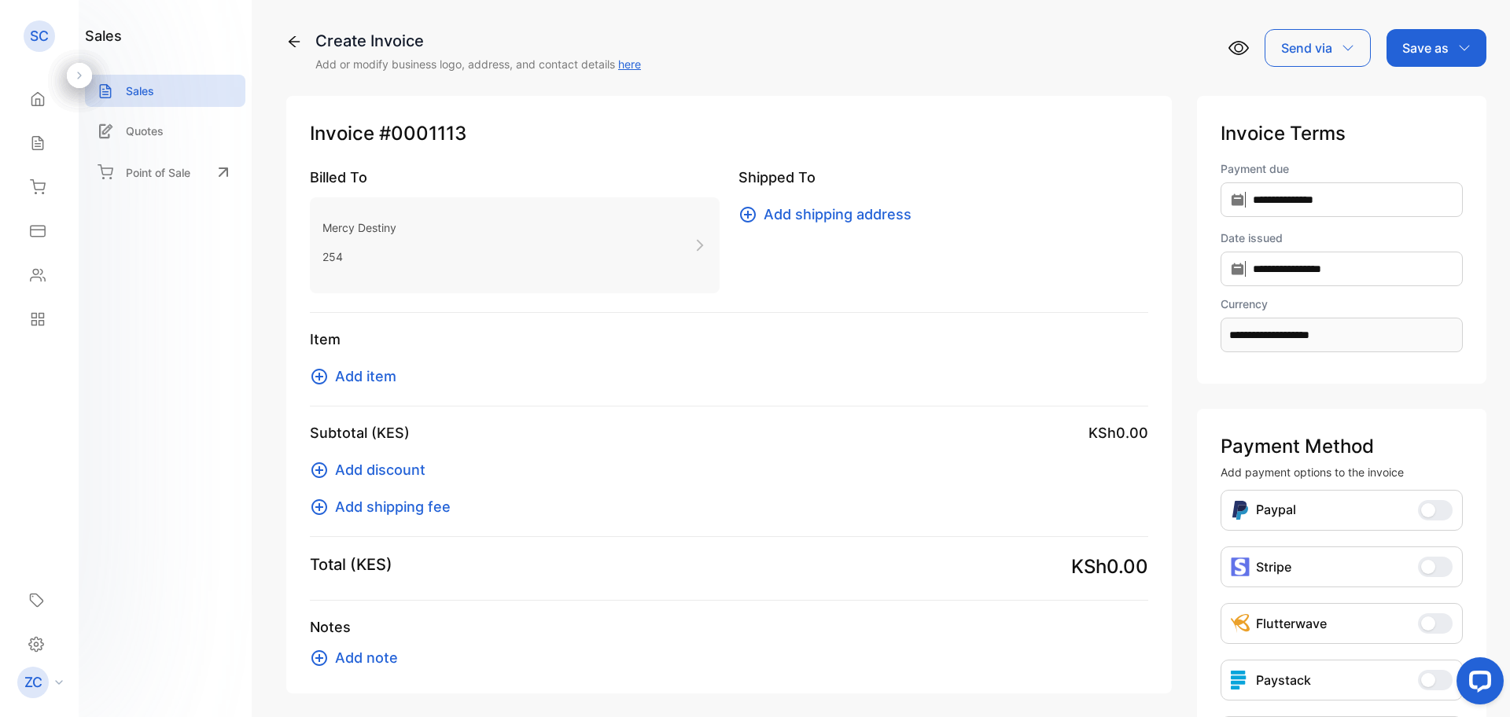
click at [319, 377] on icon at bounding box center [320, 377] width 16 height 16
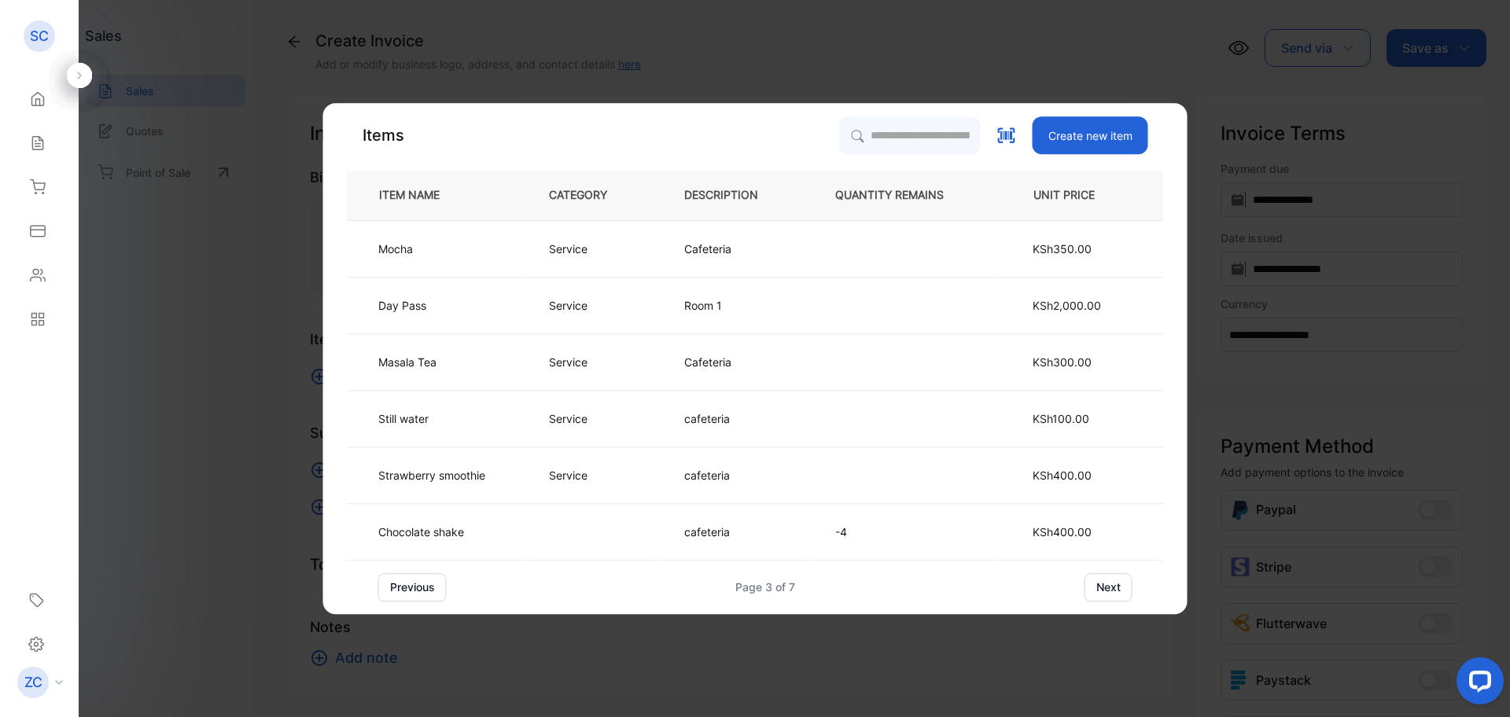
click at [409, 582] on button "previous" at bounding box center [412, 587] width 68 height 28
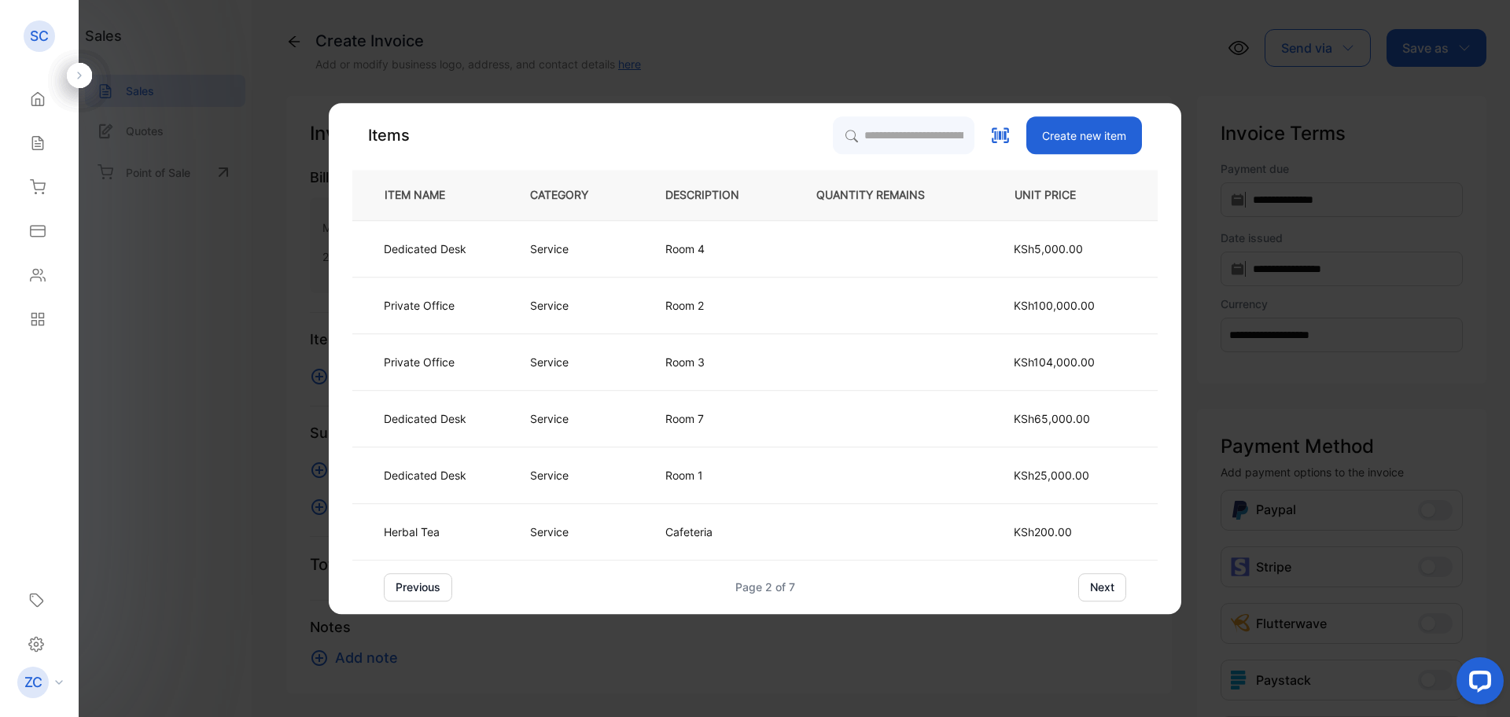
click at [1090, 580] on button "next" at bounding box center [1102, 587] width 48 height 28
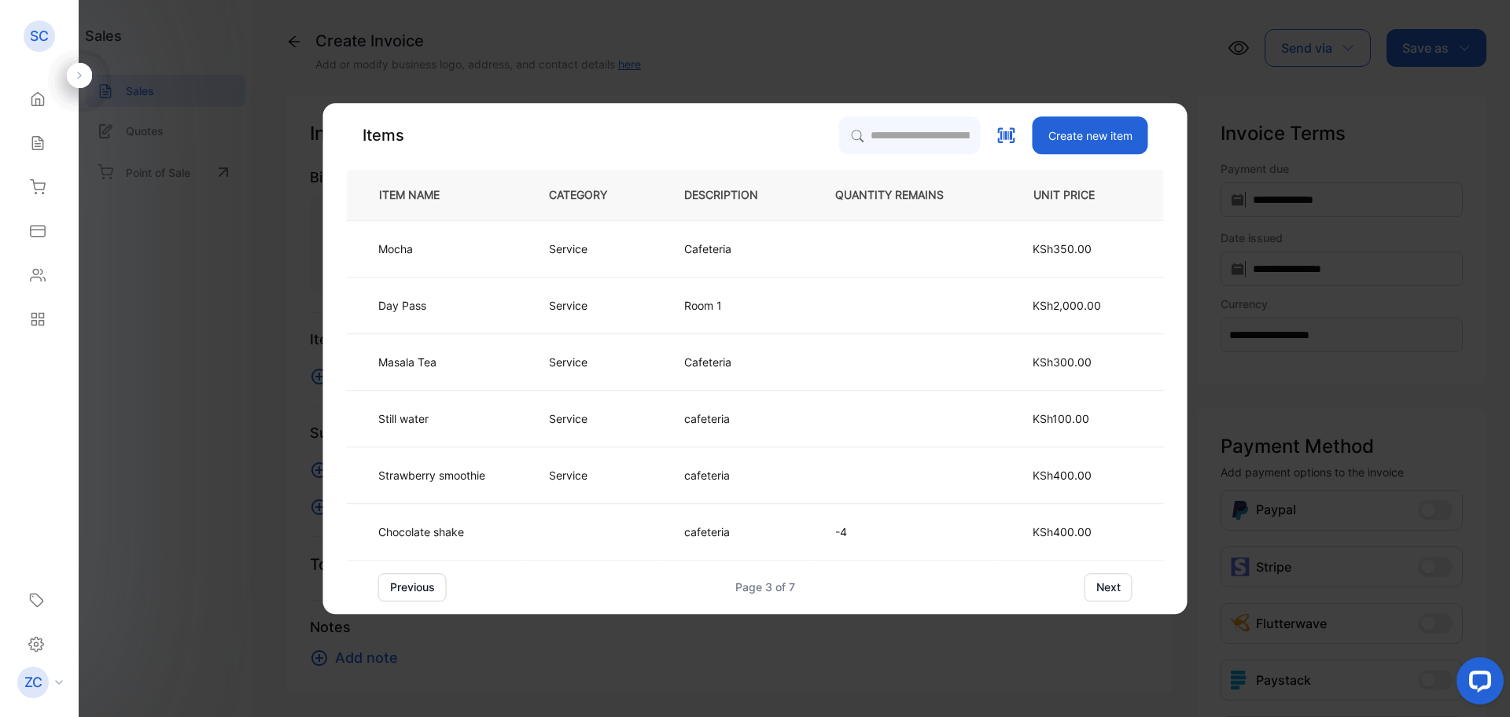
click at [1090, 584] on button "next" at bounding box center [1109, 587] width 48 height 28
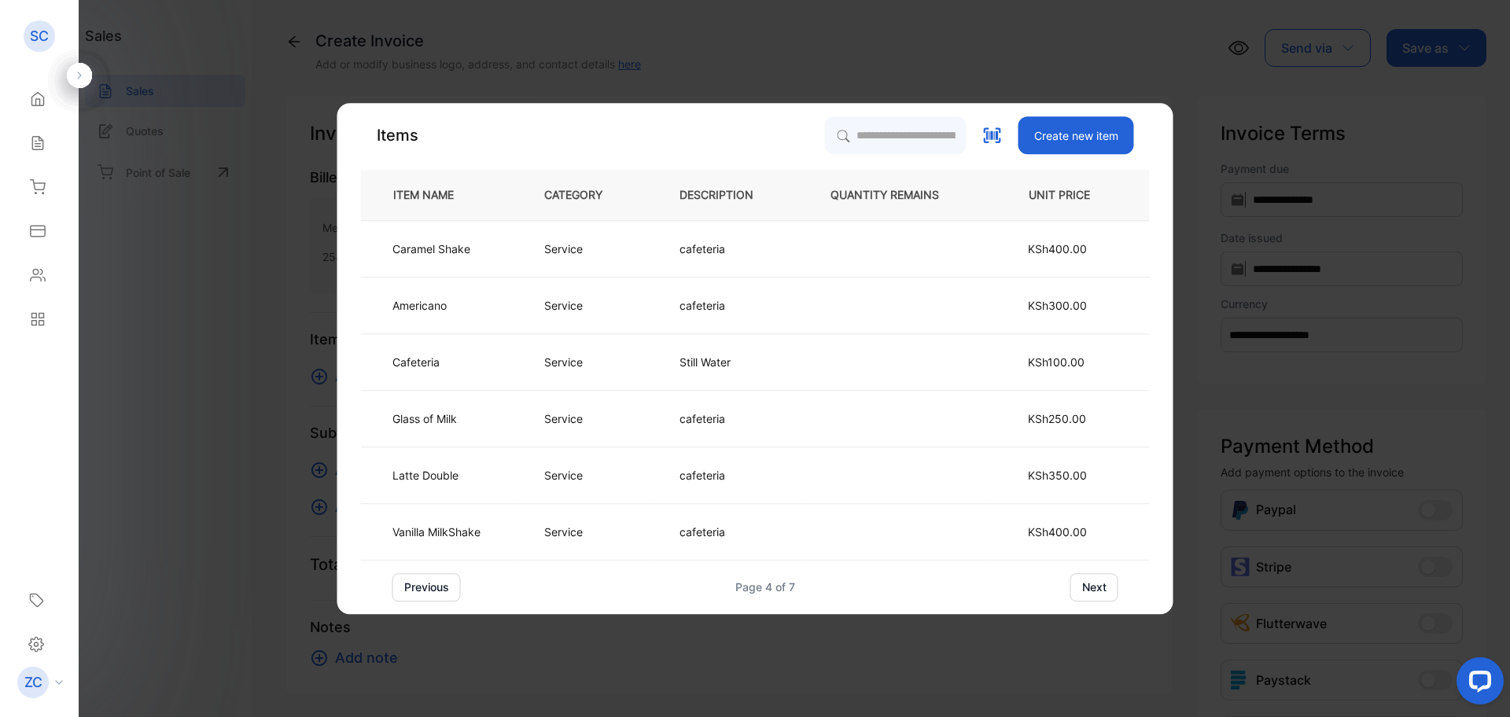
click at [1090, 584] on button "next" at bounding box center [1095, 587] width 48 height 28
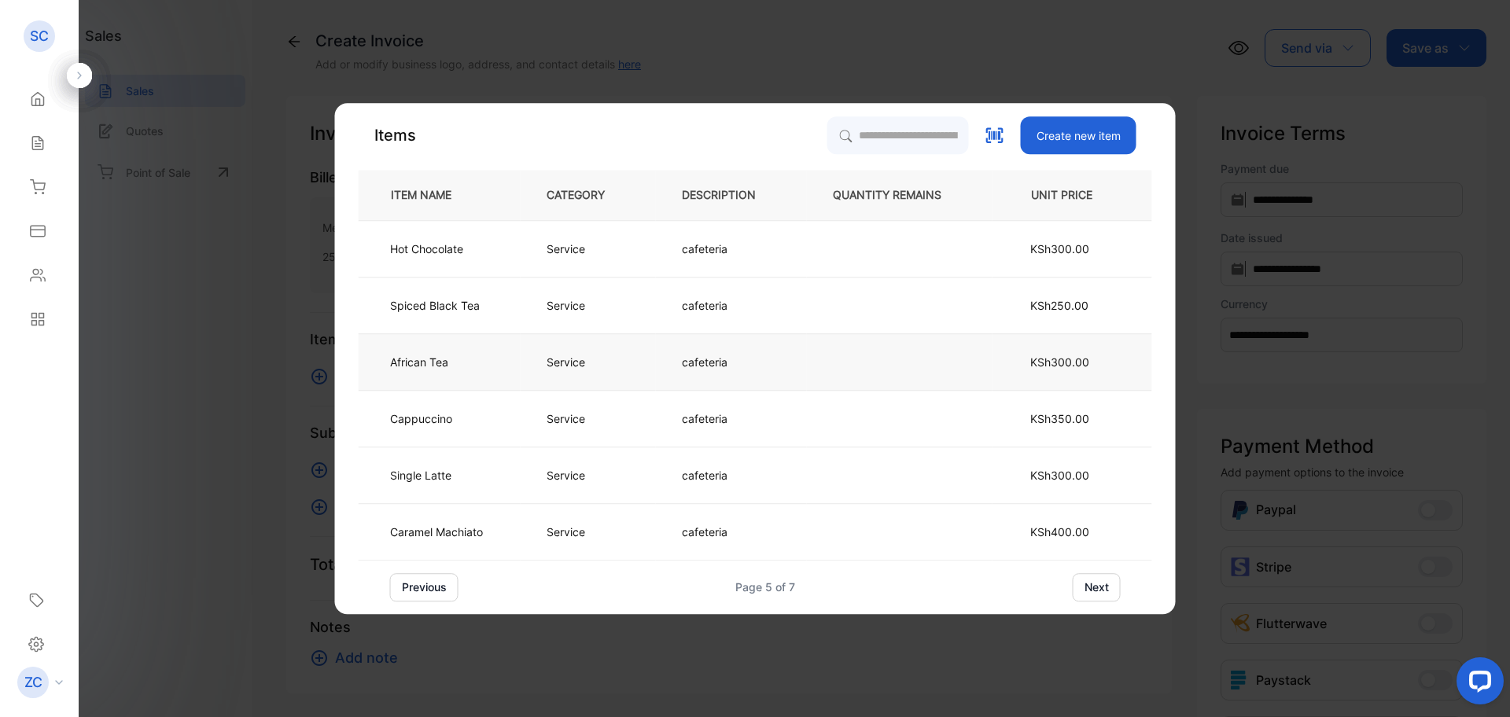
click at [565, 361] on p "Service" at bounding box center [566, 362] width 39 height 17
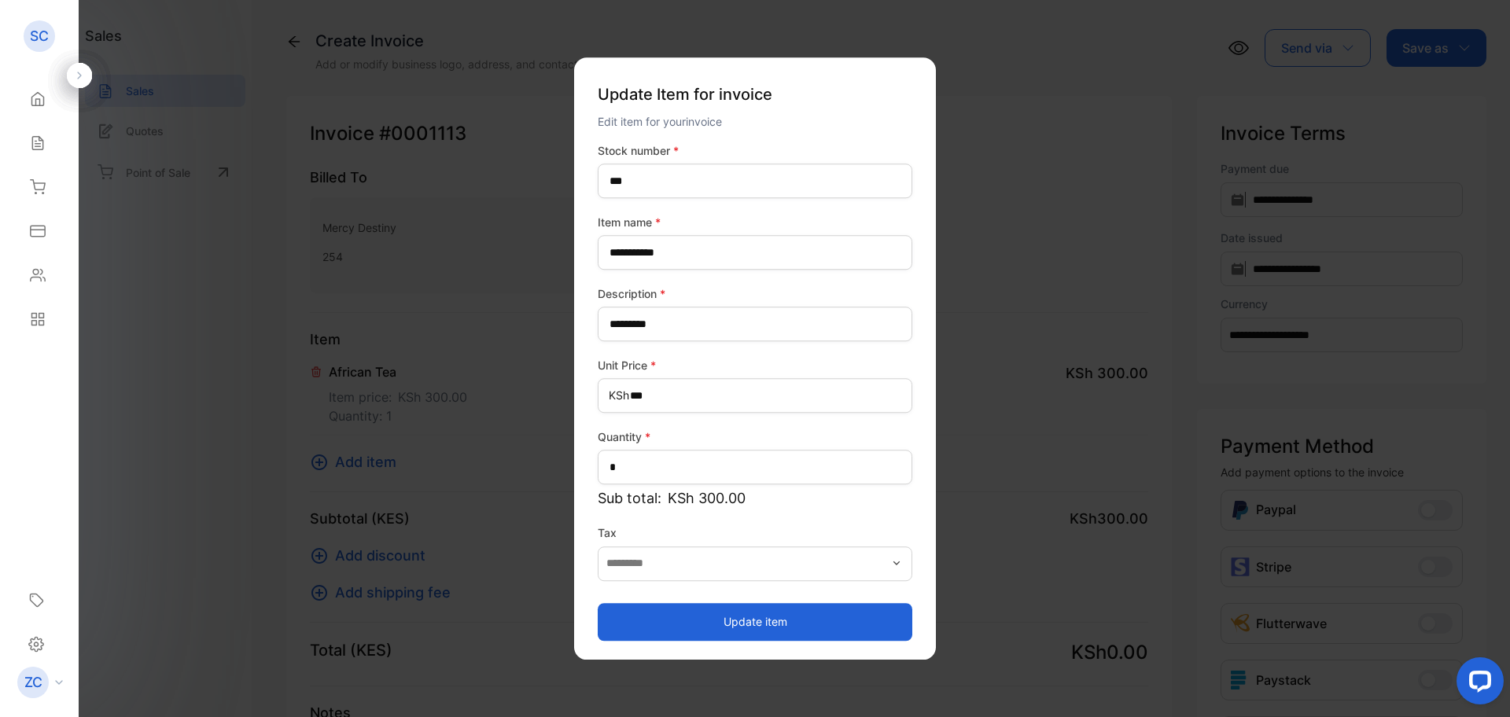
click at [734, 621] on button "Update item" at bounding box center [755, 622] width 315 height 38
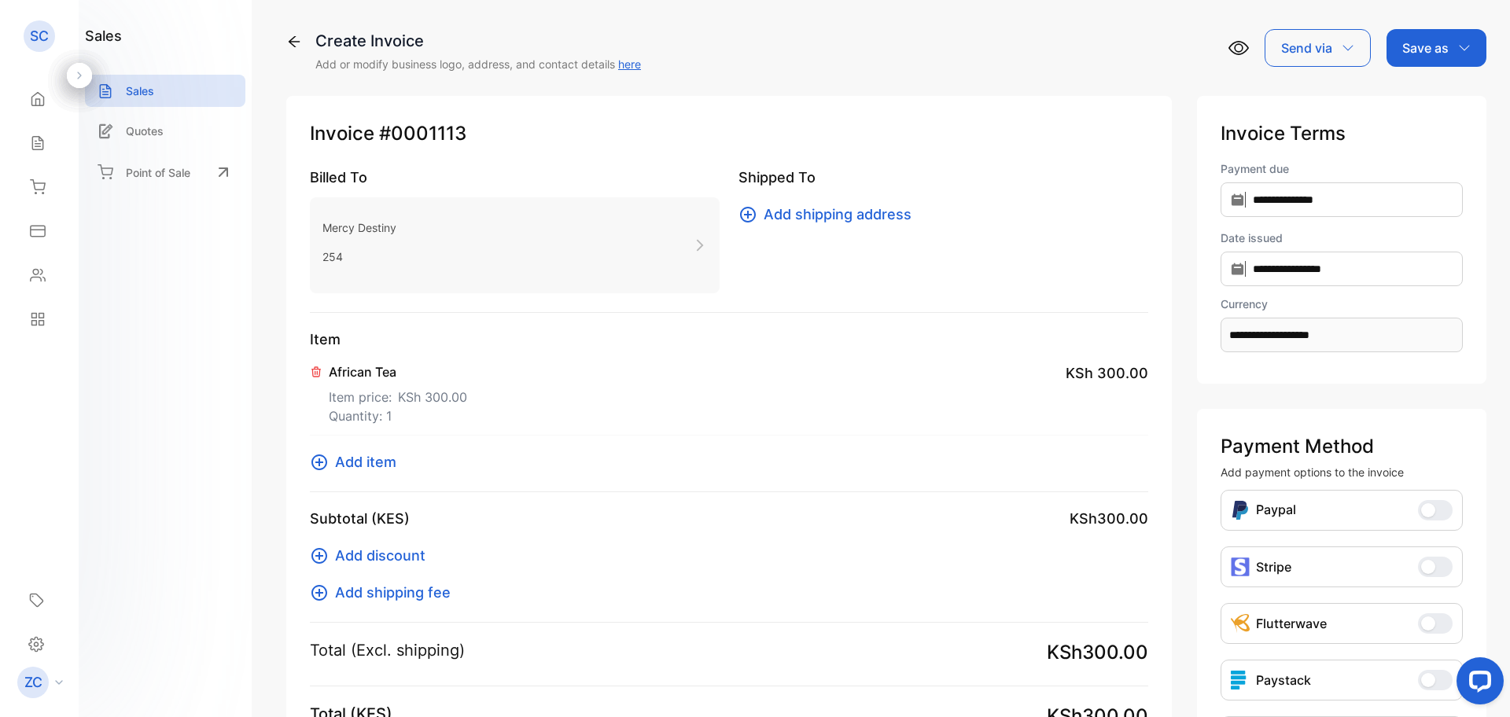
click at [326, 463] on icon at bounding box center [320, 463] width 16 height 16
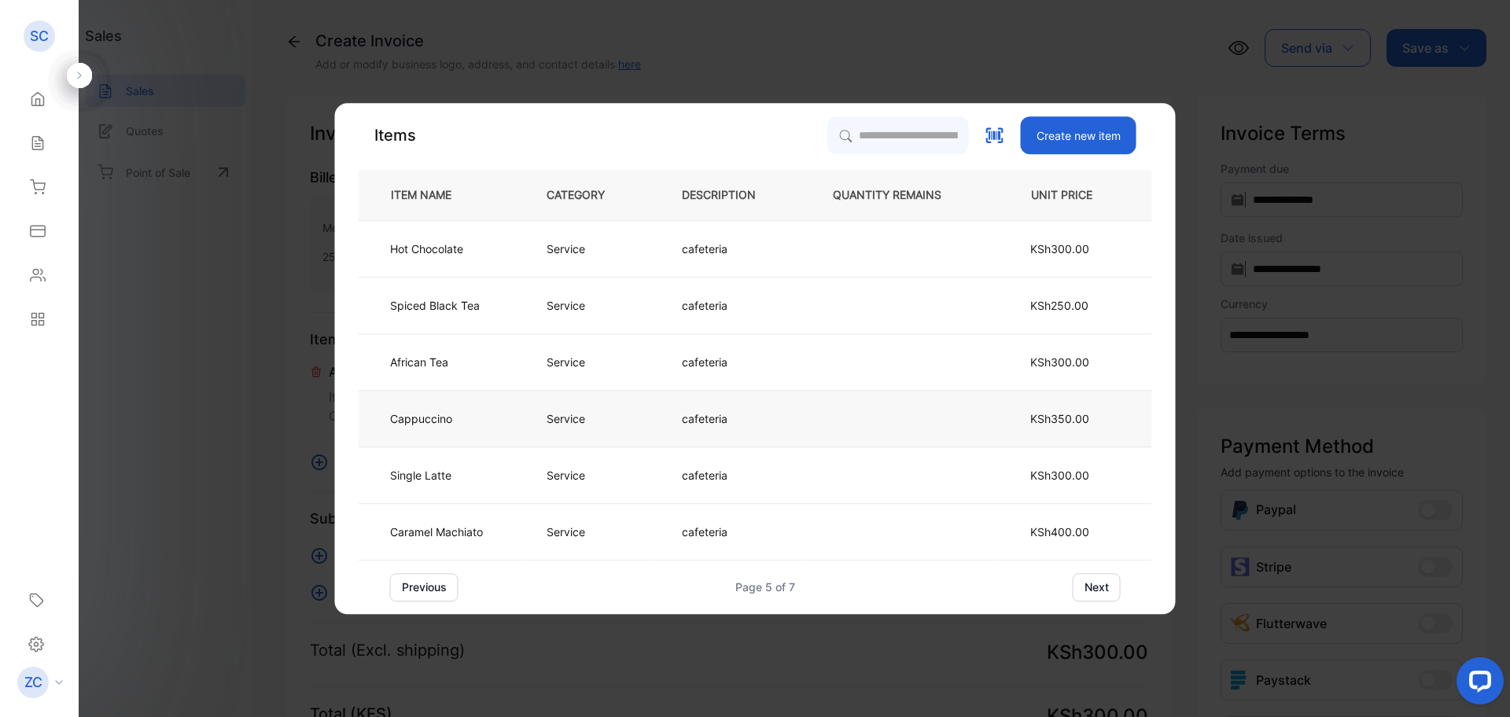
click at [547, 423] on p "Service" at bounding box center [566, 419] width 39 height 17
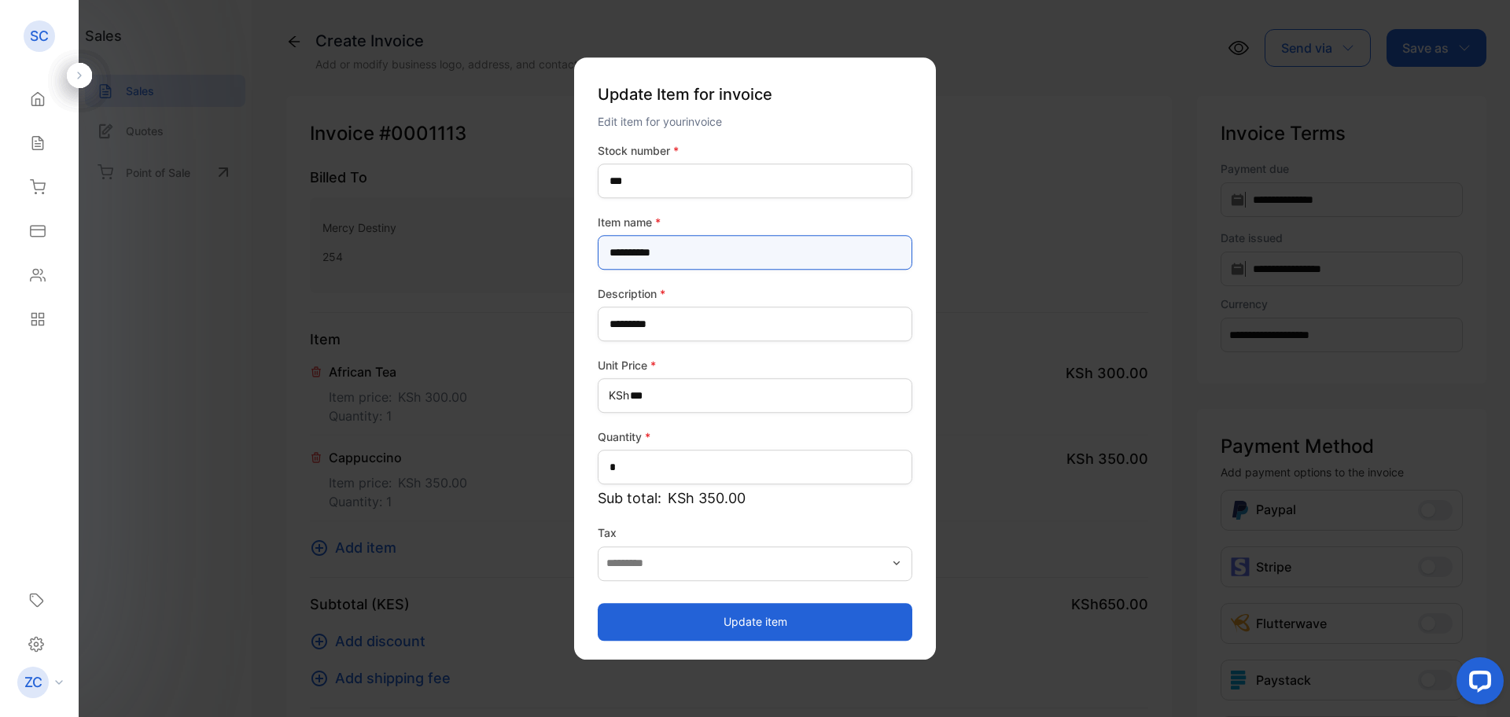
click at [612, 256] on name-inputItem_Name "**********" at bounding box center [755, 252] width 315 height 35
click at [695, 252] on name-inputItem_Name "**********" at bounding box center [755, 252] width 315 height 35
type name-inputItem_Name "**********"
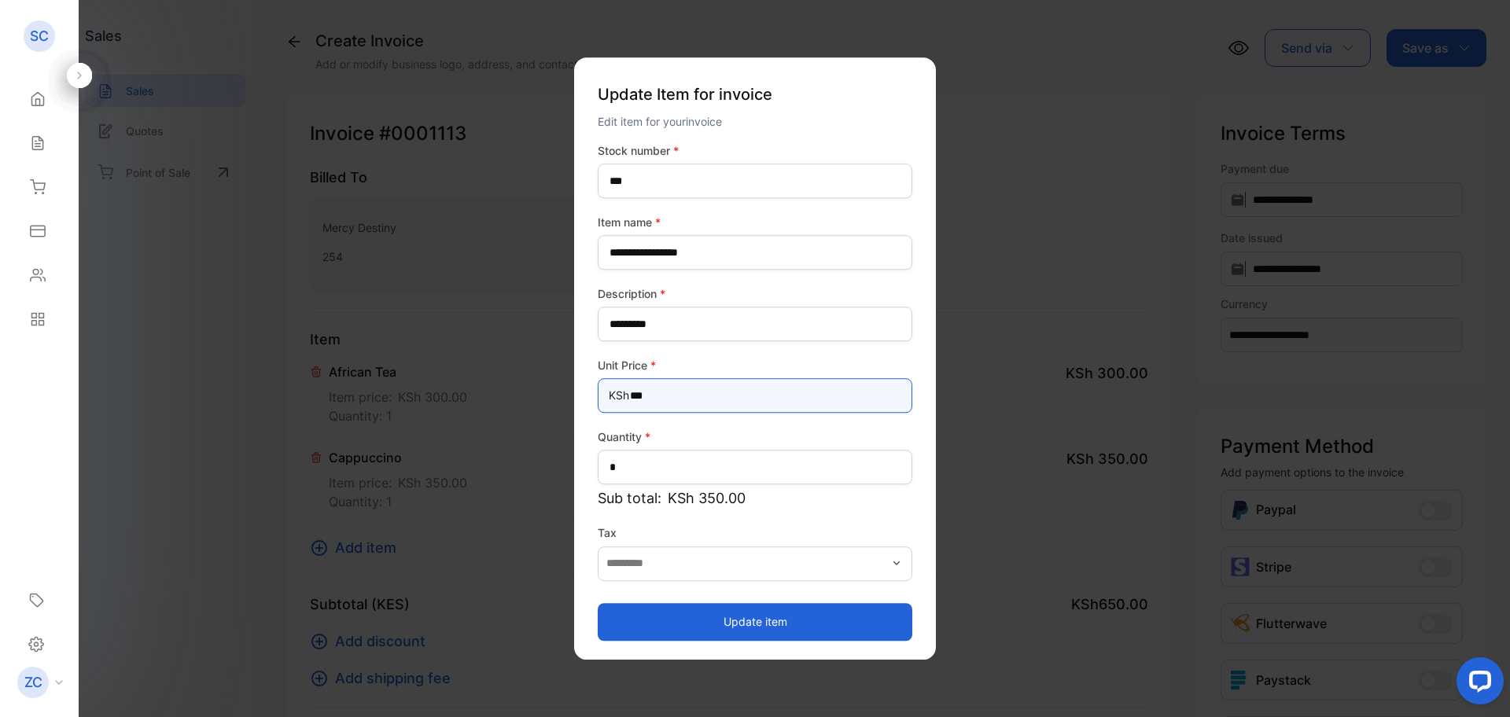
click at [641, 399] on Price-inputprice "***" at bounding box center [755, 395] width 315 height 35
type Price-inputprice "***"
click at [791, 627] on button "Update item" at bounding box center [755, 622] width 315 height 38
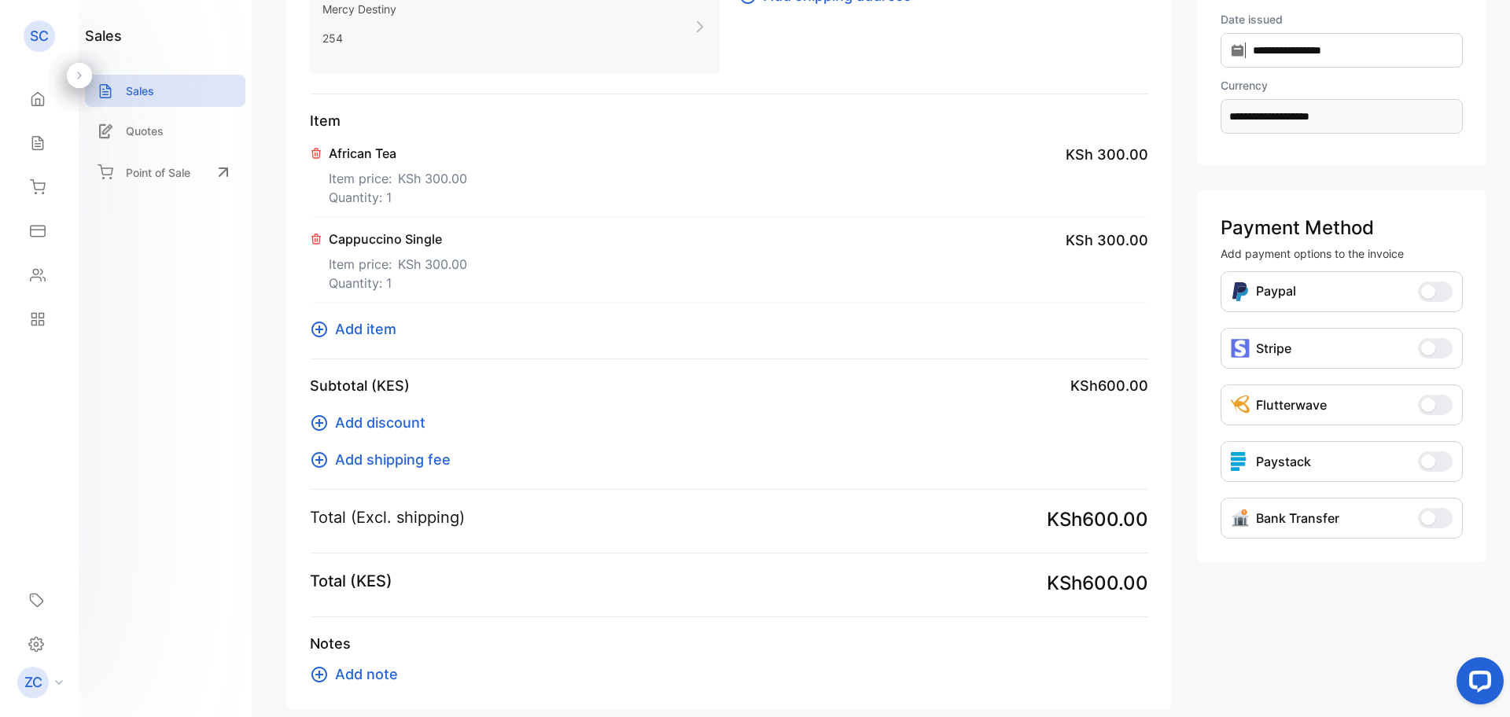
scroll to position [236, 0]
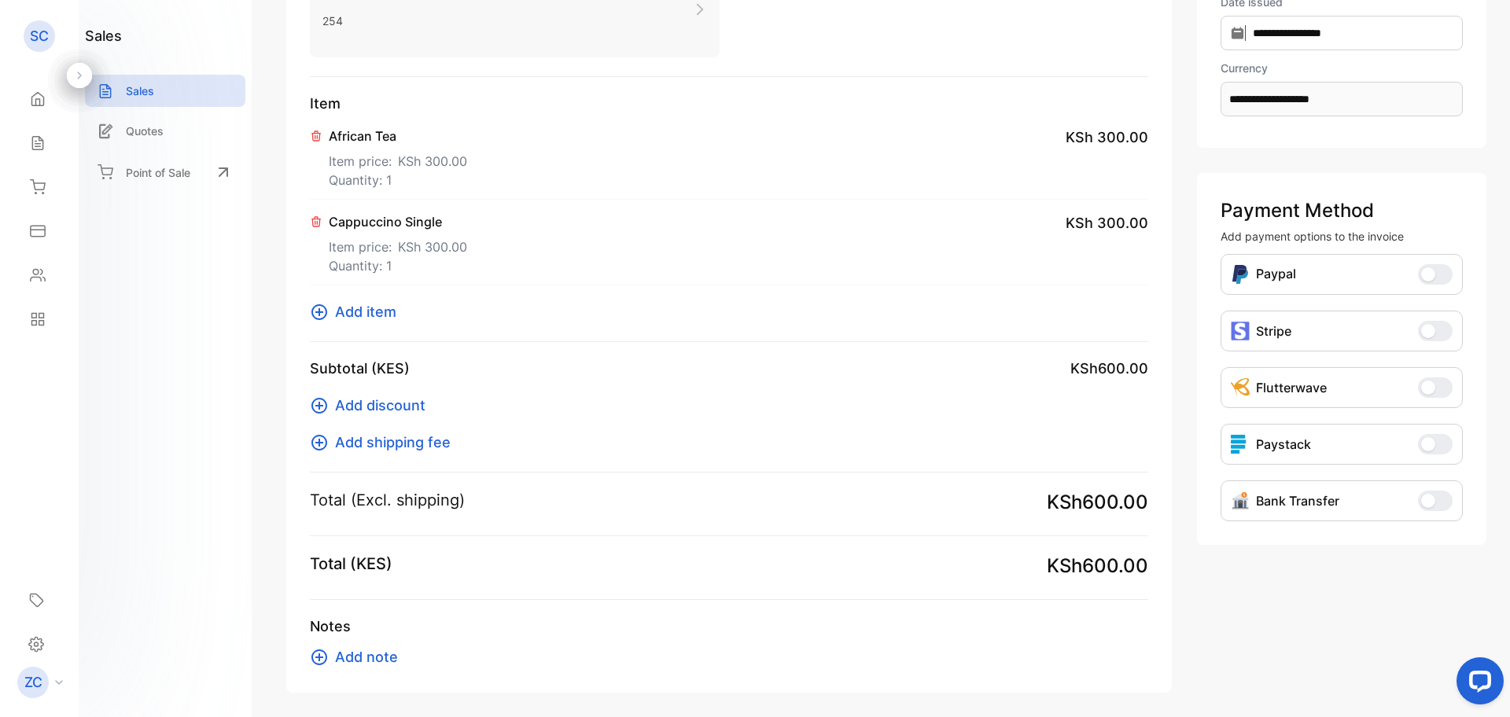
click at [315, 654] on icon at bounding box center [319, 657] width 19 height 19
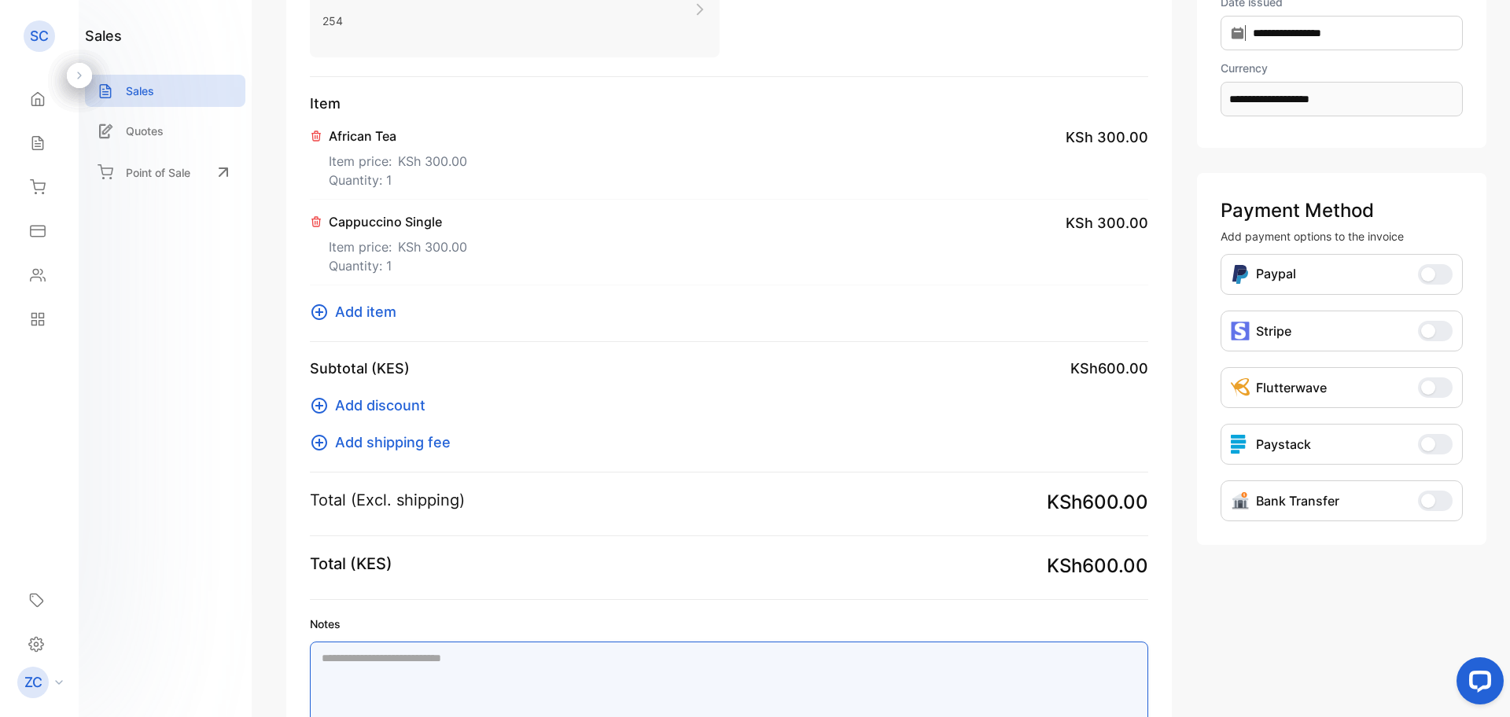
click at [389, 665] on textarea "Notes" at bounding box center [729, 692] width 839 height 100
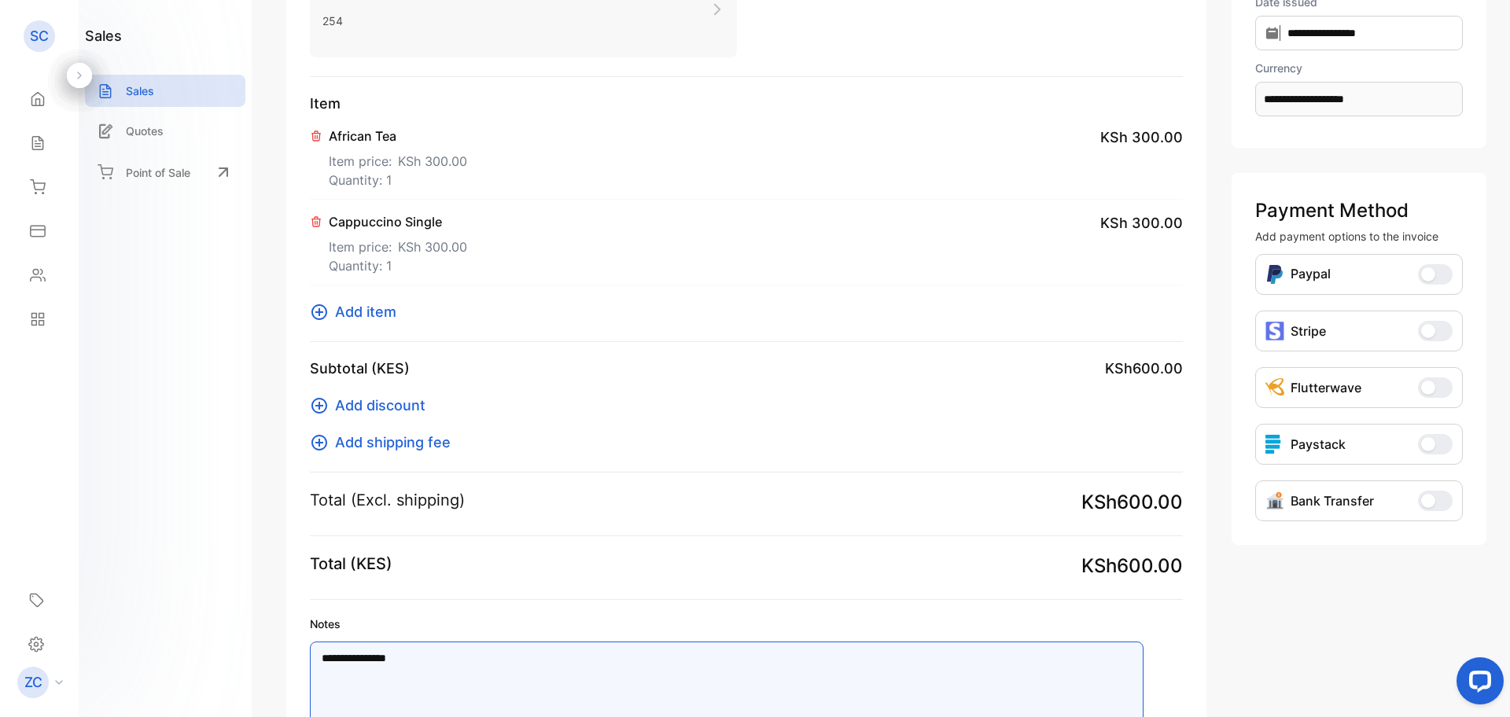
click at [389, 665] on textarea "**********" at bounding box center [727, 692] width 834 height 100
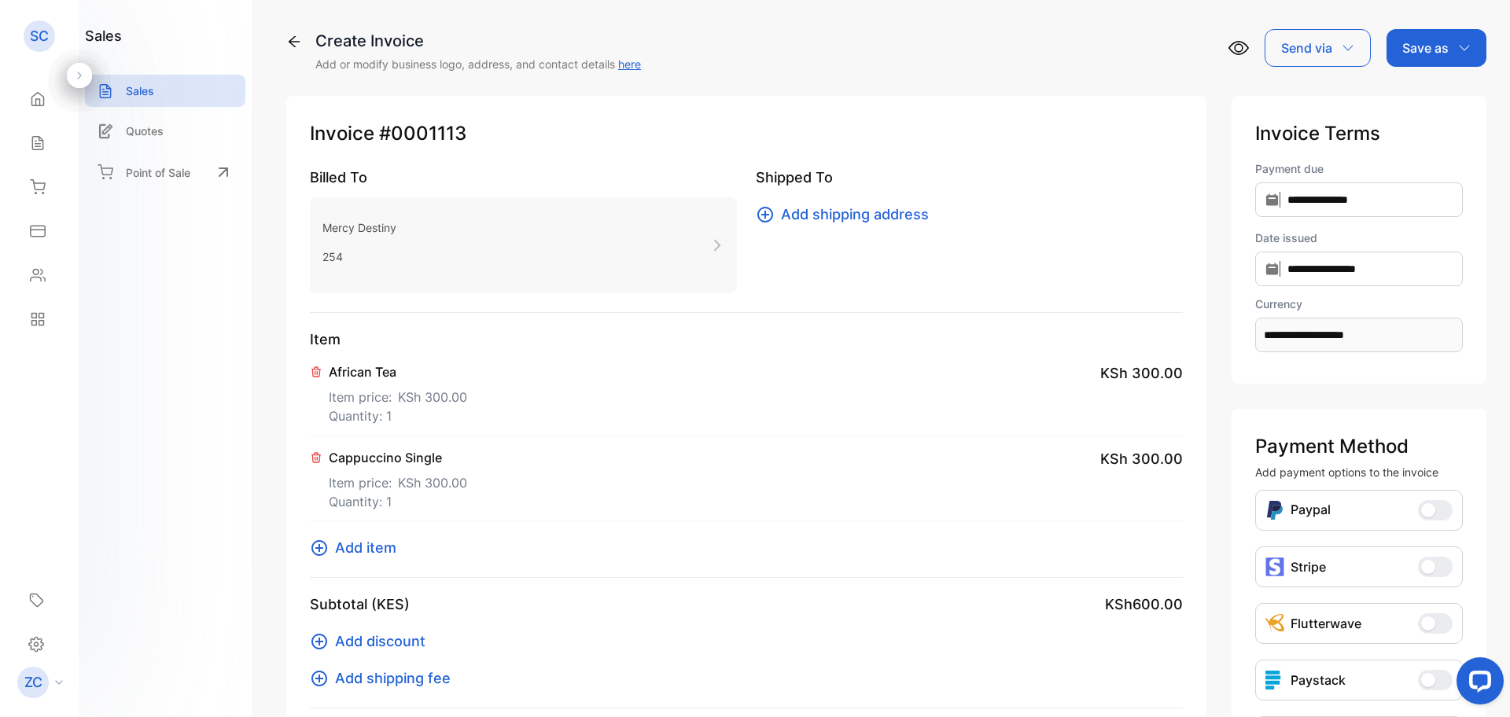
type textarea "**********"
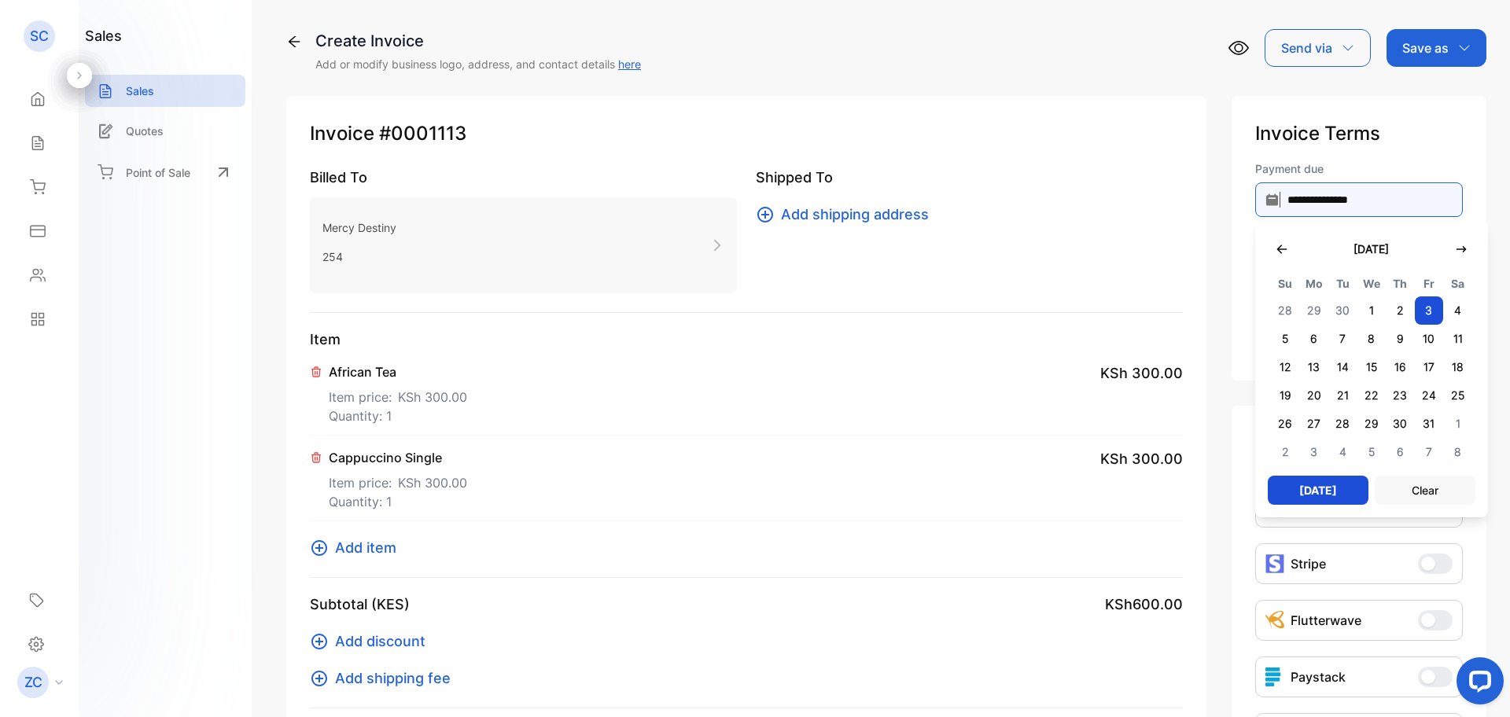
click at [1255, 199] on input "**********" at bounding box center [1359, 199] width 208 height 35
click at [1276, 247] on icon "button" at bounding box center [1282, 249] width 13 height 13
click at [1415, 302] on span "5" at bounding box center [1429, 311] width 29 height 28
type input "**********"
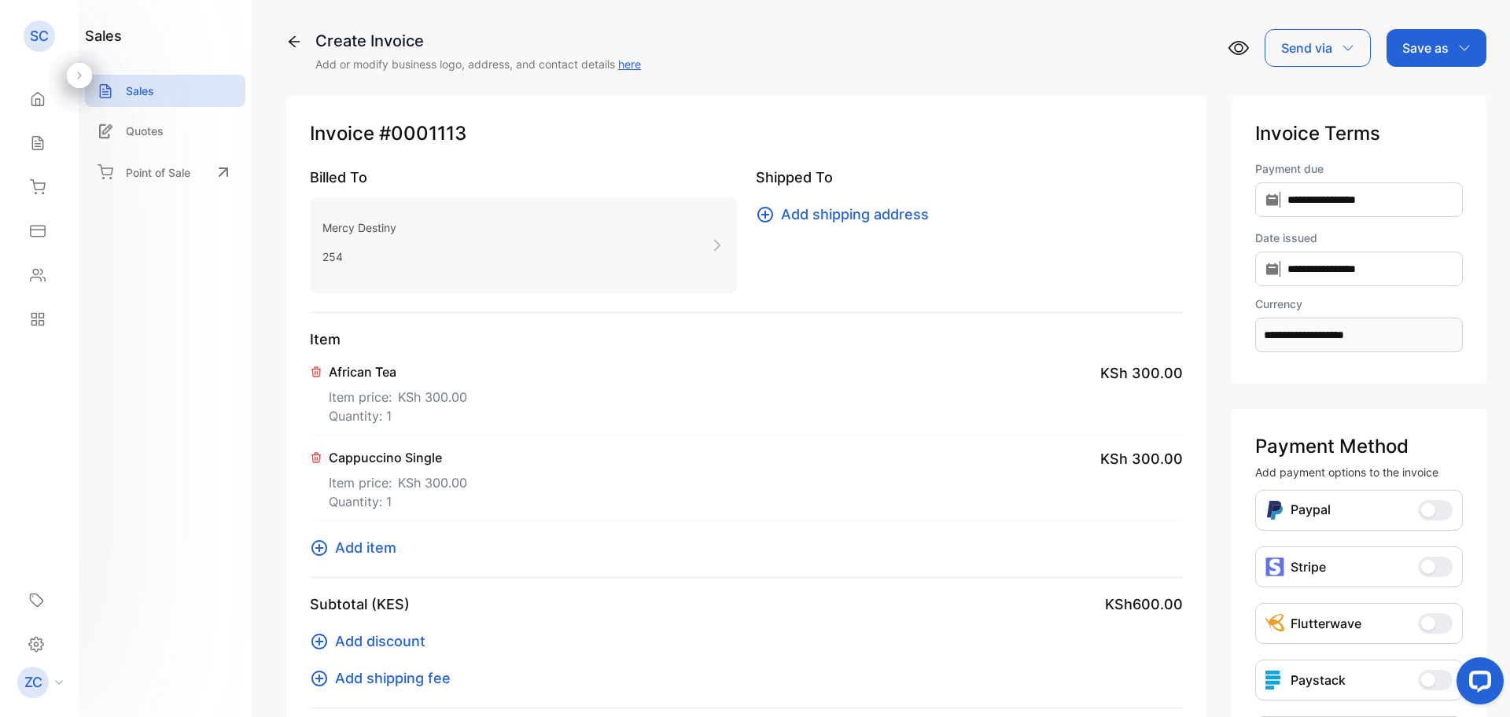
click at [1465, 53] on icon "button" at bounding box center [1464, 48] width 13 height 13
click at [1434, 98] on div "Invoice" at bounding box center [1433, 99] width 90 height 31
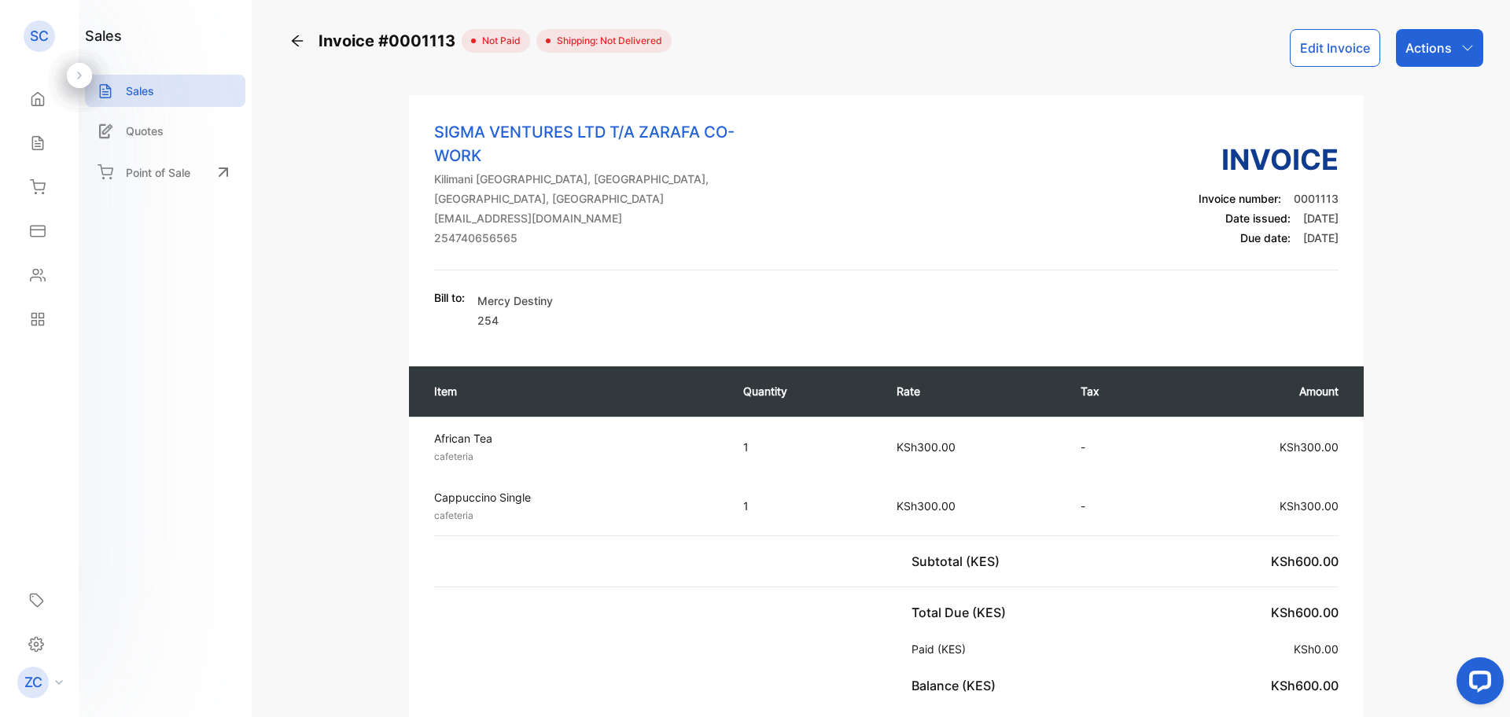
click at [1468, 53] on icon "button" at bounding box center [1468, 48] width 13 height 13
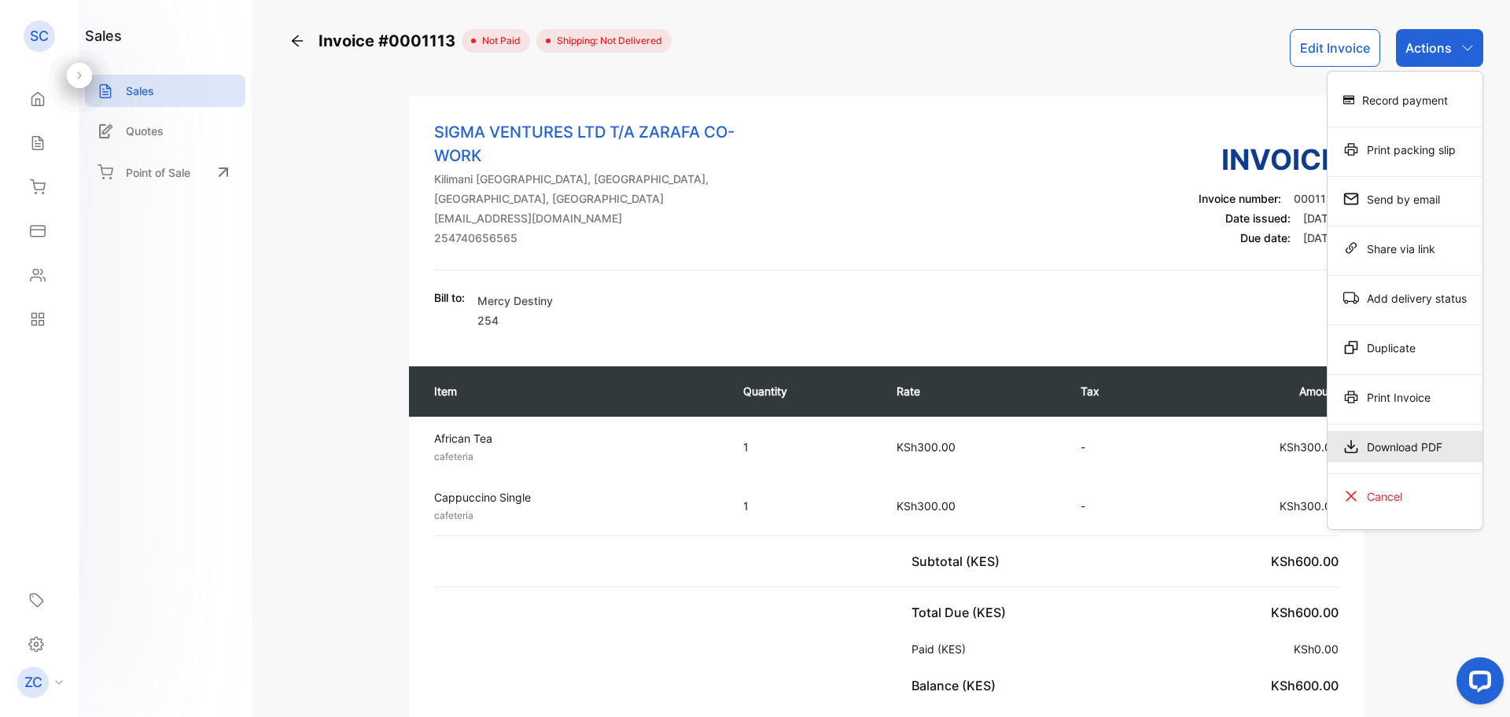
click at [1373, 456] on div "Download PDF" at bounding box center [1405, 446] width 155 height 31
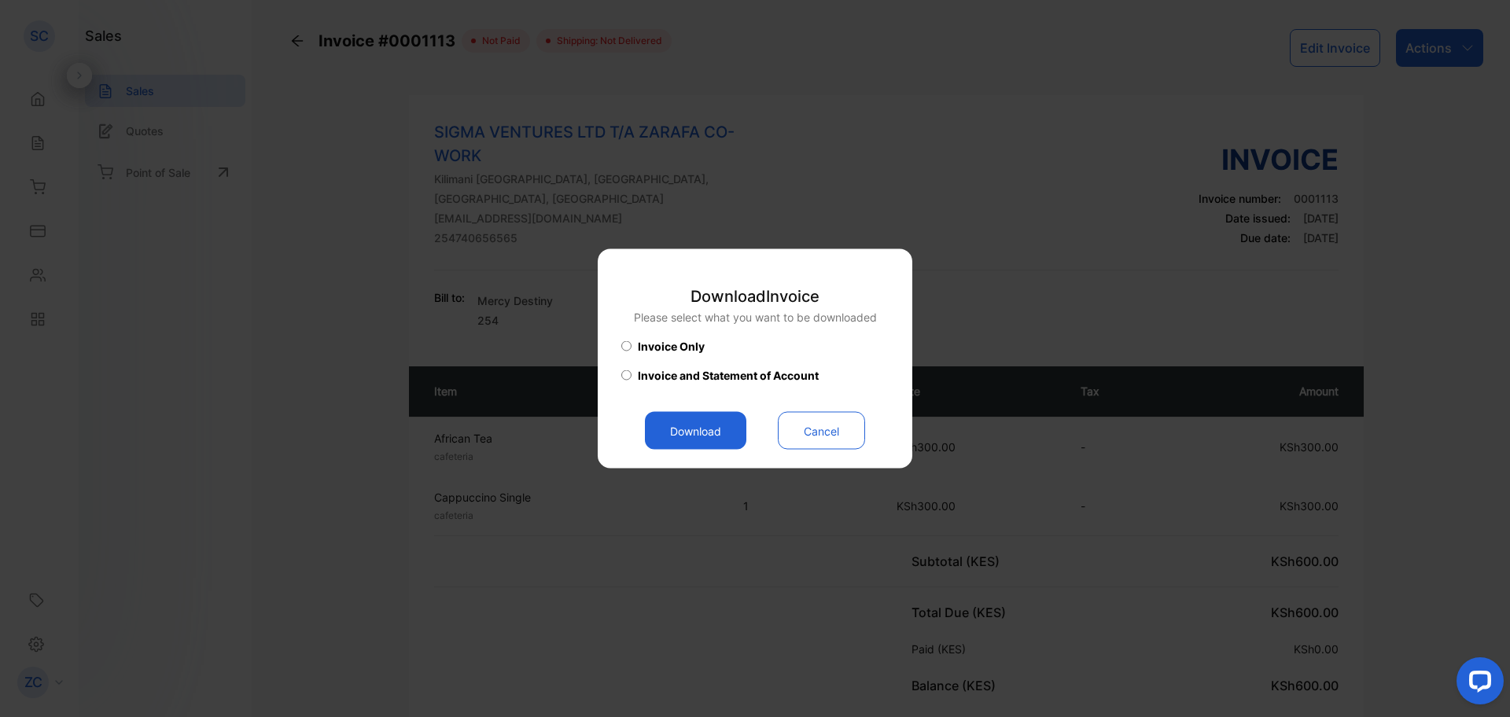
click at [694, 433] on button "Download" at bounding box center [695, 431] width 101 height 38
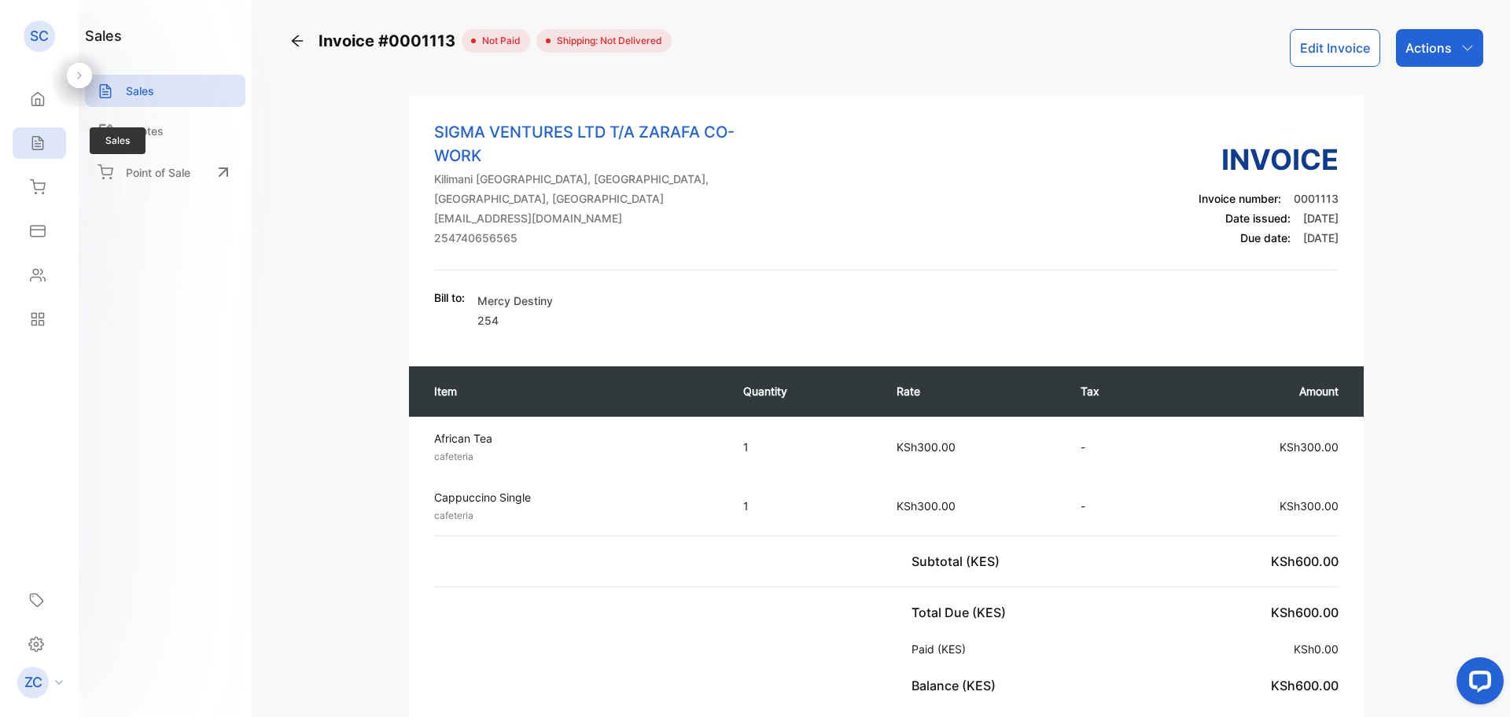
click at [41, 141] on icon at bounding box center [37, 143] width 10 height 13
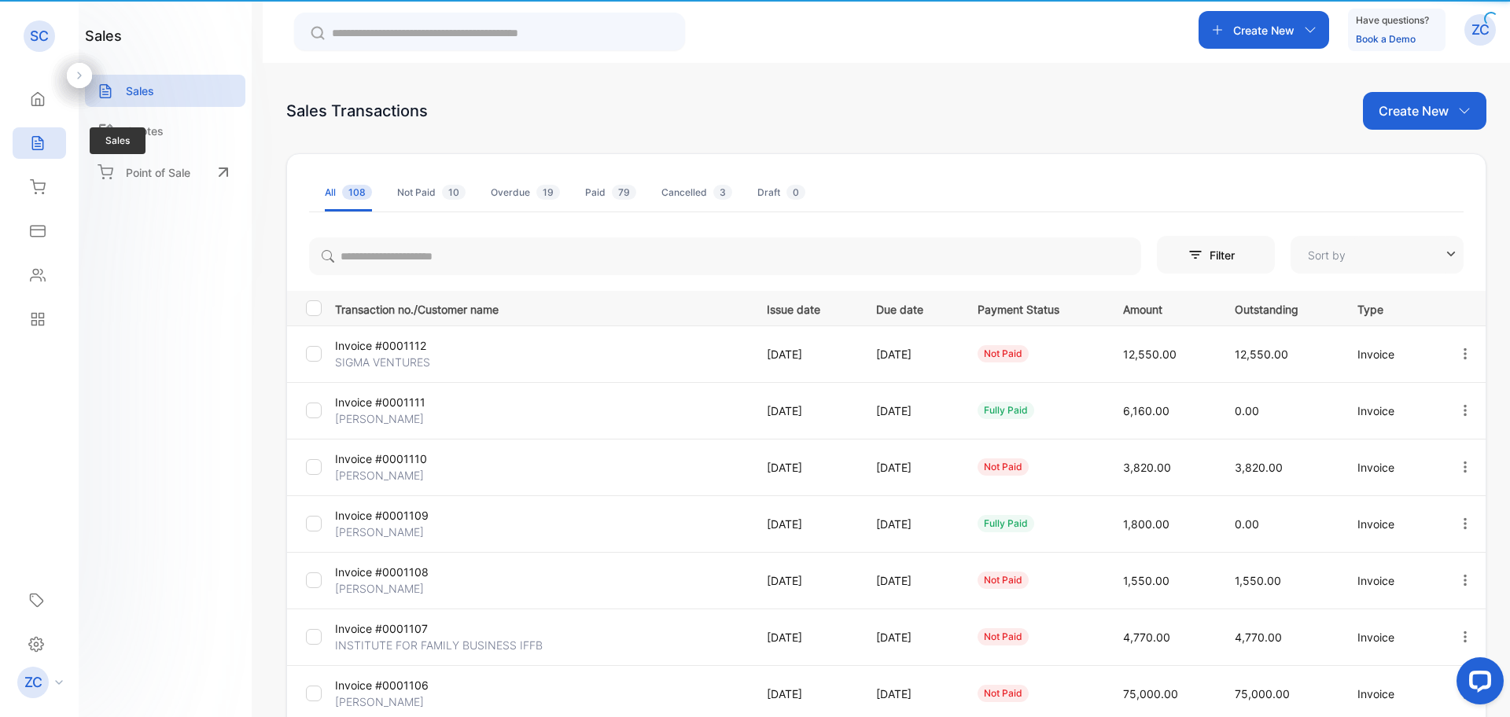
type input "**********"
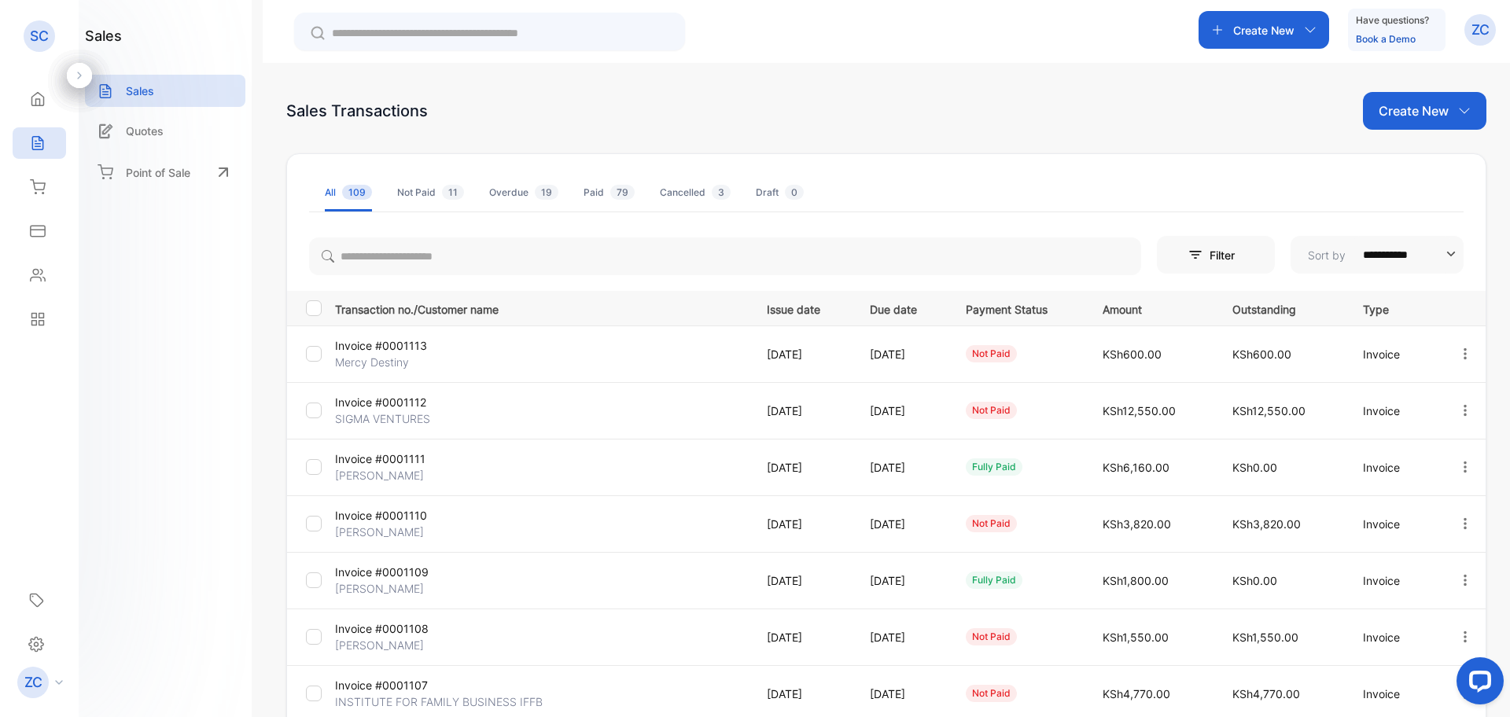
click at [1312, 28] on icon "button" at bounding box center [1310, 30] width 13 height 13
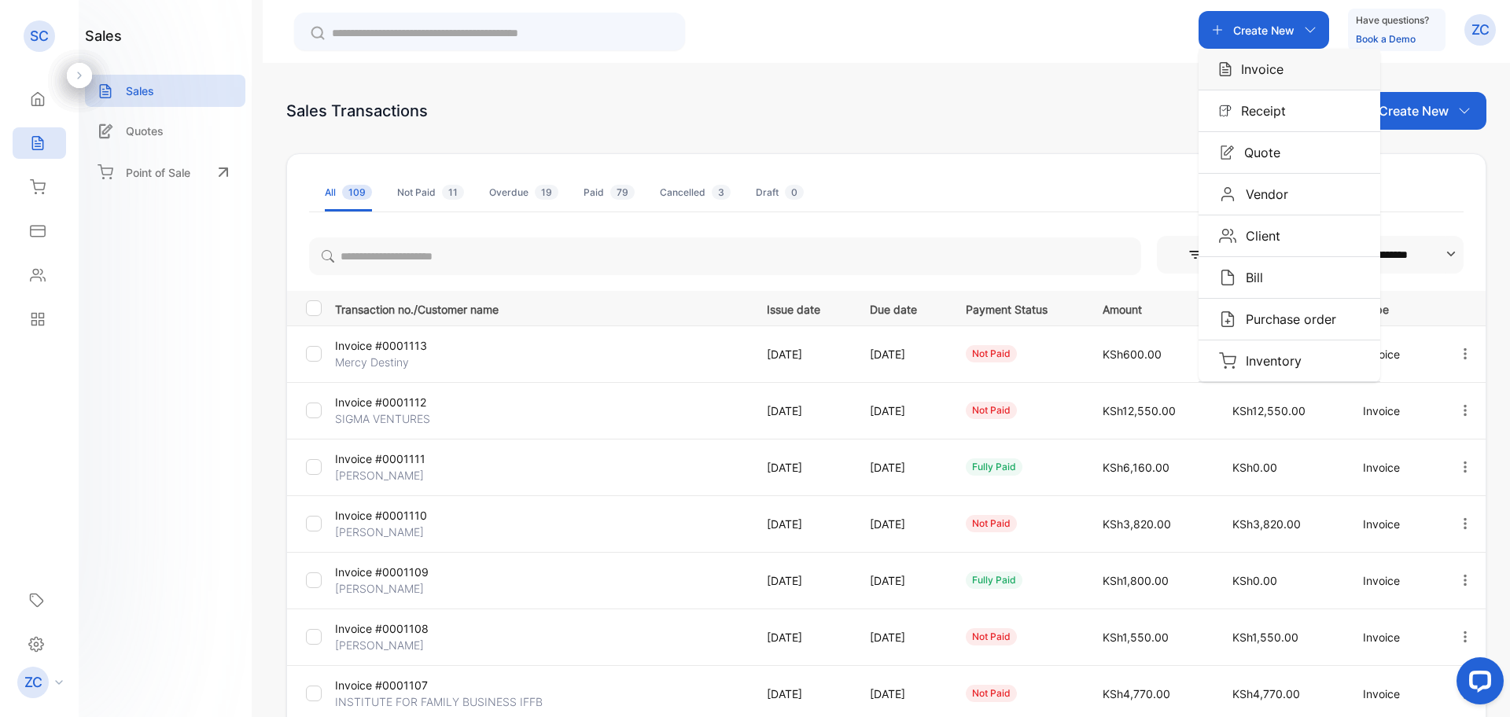
click at [1266, 65] on p "Invoice" at bounding box center [1258, 69] width 52 height 19
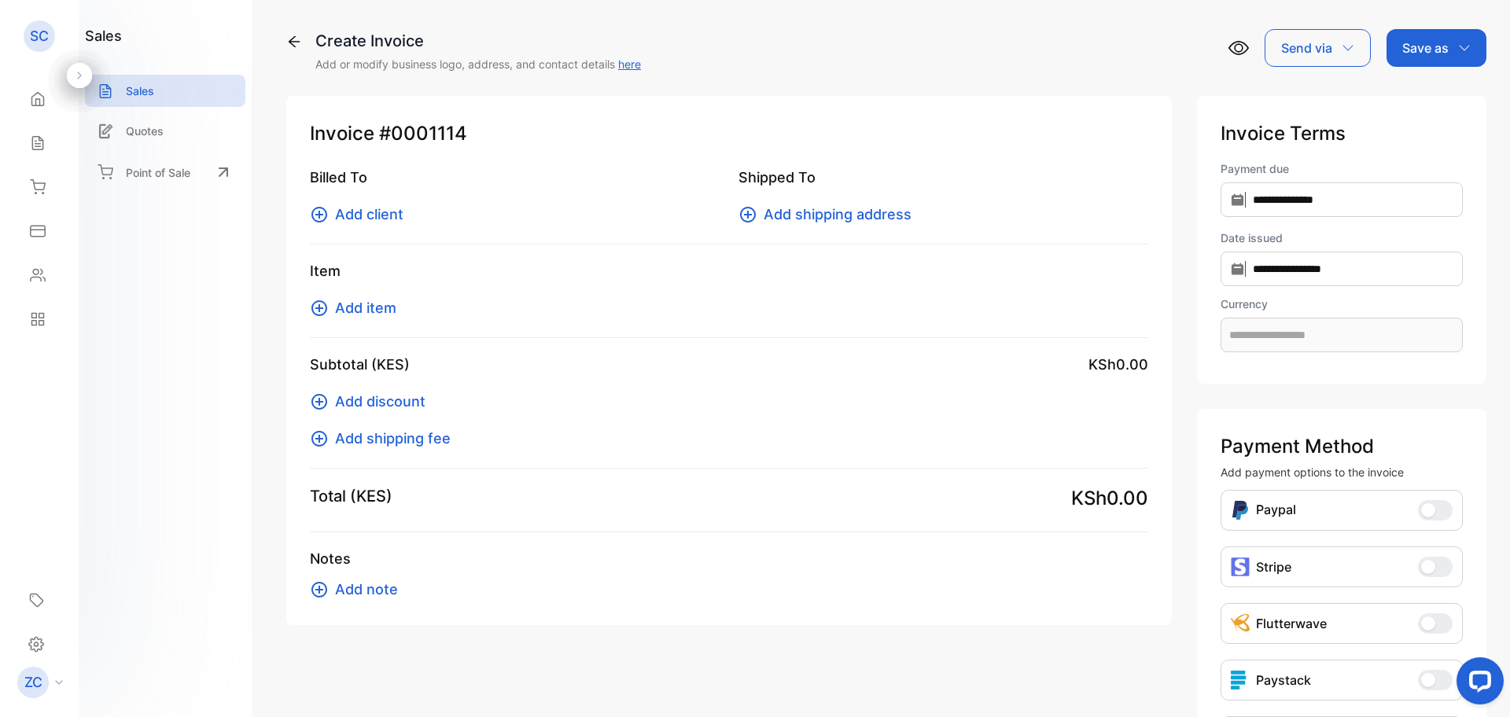
click at [319, 215] on icon at bounding box center [320, 215] width 16 height 16
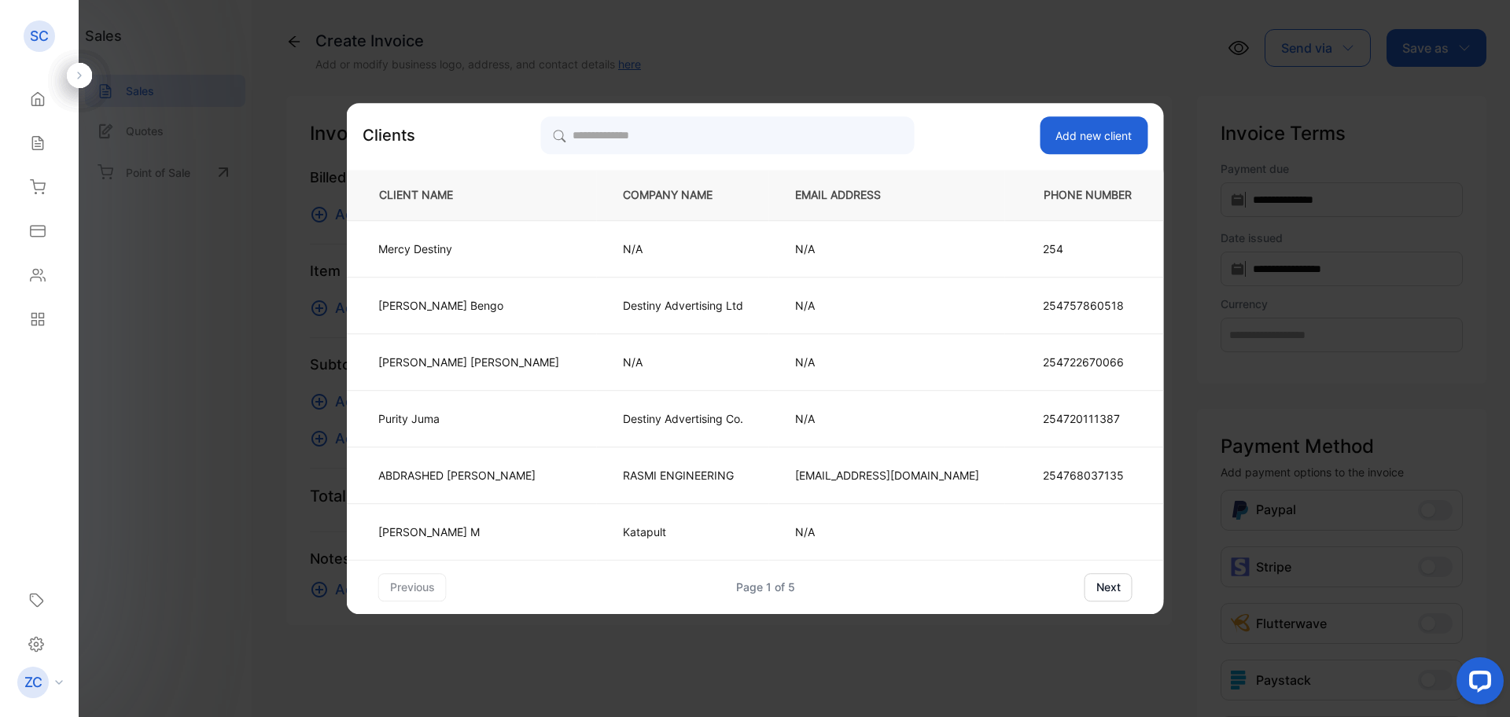
type input "**********"
click at [1049, 128] on button "Add new client" at bounding box center [1094, 135] width 108 height 38
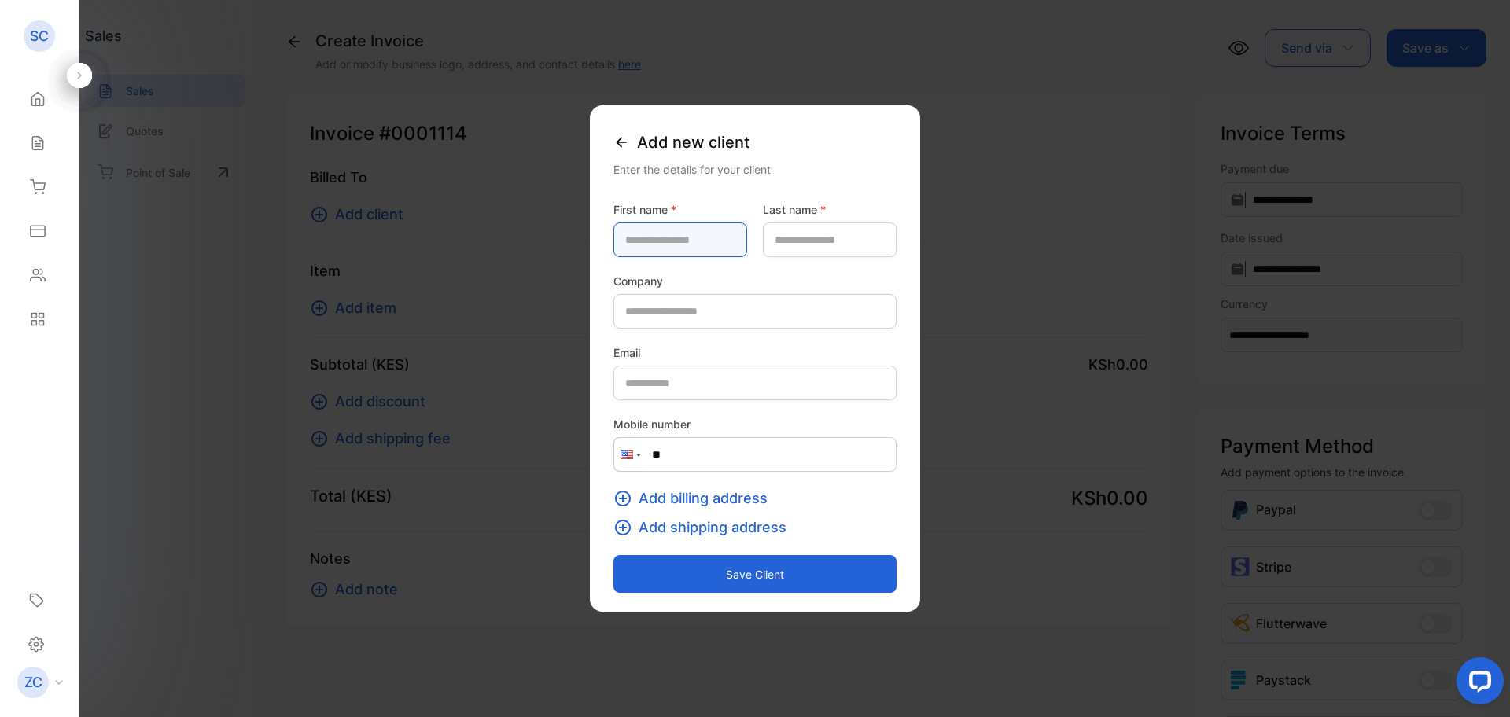
click at [614, 234] on name-inputfirstname "text" at bounding box center [681, 240] width 134 height 35
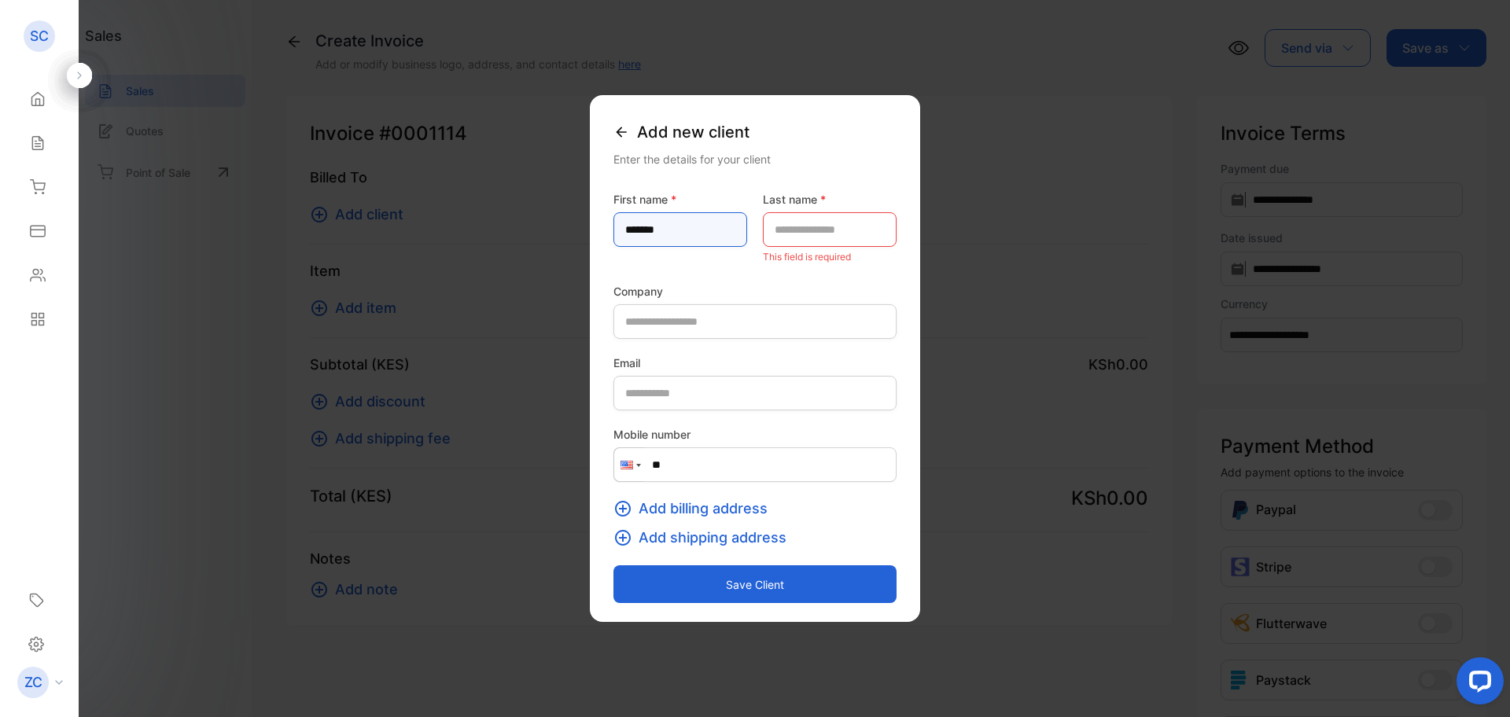
type name-inputfirstname "*******"
click at [796, 218] on name-inputlastname "text" at bounding box center [830, 229] width 134 height 35
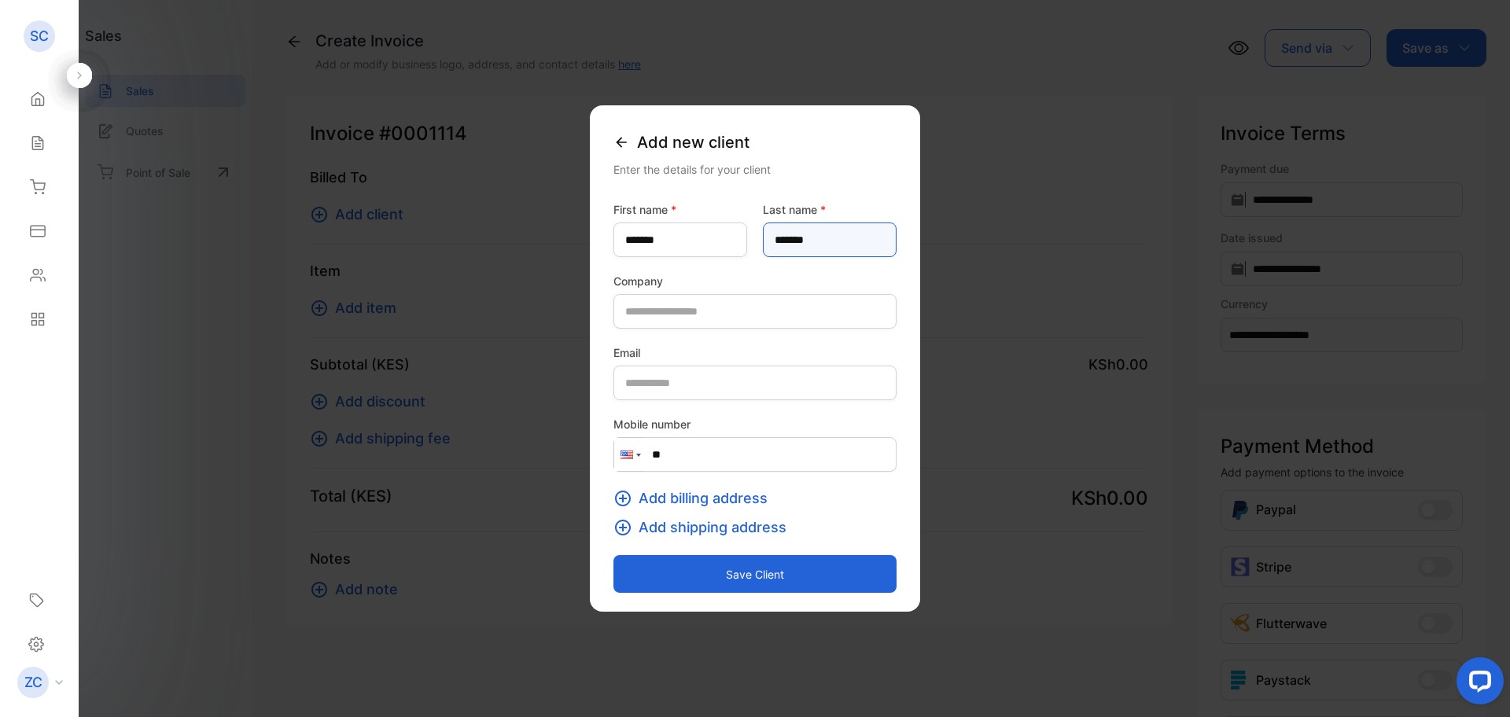
type name-inputlastname "*******"
click at [614, 463] on div at bounding box center [629, 454] width 30 height 33
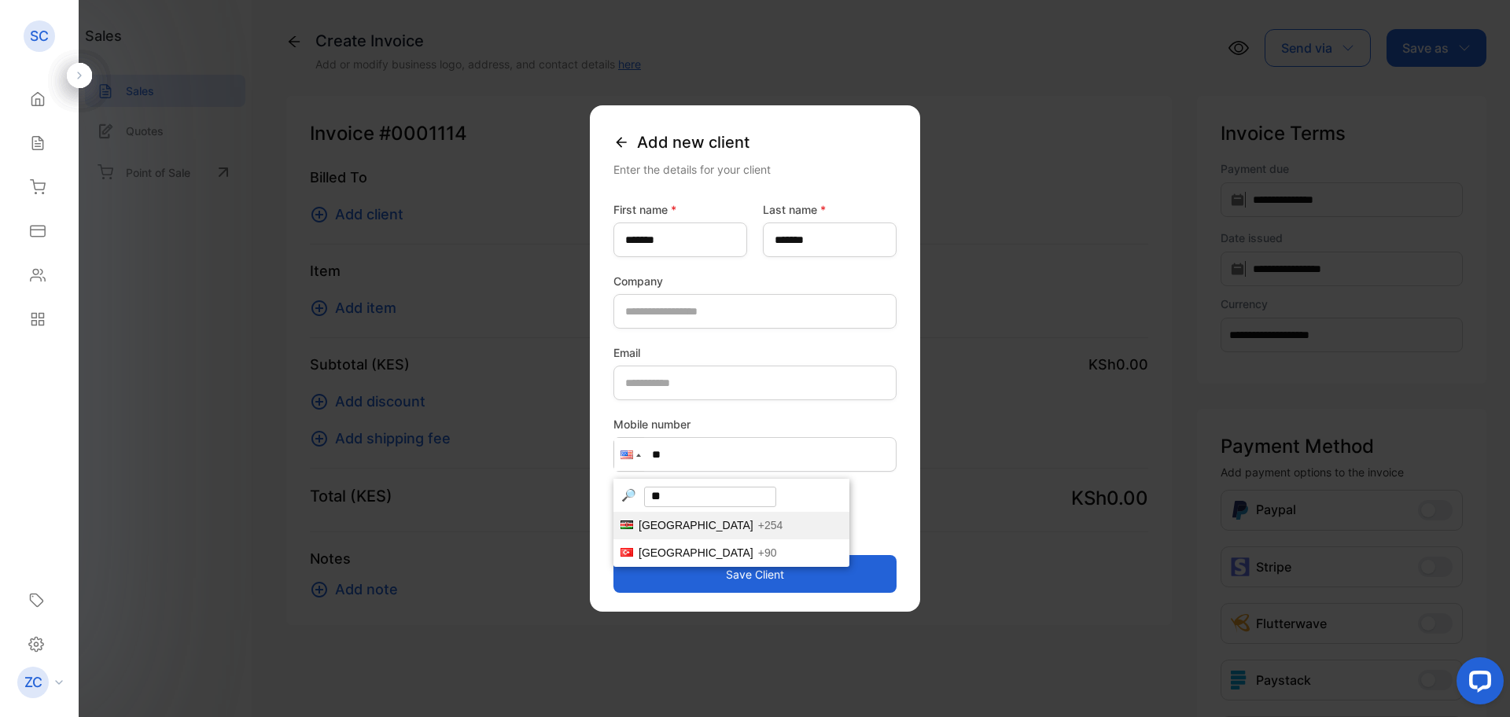
type input "**"
click at [639, 522] on span "[GEOGRAPHIC_DATA]" at bounding box center [696, 525] width 115 height 13
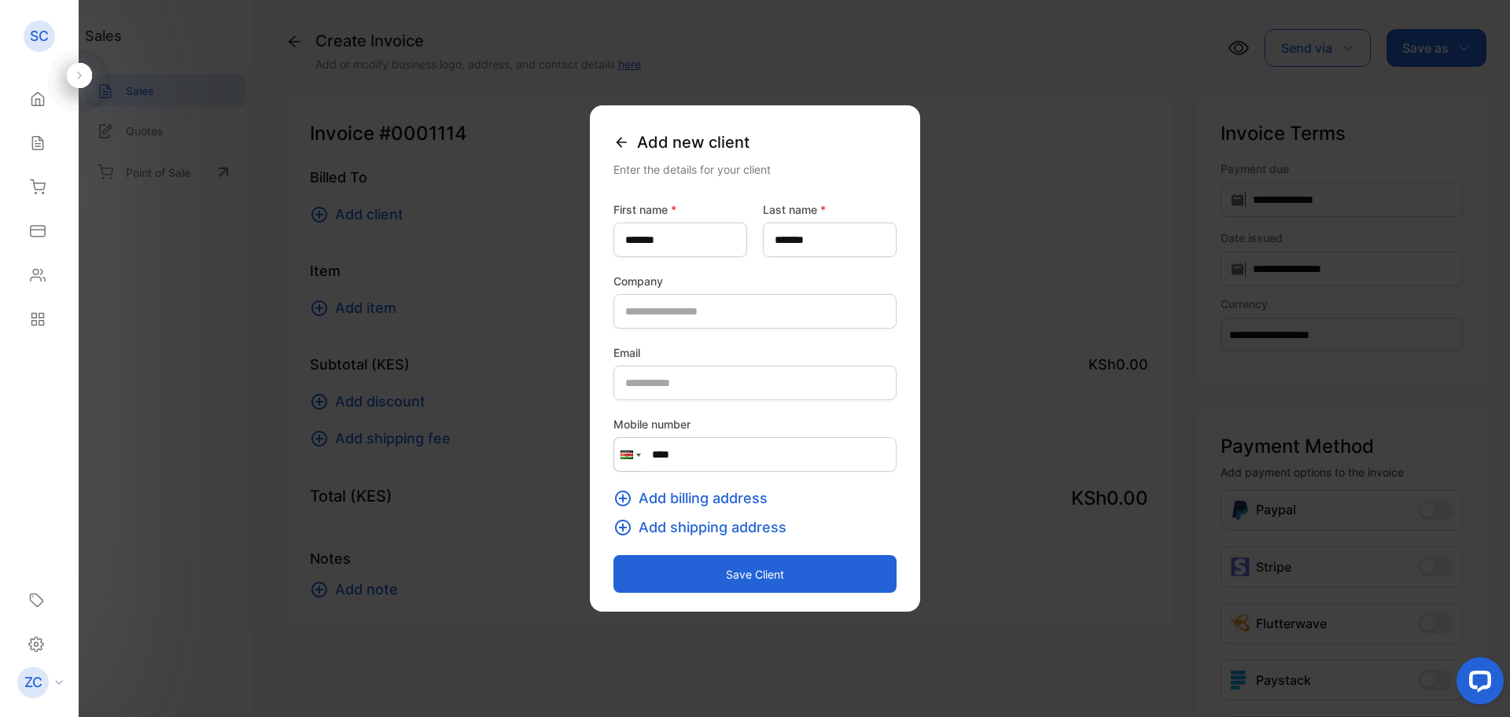
click at [678, 446] on input "****" at bounding box center [755, 454] width 283 height 35
type input "**********"
click at [760, 581] on button "Save client" at bounding box center [755, 574] width 283 height 38
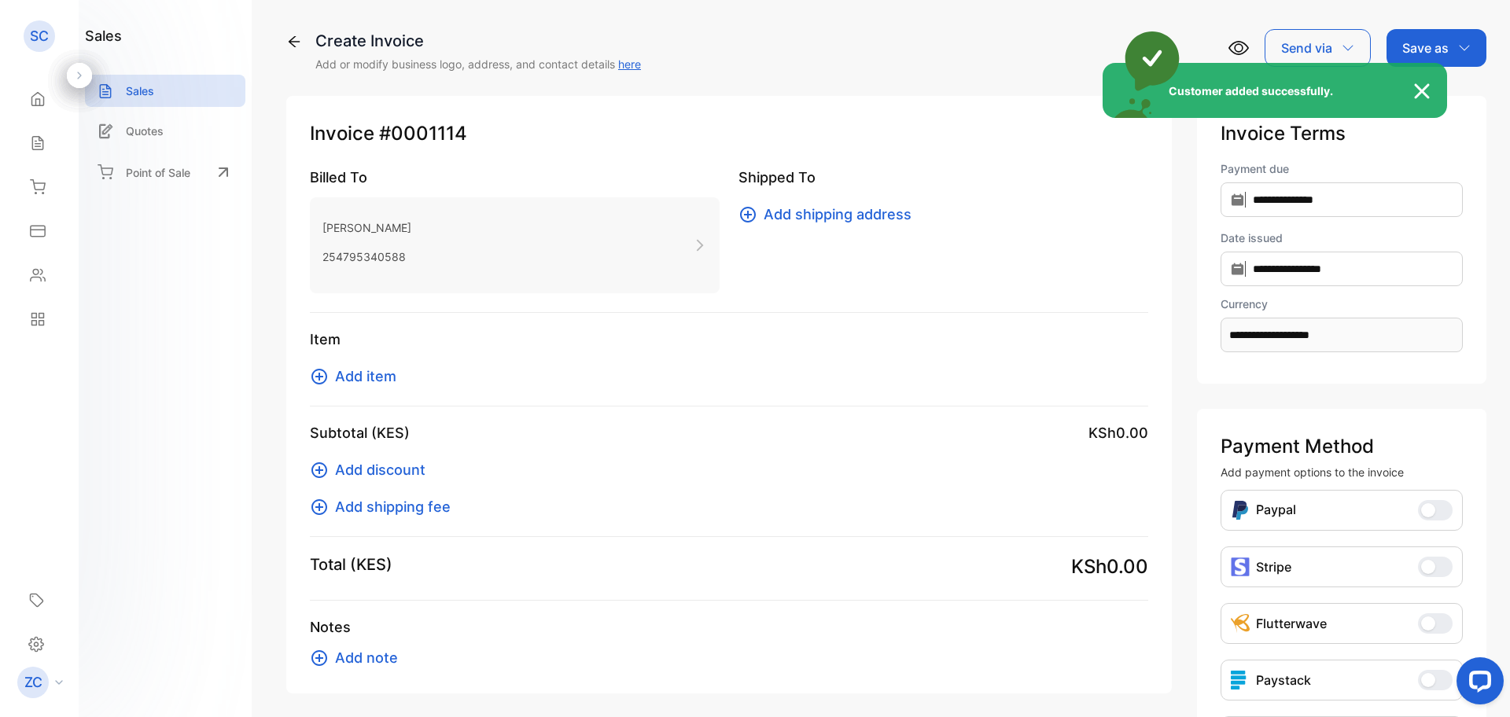
click at [321, 373] on div "Customer added successfully." at bounding box center [755, 358] width 1510 height 717
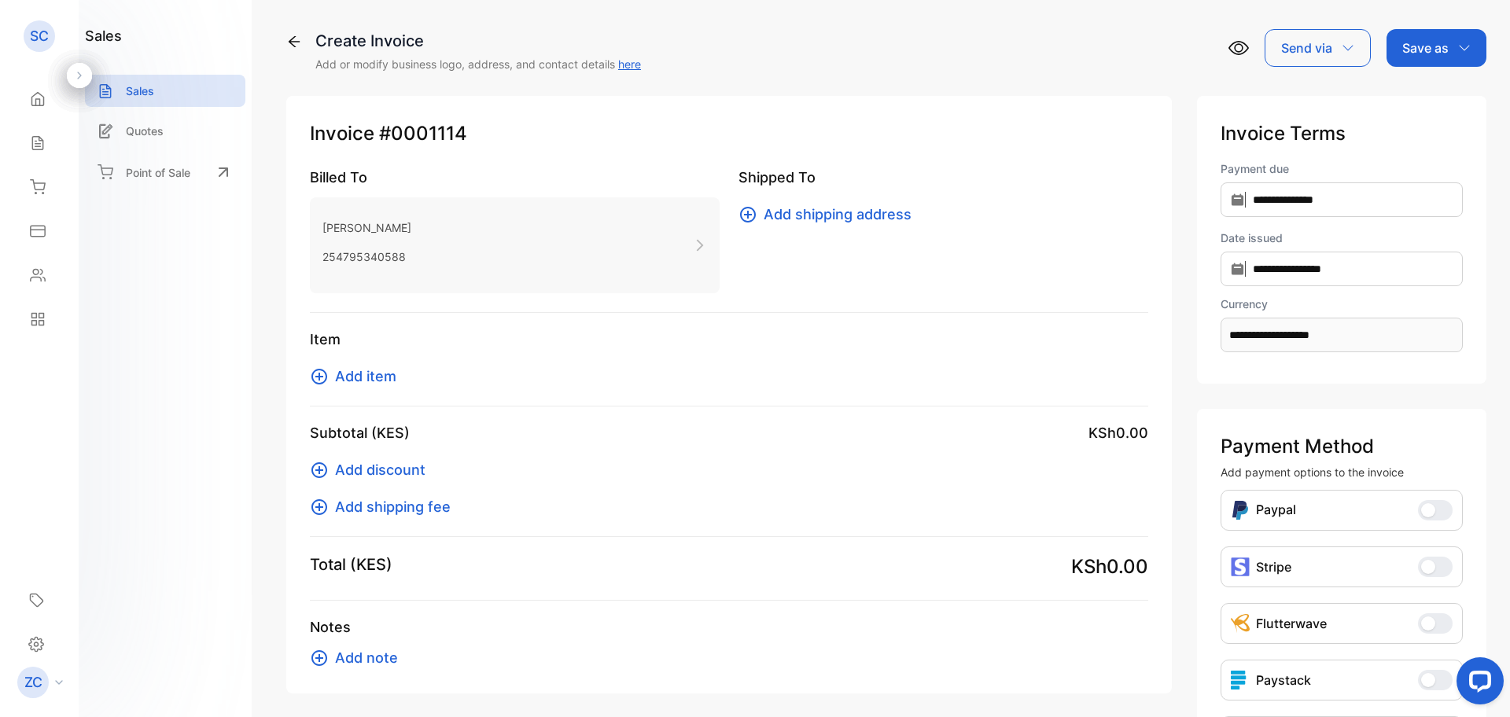
click at [314, 382] on icon at bounding box center [320, 377] width 16 height 16
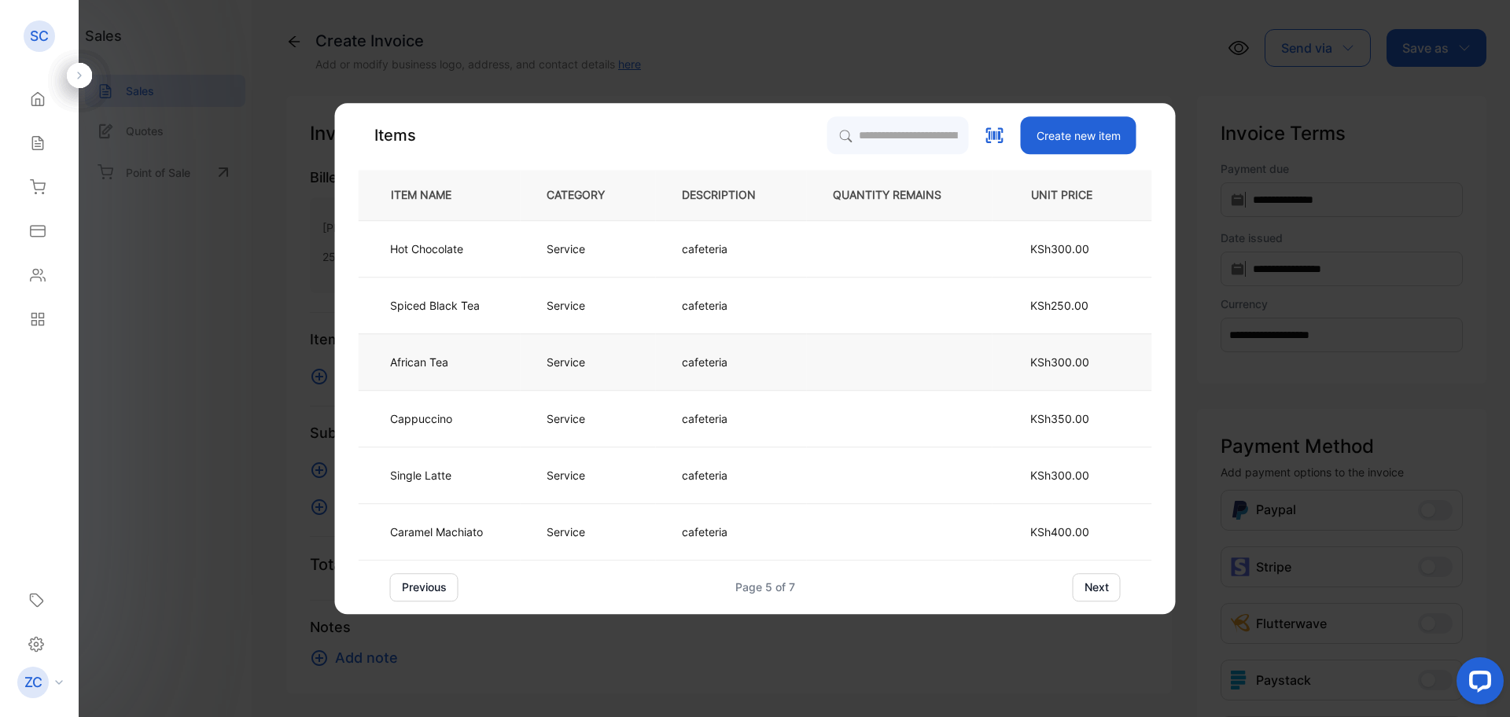
click at [548, 355] on p "Service" at bounding box center [566, 362] width 39 height 17
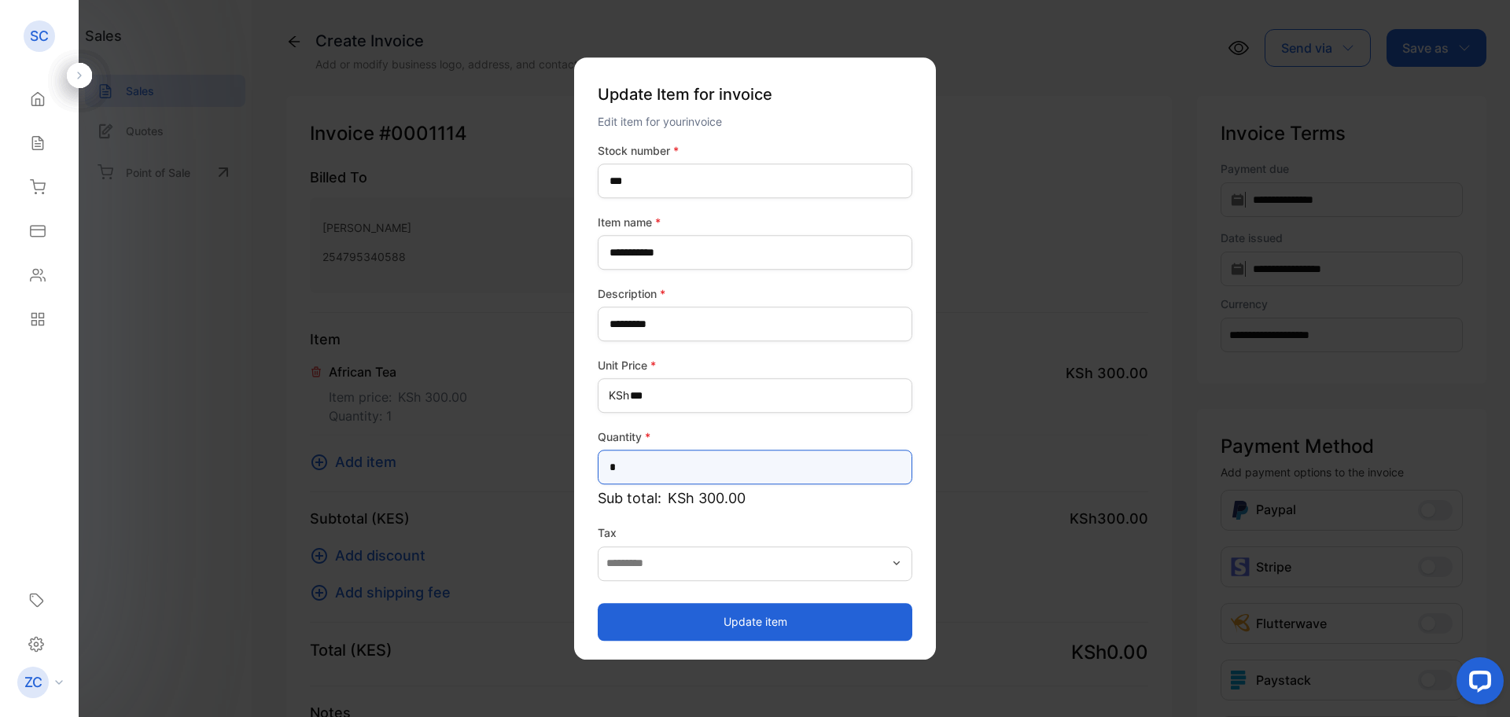
click at [616, 465] on input "*" at bounding box center [755, 467] width 315 height 35
type input "*"
click at [817, 621] on button "Update item" at bounding box center [755, 622] width 315 height 38
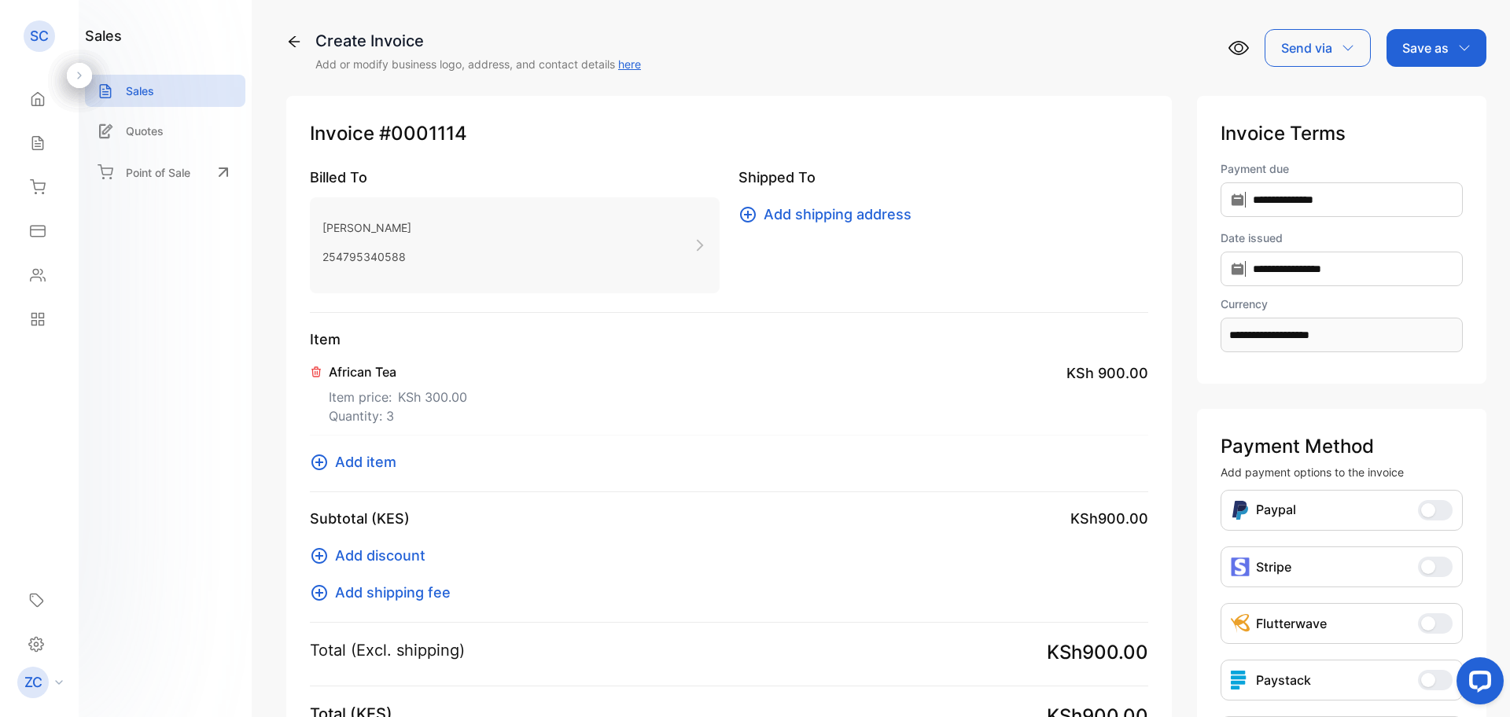
click at [314, 464] on icon at bounding box center [319, 462] width 19 height 19
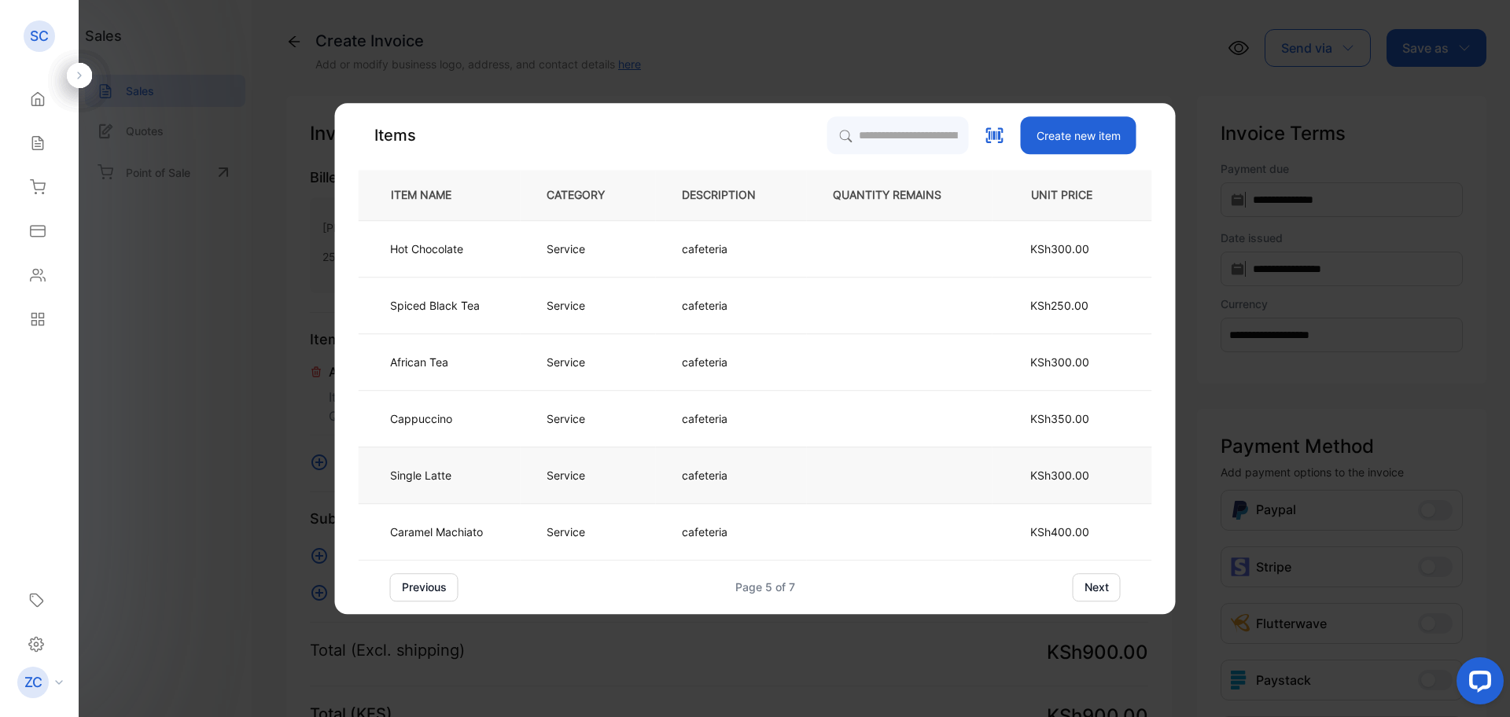
click at [554, 477] on p "Service" at bounding box center [566, 475] width 39 height 17
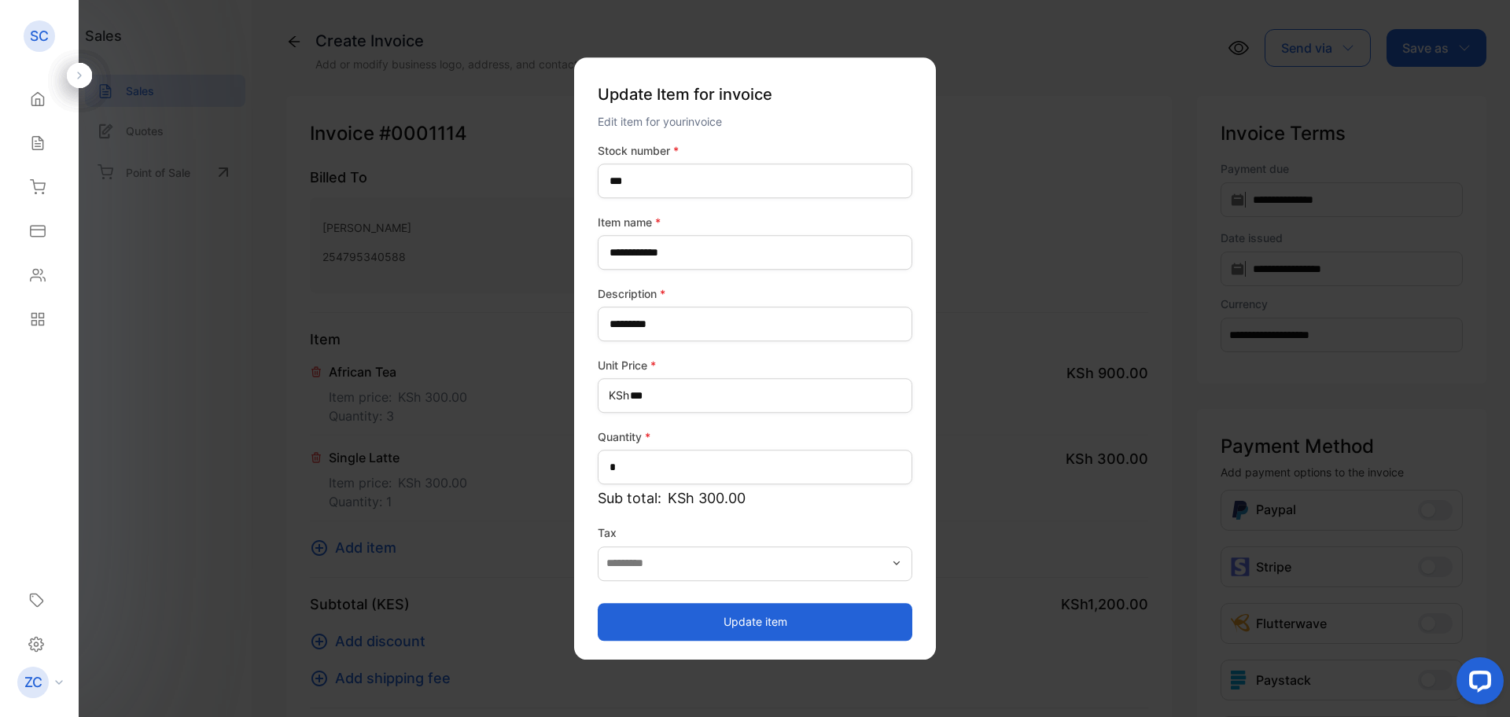
click at [726, 621] on button "Update item" at bounding box center [755, 622] width 315 height 38
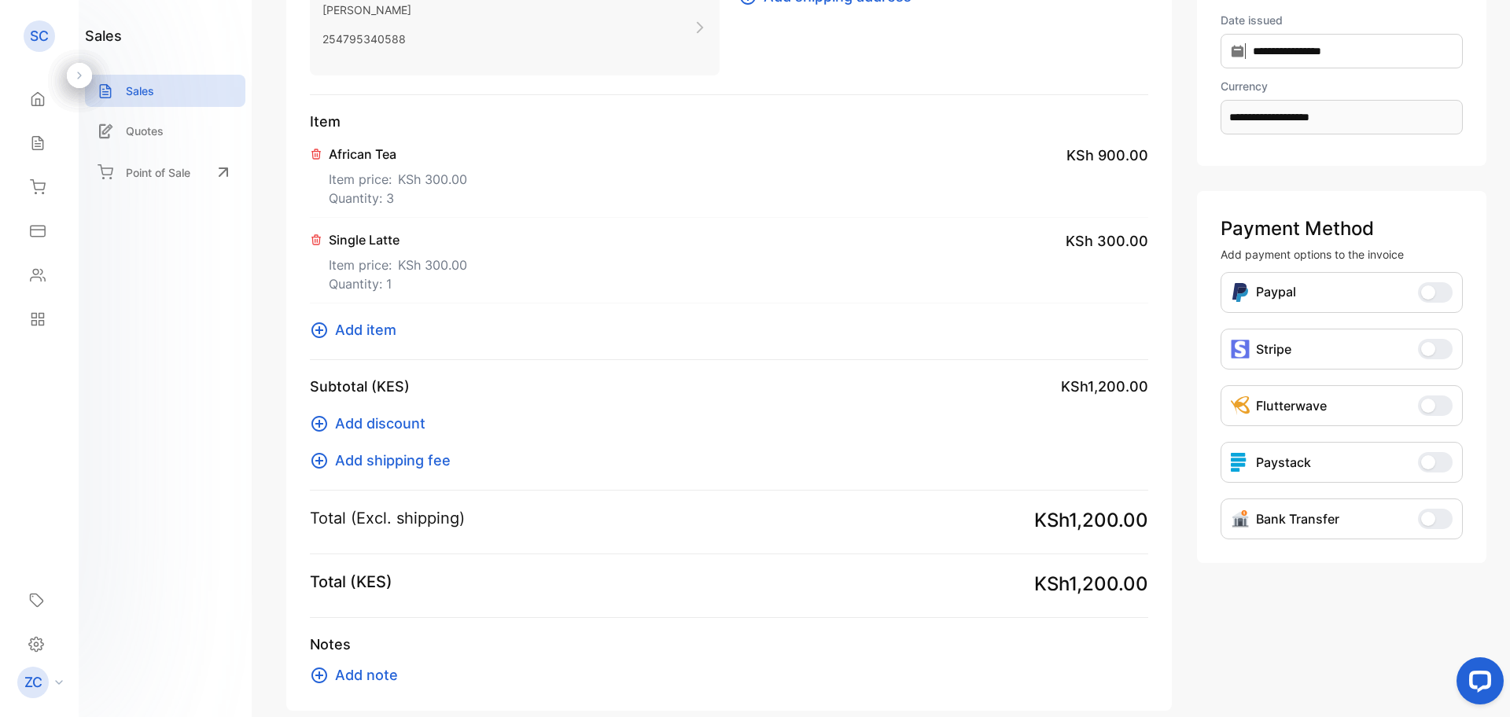
scroll to position [300, 0]
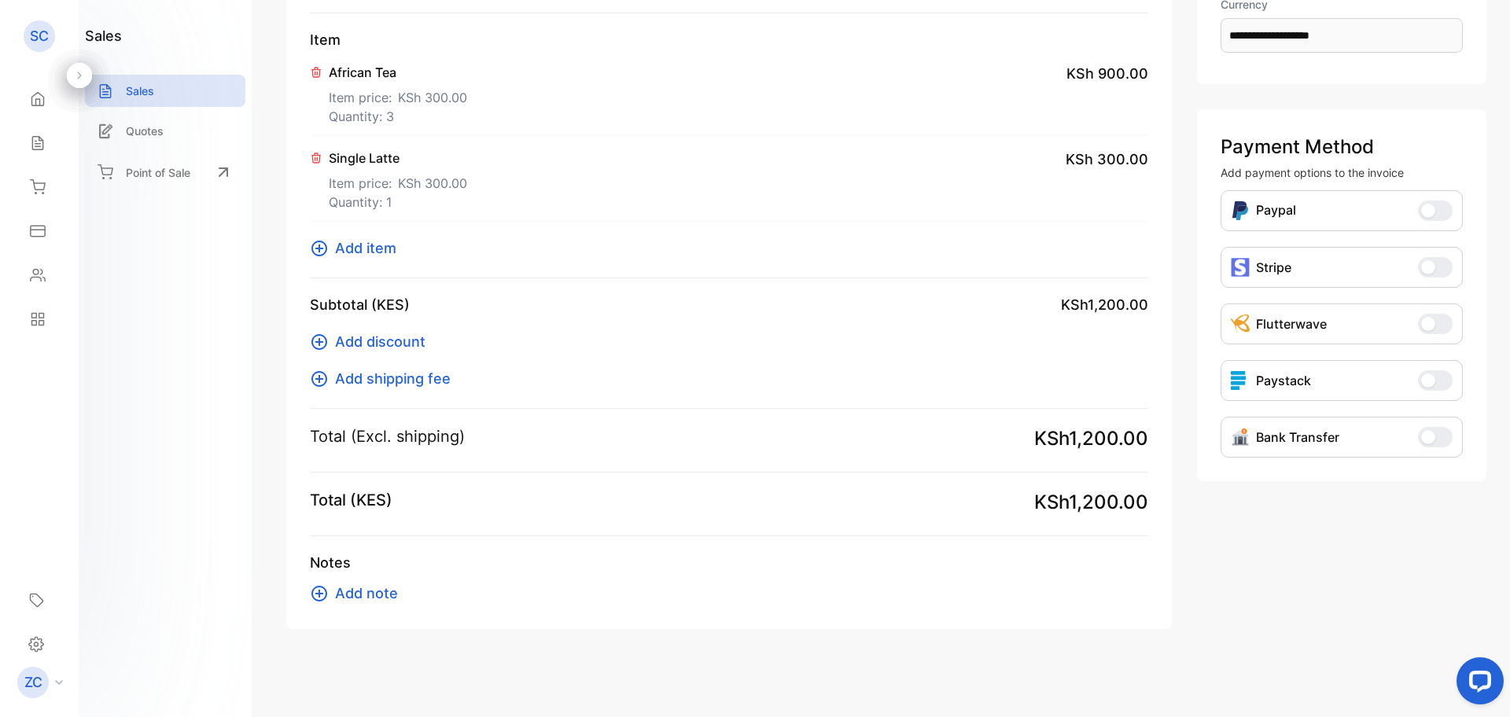
click at [318, 598] on icon at bounding box center [319, 593] width 19 height 19
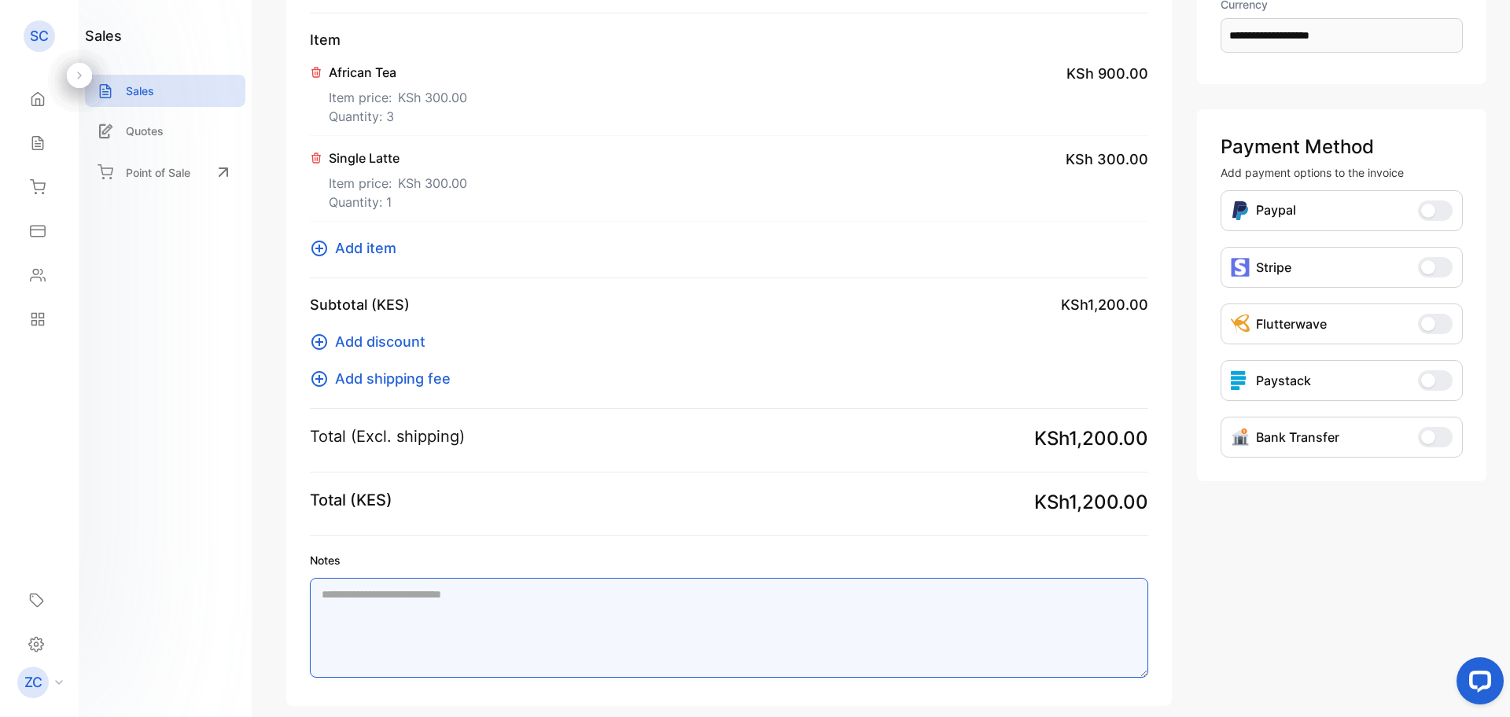
click at [374, 599] on textarea "Notes" at bounding box center [729, 628] width 839 height 100
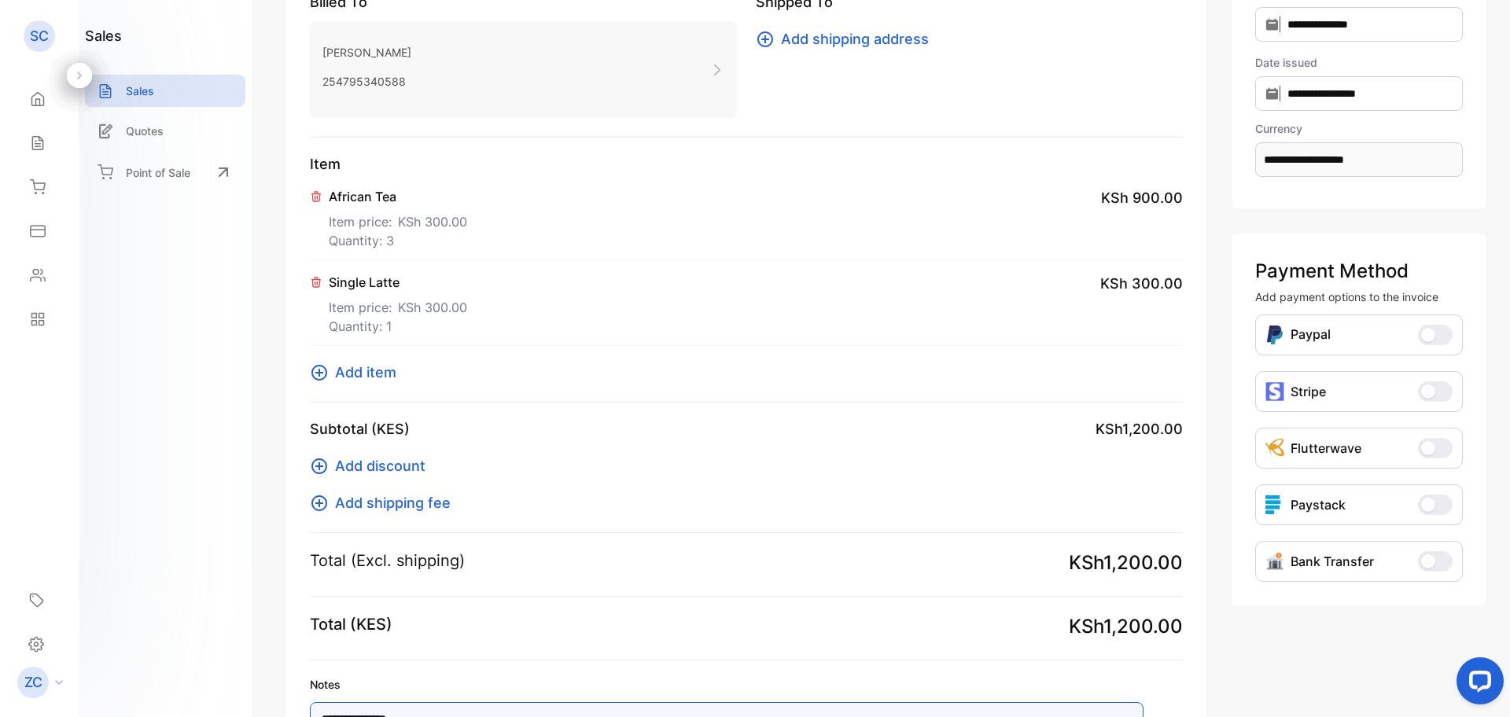
scroll to position [236, 0]
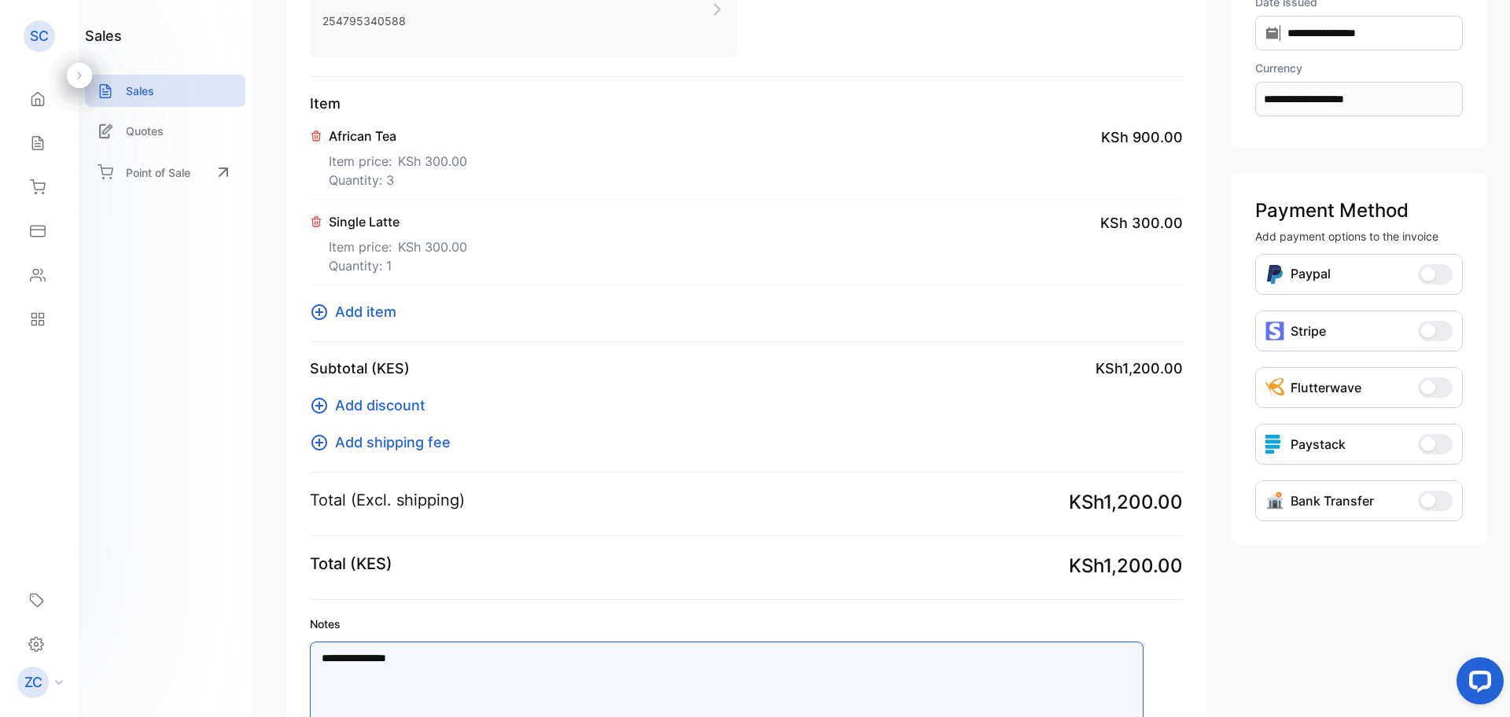
type textarea "**********"
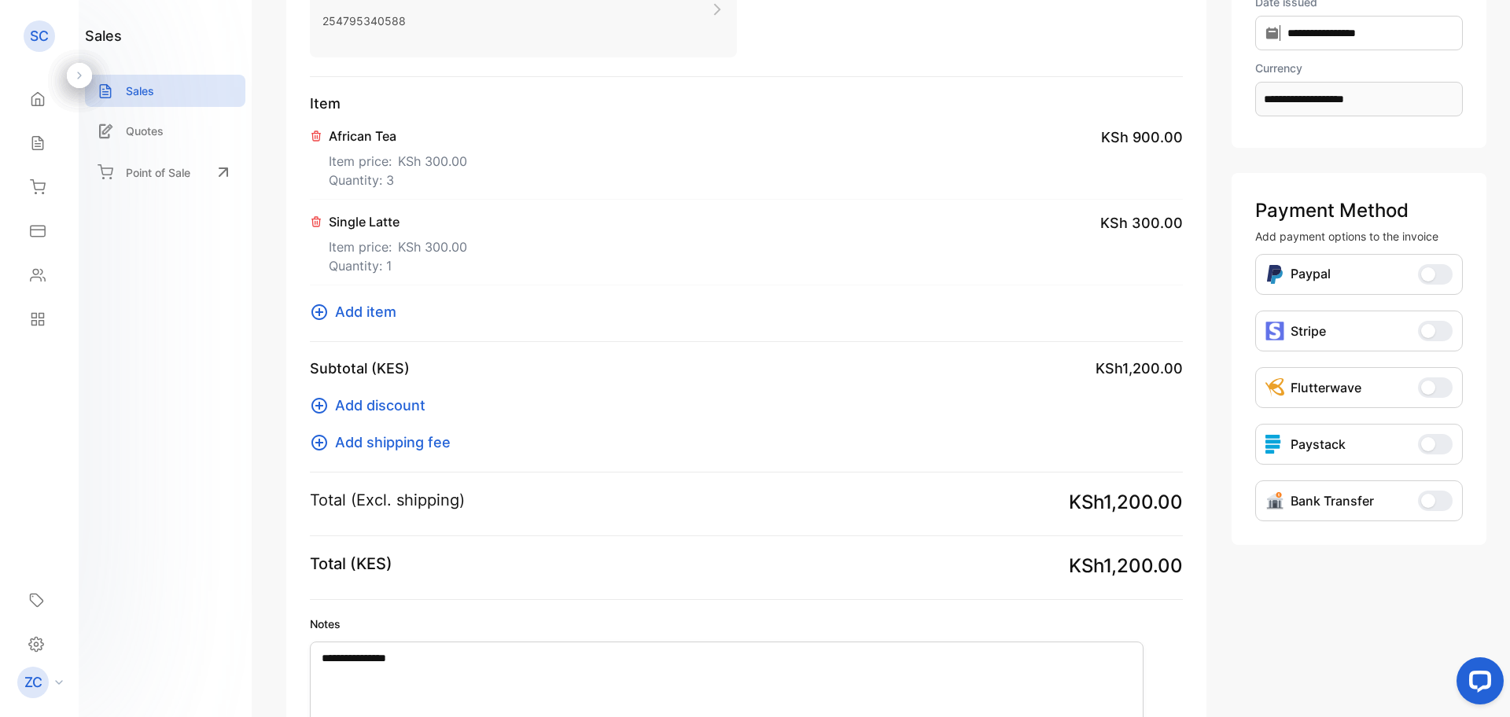
click at [1427, 501] on span "button" at bounding box center [1428, 501] width 14 height 14
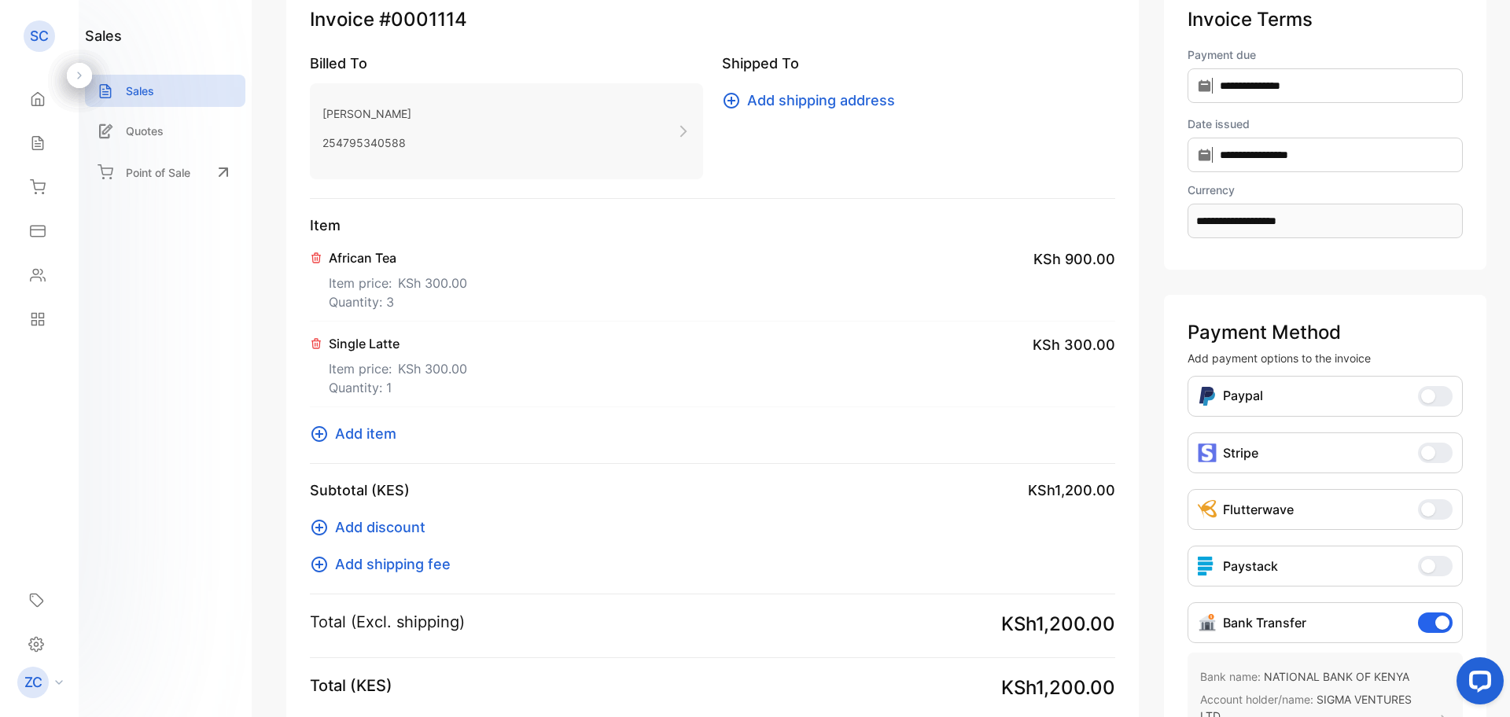
scroll to position [0, 0]
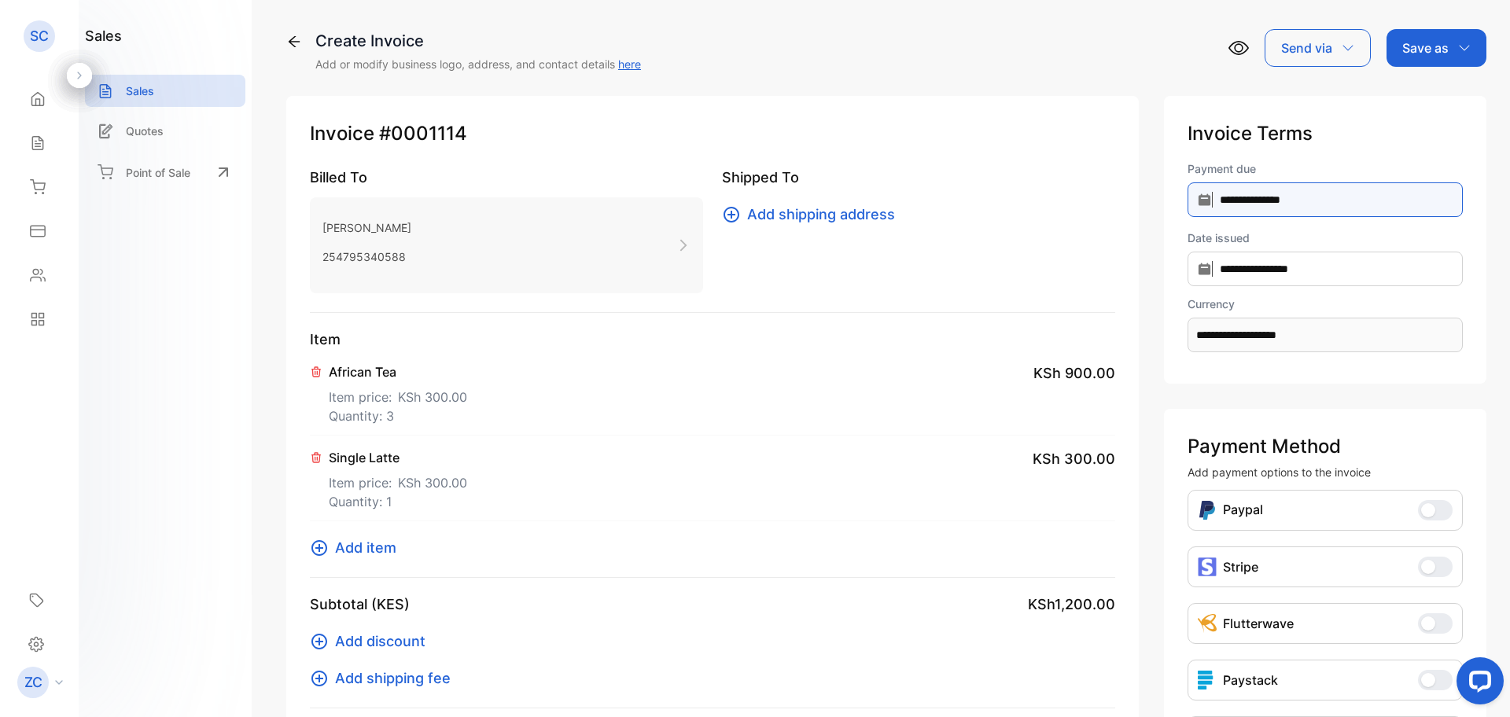
click at [1188, 200] on input "**********" at bounding box center [1325, 199] width 275 height 35
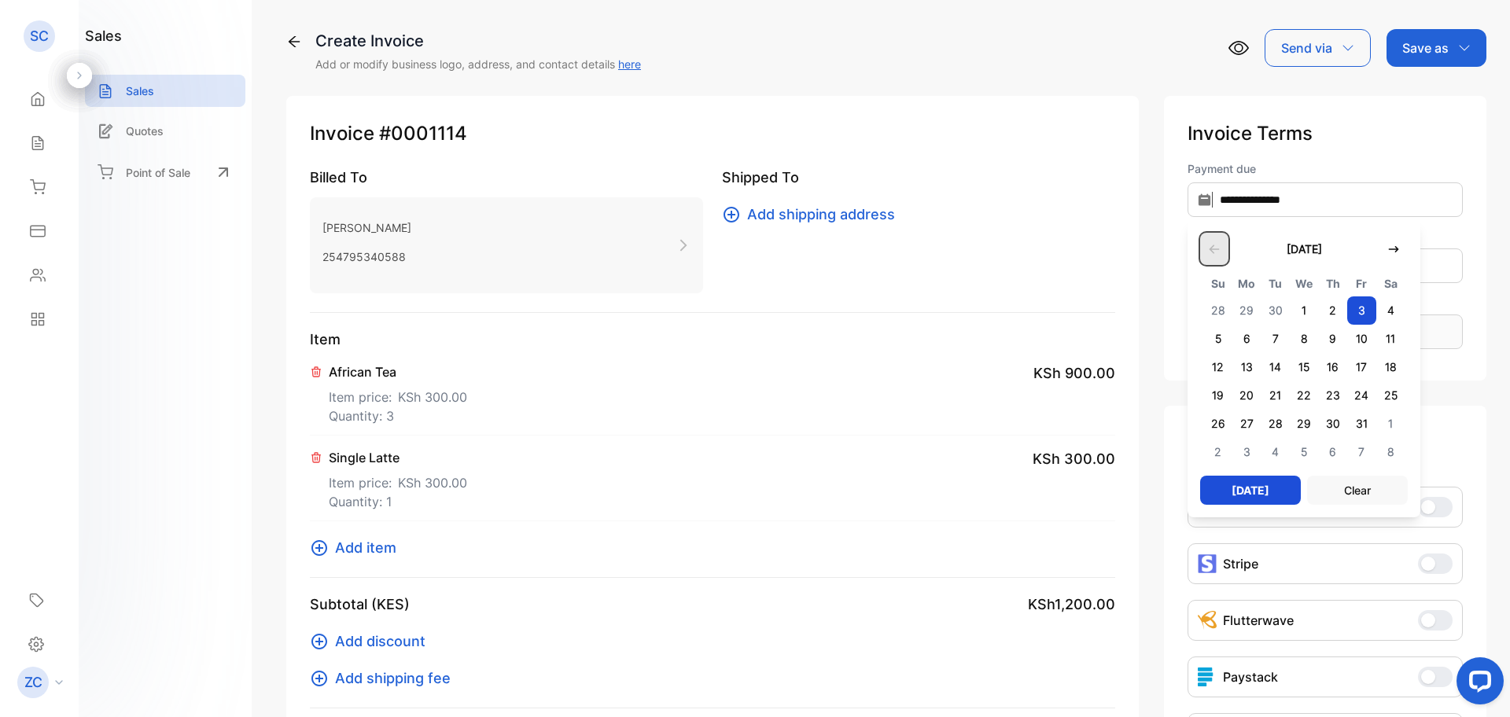
click at [1208, 255] on icon "button" at bounding box center [1214, 249] width 13 height 13
click at [1347, 313] on span "5" at bounding box center [1361, 311] width 29 height 28
type input "**********"
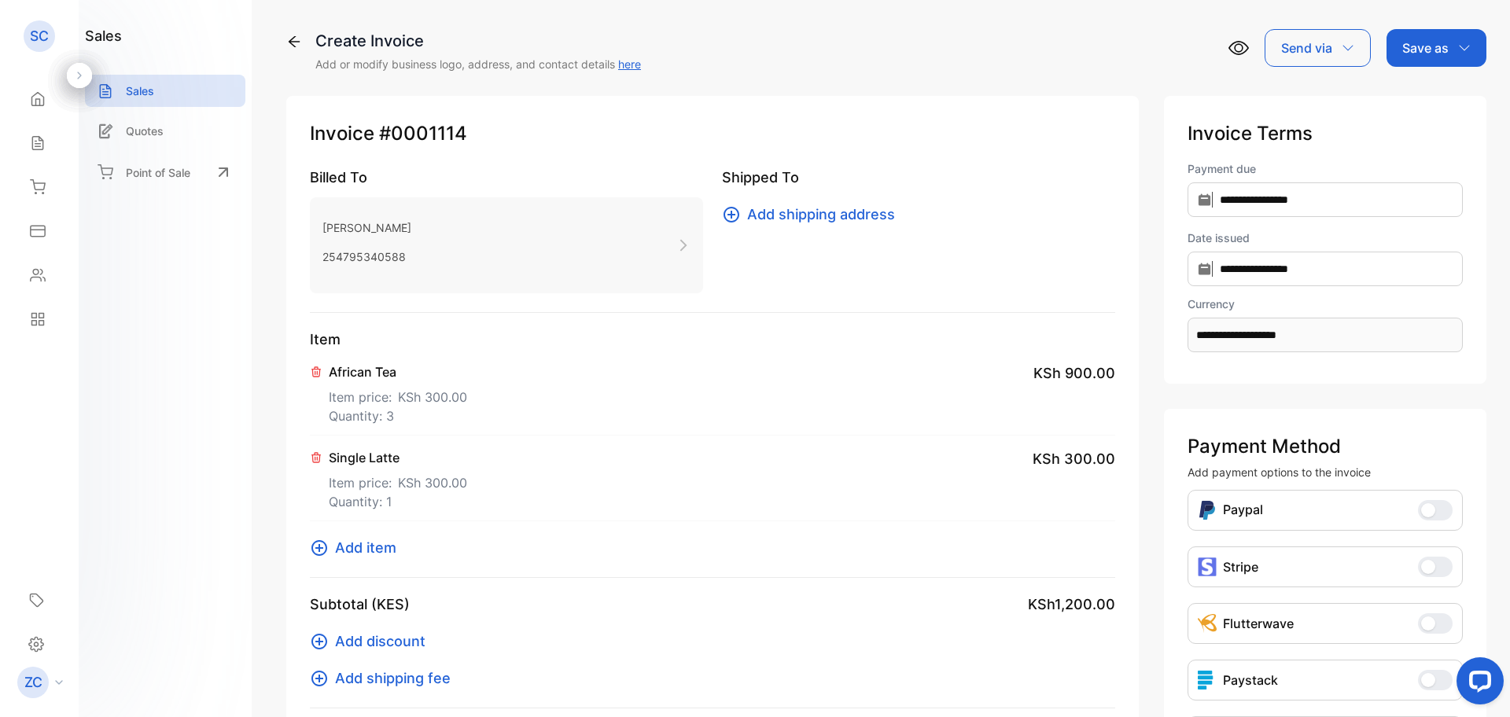
click at [1462, 46] on icon "button" at bounding box center [1464, 48] width 13 height 13
click at [1445, 94] on div "Invoice" at bounding box center [1433, 99] width 90 height 31
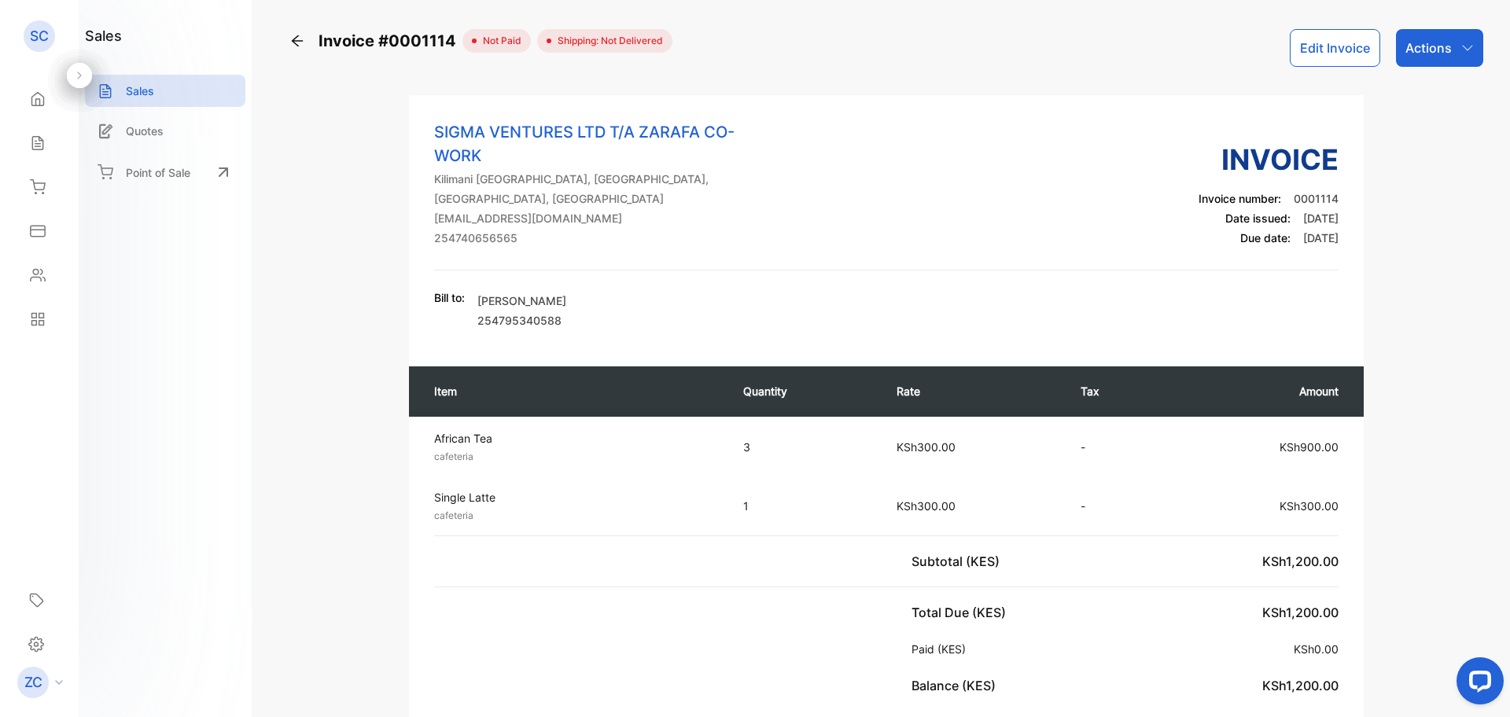
click at [1462, 46] on icon "button" at bounding box center [1468, 48] width 13 height 13
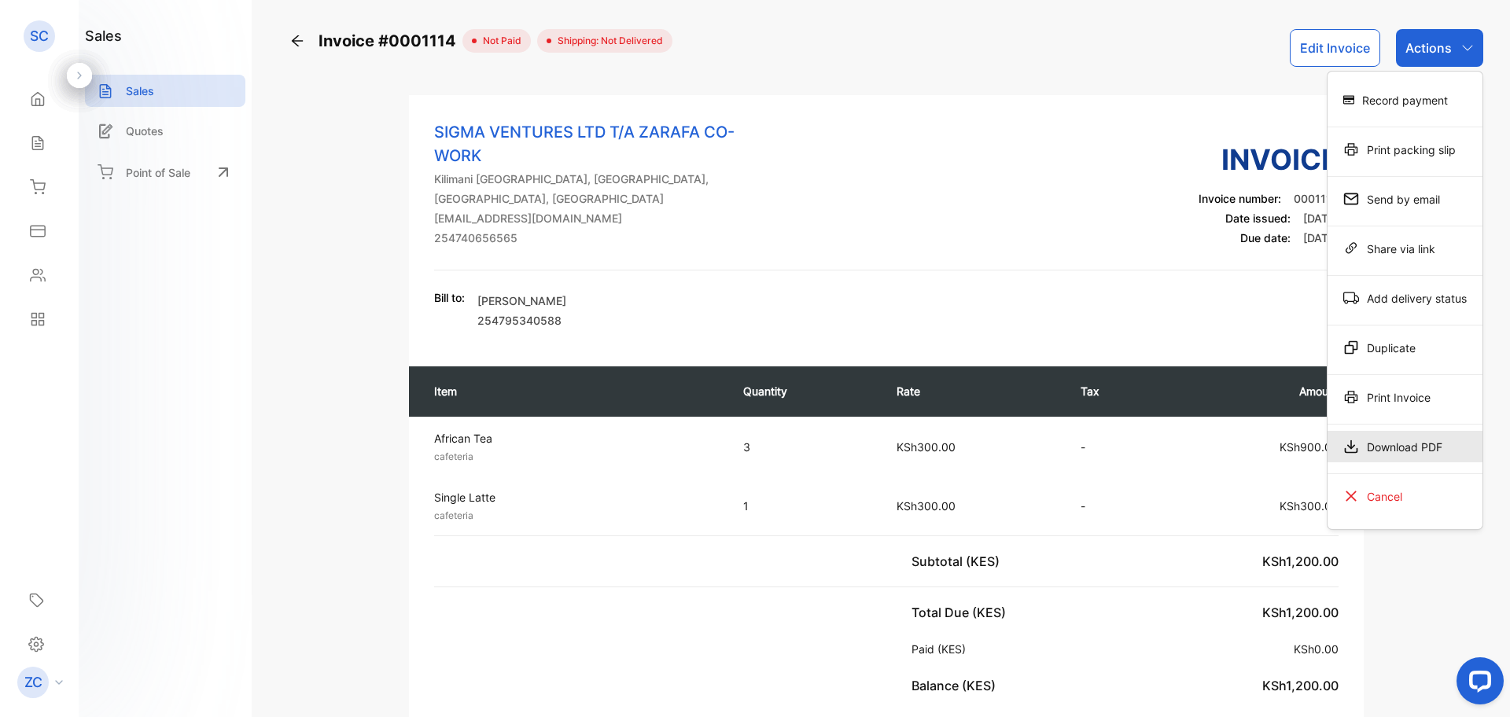
click at [1392, 441] on div "Download PDF" at bounding box center [1405, 446] width 155 height 31
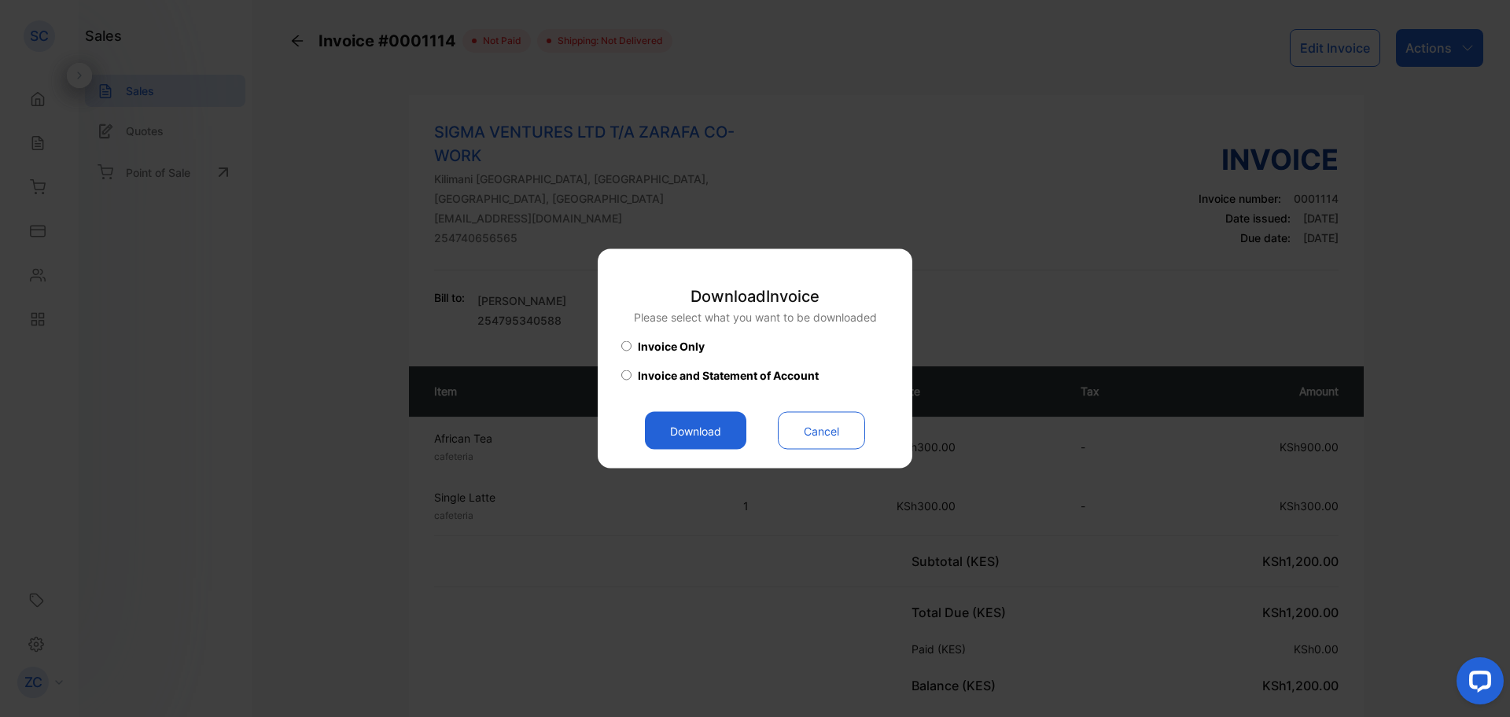
click at [680, 417] on button "Download" at bounding box center [695, 431] width 101 height 38
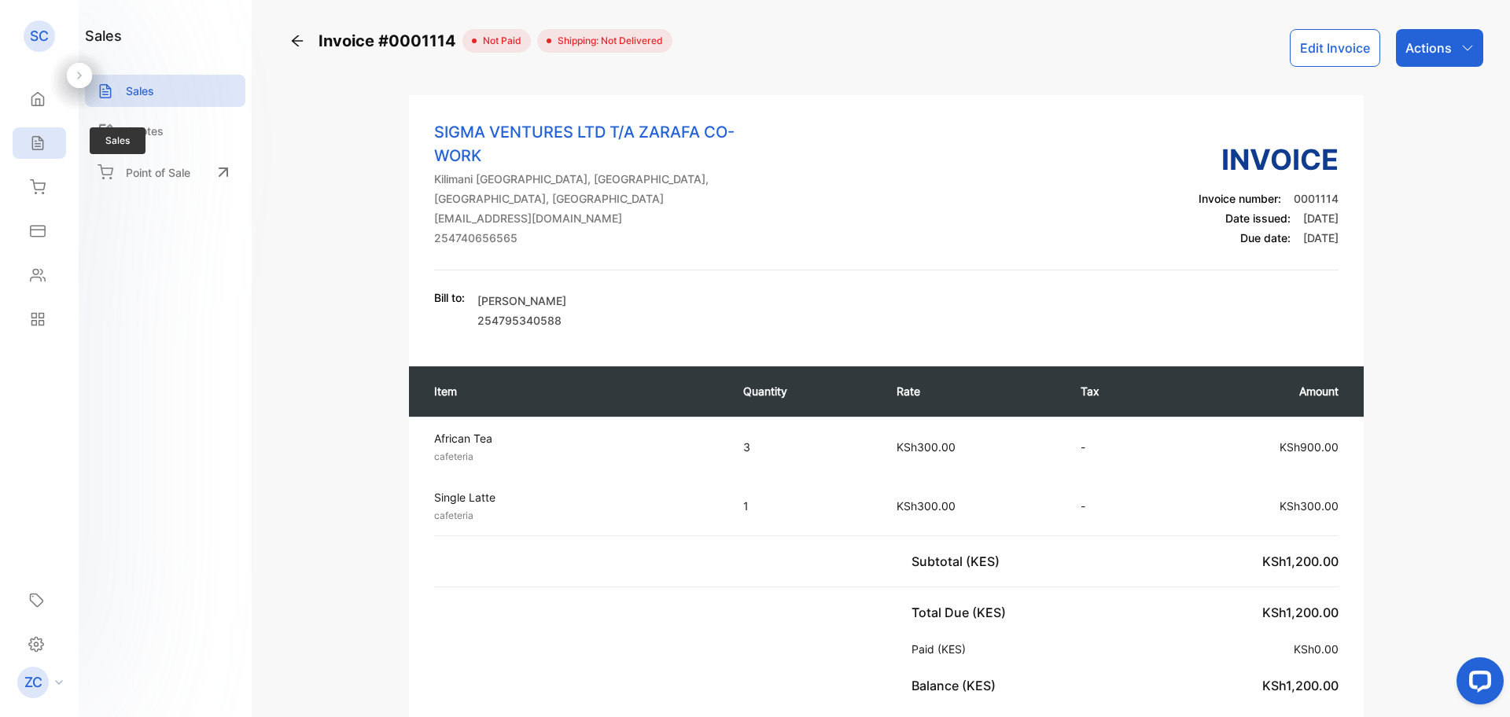
click at [31, 144] on icon at bounding box center [38, 143] width 16 height 16
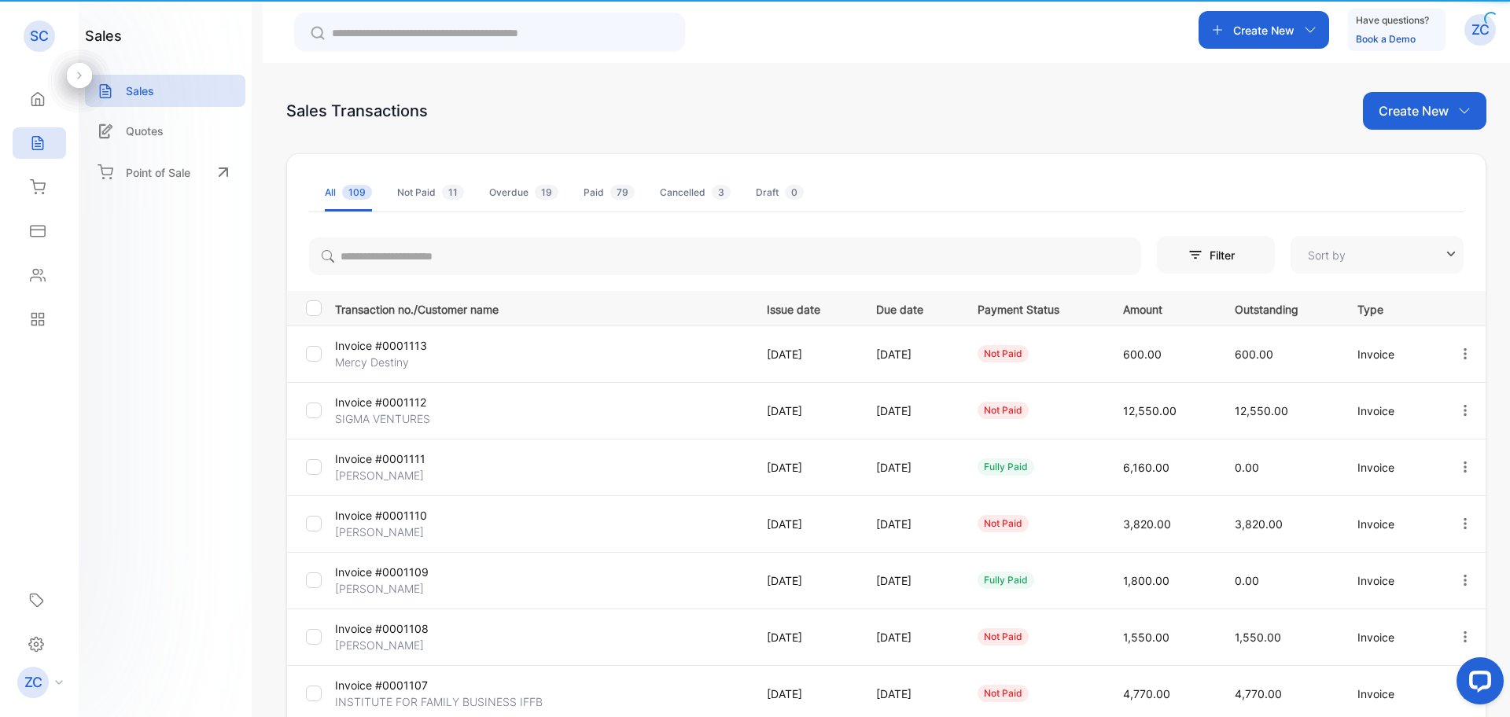
type input "**********"
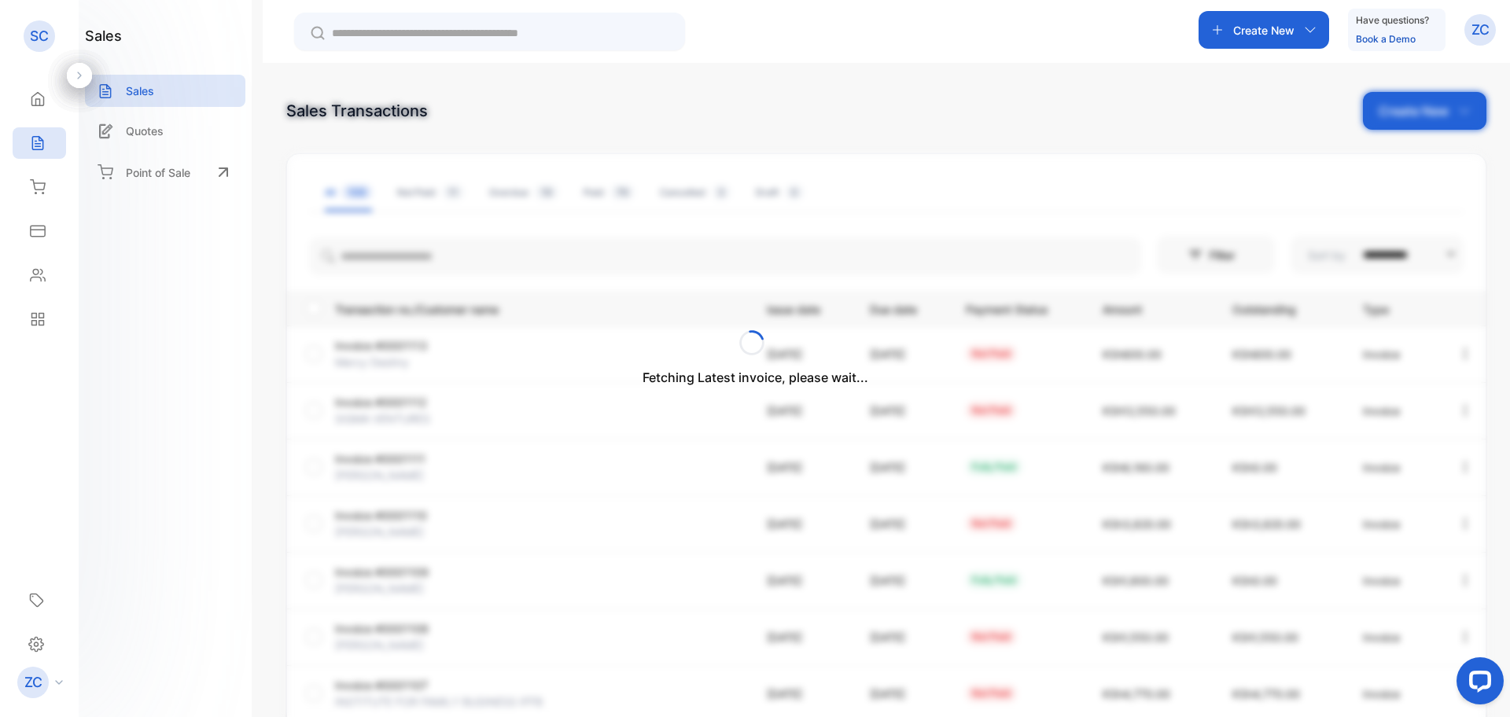
click at [1306, 25] on div "Fetching Latest invoice, please wait..." at bounding box center [755, 358] width 1510 height 717
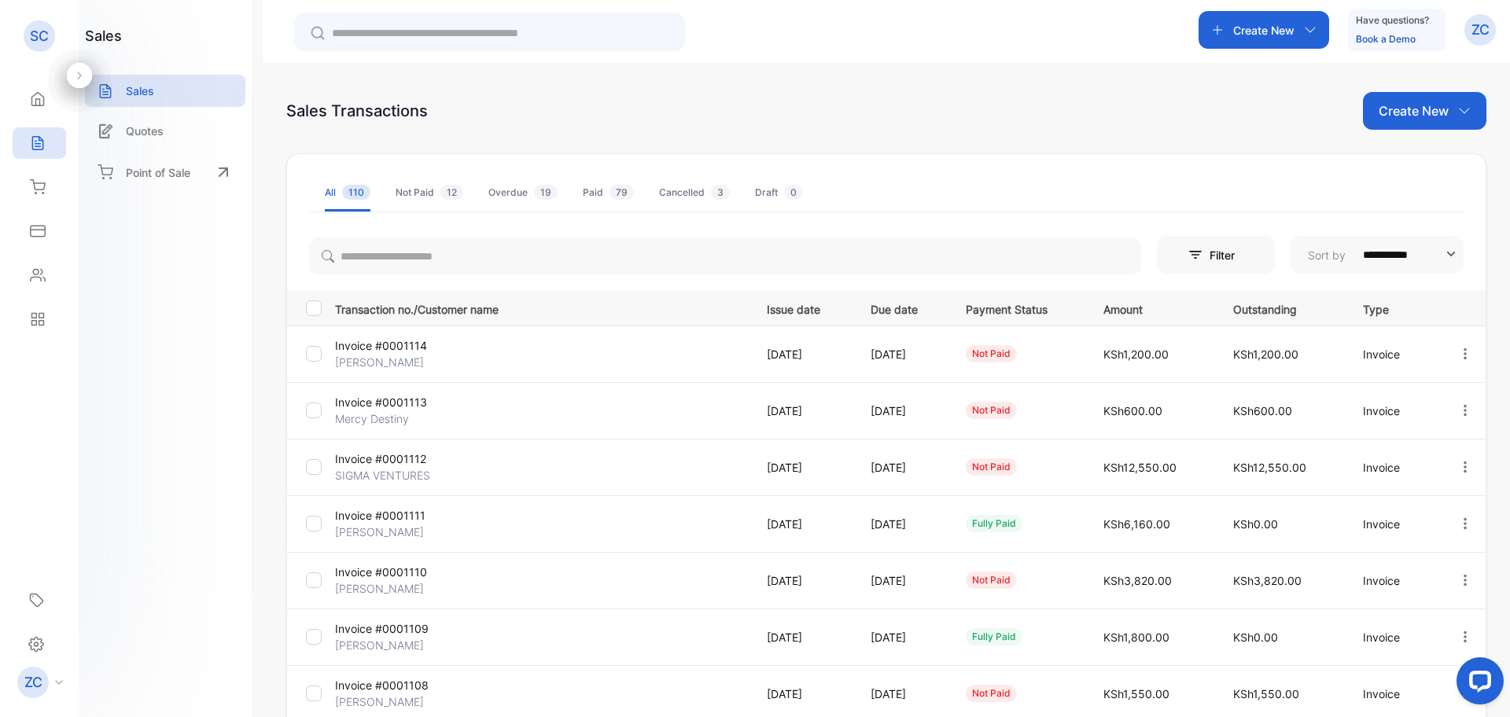
click at [1304, 26] on icon "button" at bounding box center [1310, 30] width 13 height 13
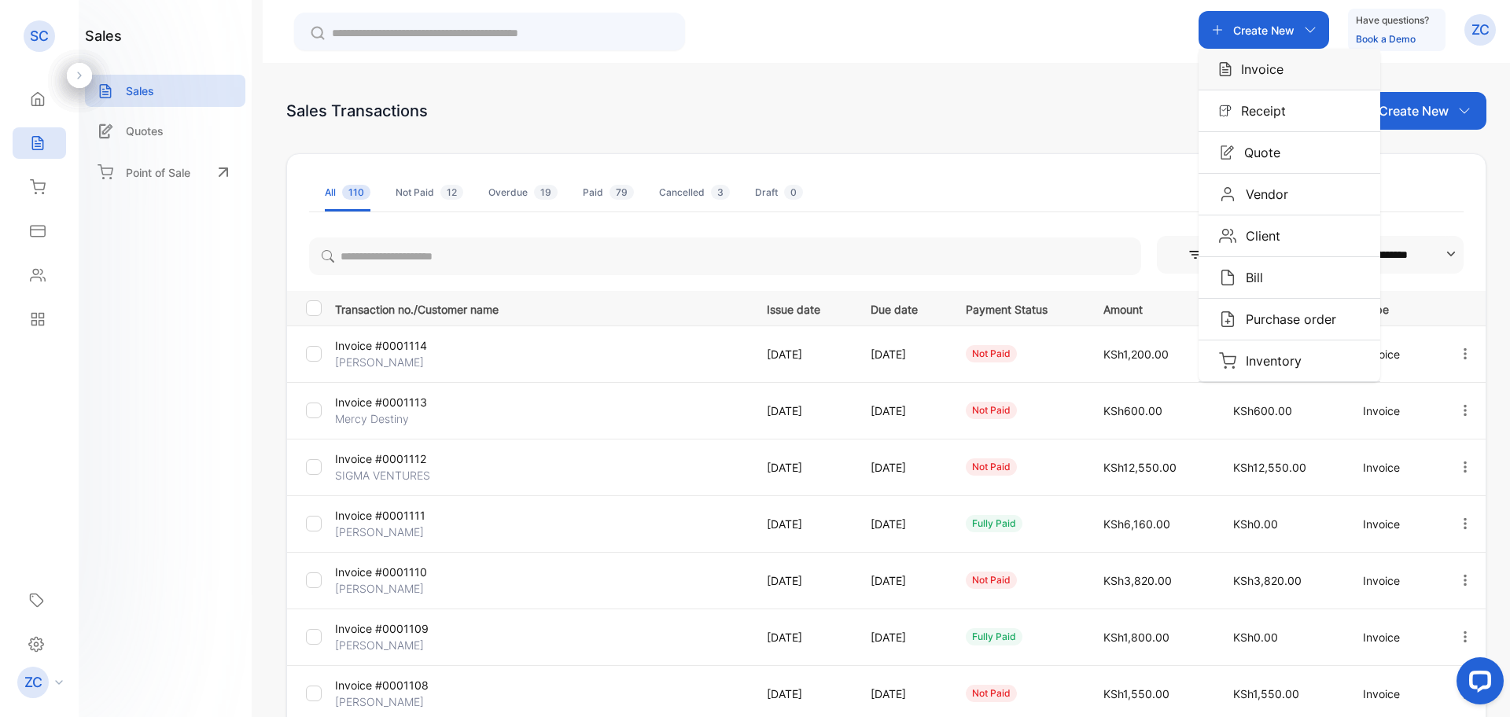
click at [1285, 76] on div "Invoice" at bounding box center [1290, 69] width 182 height 41
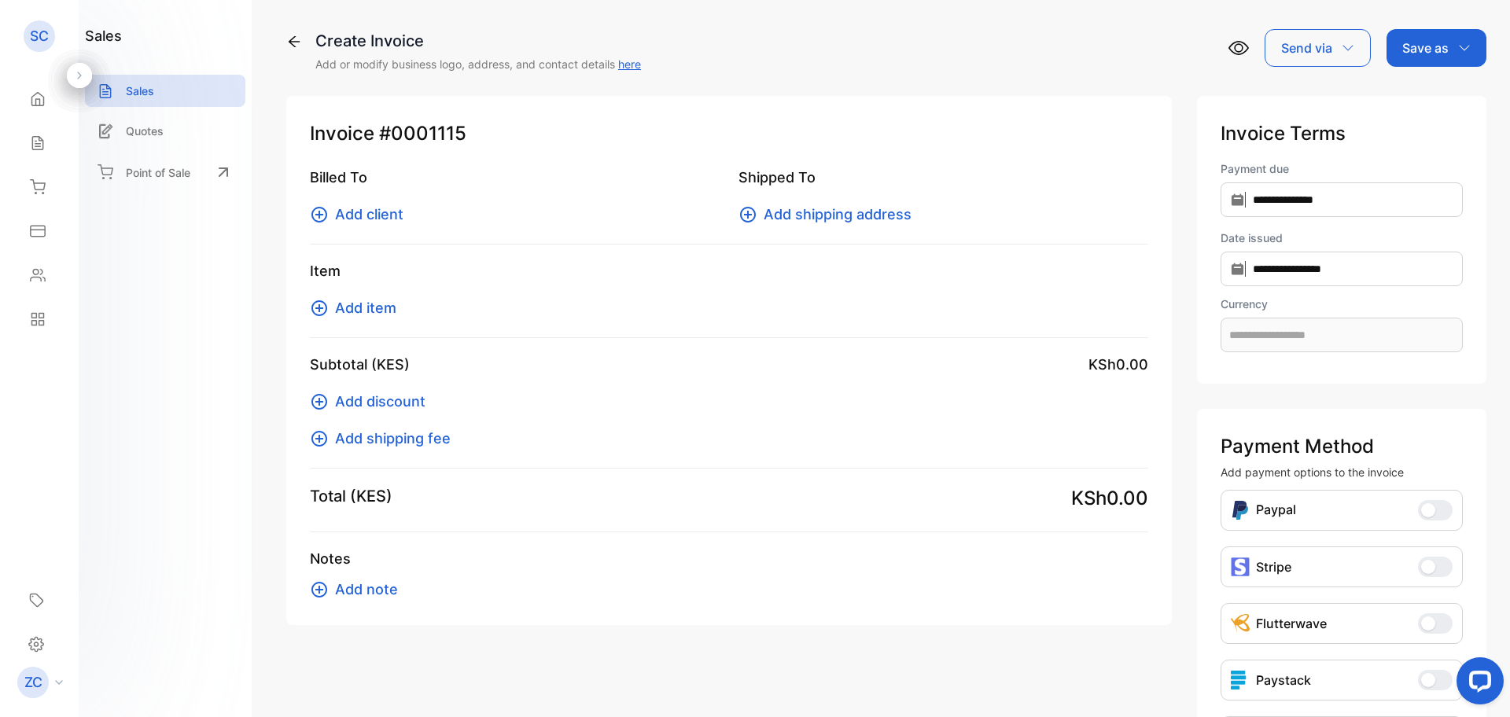
type input "**********"
click at [314, 212] on icon at bounding box center [319, 214] width 19 height 19
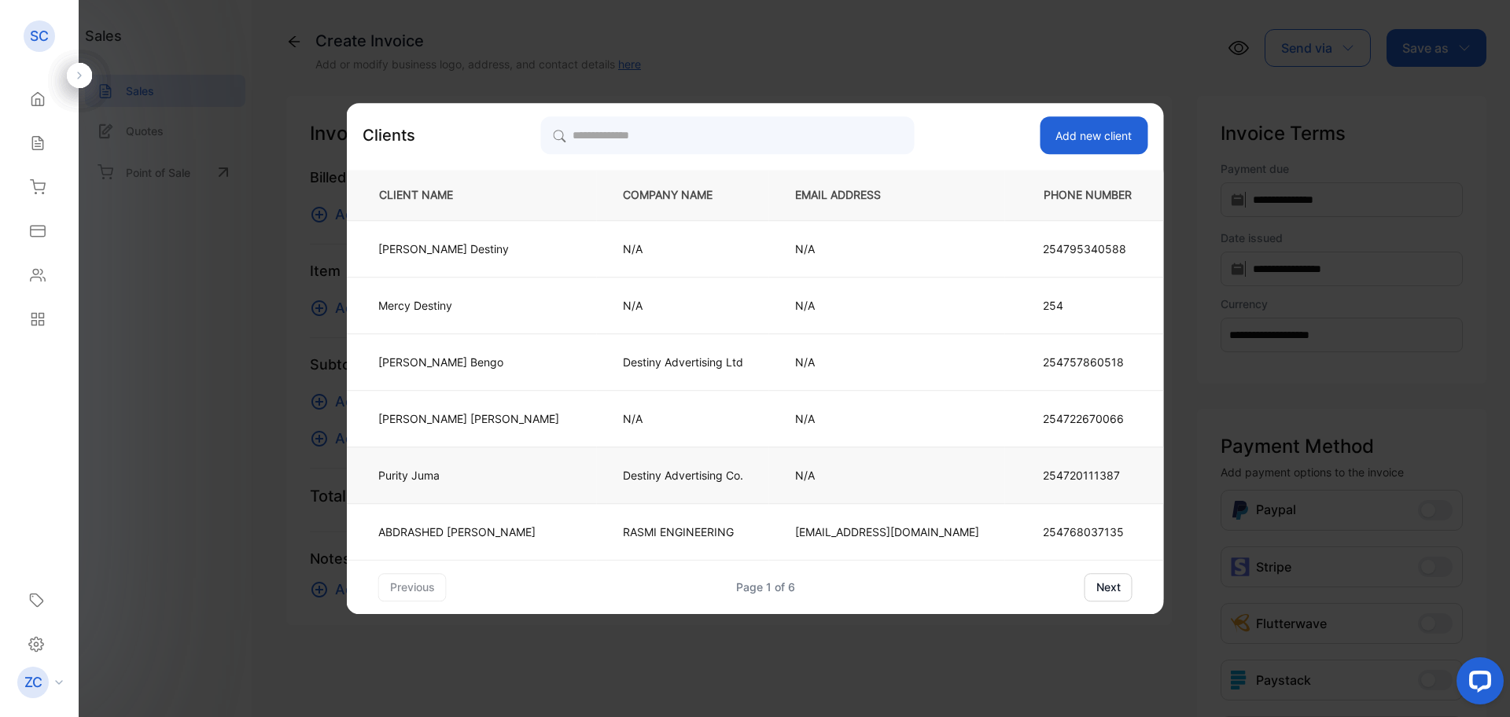
click at [738, 479] on p "Destiny Advertising Co." at bounding box center [683, 475] width 120 height 17
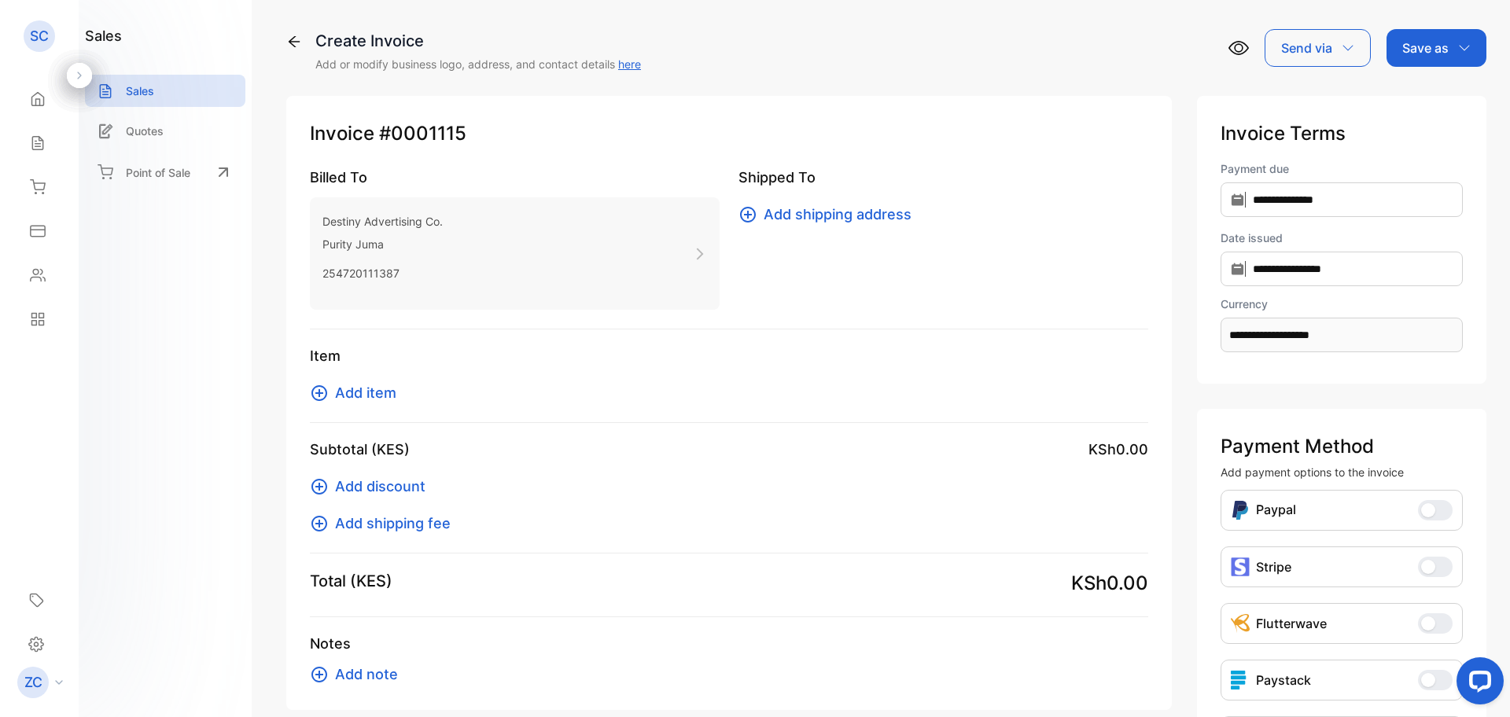
click at [315, 390] on icon at bounding box center [319, 393] width 19 height 19
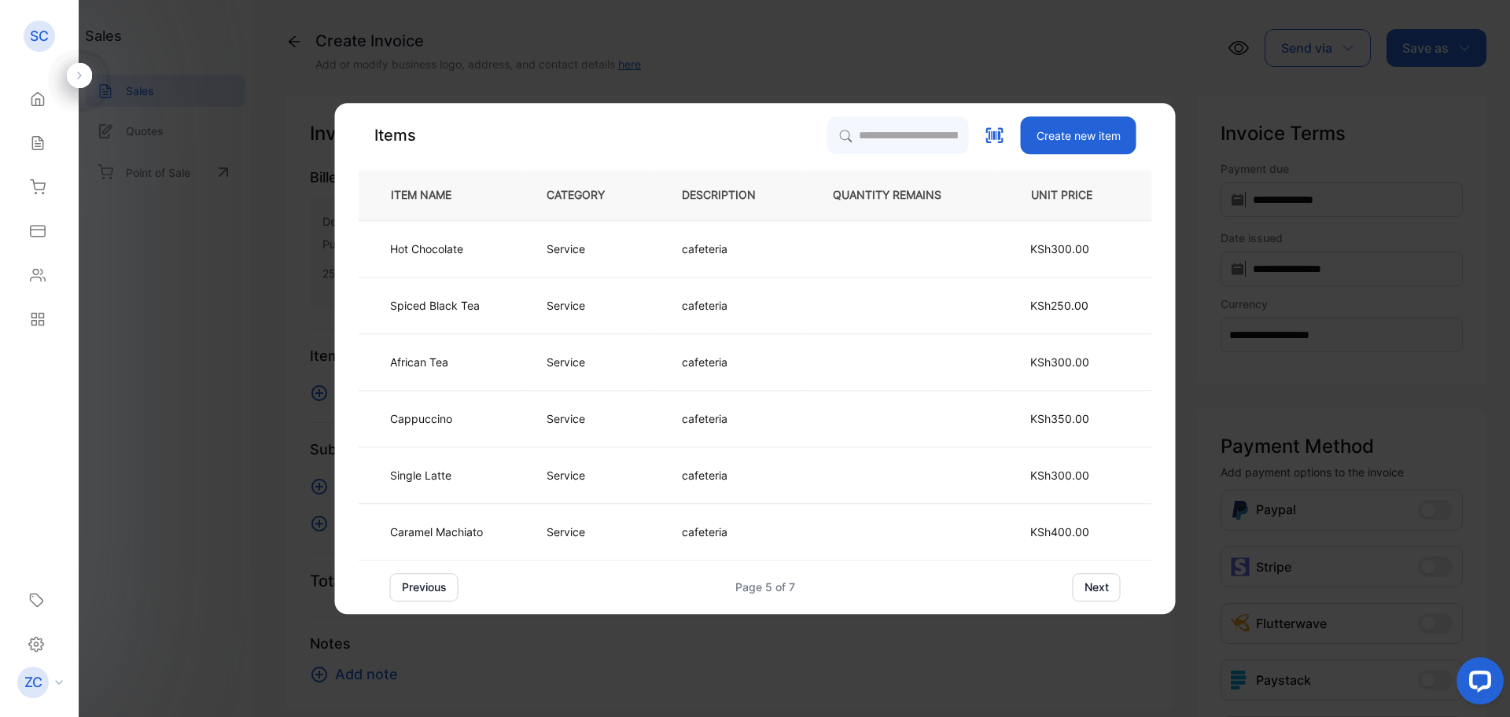
click at [430, 587] on button "previous" at bounding box center [424, 587] width 68 height 28
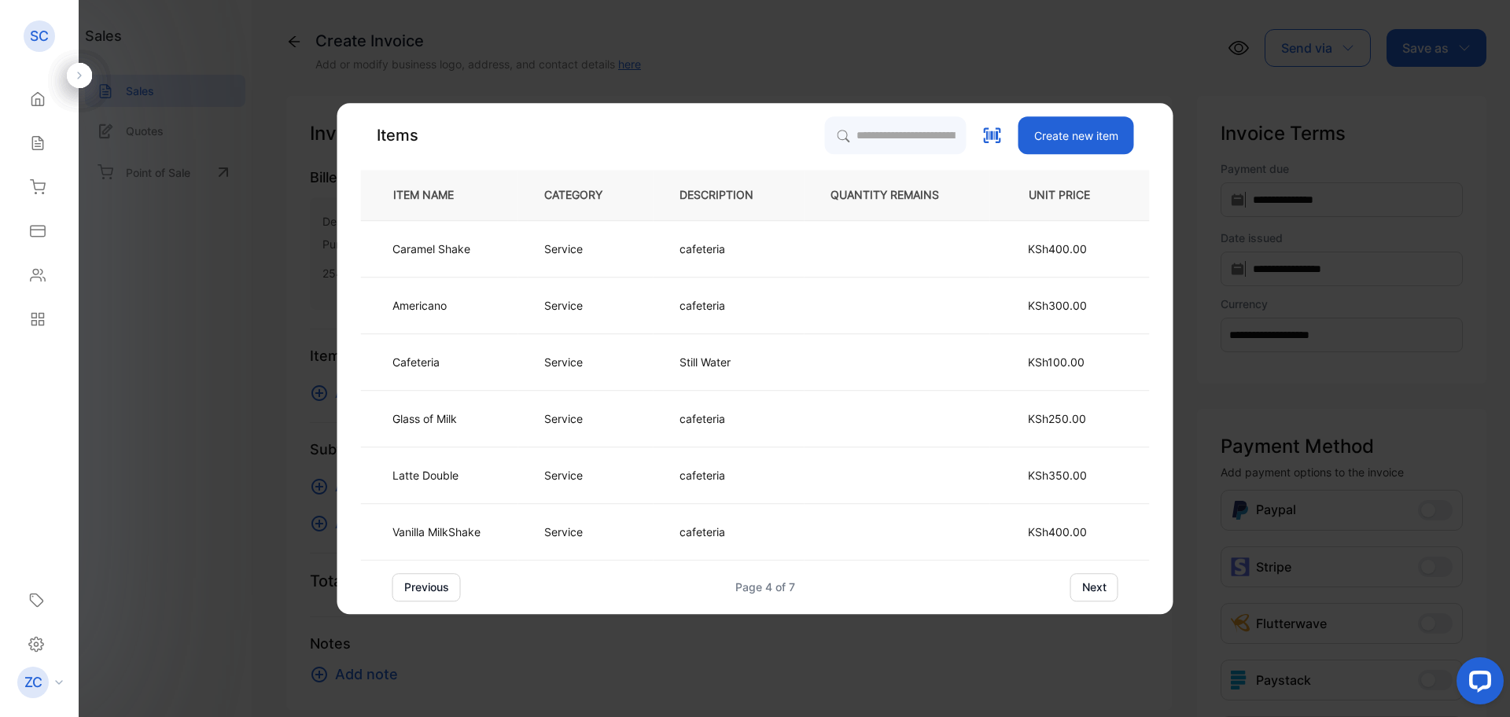
click at [430, 587] on button "previous" at bounding box center [427, 587] width 68 height 28
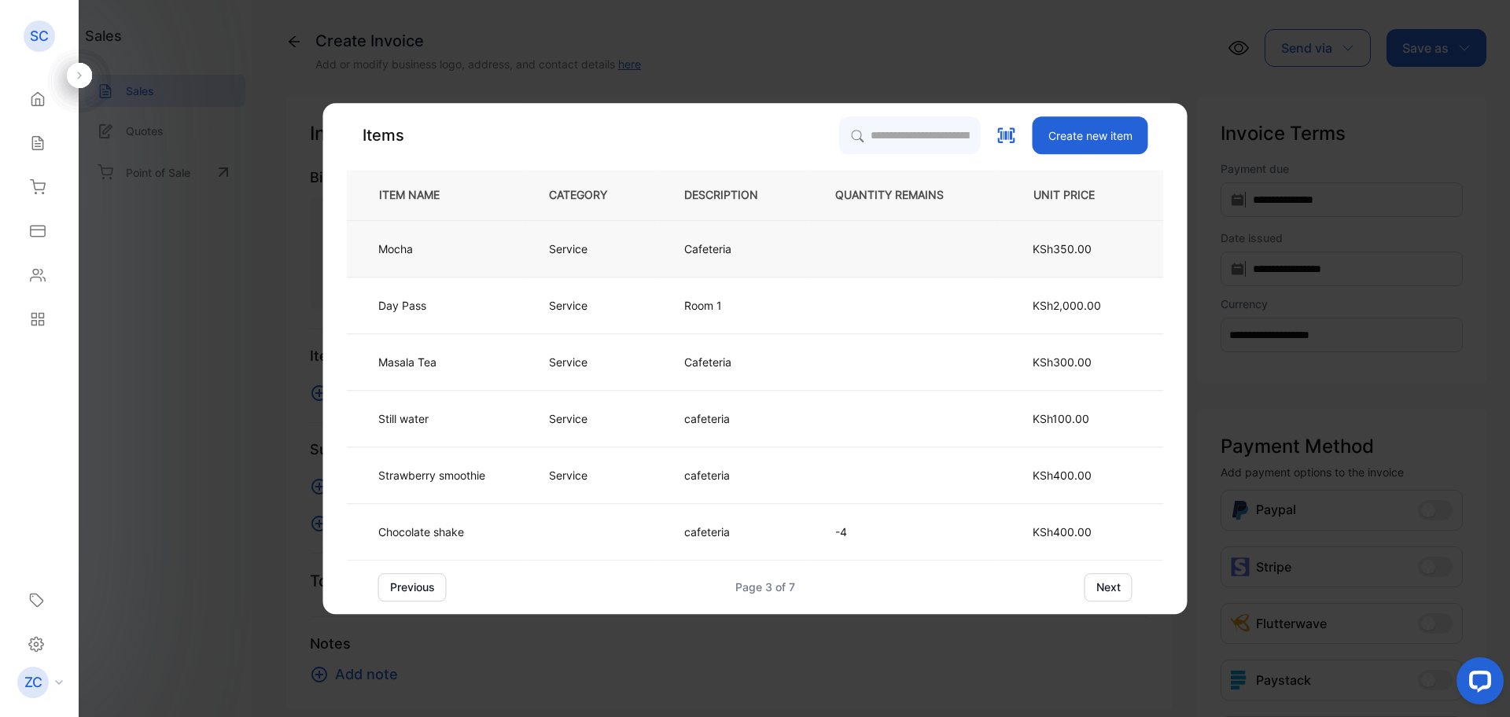
click at [556, 256] on p "Service" at bounding box center [568, 249] width 39 height 17
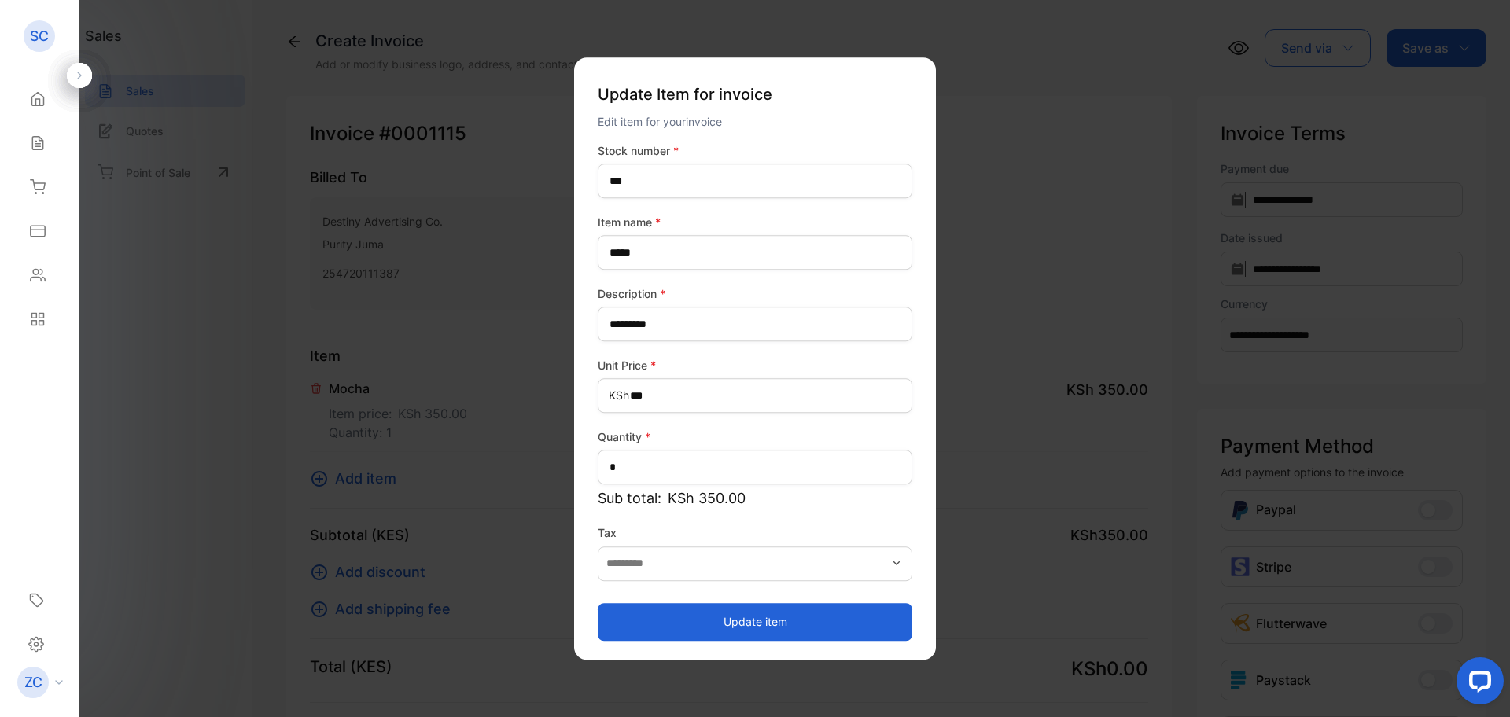
click at [732, 620] on button "Update item" at bounding box center [755, 622] width 315 height 38
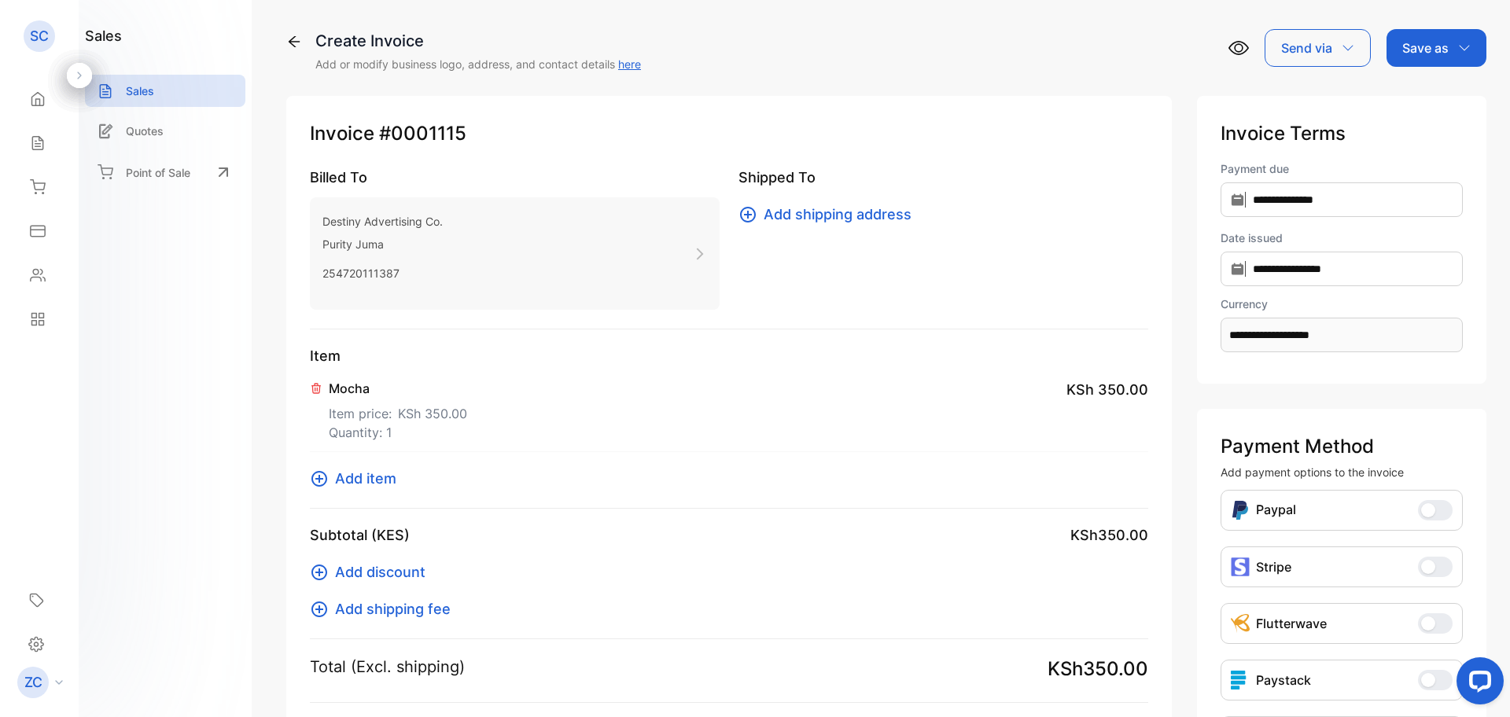
scroll to position [230, 0]
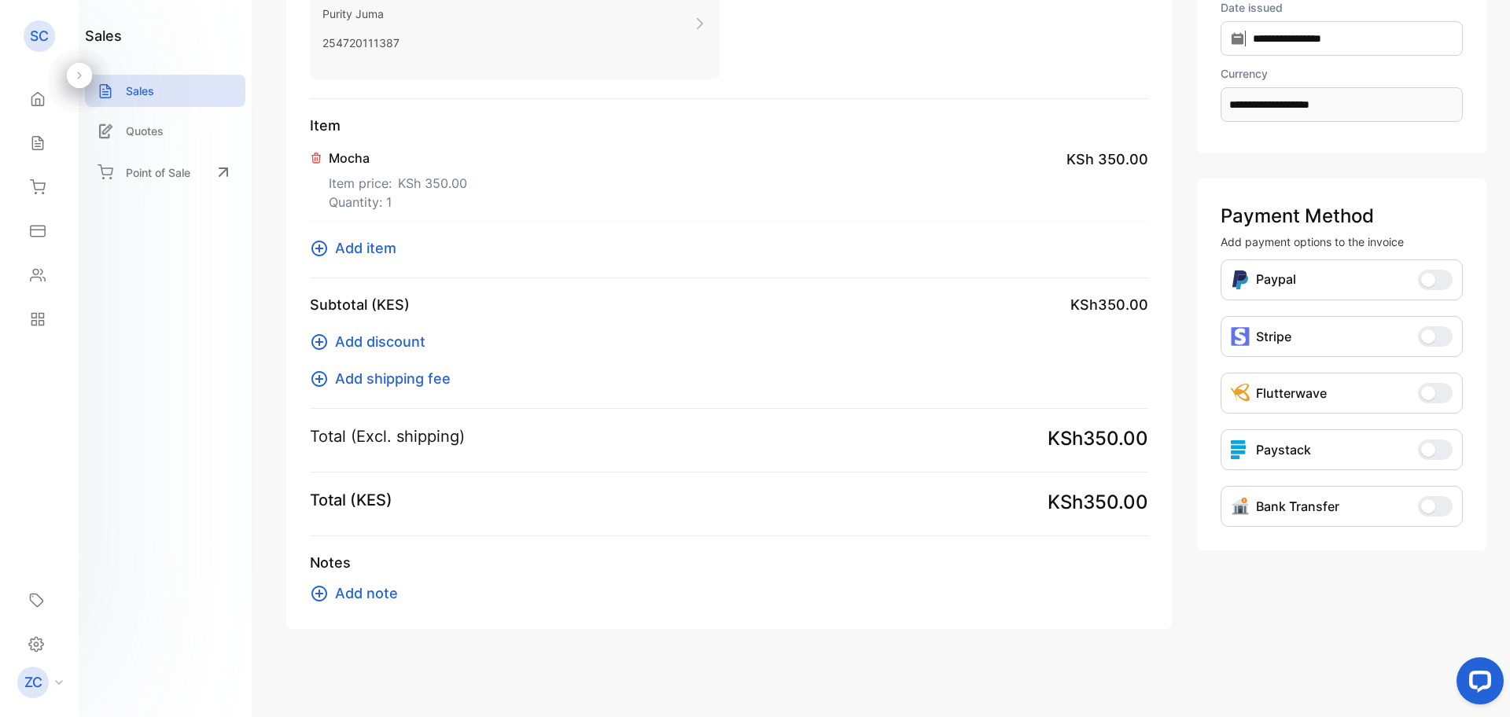
click at [322, 596] on icon at bounding box center [319, 593] width 19 height 19
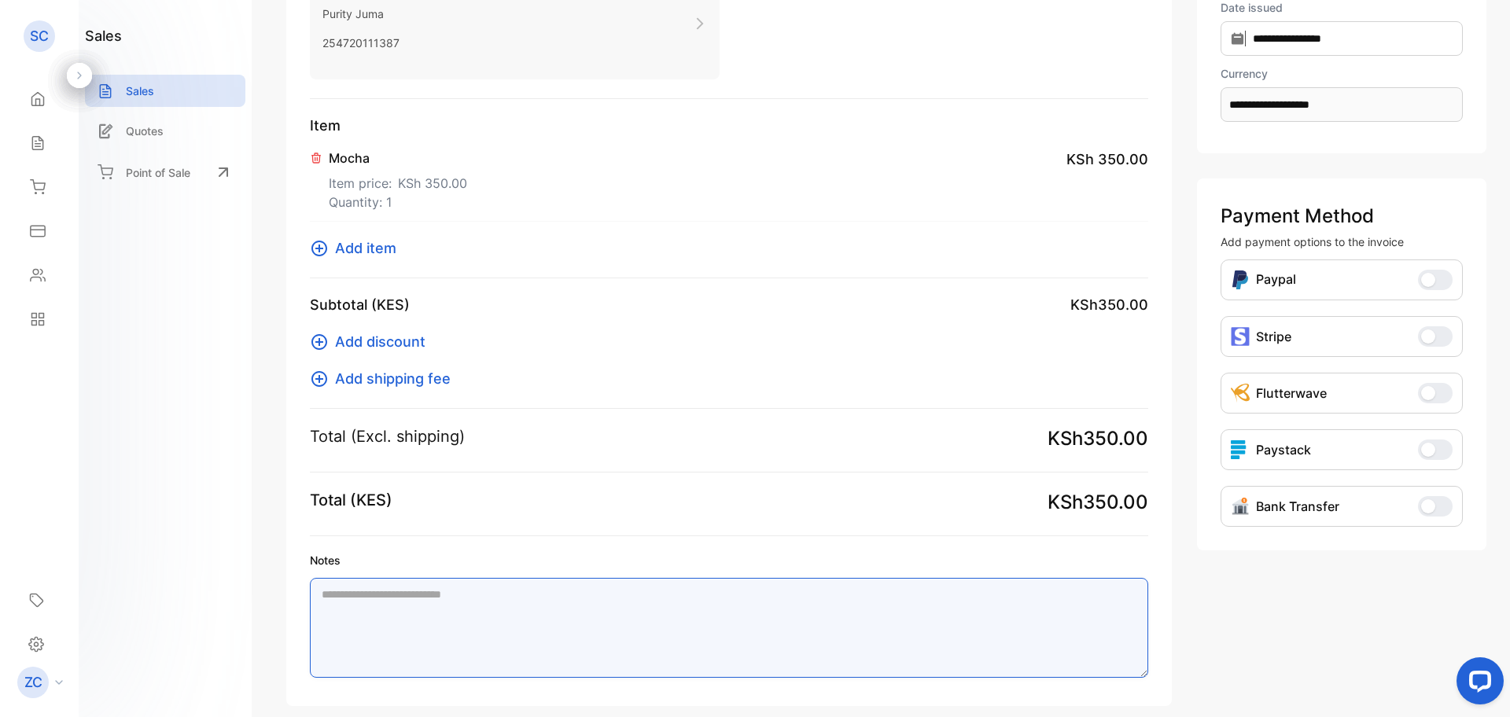
click at [352, 601] on textarea "Notes" at bounding box center [729, 628] width 839 height 100
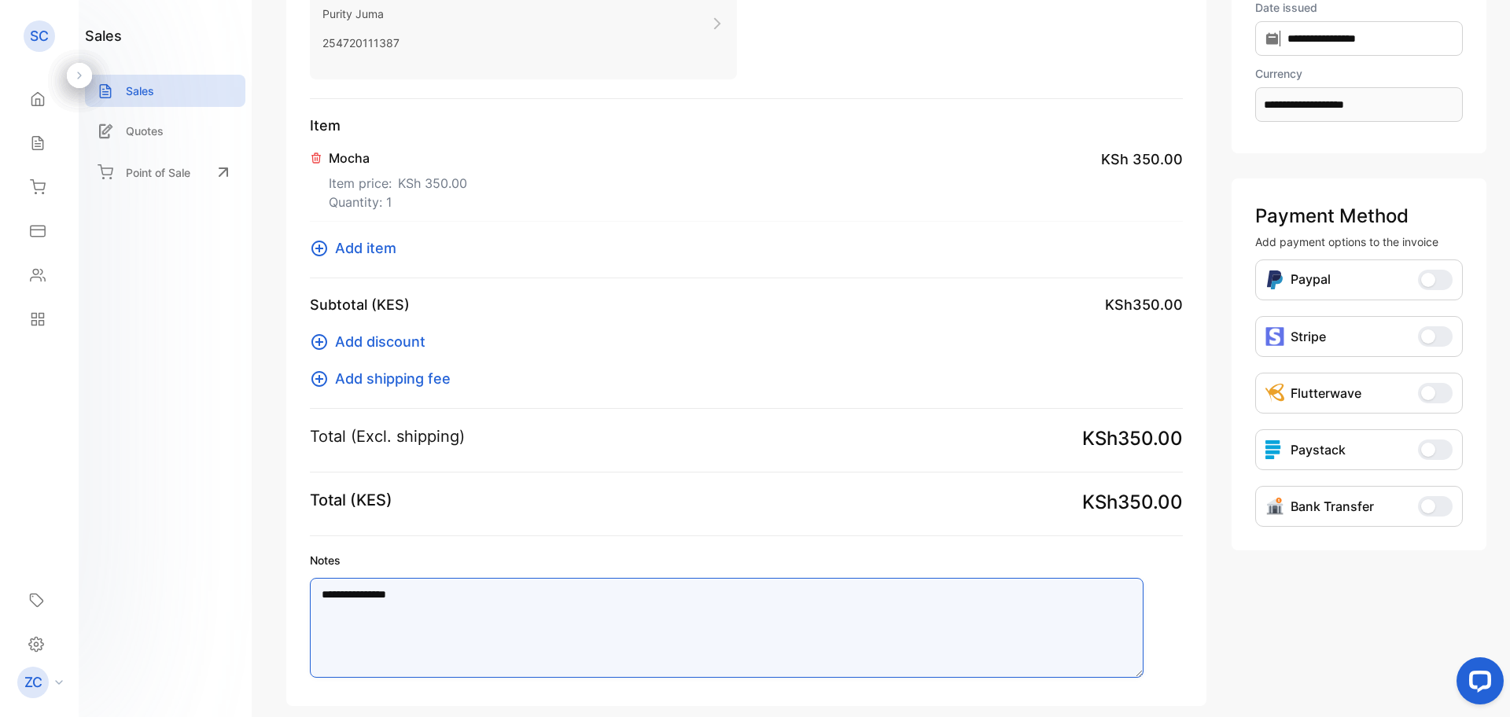
type textarea "**********"
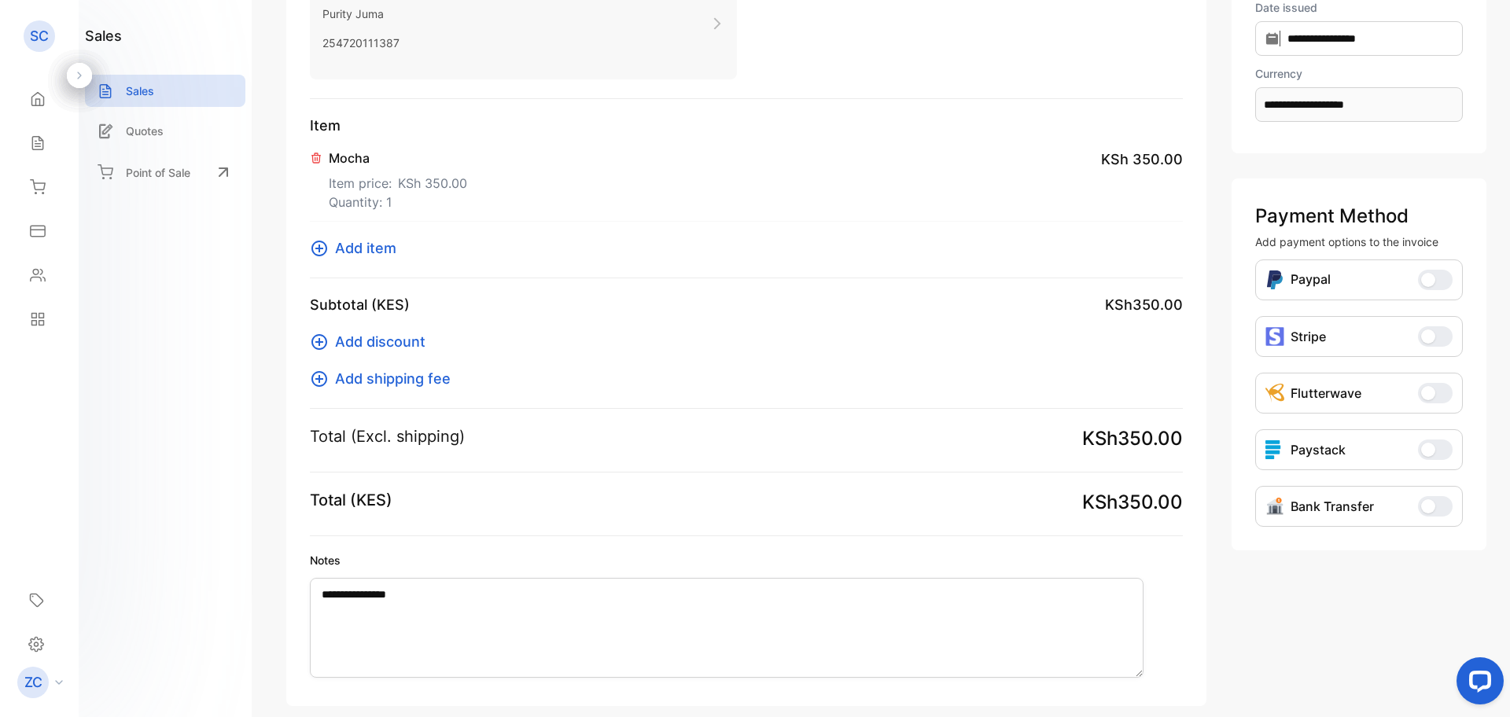
click at [1430, 508] on span "button" at bounding box center [1428, 507] width 14 height 14
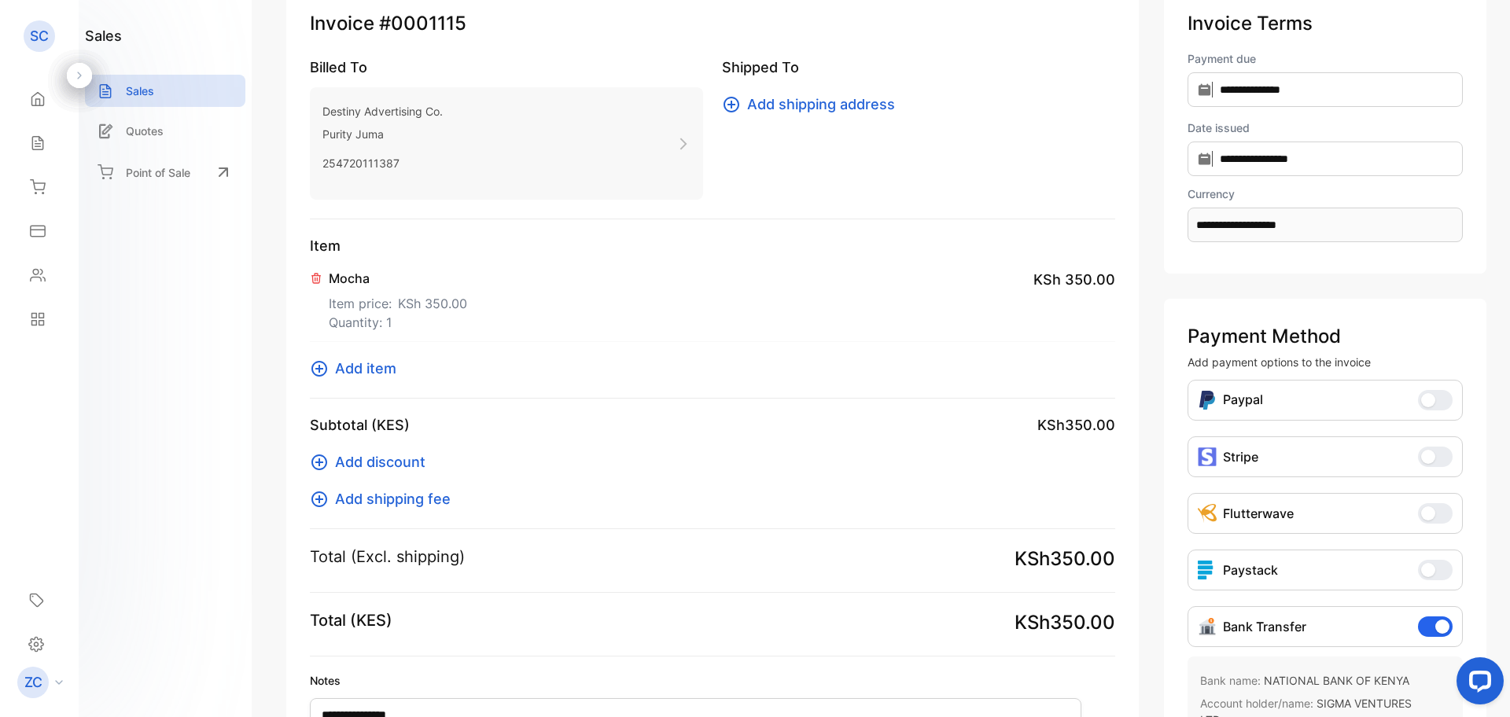
scroll to position [0, 0]
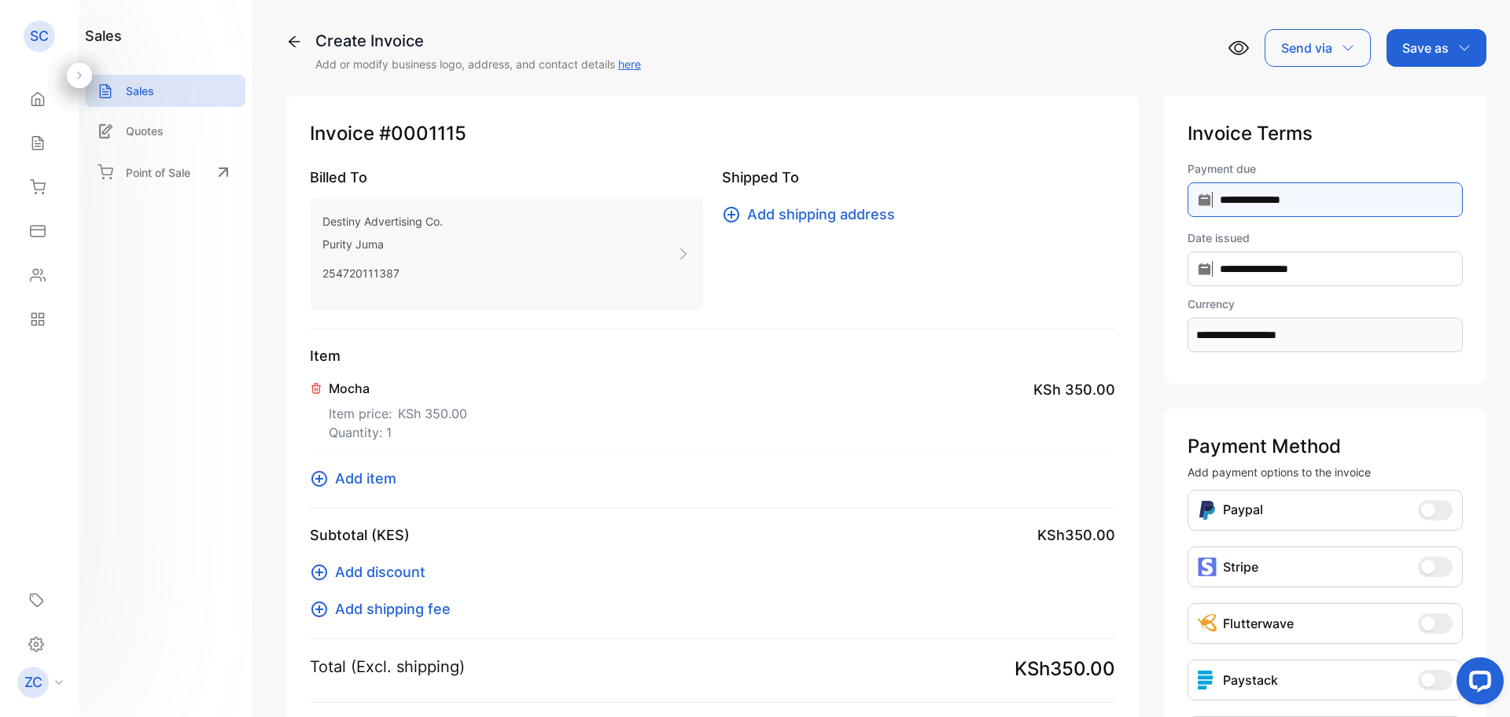
click at [1188, 202] on input "**********" at bounding box center [1325, 199] width 275 height 35
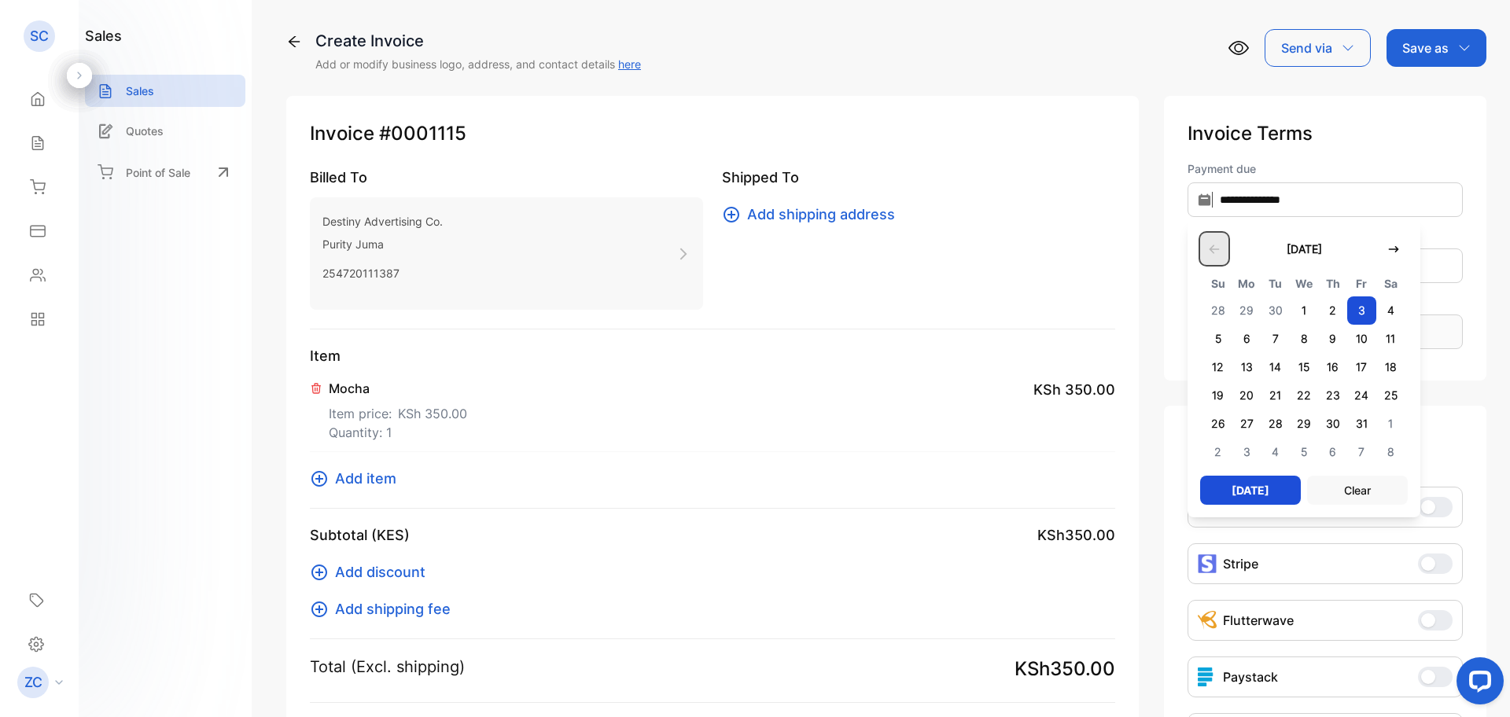
click at [1200, 245] on button "button" at bounding box center [1214, 249] width 28 height 32
click at [1347, 309] on span "5" at bounding box center [1361, 311] width 29 height 28
type input "**********"
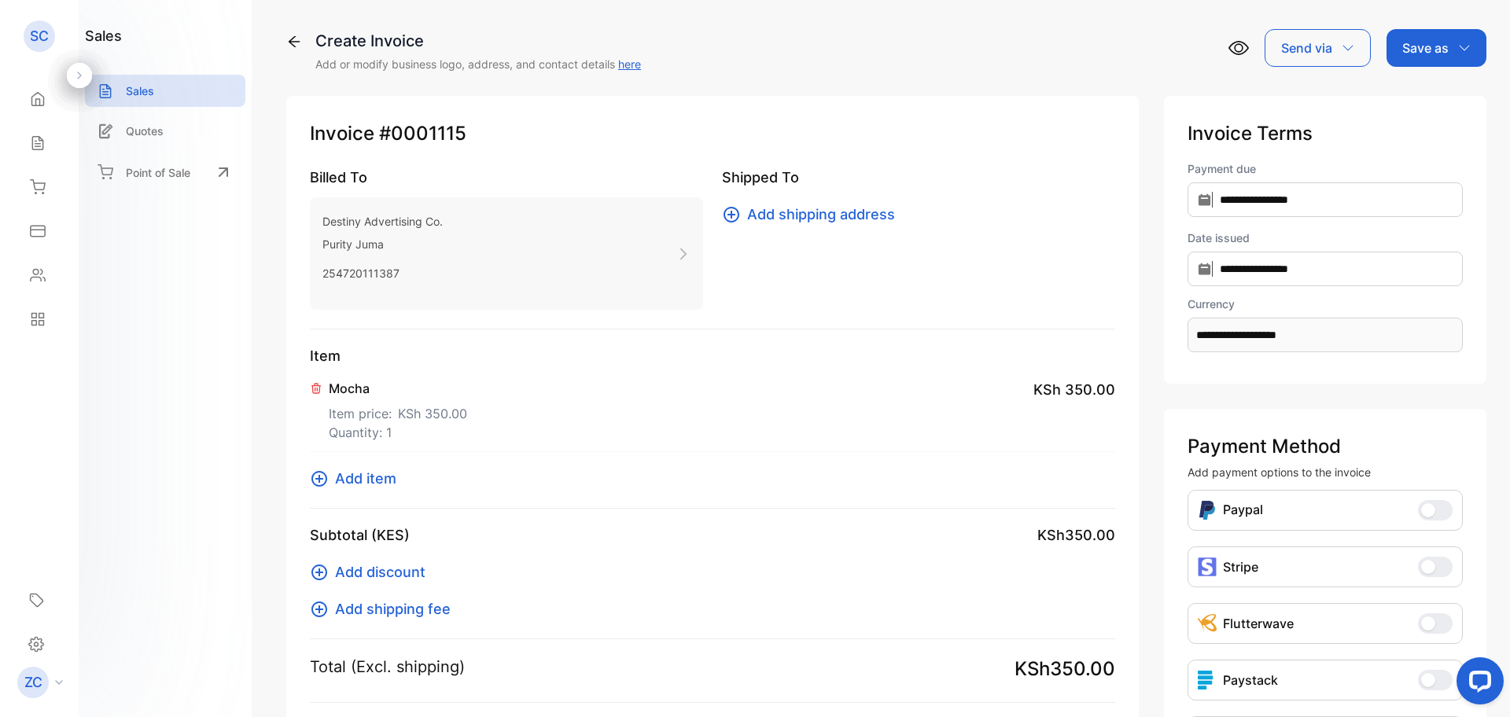
click at [1459, 46] on icon "button" at bounding box center [1464, 48] width 10 height 6
click at [1444, 94] on div "Invoice" at bounding box center [1433, 99] width 90 height 31
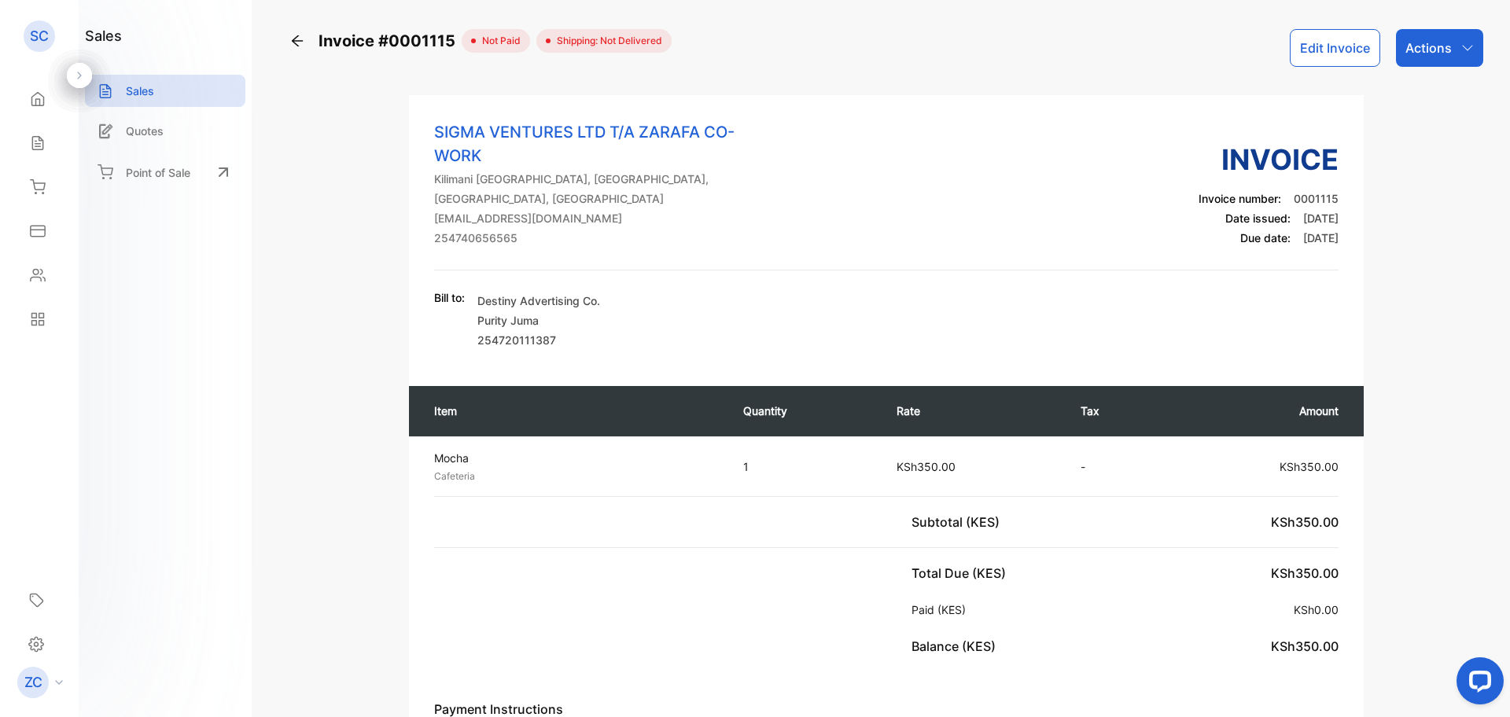
click at [1457, 39] on div "Actions" at bounding box center [1439, 48] width 87 height 38
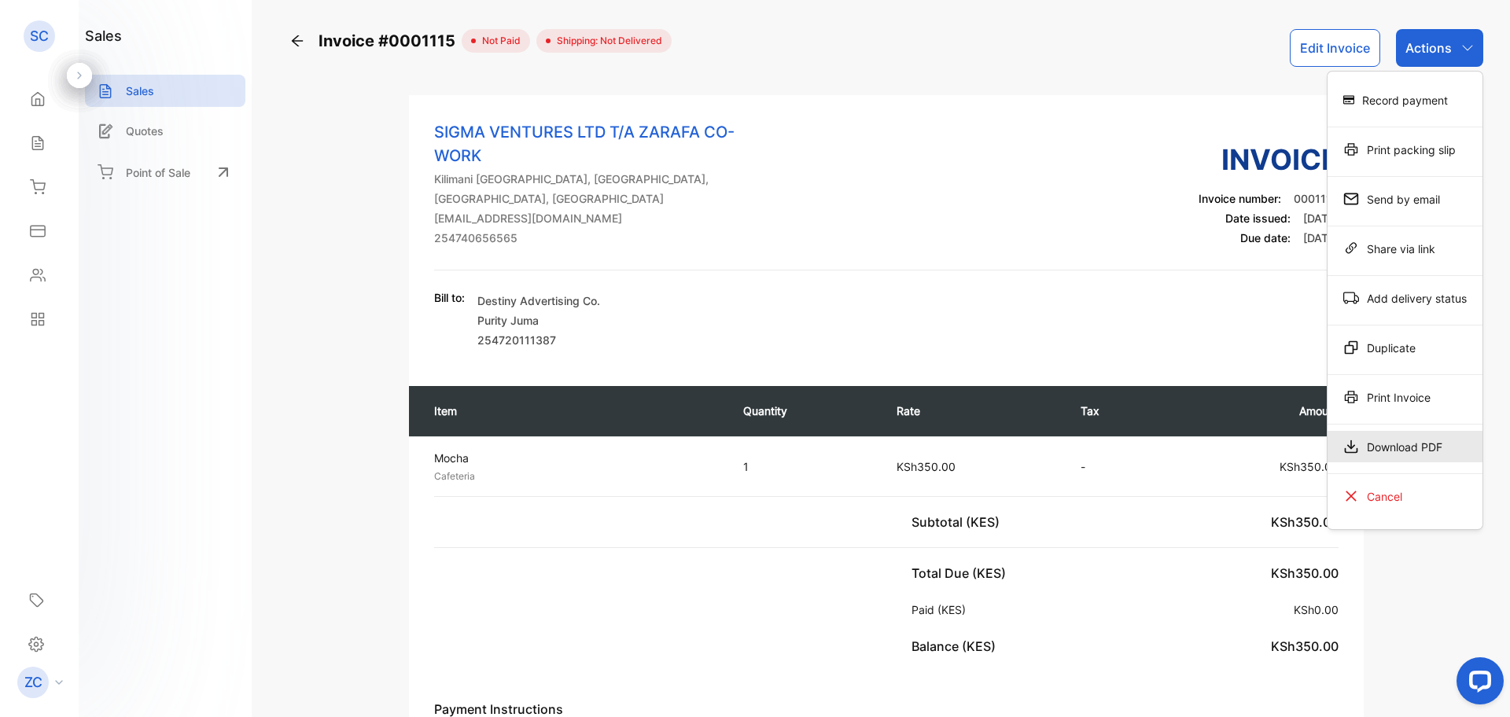
click at [1360, 451] on div "Download PDF" at bounding box center [1405, 446] width 155 height 31
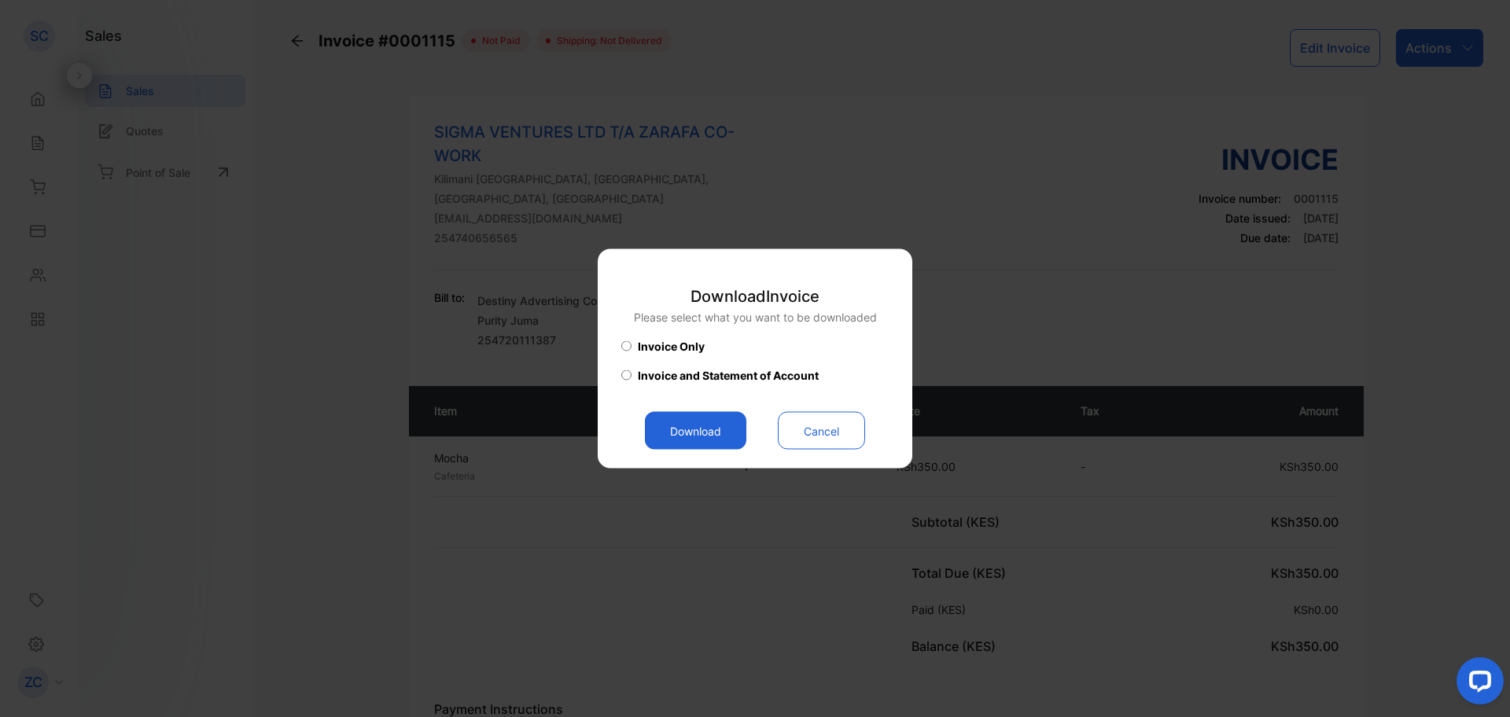
click at [682, 428] on button "Download" at bounding box center [695, 431] width 101 height 38
